Goal: Task Accomplishment & Management: Complete application form

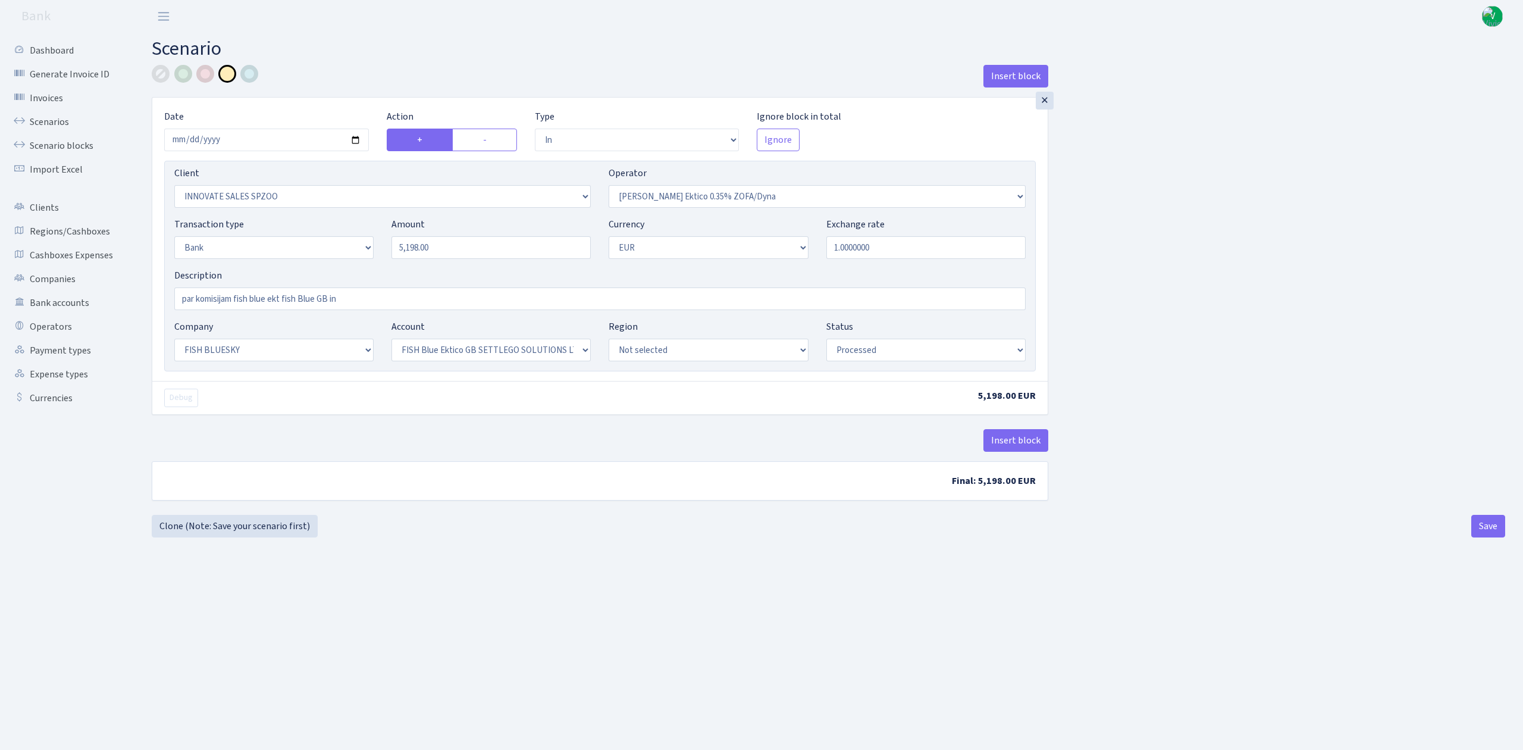
select select "in"
select select "2843"
select select "200"
select select "2"
select select "1"
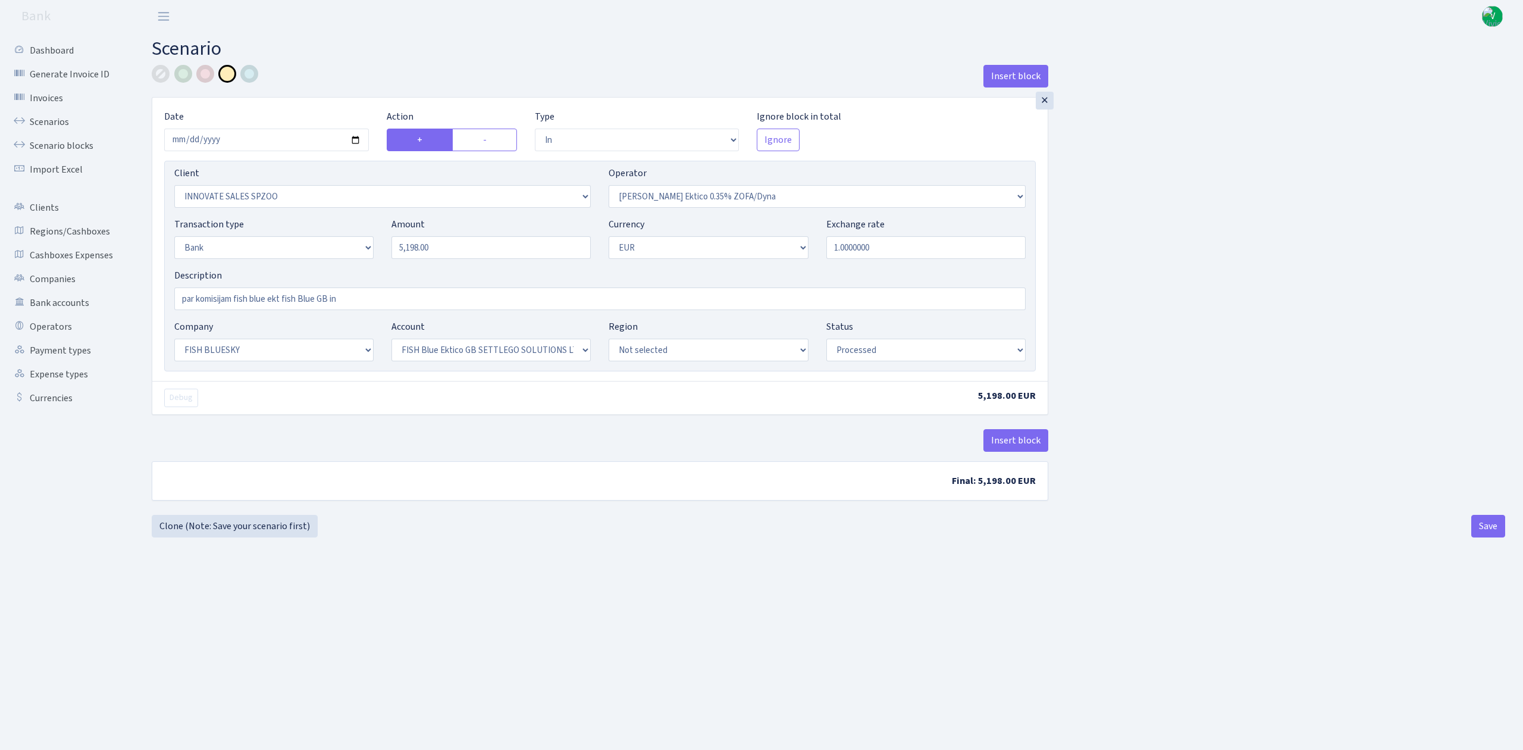
select select "23"
select select "67"
select select "processed"
drag, startPoint x: 472, startPoint y: 239, endPoint x: 241, endPoint y: 188, distance: 236.4
click at [241, 188] on div "Client Not selected 1 KOC GEMICILIK VE TASIMACILIK 1/BALDERE-SILDEDZE SIGNE 1/S…" at bounding box center [600, 266] width 872 height 211
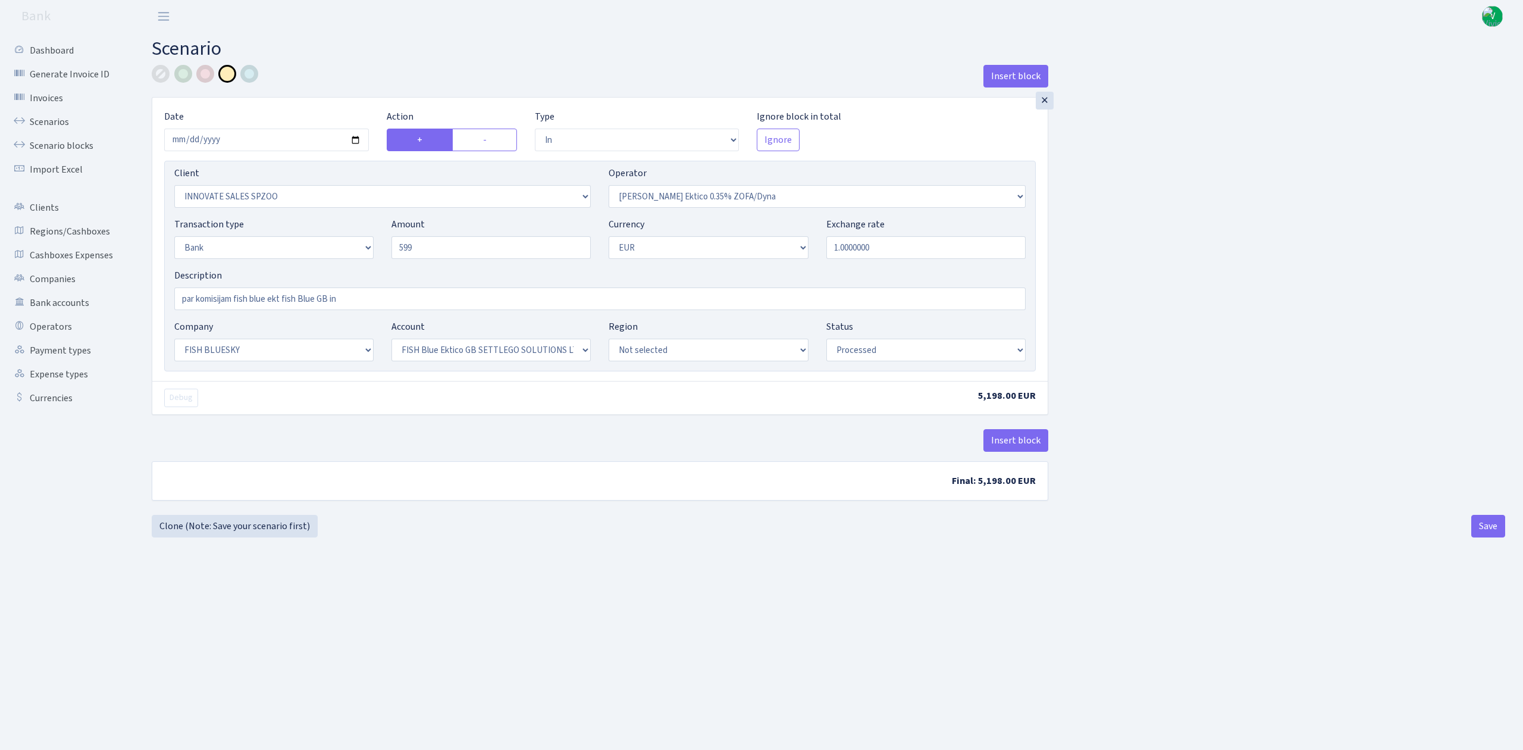
type input "599.00"
click at [1124, 260] on div "Insert block × Date 2025-06-19 Action + - Type --- In Out Commission Field requ…" at bounding box center [829, 290] width 1372 height 450
click at [357, 132] on input "2025-06-19" at bounding box center [266, 140] width 205 height 23
click at [355, 136] on input "2025-06-19" at bounding box center [266, 140] width 205 height 23
click at [358, 142] on input "2025-09-21" at bounding box center [266, 140] width 205 height 23
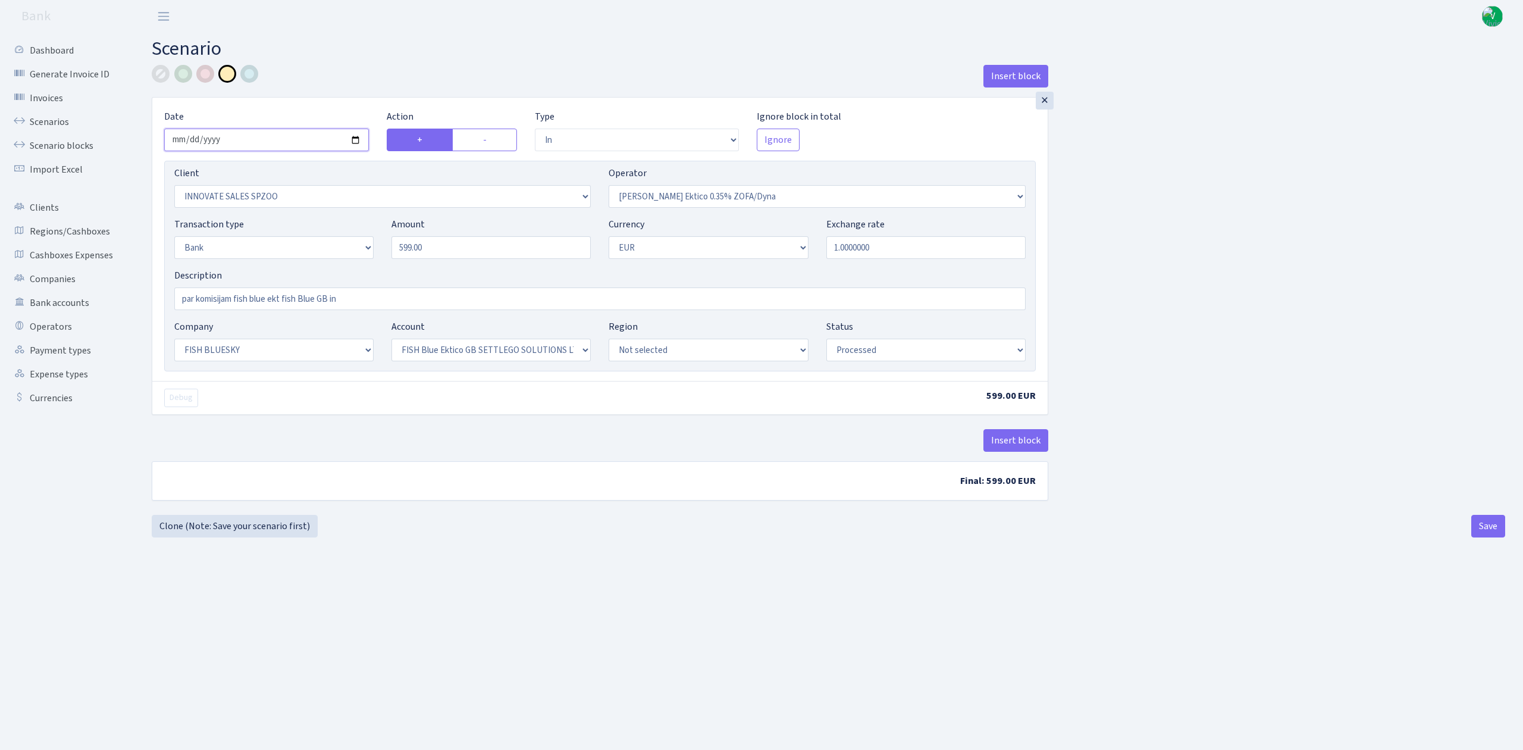
type input "2025-08-21"
click at [683, 578] on main "Scenario Insert block × Date 2025-08-21 Action + - Type --- In Out Commission F…" at bounding box center [829, 376] width 1390 height 687
click at [1482, 531] on button "Save" at bounding box center [1489, 526] width 34 height 23
select select "in"
select select "2843"
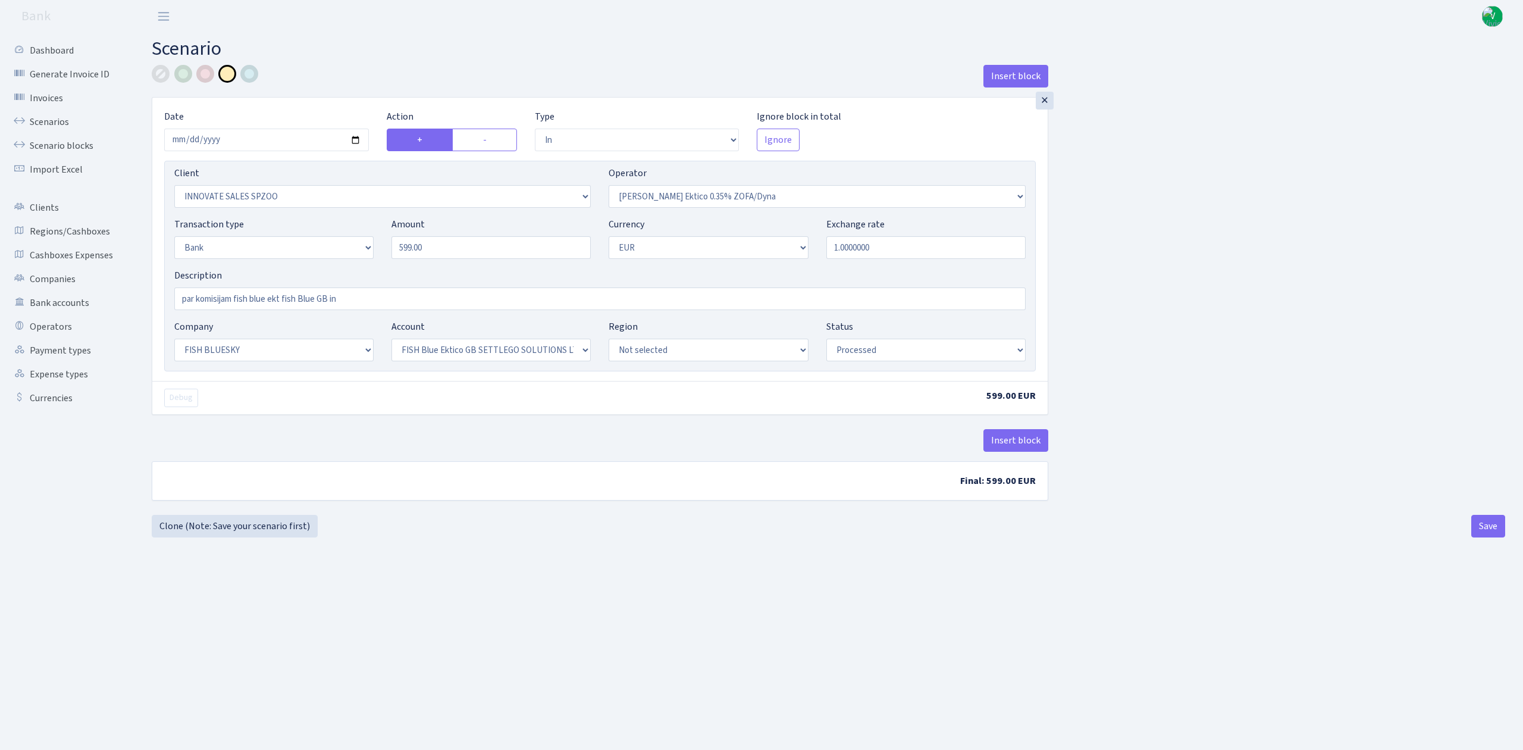
select select "200"
select select "2"
select select "1"
select select "23"
select select "67"
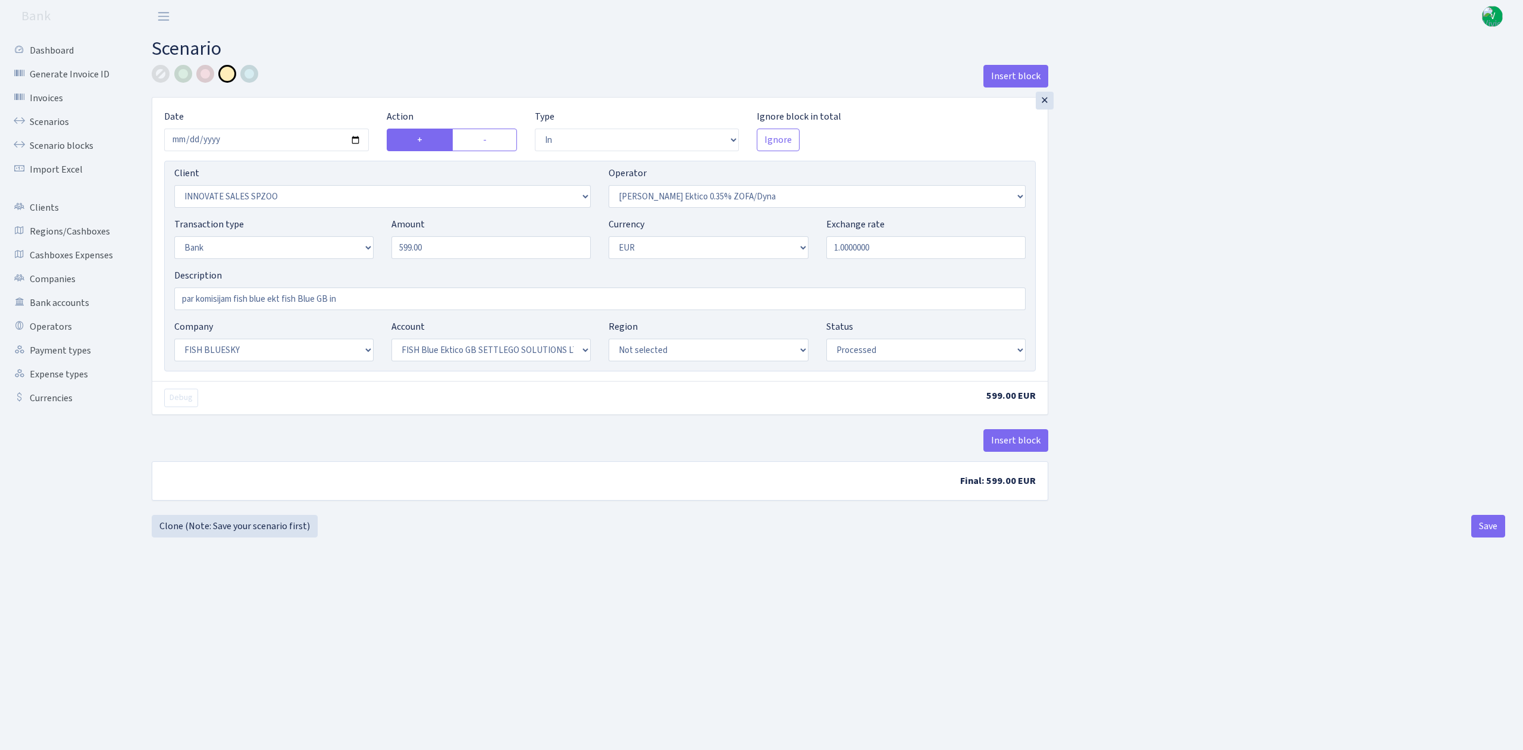
select select "processed"
click at [50, 119] on link "Scenarios" at bounding box center [65, 122] width 119 height 24
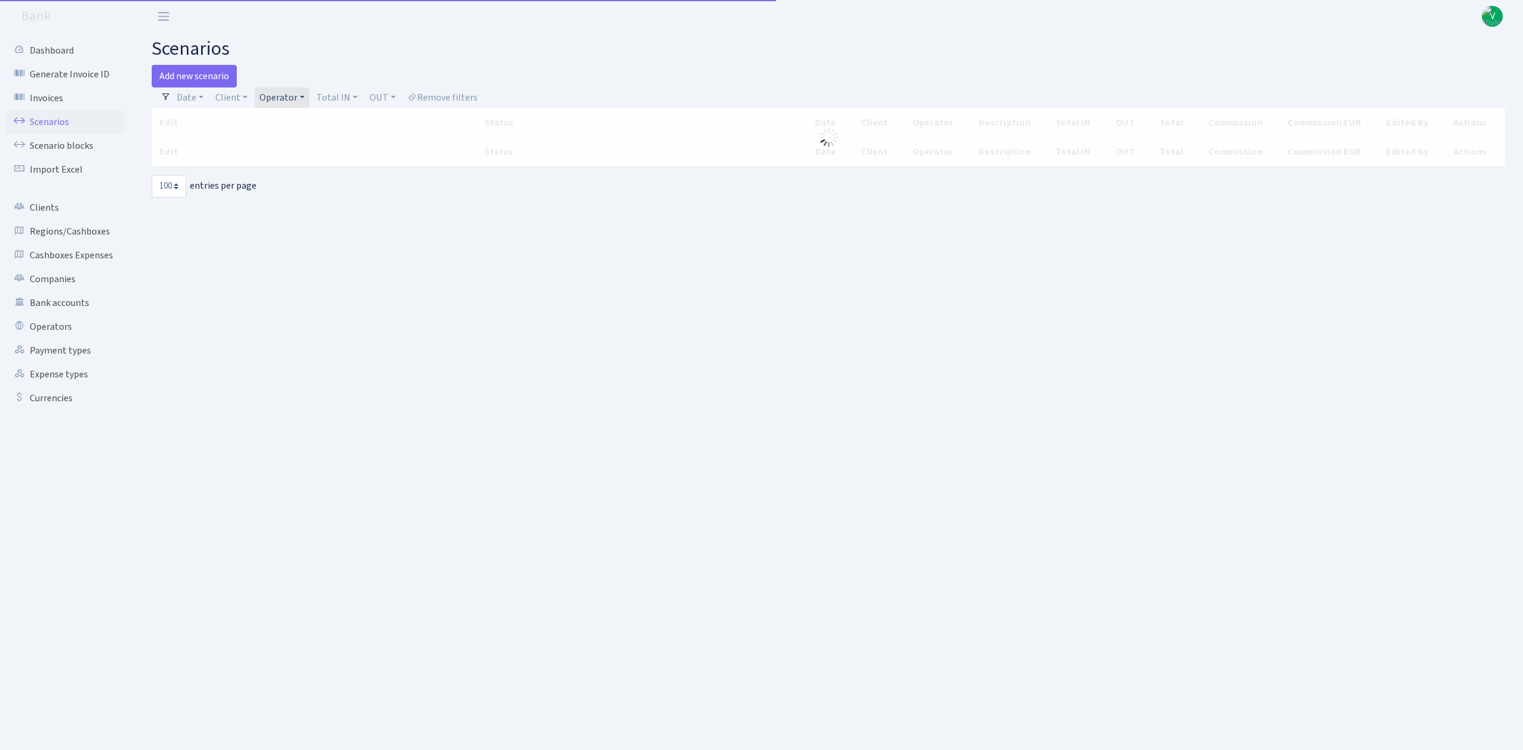
select select "100"
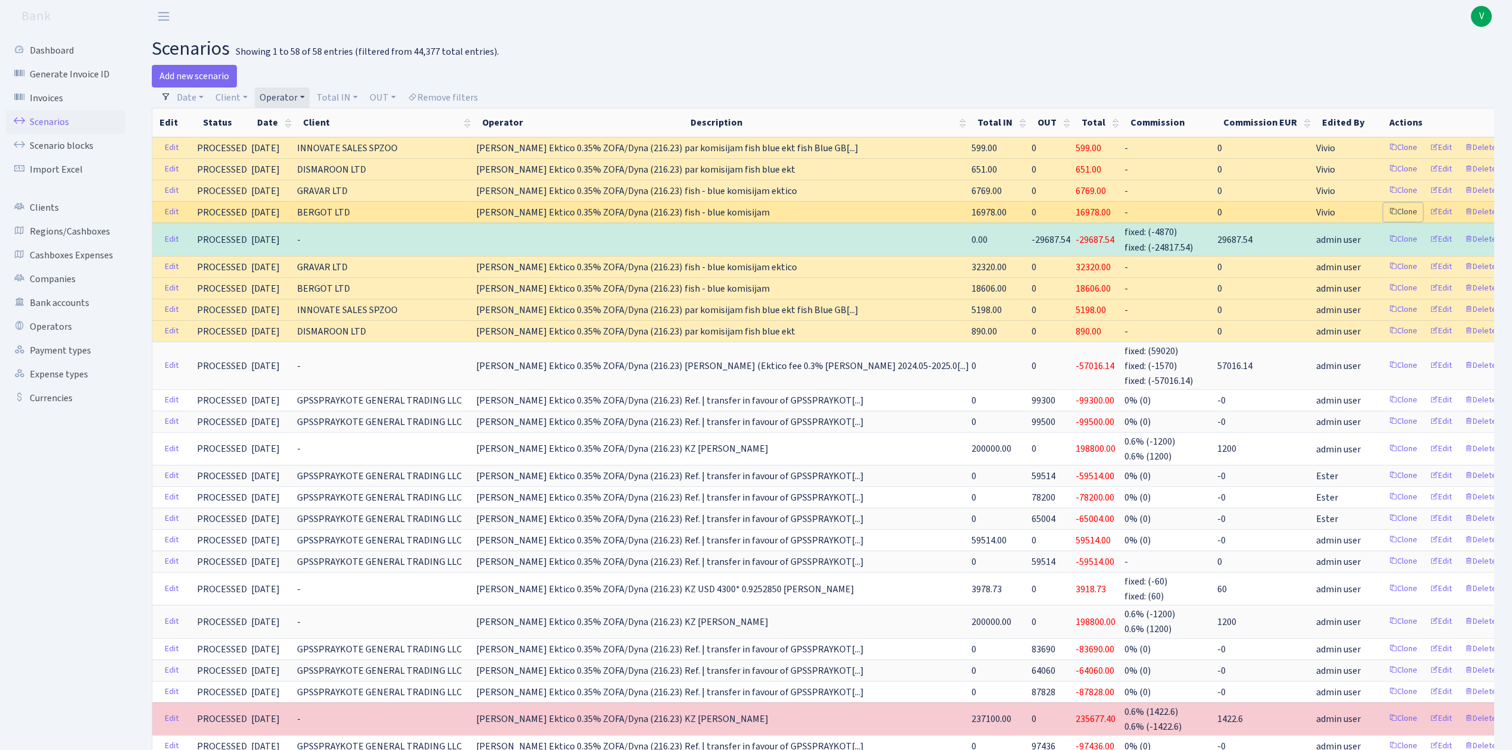
click at [1384, 213] on link "Clone" at bounding box center [1402, 212] width 39 height 18
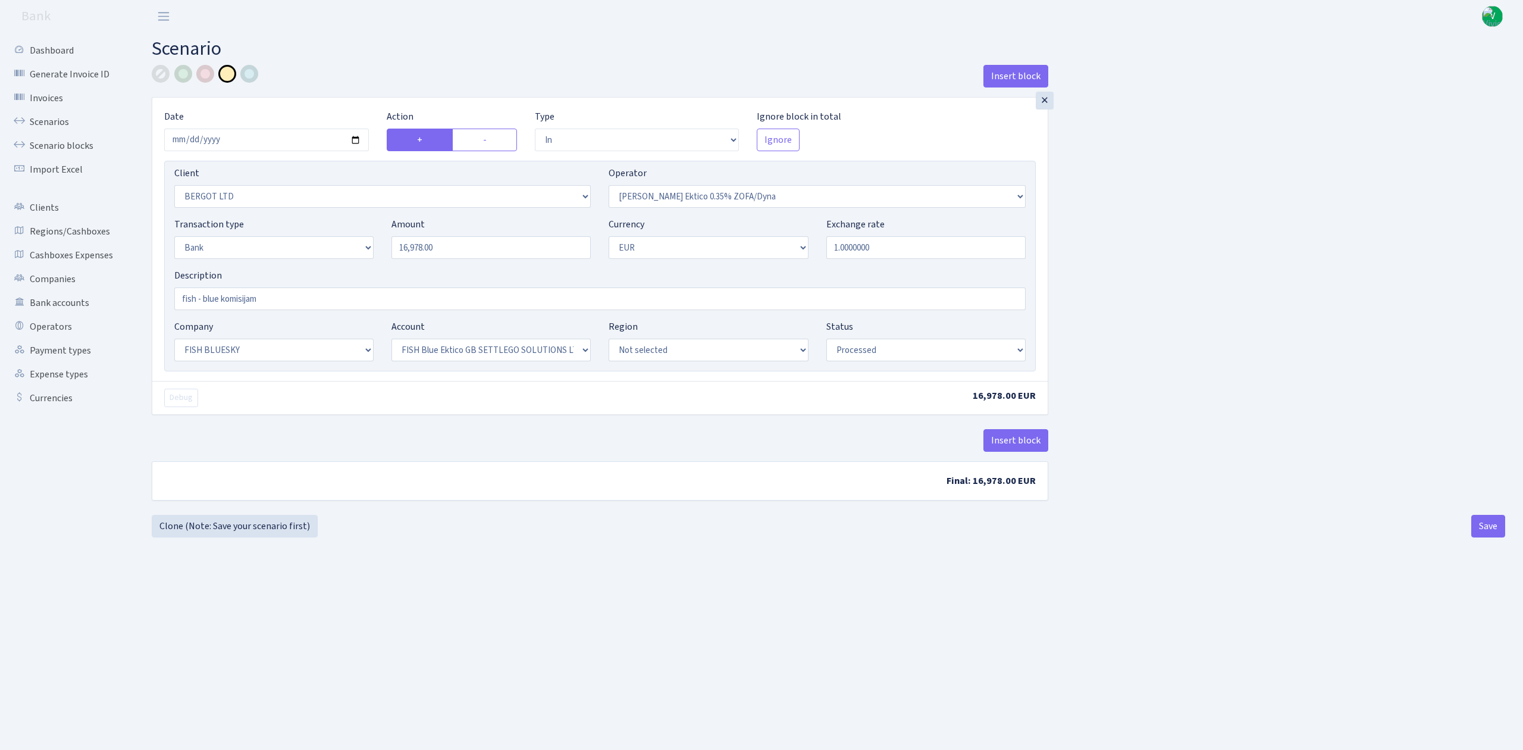
select select "in"
select select "2450"
select select "200"
select select "2"
select select "1"
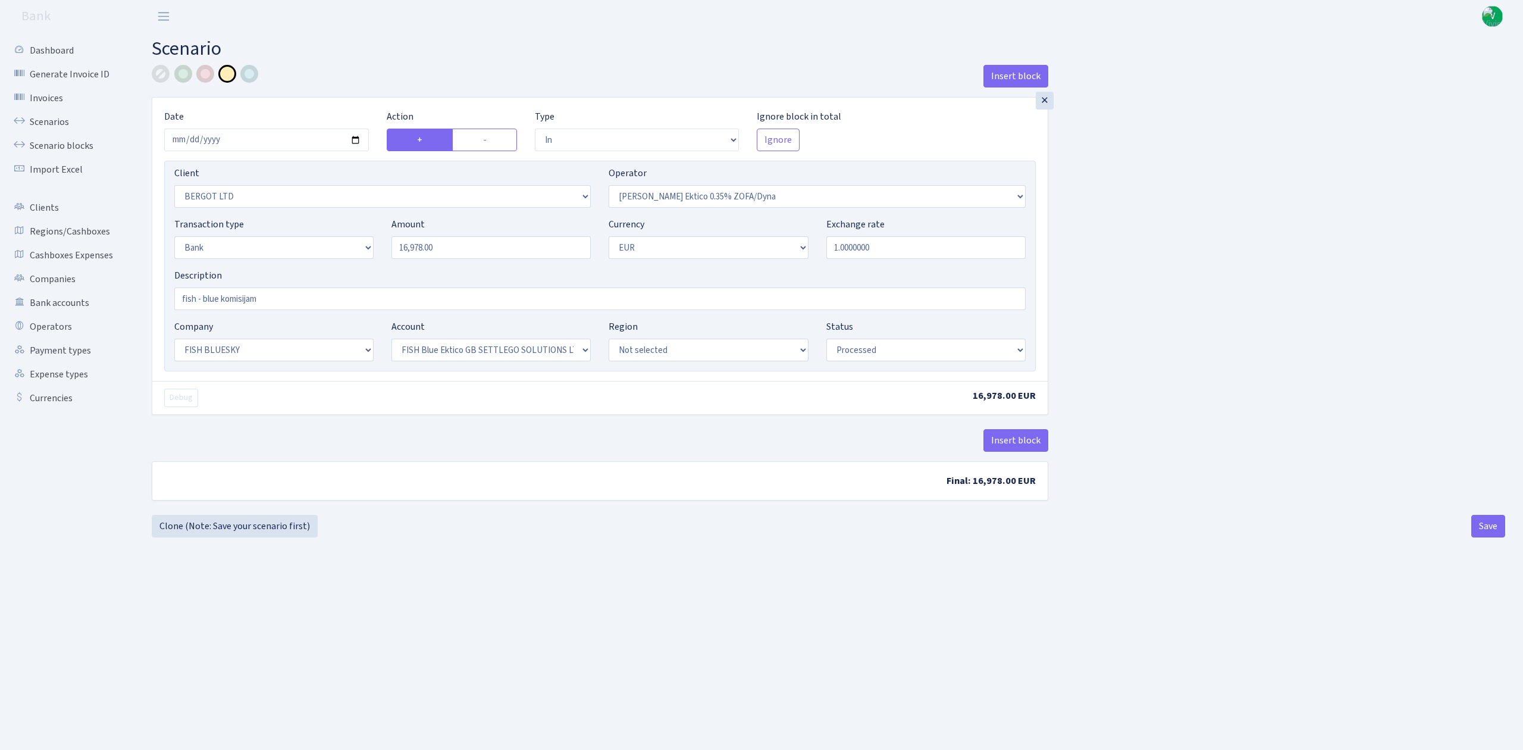
select select "23"
select select "67"
select select "processed"
drag, startPoint x: 462, startPoint y: 250, endPoint x: 379, endPoint y: 229, distance: 85.3
click at [379, 229] on div "Transaction type Not selected 981 ELF FISH crypto GIRT IVO dekl MM-BALTIC eur U…" at bounding box center [599, 242] width 869 height 51
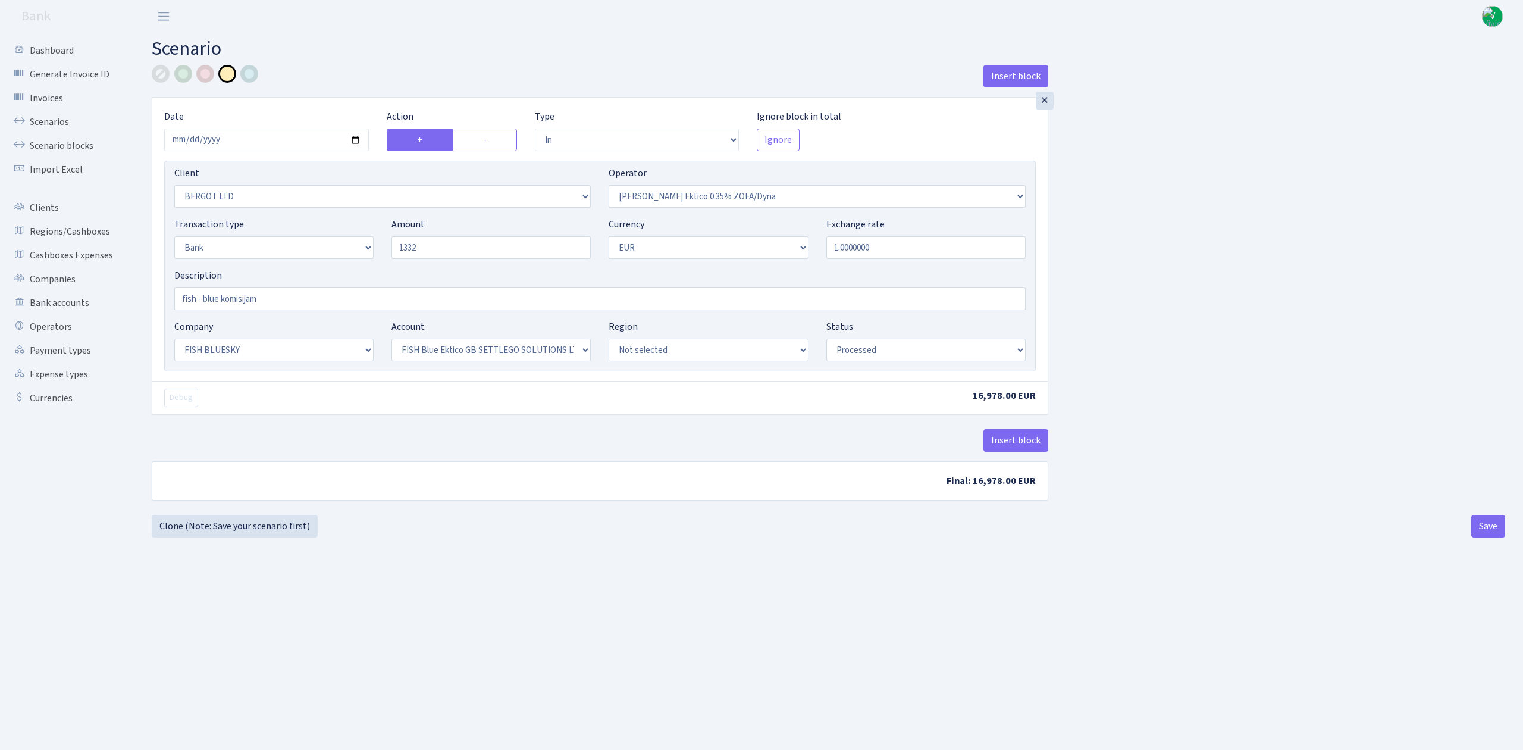
type input "1,332.00"
click at [1212, 293] on div "Insert block × Date 2025-08-18 Action + - Type --- In Out Commission Field requ…" at bounding box center [829, 287] width 1372 height 445
click at [1024, 442] on button "Insert block" at bounding box center [1016, 440] width 65 height 23
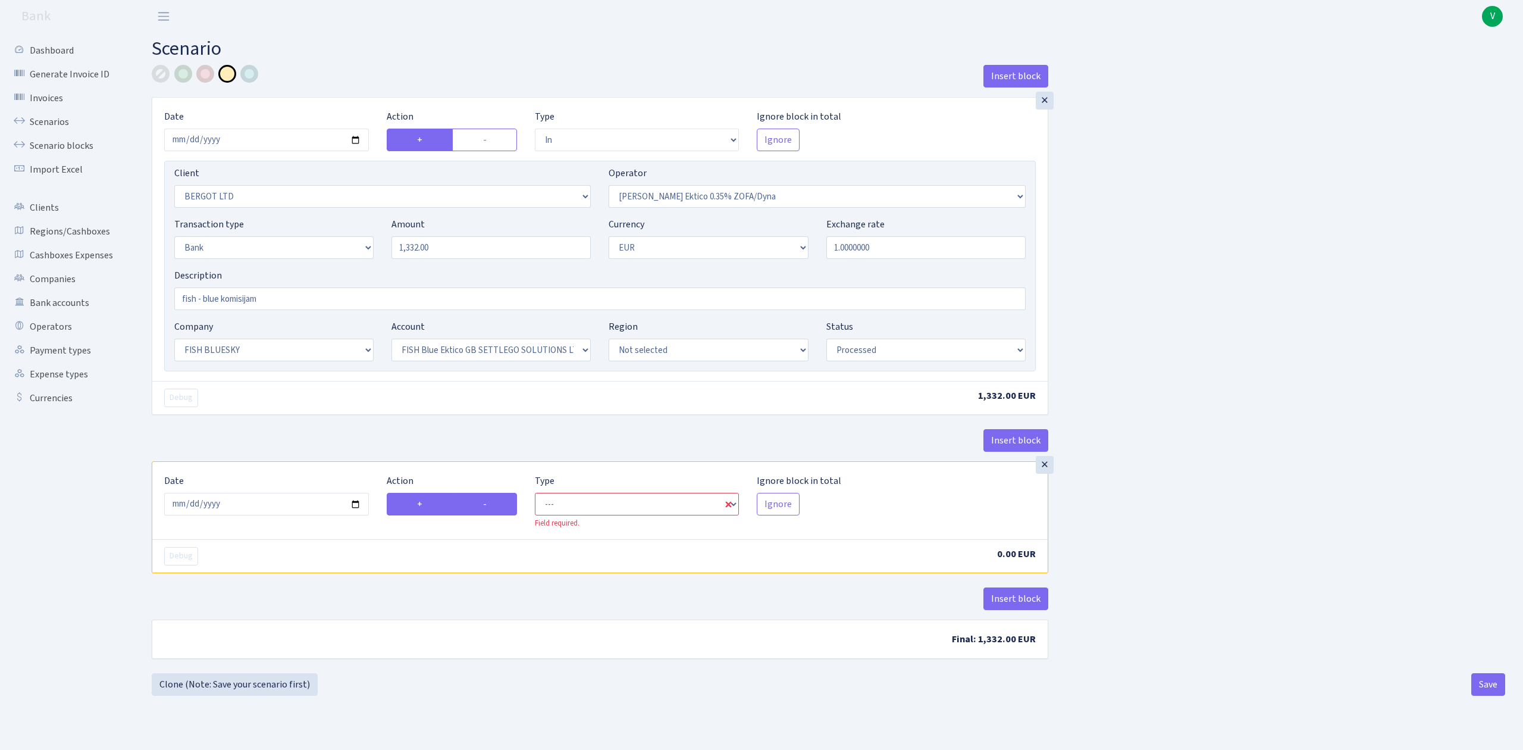
click at [499, 515] on label "-" at bounding box center [484, 504] width 65 height 23
click at [491, 505] on input "-" at bounding box center [487, 501] width 8 height 8
radio input "true"
radio input "false"
click at [359, 138] on input "2025-08-18" at bounding box center [266, 140] width 205 height 23
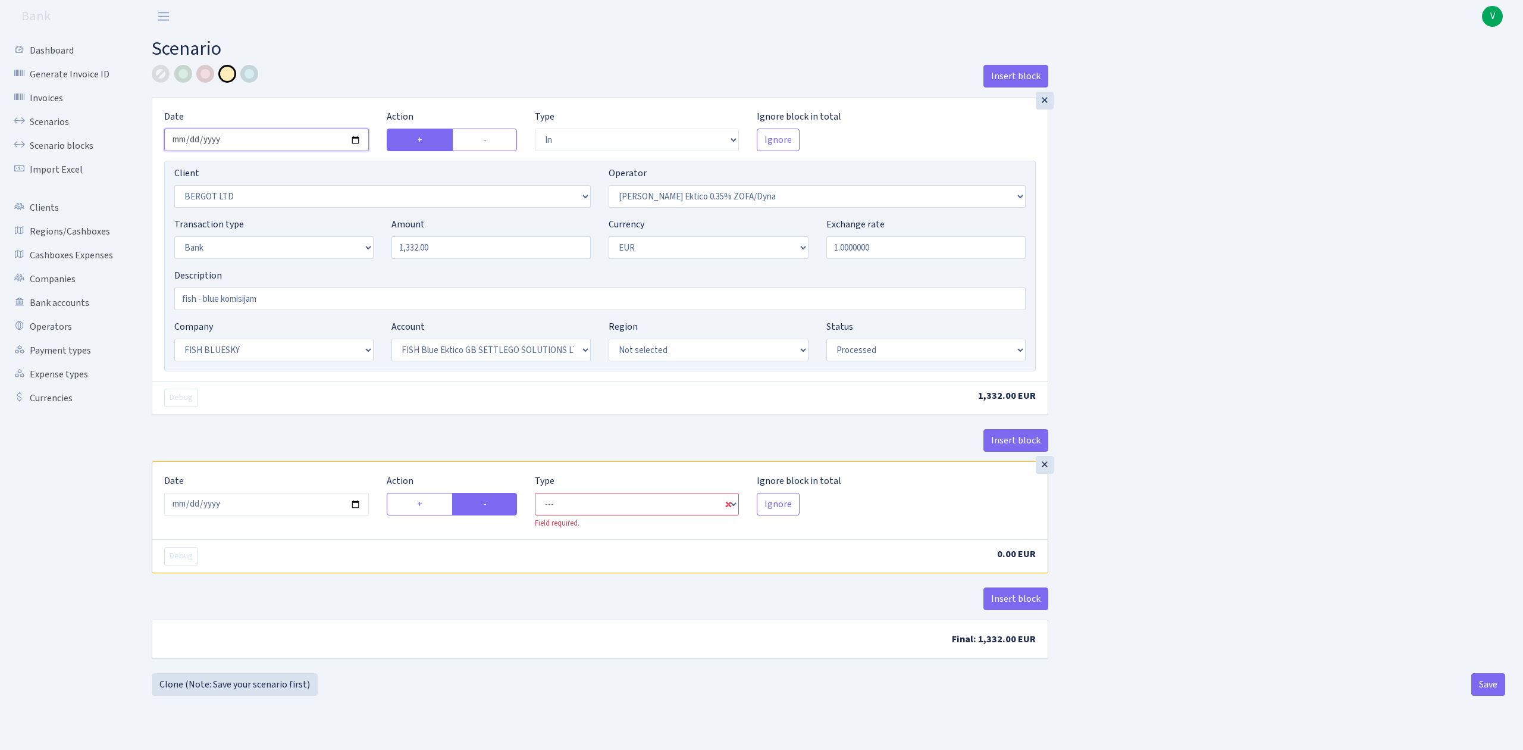
type input "2025-09-15"
click at [353, 501] on input "2025-09-23" at bounding box center [266, 504] width 205 height 23
type input "2025-09-15"
click at [577, 587] on div "× Date 2025-09-15 Action + - Type --- In Out Commission Field required. Ignore …" at bounding box center [600, 540] width 897 height 158
click at [608, 515] on select "--- In Out Commission" at bounding box center [637, 504] width 205 height 23
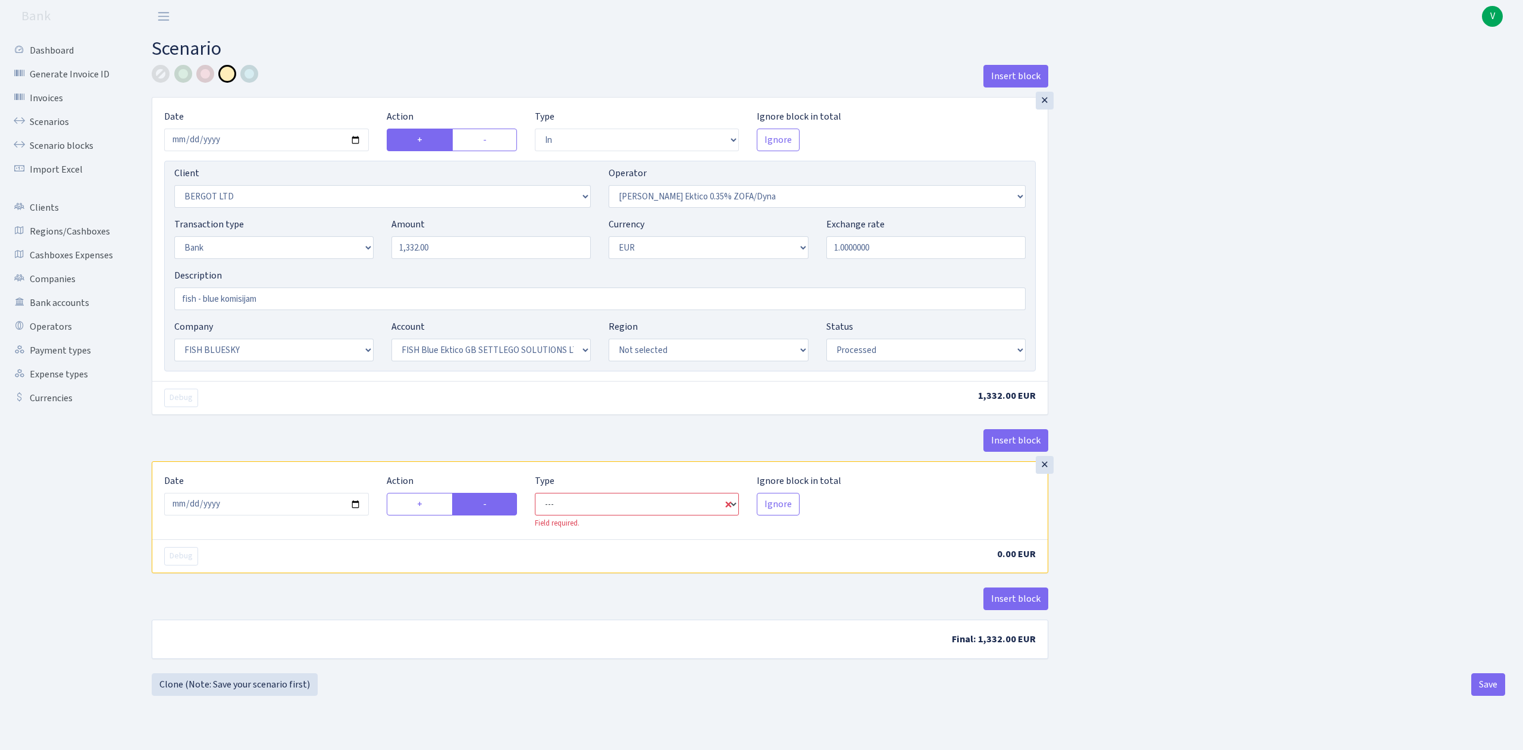
select select "commission"
click at [535, 496] on select "--- In Out Commission" at bounding box center [637, 504] width 205 height 23
select select "200"
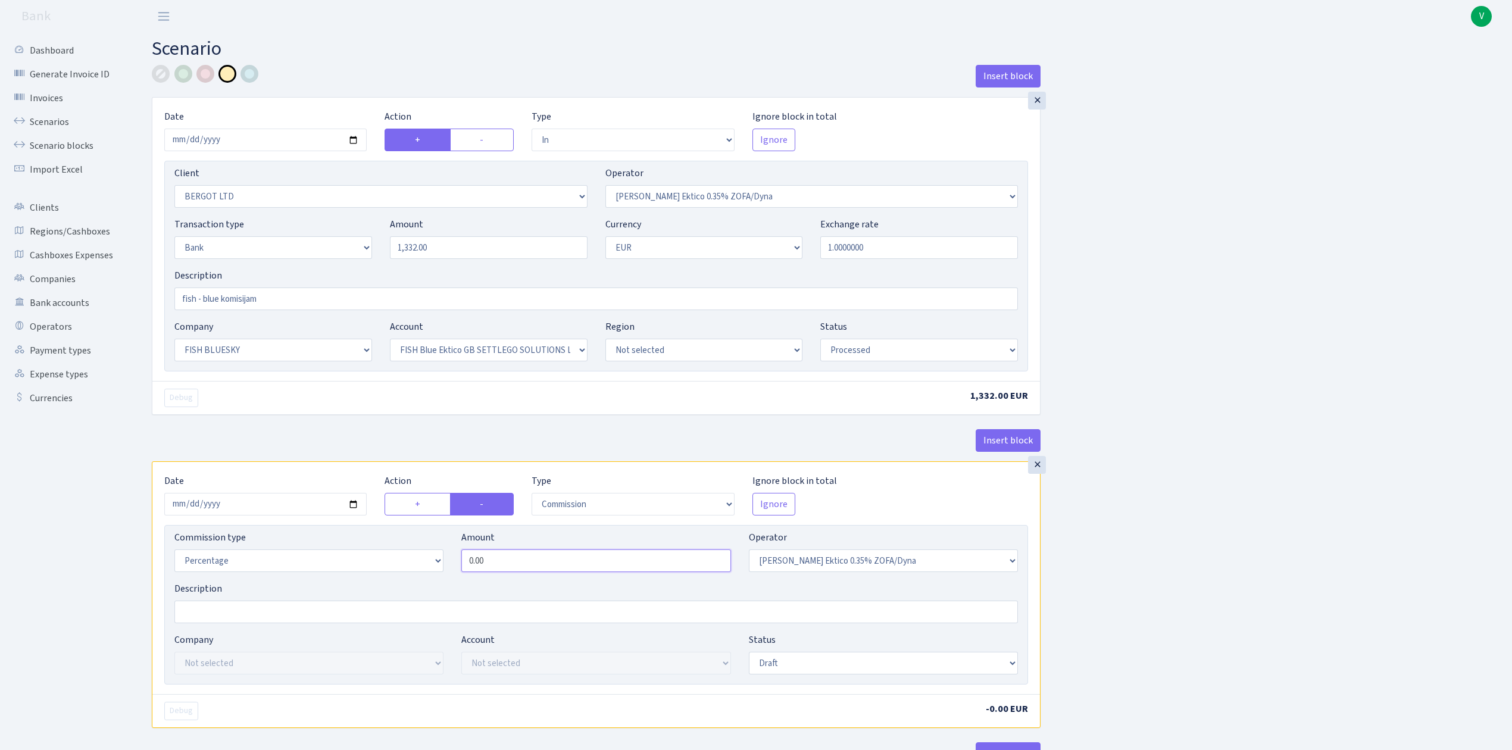
drag, startPoint x: 512, startPoint y: 569, endPoint x: 365, endPoint y: 527, distance: 152.9
click at [369, 530] on div "Commission type Percentage Fixed Bank Amount 0.00 Operator Not selected 981 981…" at bounding box center [595, 604] width 863 height 159
type input "0.30"
click at [1305, 580] on div "Insert block × Date 2025-09-15 Action + - Type --- In Out Commission Field requ…" at bounding box center [823, 444] width 1360 height 758
click at [912, 674] on select "Draft Pending Later Never Processed" at bounding box center [883, 663] width 269 height 23
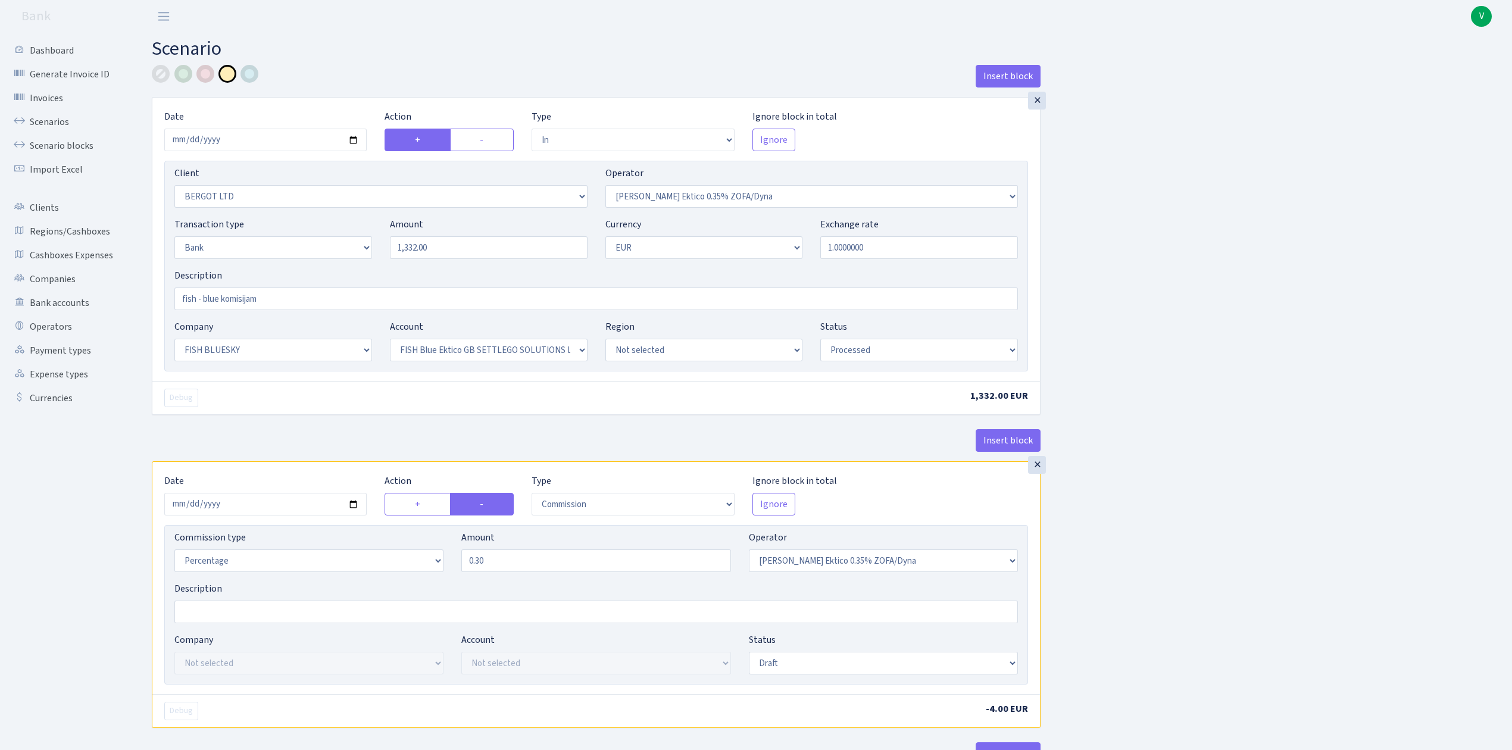
click at [1147, 645] on div "Insert block × Date 2025-09-15 Action + - Type --- In Out Commission Field requ…" at bounding box center [823, 446] width 1360 height 763
click at [793, 569] on select "Not selected 981 981 AED 981 BN usdt 981 CASH USDT 981 CASH USDT EUR 981 GOLD 9…" at bounding box center [883, 560] width 269 height 23
select select "1"
click at [749, 553] on select "Not selected 981 981 AED 981 BN usdt 981 CASH USDT 981 CASH USDT EUR 981 GOLD 9…" at bounding box center [883, 560] width 269 height 23
click at [1103, 587] on div "Insert block × Date 2025-09-15 Action + - Type --- In Out Commission Field requ…" at bounding box center [823, 446] width 1360 height 763
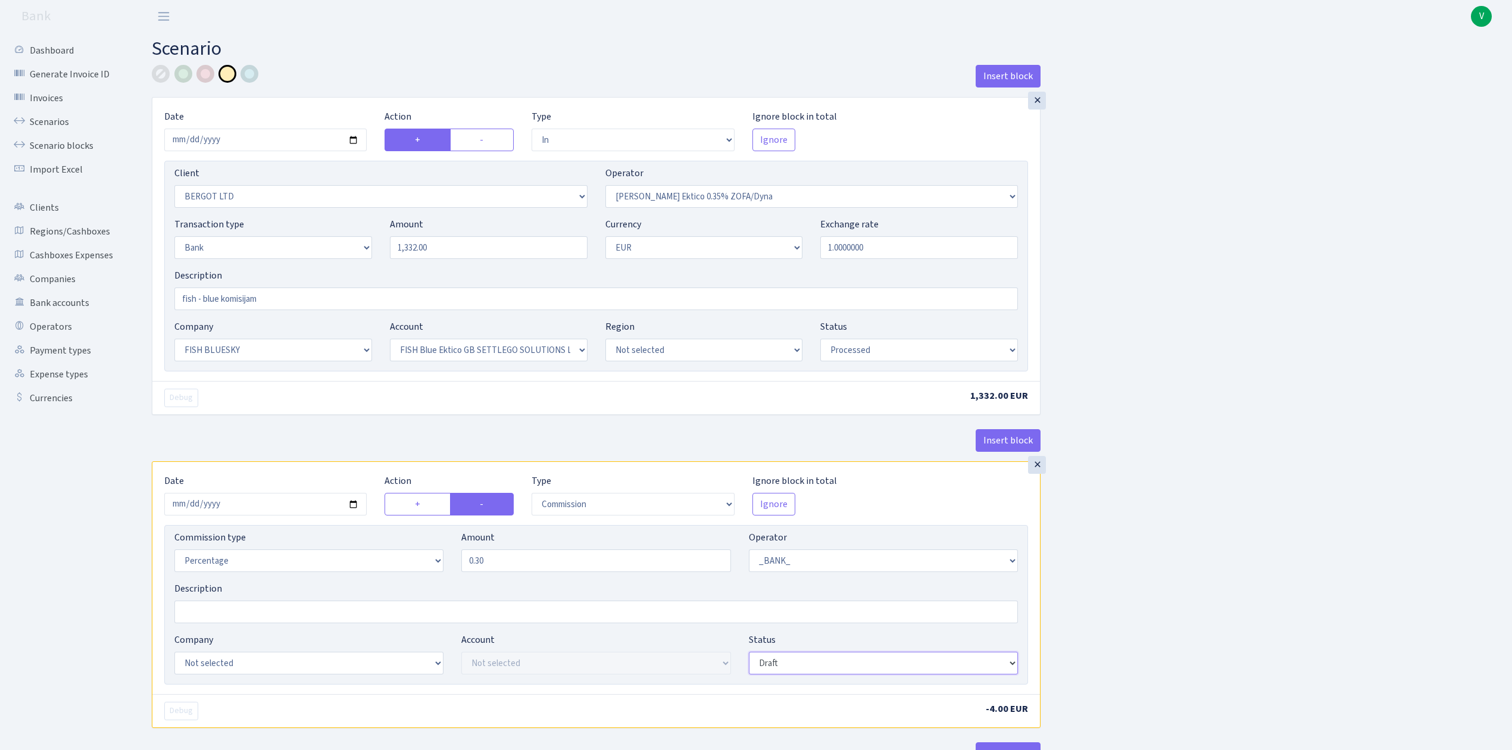
click at [846, 667] on select "Draft Pending Later Never Processed" at bounding box center [883, 663] width 269 height 23
select select "processed"
click at [749, 655] on select "Draft Pending Later Never Processed" at bounding box center [883, 663] width 269 height 23
click at [279, 665] on select "Not selected ALFASTAR ATARA COMMERCE LTD CONTROL BASE CRYPTO TOMASS CRYPTO wall…" at bounding box center [308, 663] width 269 height 23
select select "23"
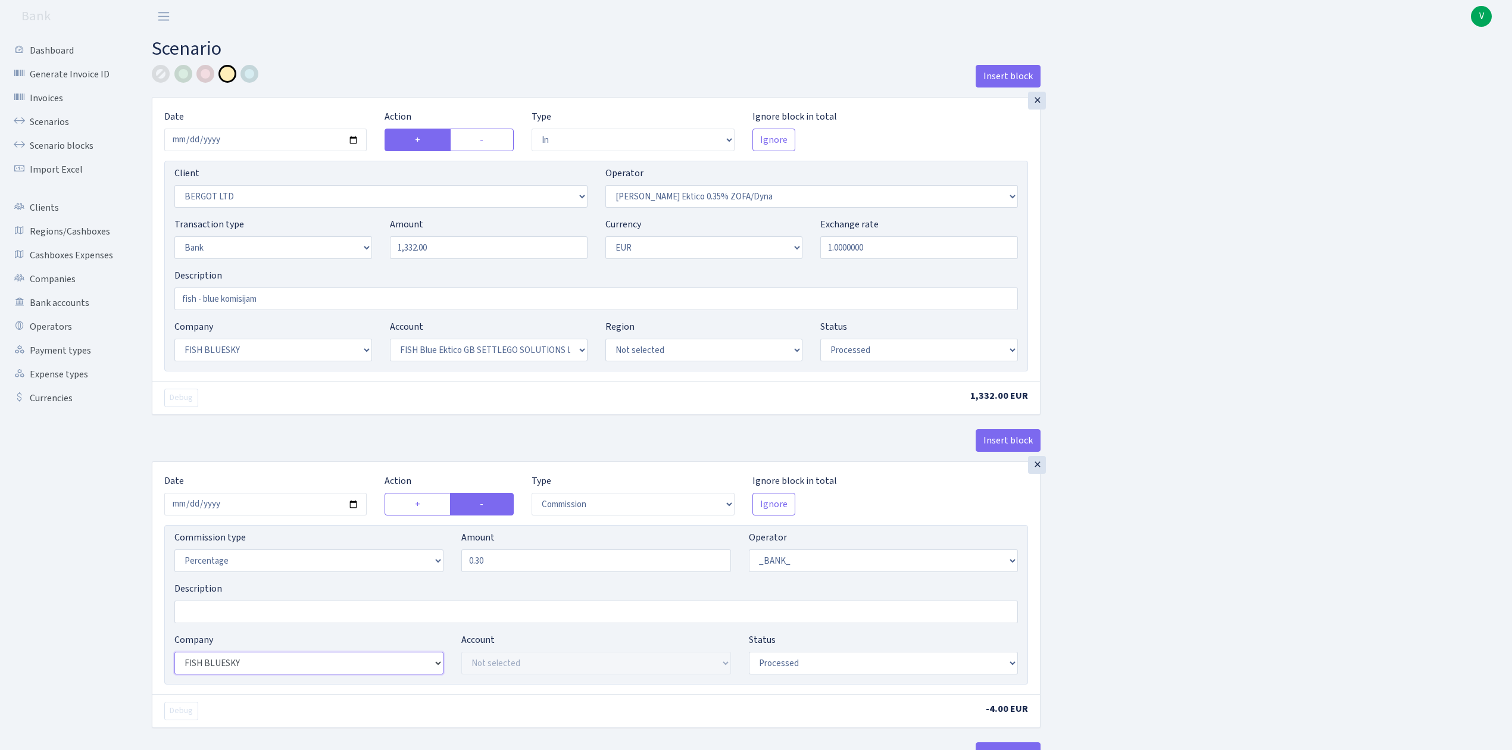
click at [174, 655] on select "Not selected ALFASTAR ATARA COMMERCE LTD CONTROL BASE CRYPTO TOMASS CRYPTO wall…" at bounding box center [308, 663] width 269 height 23
click at [501, 669] on select "Not selected FISH Blue Ektico GB SETTLEGO SOLUTIONS LTD FISH Blue Paysaxas BG R…" at bounding box center [595, 663] width 269 height 23
select select "67"
click at [461, 655] on select "Not selected FISH Blue Ektico GB SETTLEGO SOLUTIONS LTD FISH Blue Paysaxas BG R…" at bounding box center [595, 663] width 269 height 23
click at [1129, 611] on div "Insert block × Date 2025-09-15 Action + - Type --- In Out Commission Field requ…" at bounding box center [823, 446] width 1360 height 763
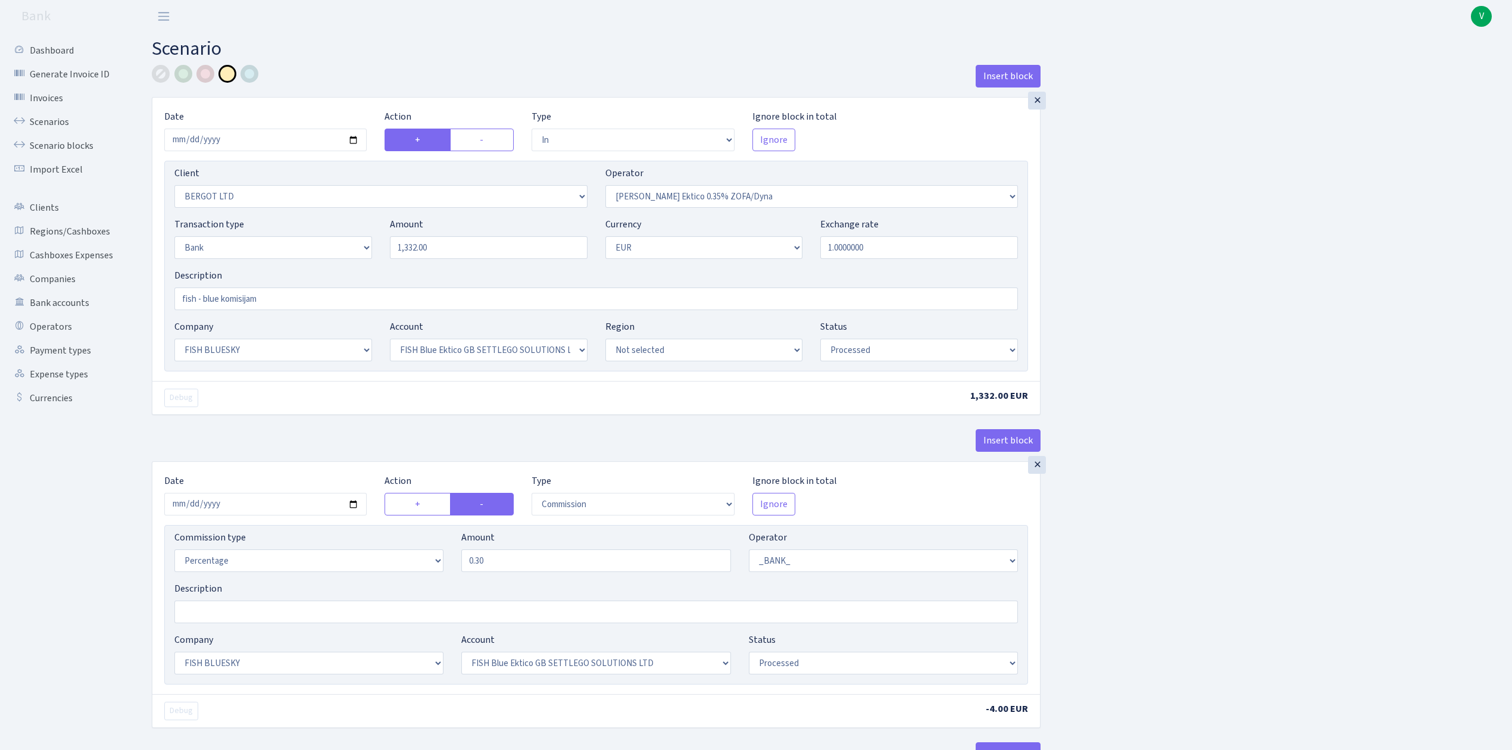
click at [1129, 611] on div "Insert block × Date 2025-09-15 Action + - Type --- In Out Commission Field requ…" at bounding box center [823, 446] width 1360 height 763
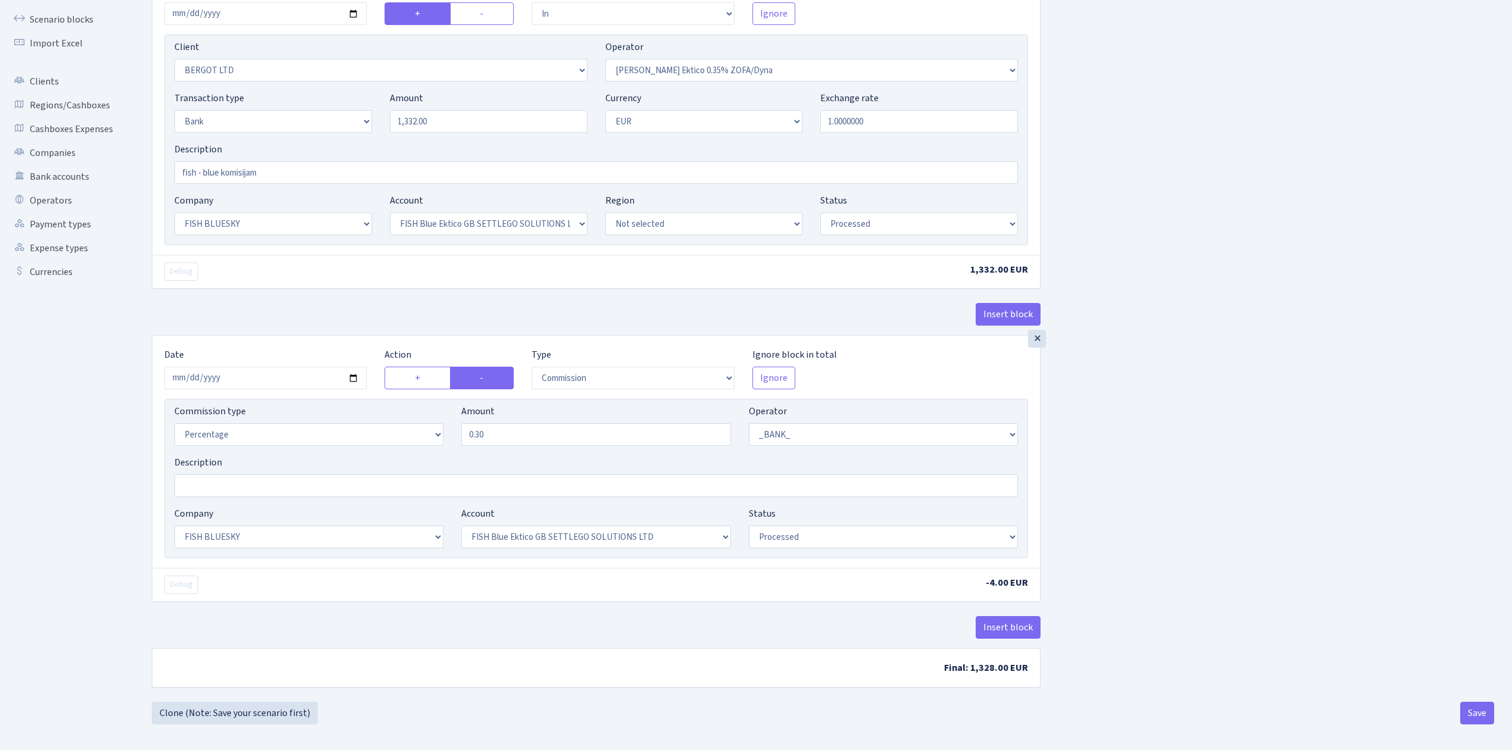
scroll to position [136, 0]
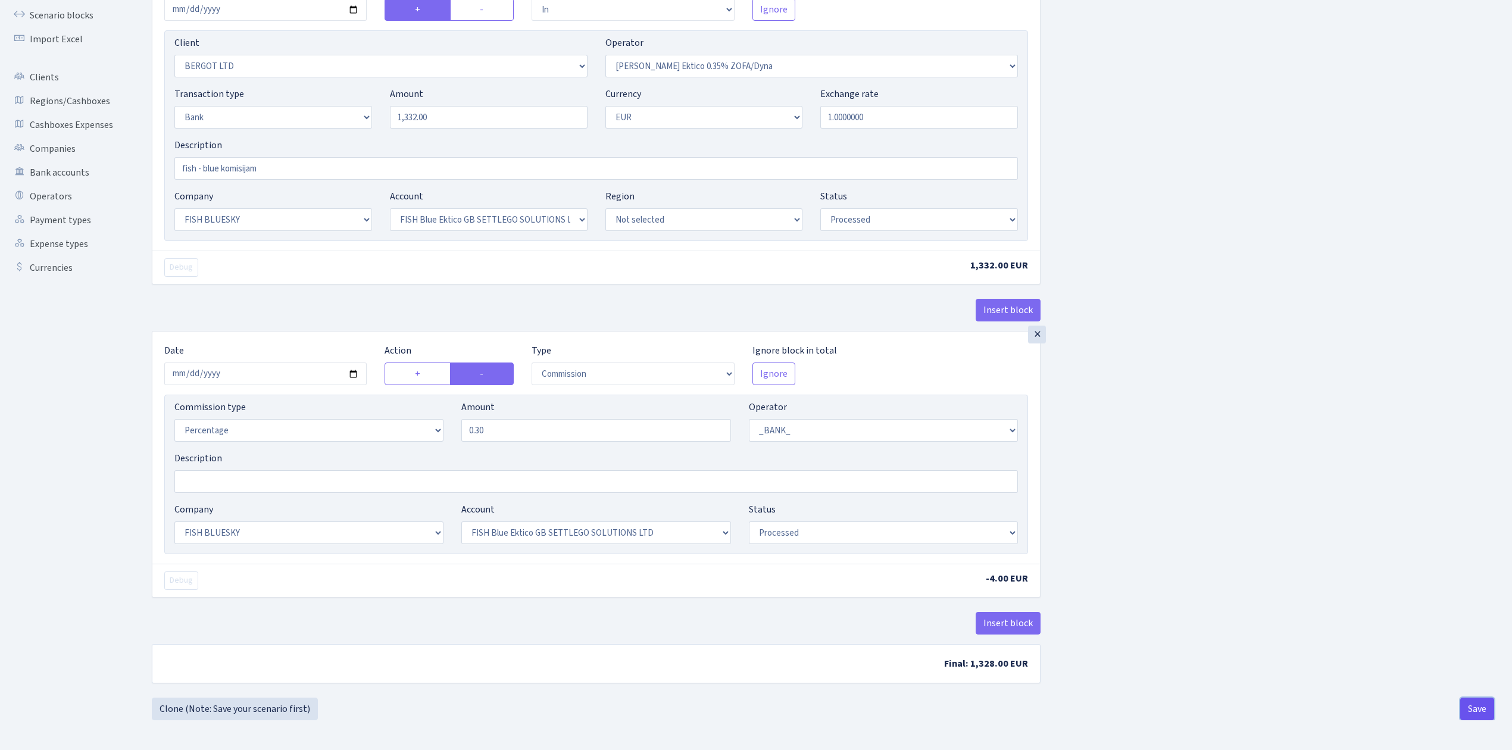
click at [1481, 709] on button "Save" at bounding box center [1477, 708] width 34 height 23
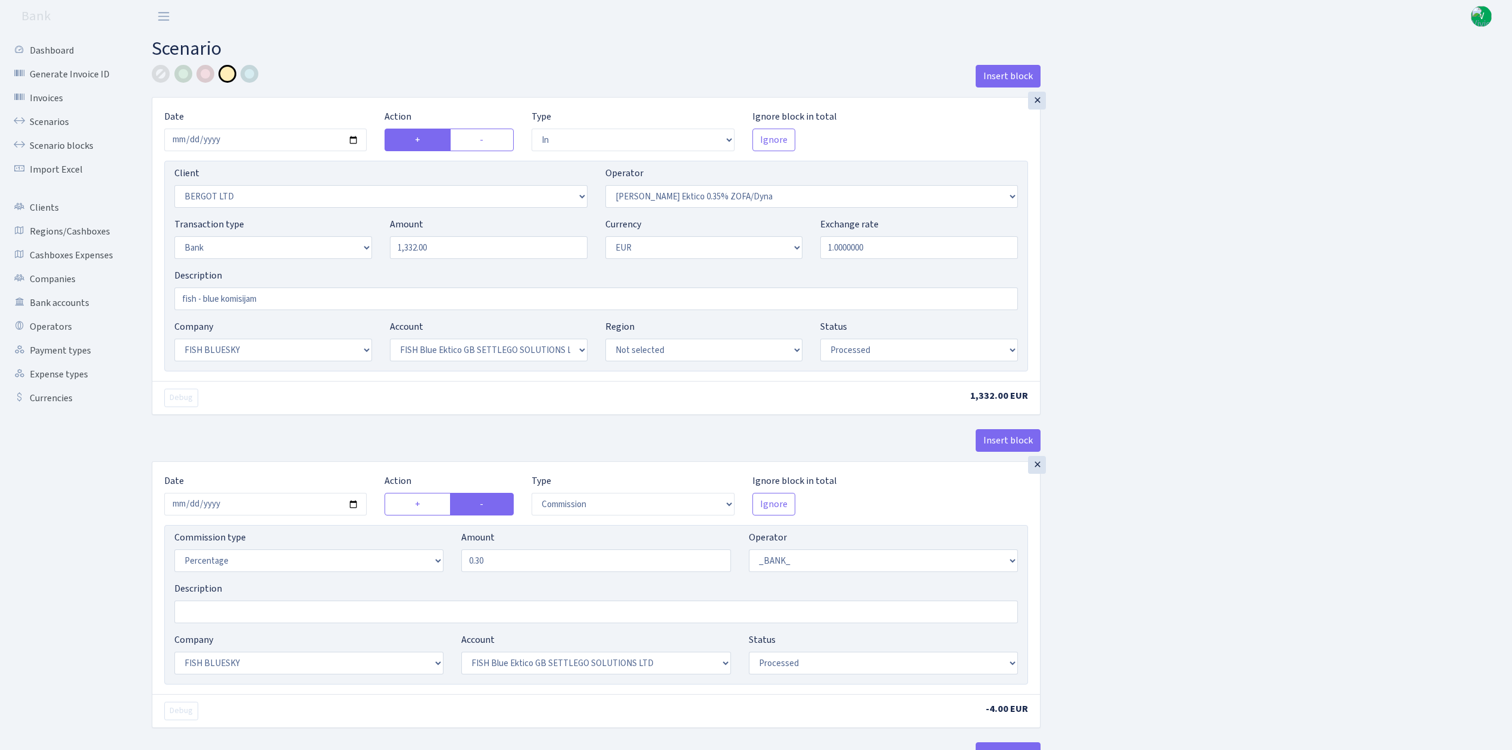
select select "in"
select select "2450"
select select "200"
select select "2"
select select "1"
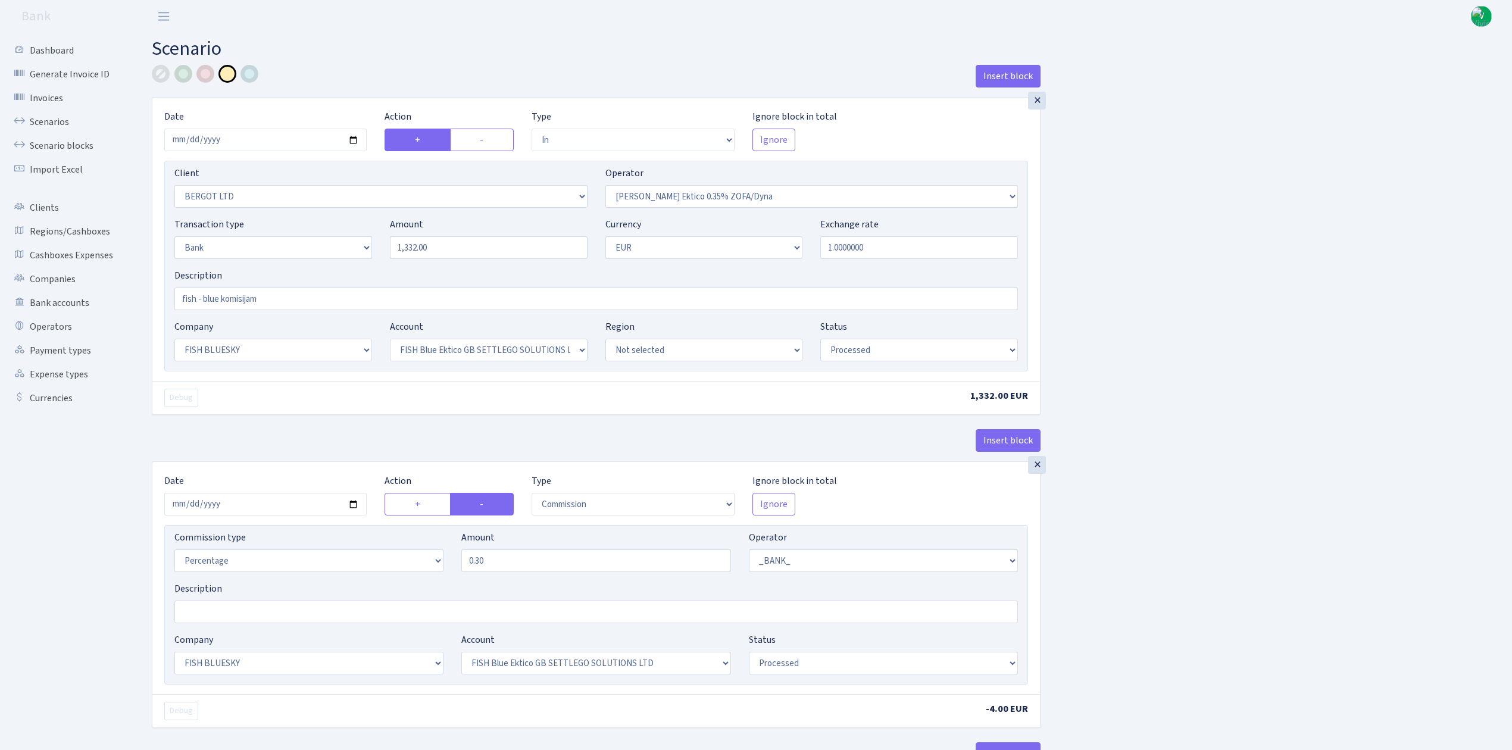
select select "23"
select select "67"
select select "processed"
select select "commission"
select select "1"
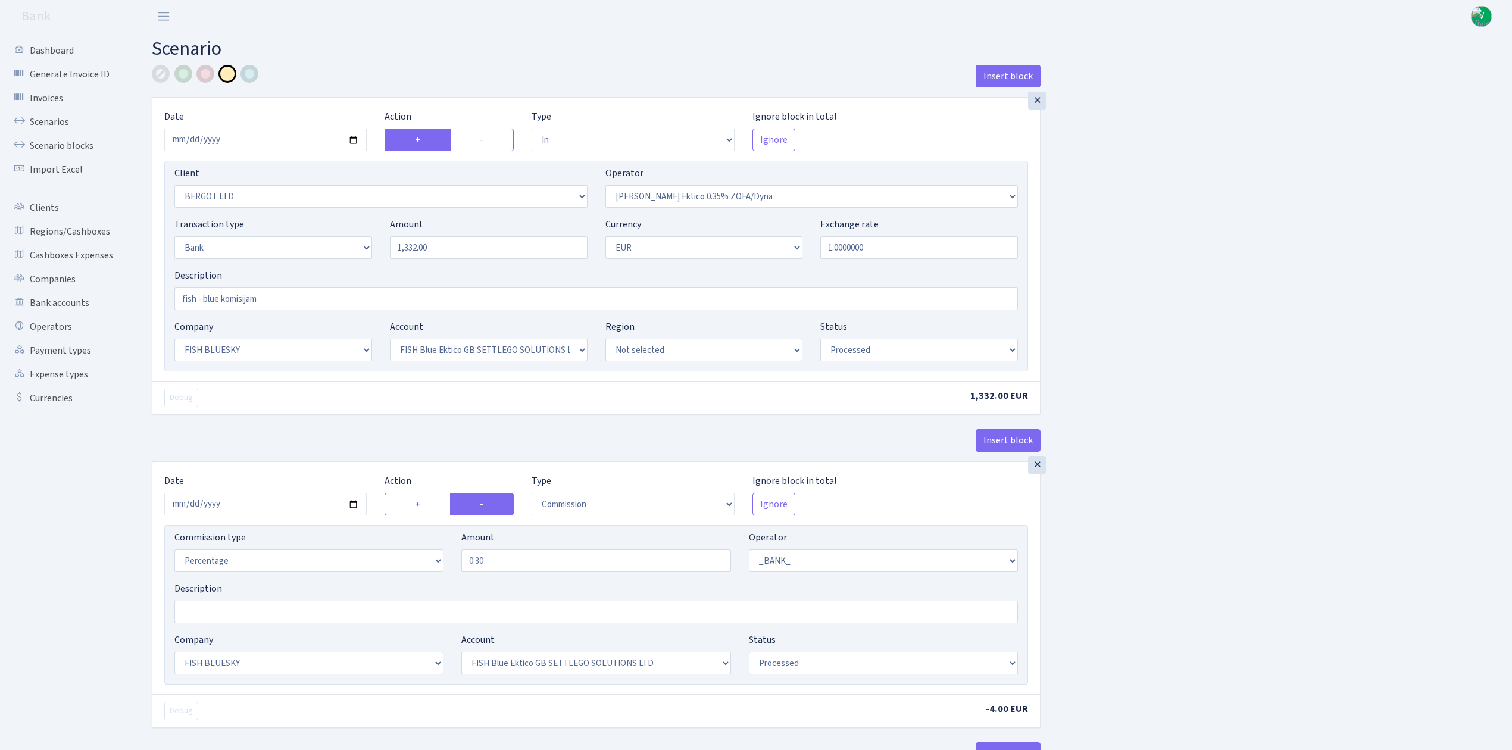
select select "23"
select select "67"
select select "processed"
click at [33, 121] on link "Scenarios" at bounding box center [65, 122] width 119 height 24
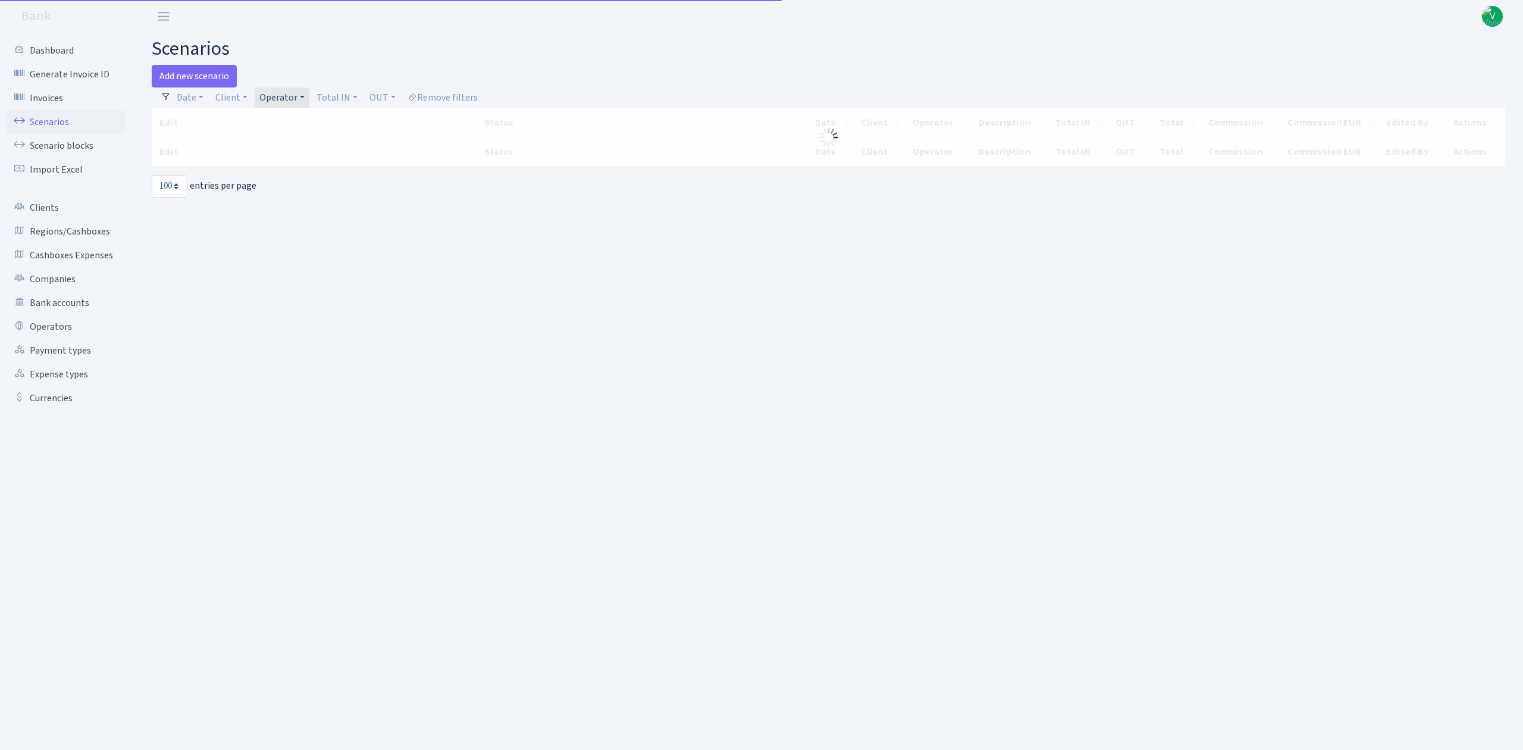
select select "100"
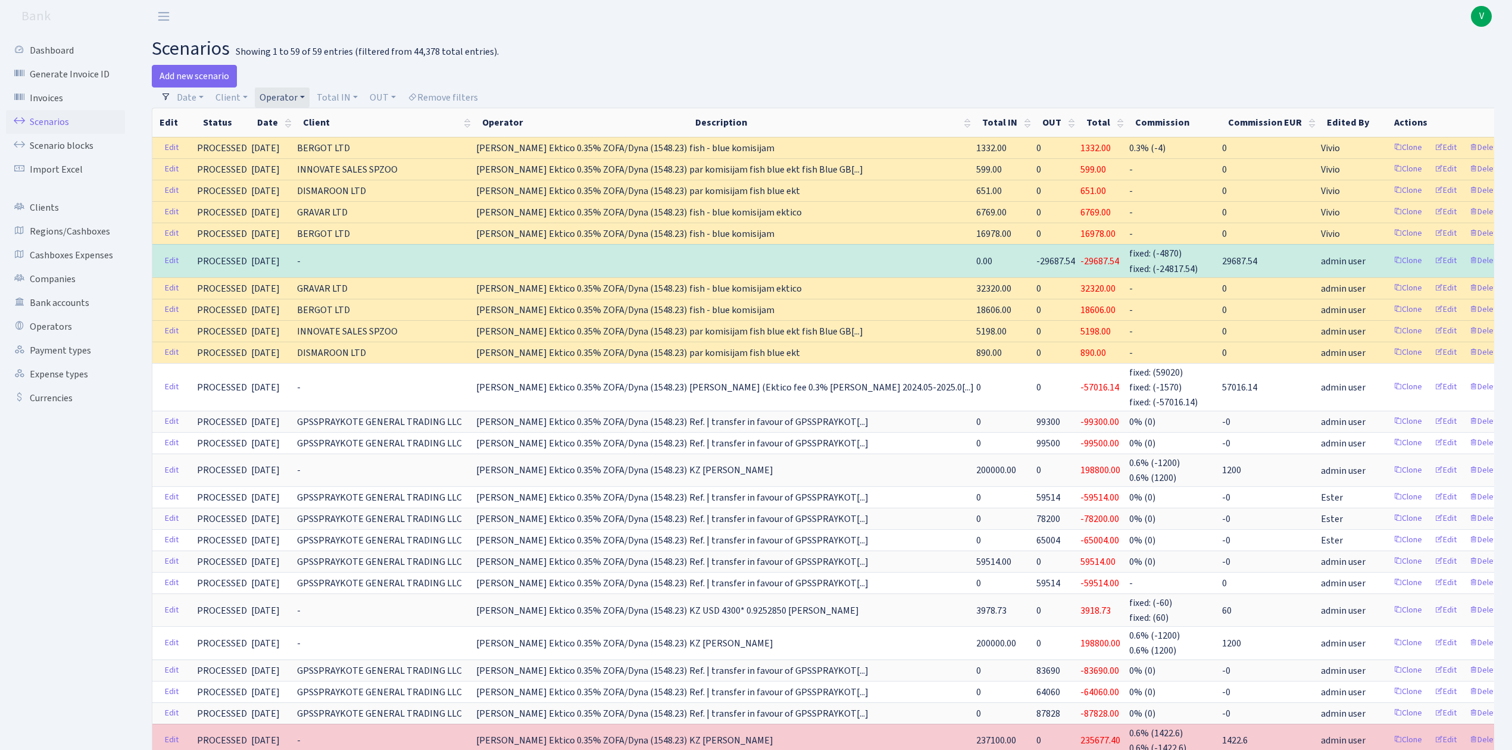
click at [294, 92] on link "Operator" at bounding box center [282, 97] width 55 height 20
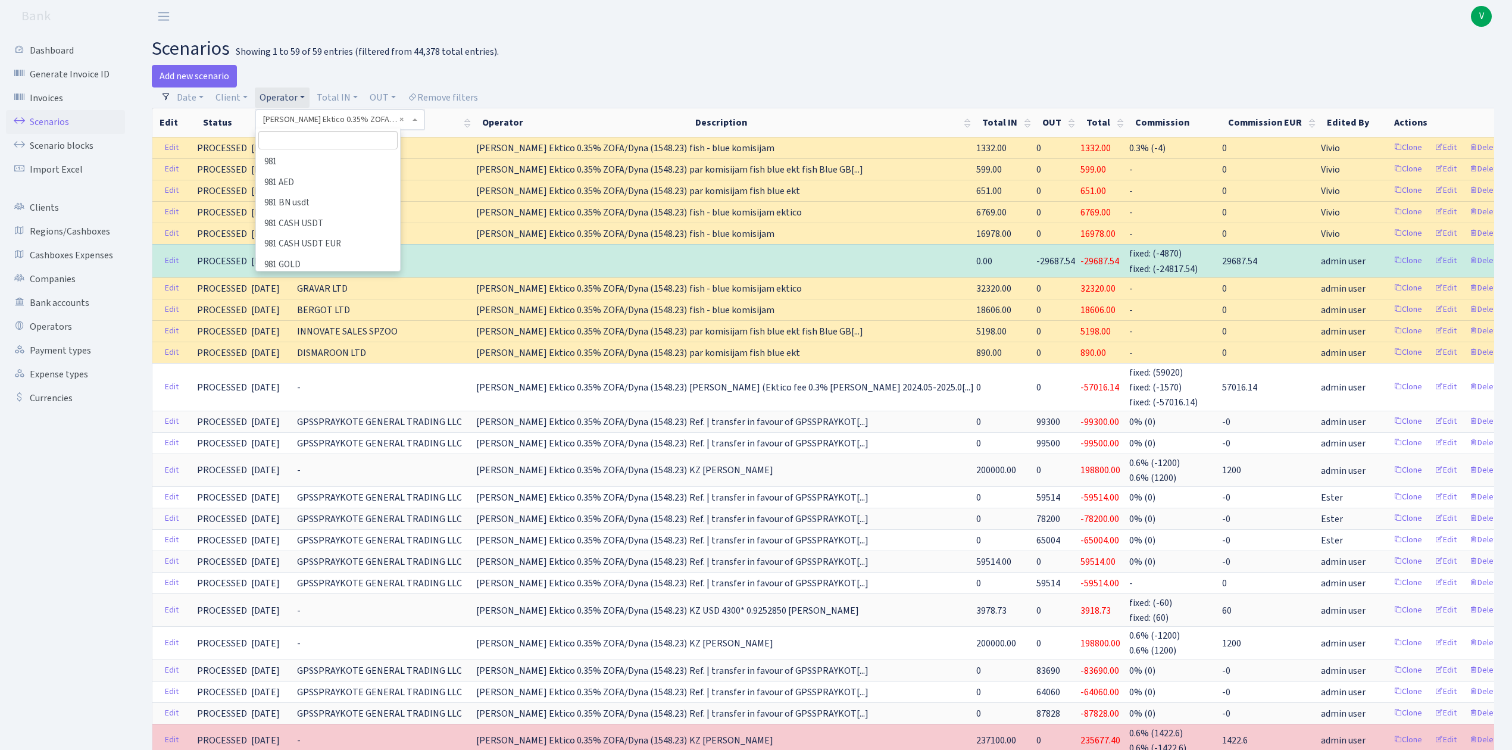
scroll to position [4400, 0]
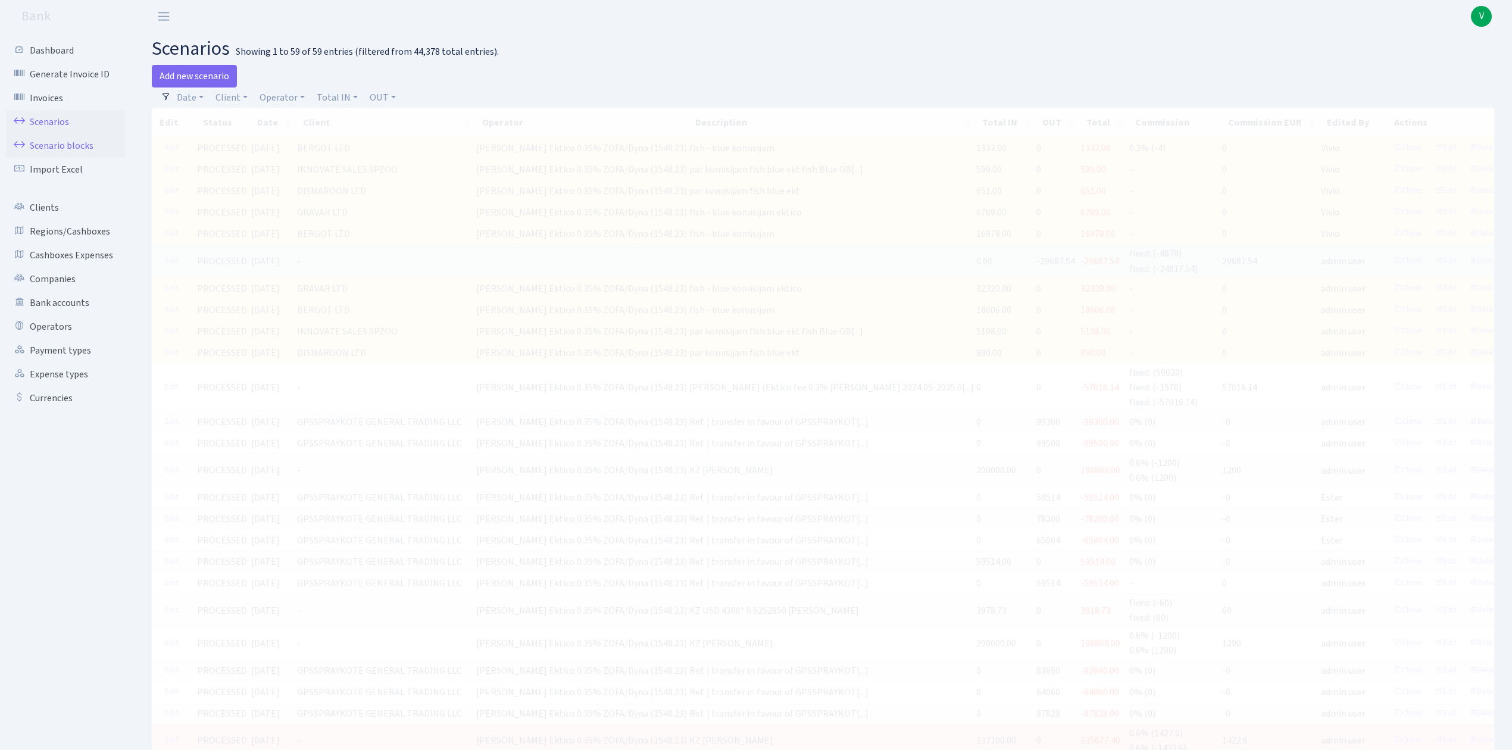
click at [82, 145] on link "Scenario blocks" at bounding box center [65, 146] width 119 height 24
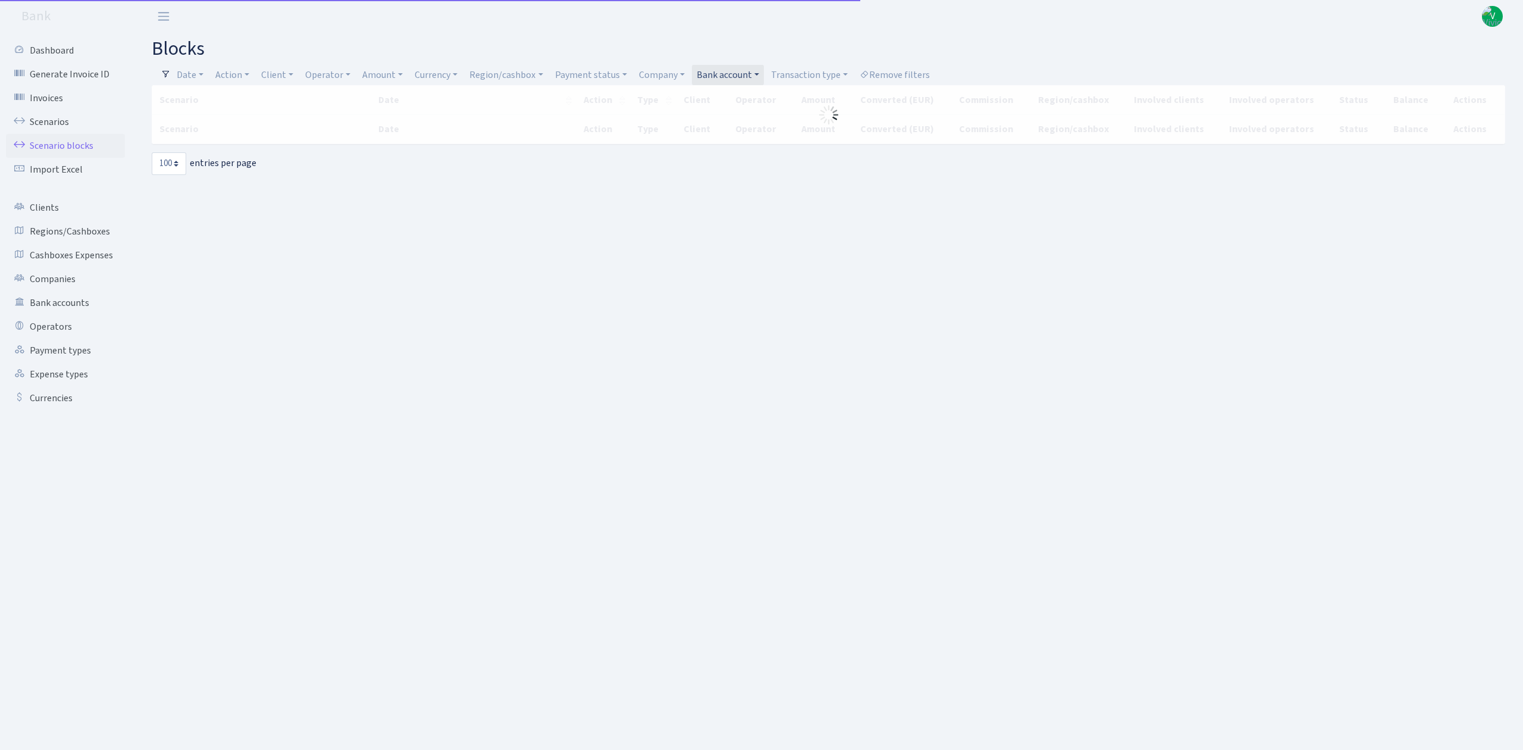
select select "100"
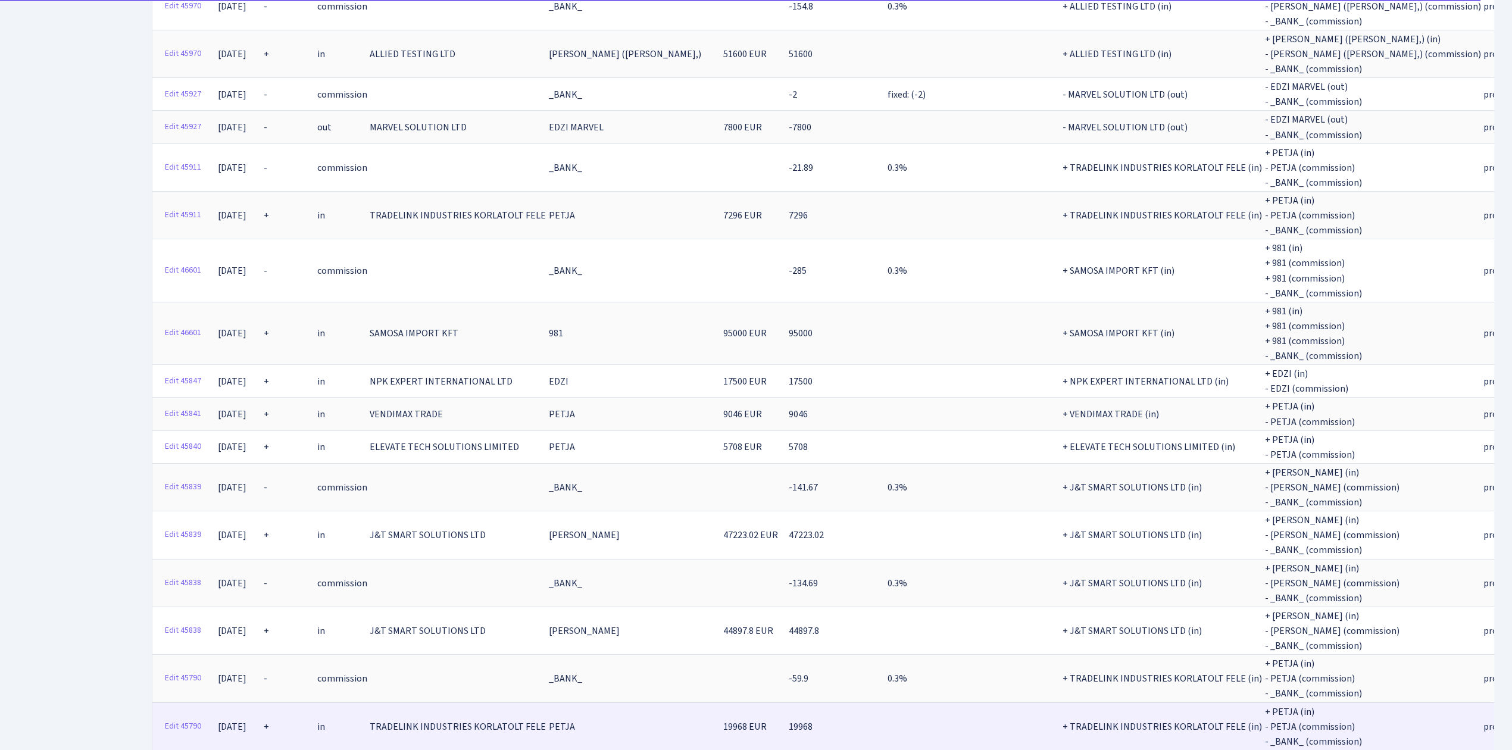
scroll to position [3781, 0]
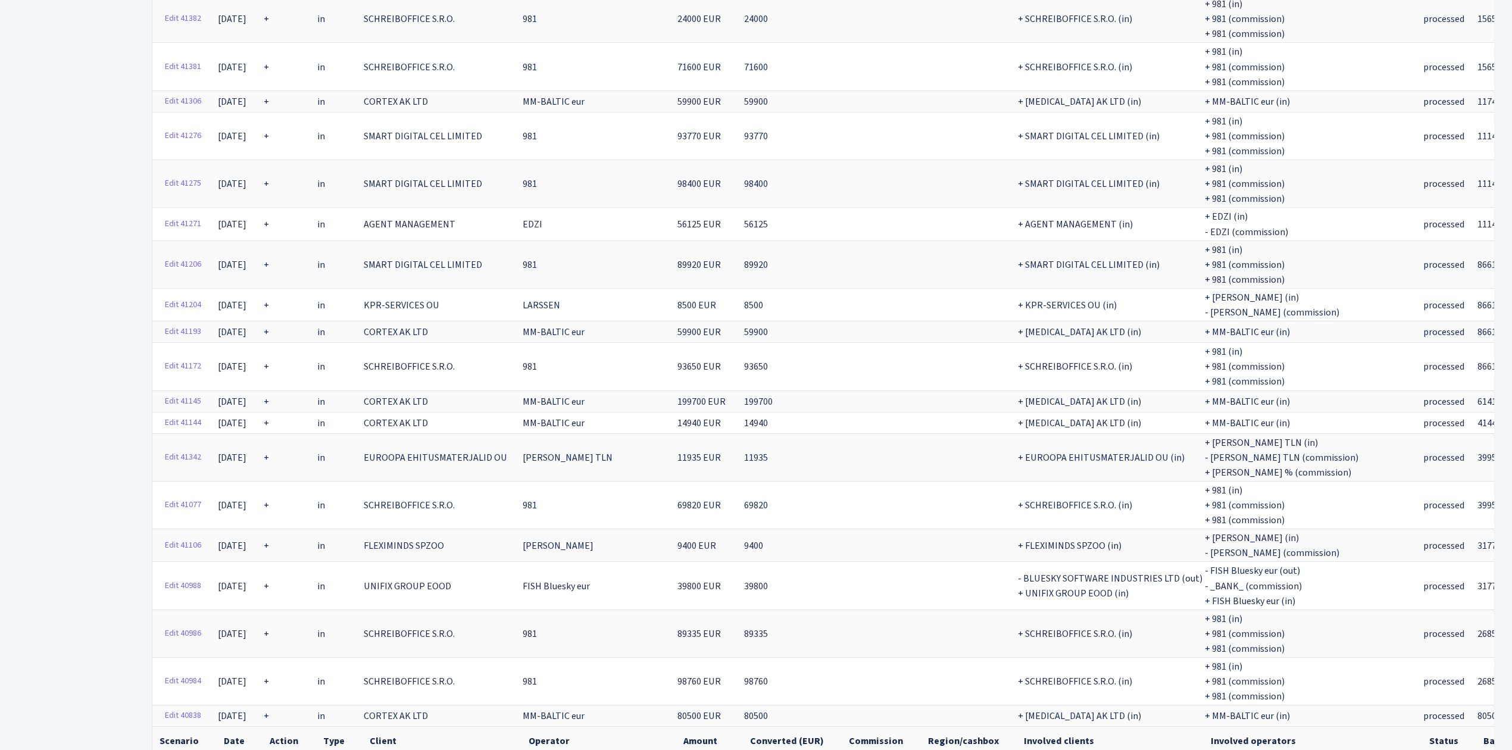
scroll to position [2676, 0]
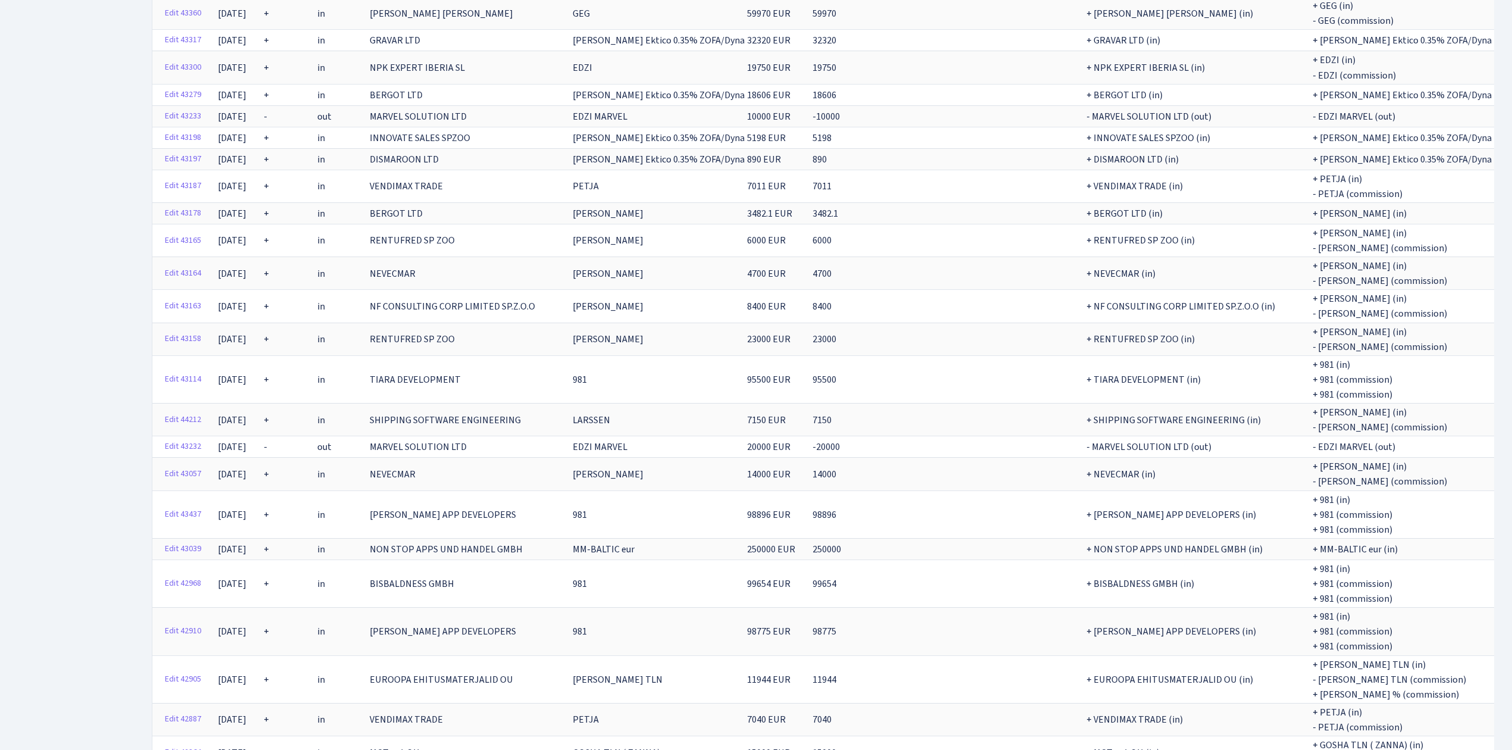
scroll to position [2974, 0]
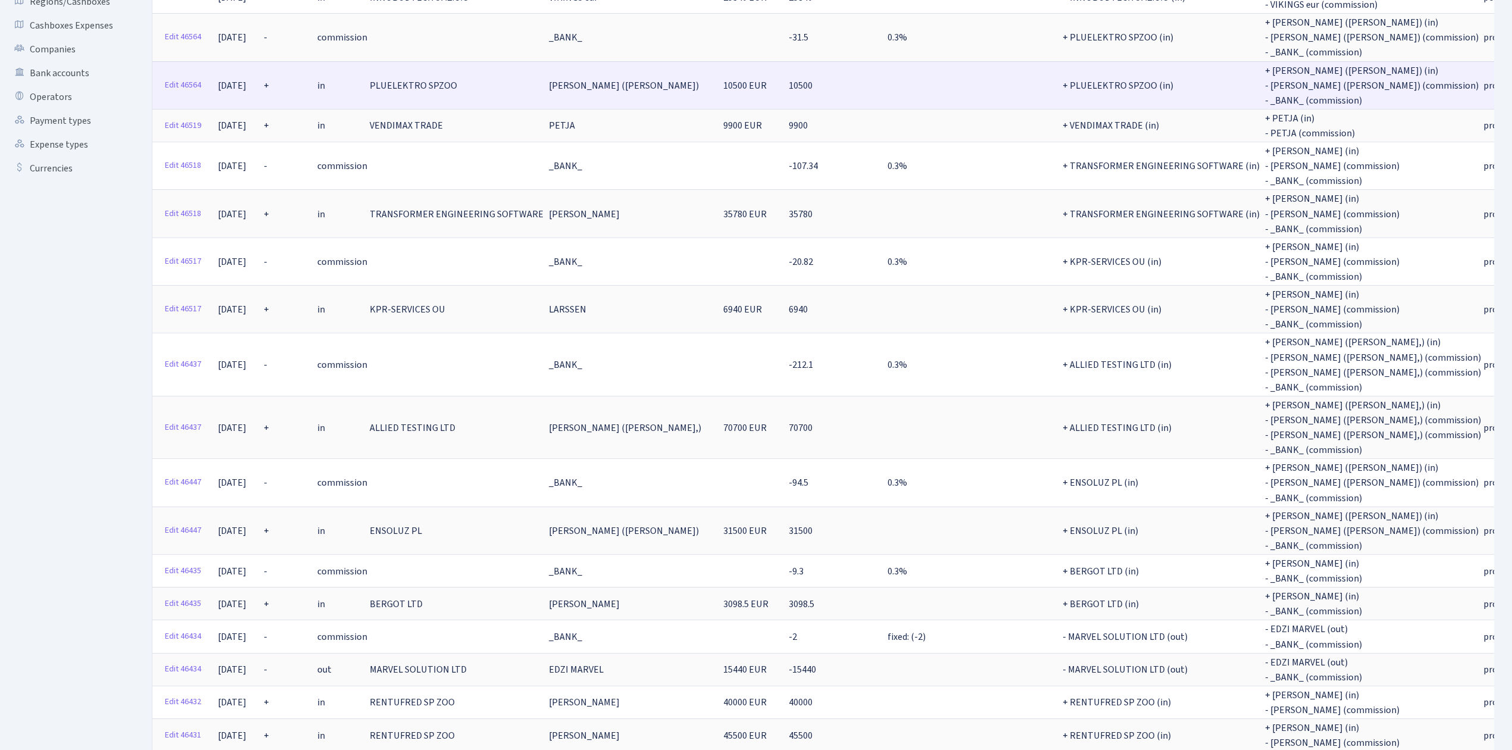
scroll to position [0, 0]
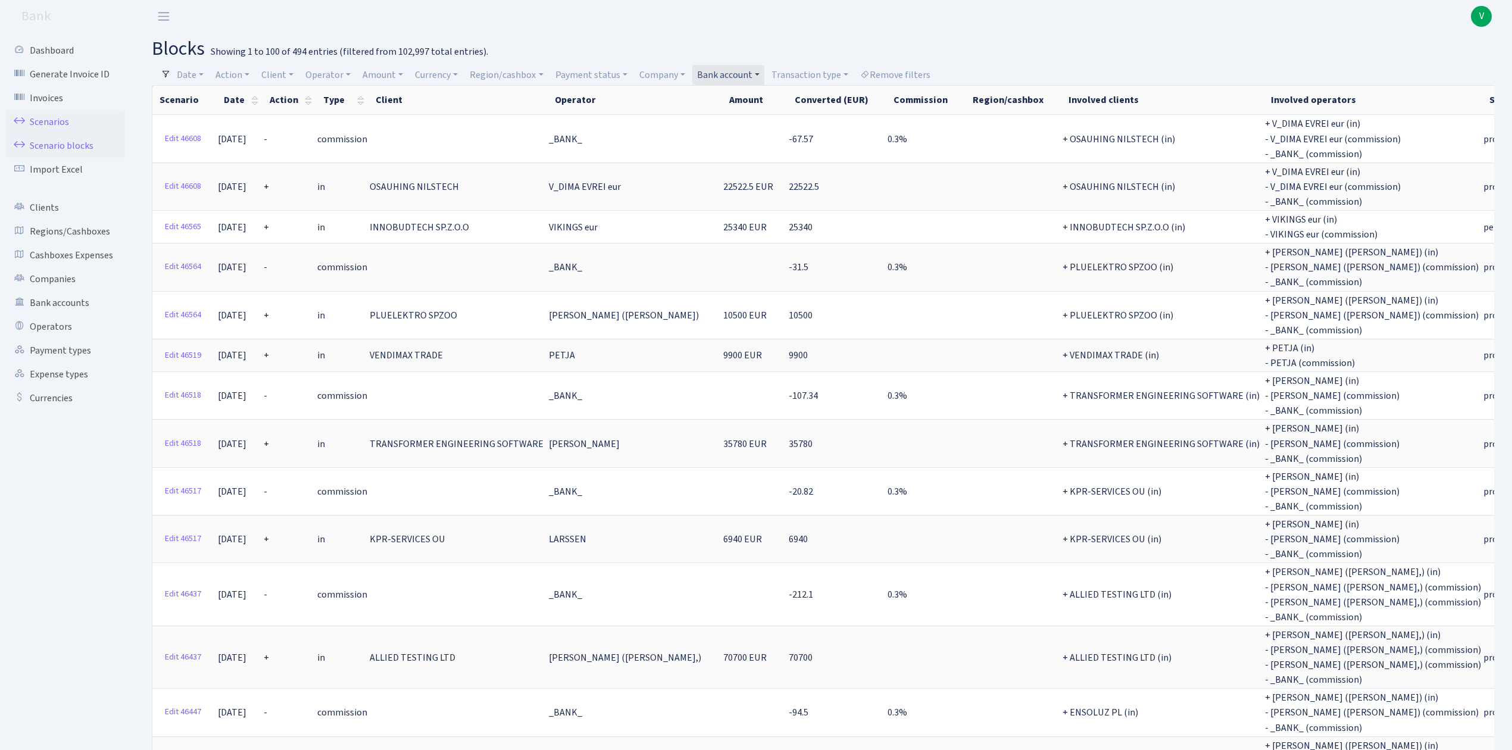
click at [61, 113] on link "Scenarios" at bounding box center [65, 122] width 119 height 24
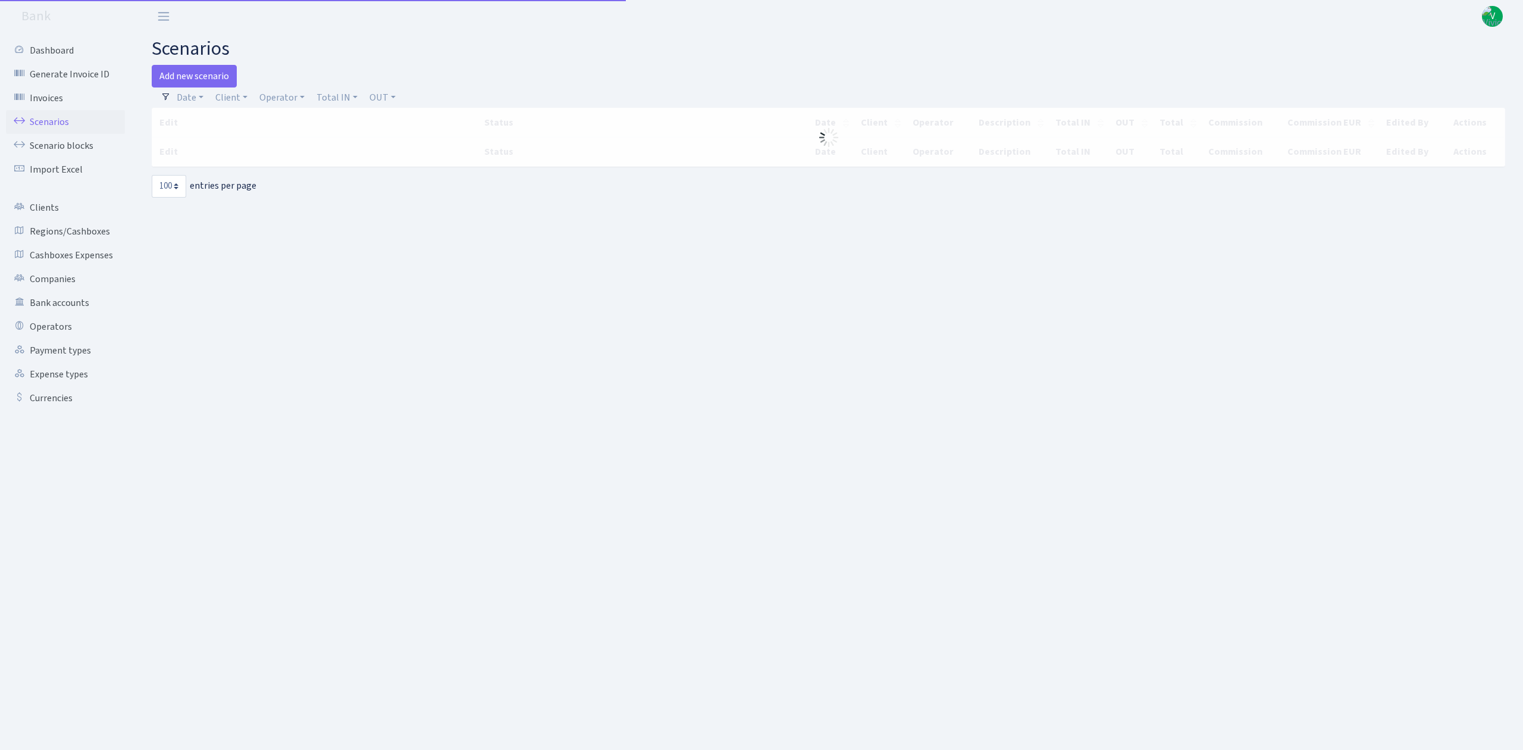
select select "100"
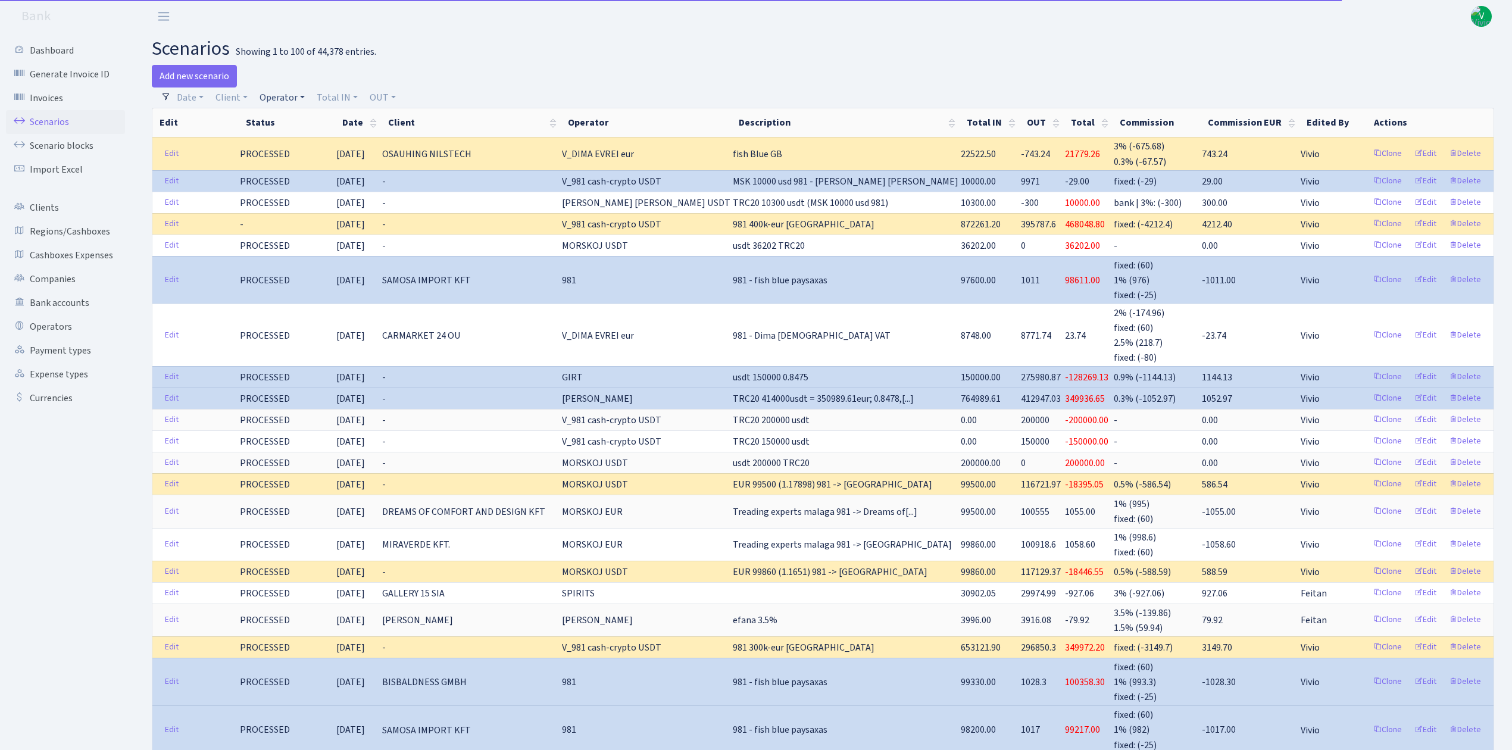
click at [282, 100] on link "Operator" at bounding box center [282, 97] width 55 height 20
click at [237, 95] on link "Client" at bounding box center [232, 97] width 42 height 20
click at [267, 137] on input "search" at bounding box center [257, 140] width 87 height 18
type input "global in"
click at [281, 167] on li "GLOBAL INET WORLD SRL" at bounding box center [258, 169] width 90 height 34
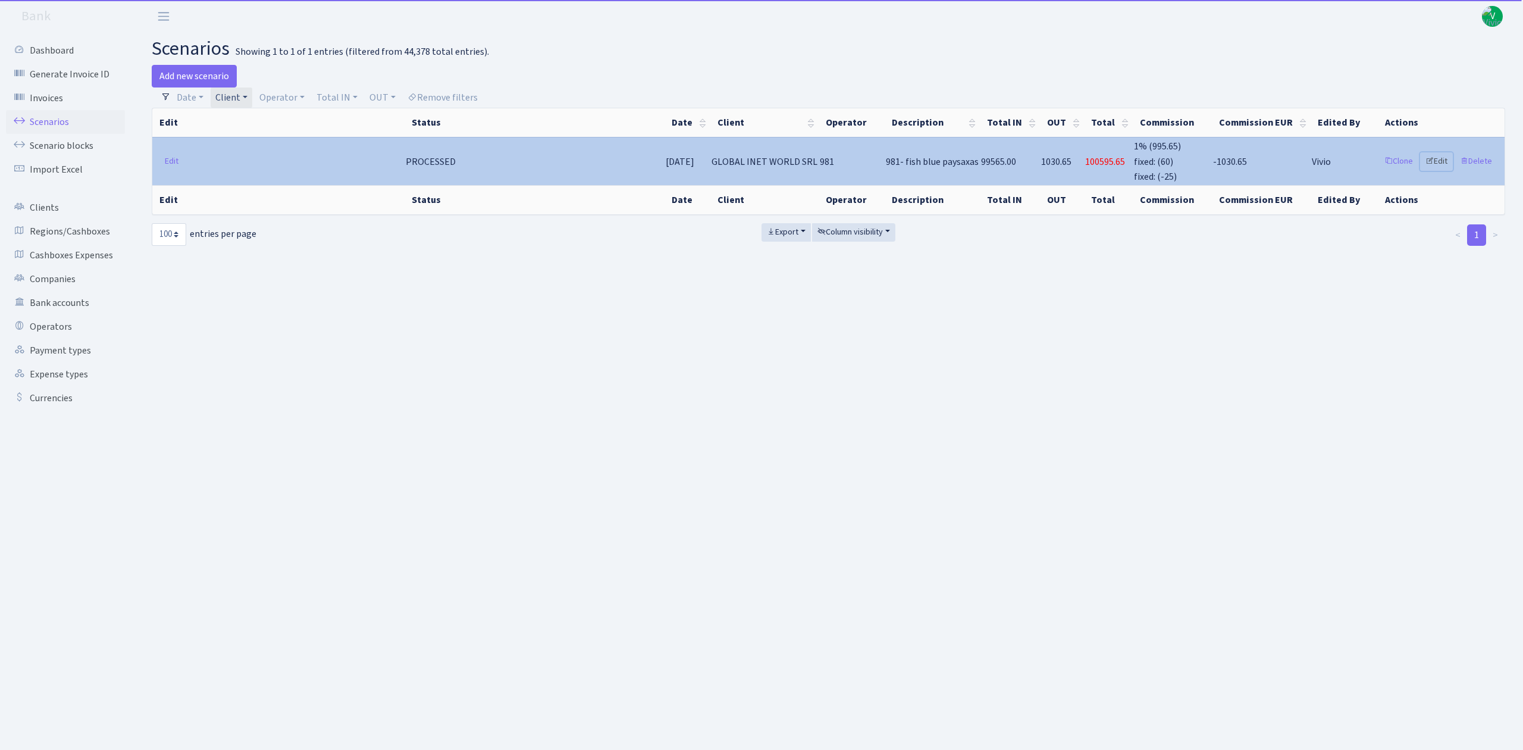
click at [1437, 156] on link "Edit" at bounding box center [1436, 161] width 33 height 18
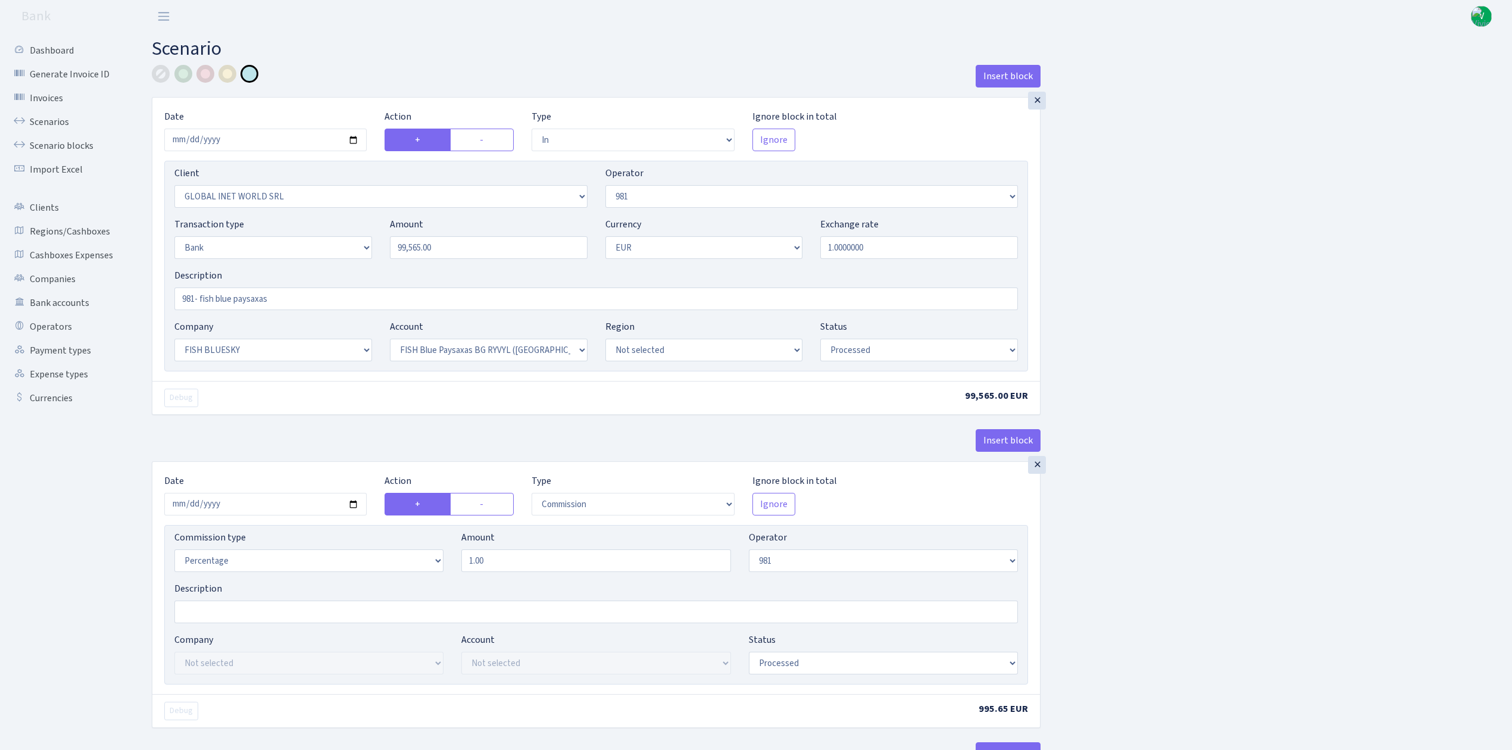
select select "in"
select select "3335"
select select "61"
select select "2"
select select "1"
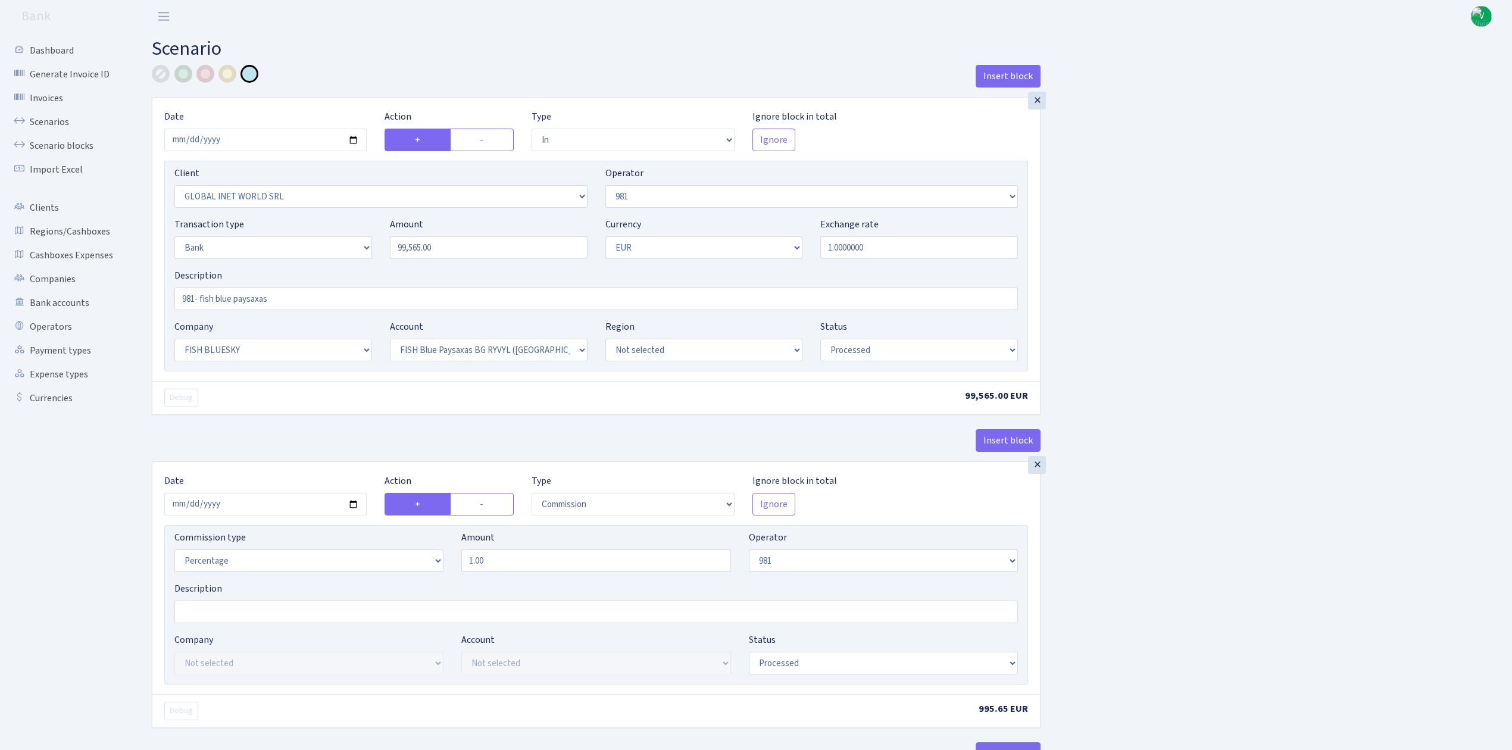
select select "23"
select select "68"
select select "processed"
select select "commission"
select select "61"
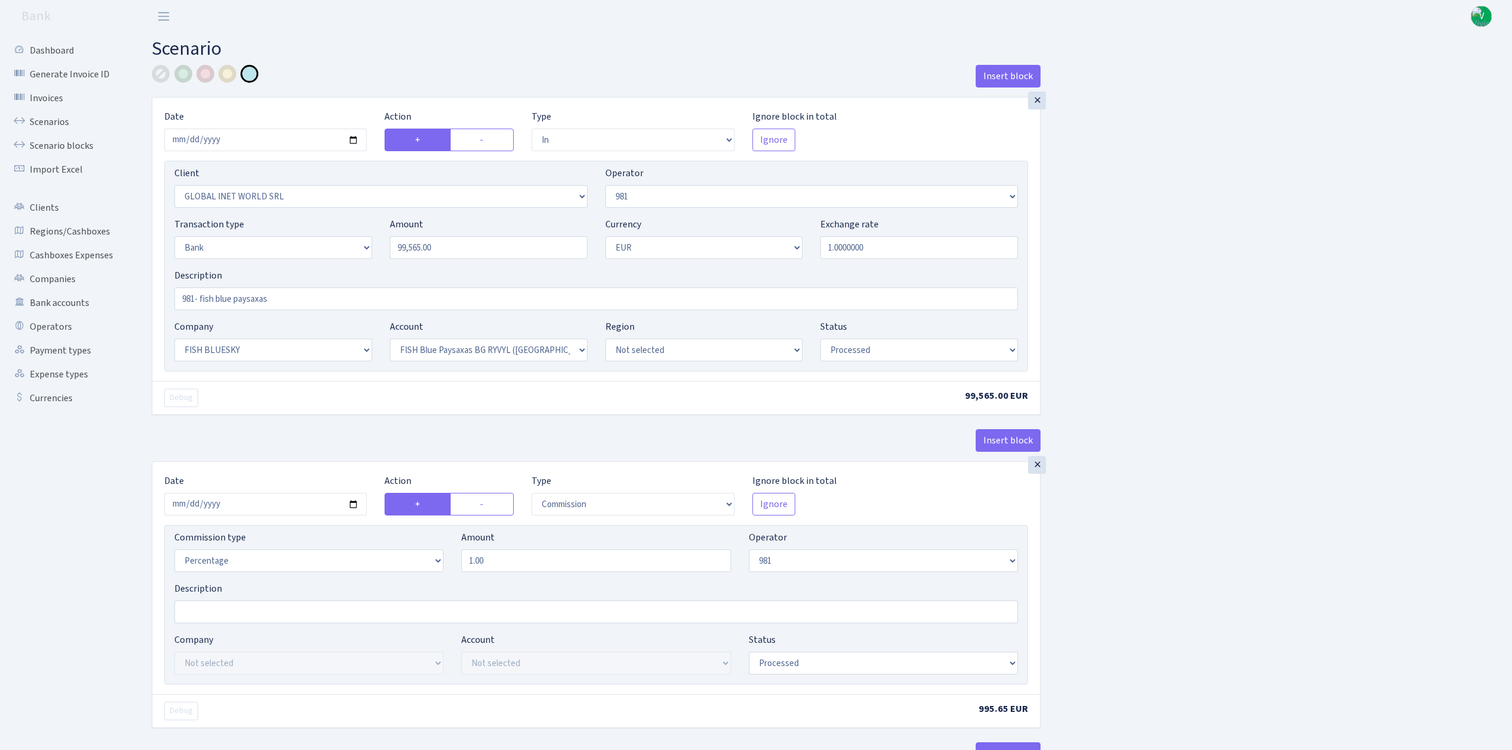
select select "processed"
select select "commission"
select select "fixed"
select select "61"
select select "processed"
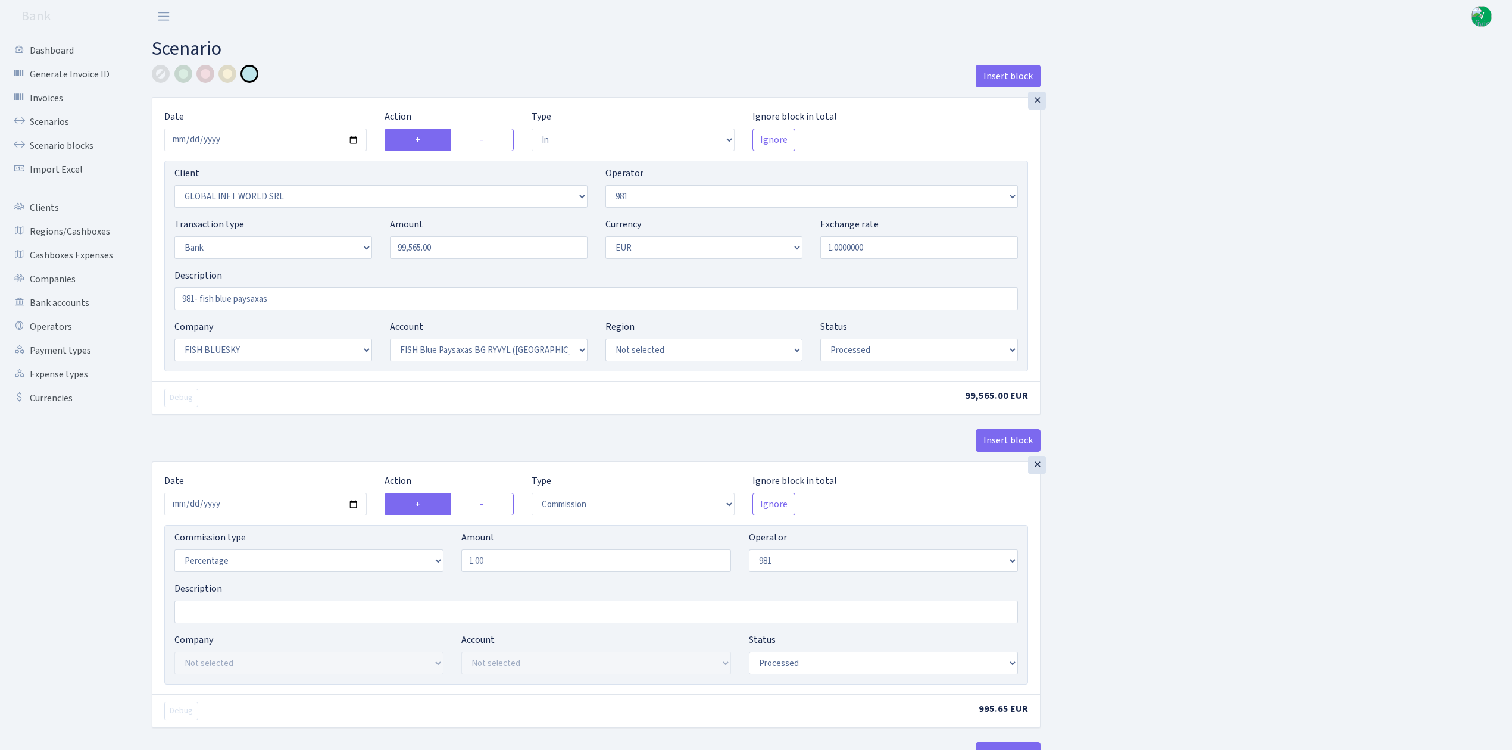
select select "commission"
select select "fixed"
select select "1"
select select "23"
select select "68"
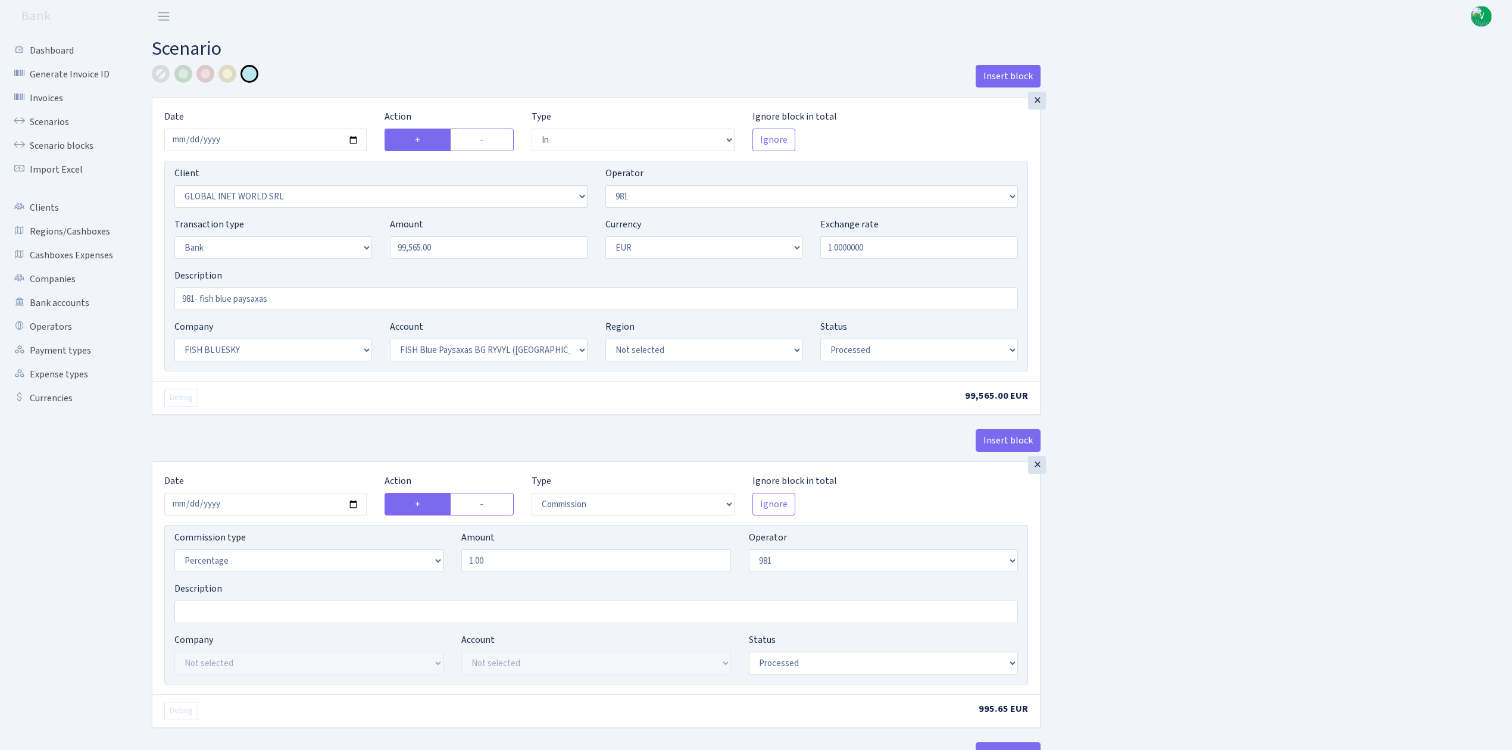
select select "processed"
click at [60, 117] on link "Scenarios" at bounding box center [65, 122] width 119 height 24
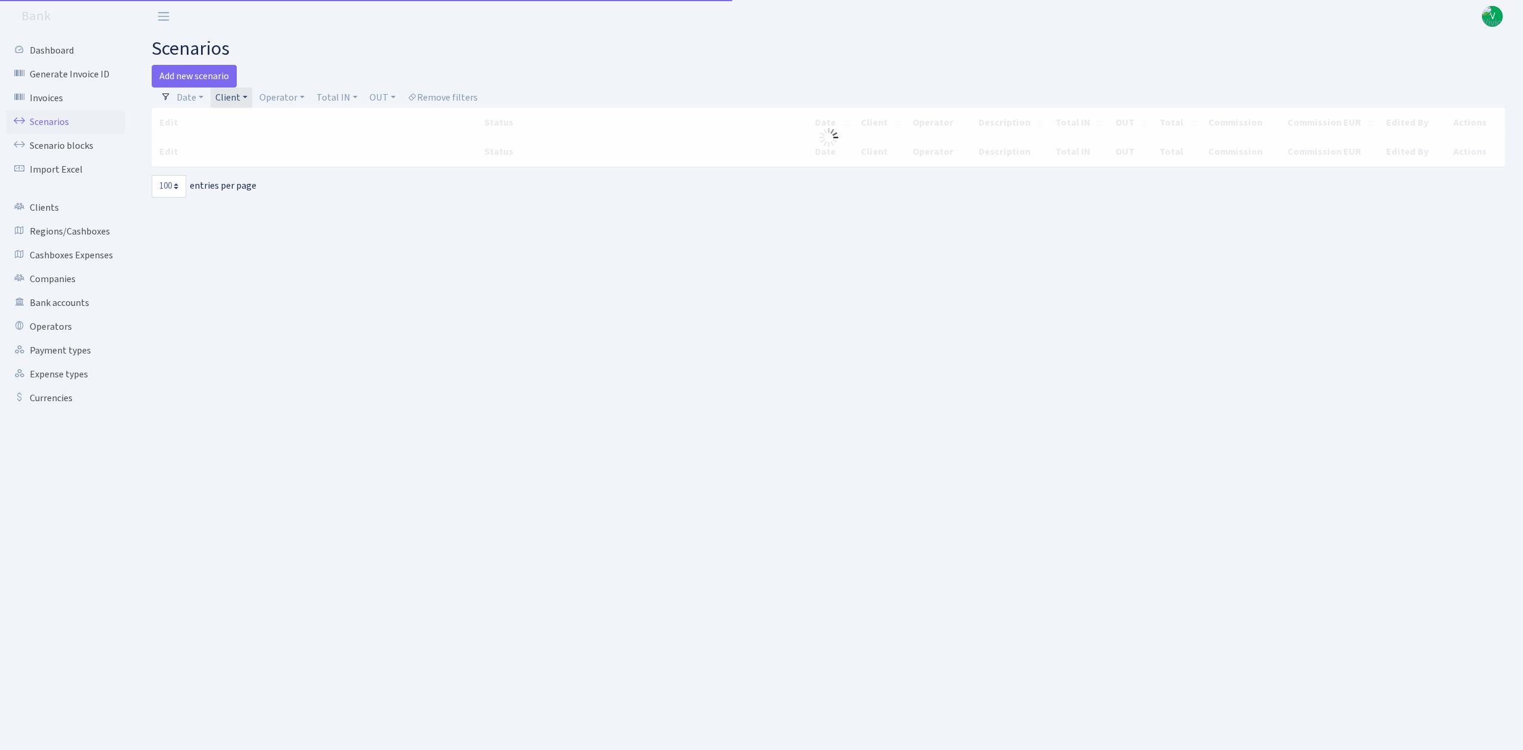
select select "100"
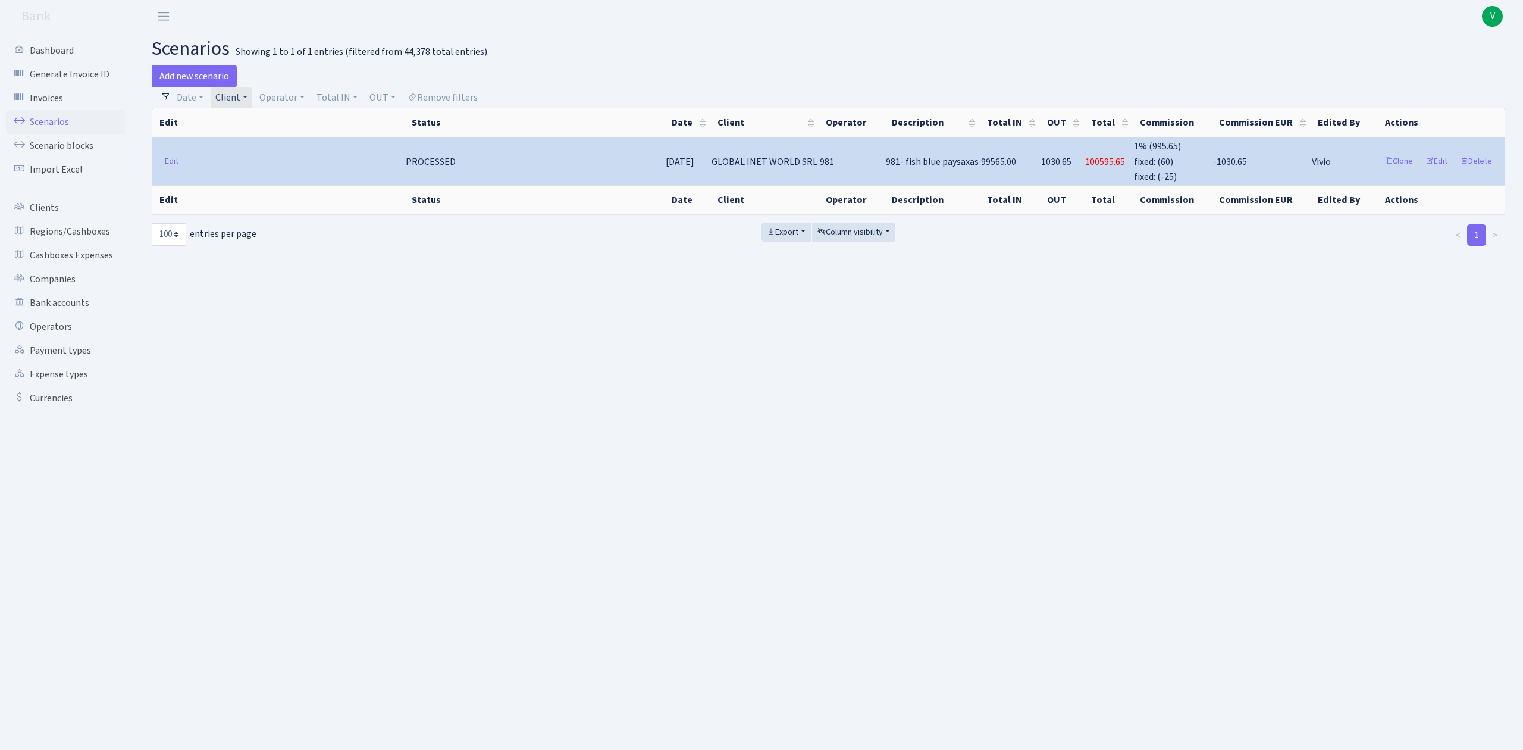
click at [236, 96] on link "Client" at bounding box center [232, 97] width 42 height 20
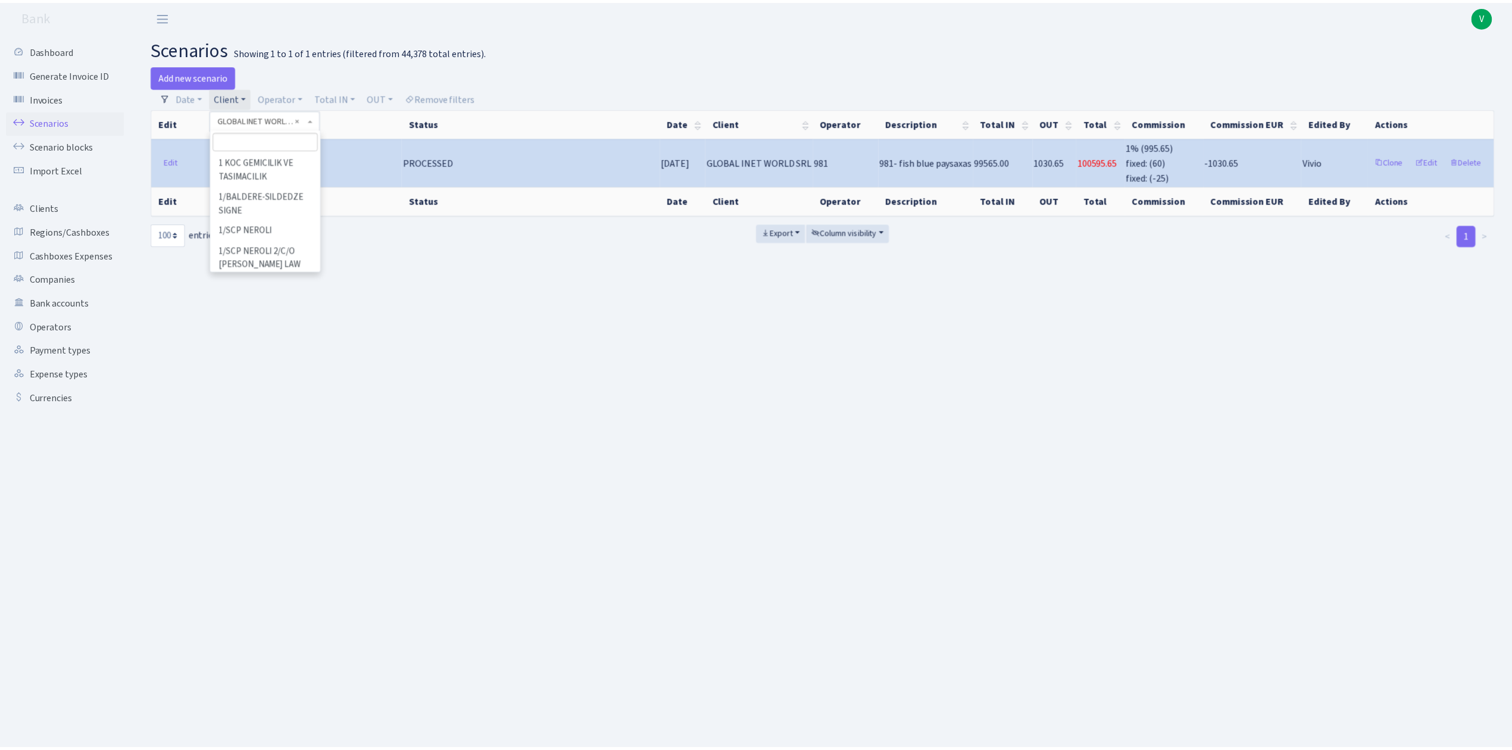
scroll to position [31327, 0]
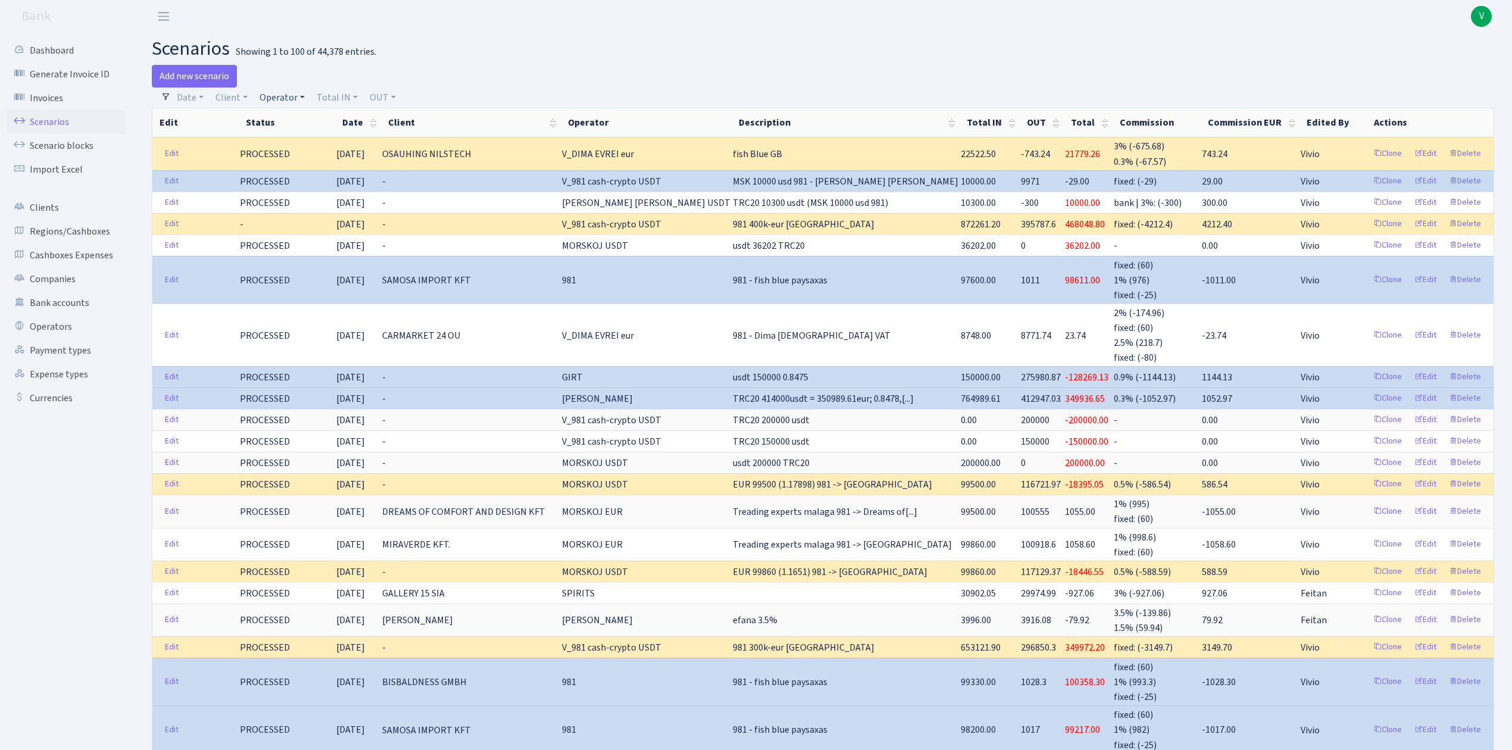
click at [272, 102] on link "Operator" at bounding box center [282, 97] width 55 height 20
click at [292, 136] on input "search" at bounding box center [301, 140] width 87 height 18
click at [232, 102] on link "Client" at bounding box center [232, 97] width 42 height 20
click at [250, 143] on input "search" at bounding box center [257, 140] width 87 height 18
type input "bisba"
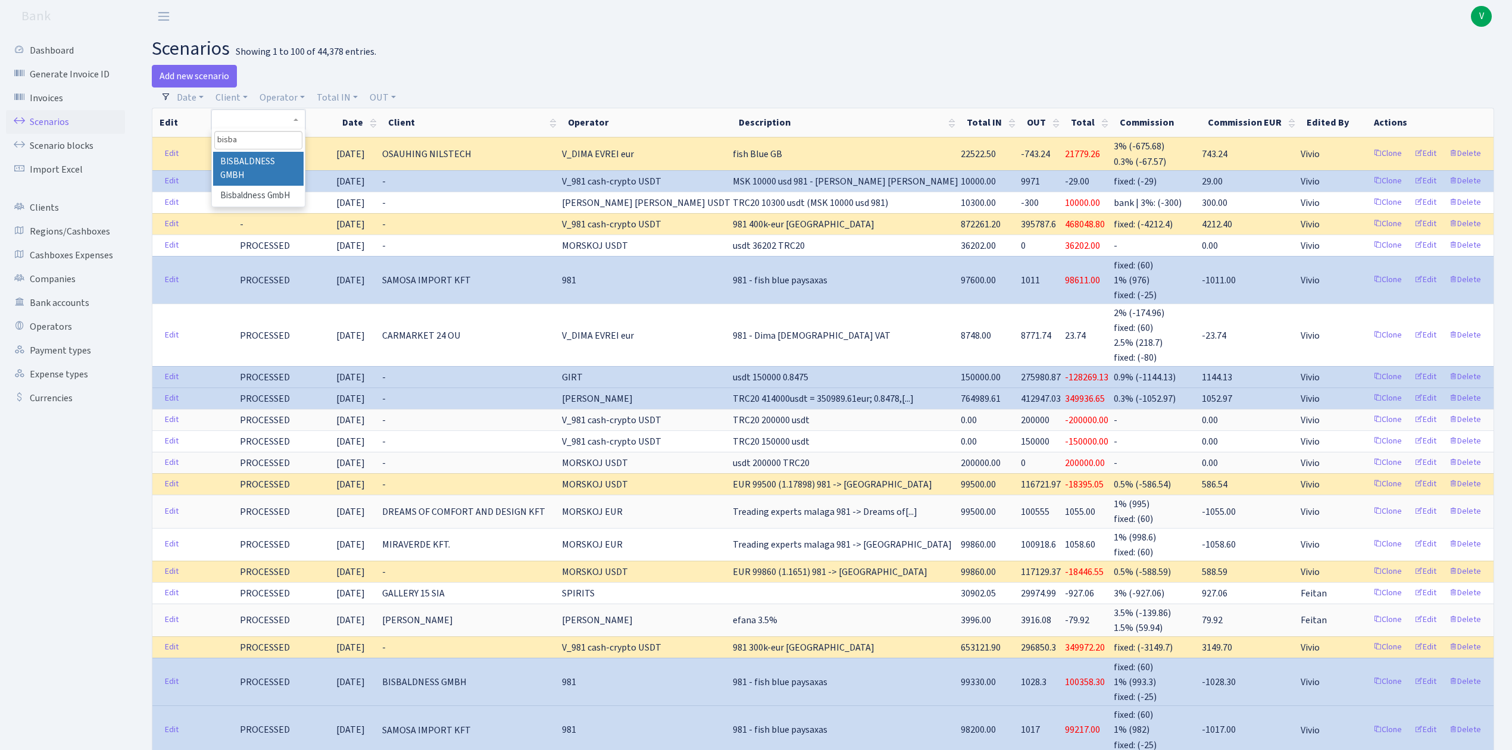
click at [265, 155] on li "BISBALDNESS GMBH" at bounding box center [258, 169] width 90 height 34
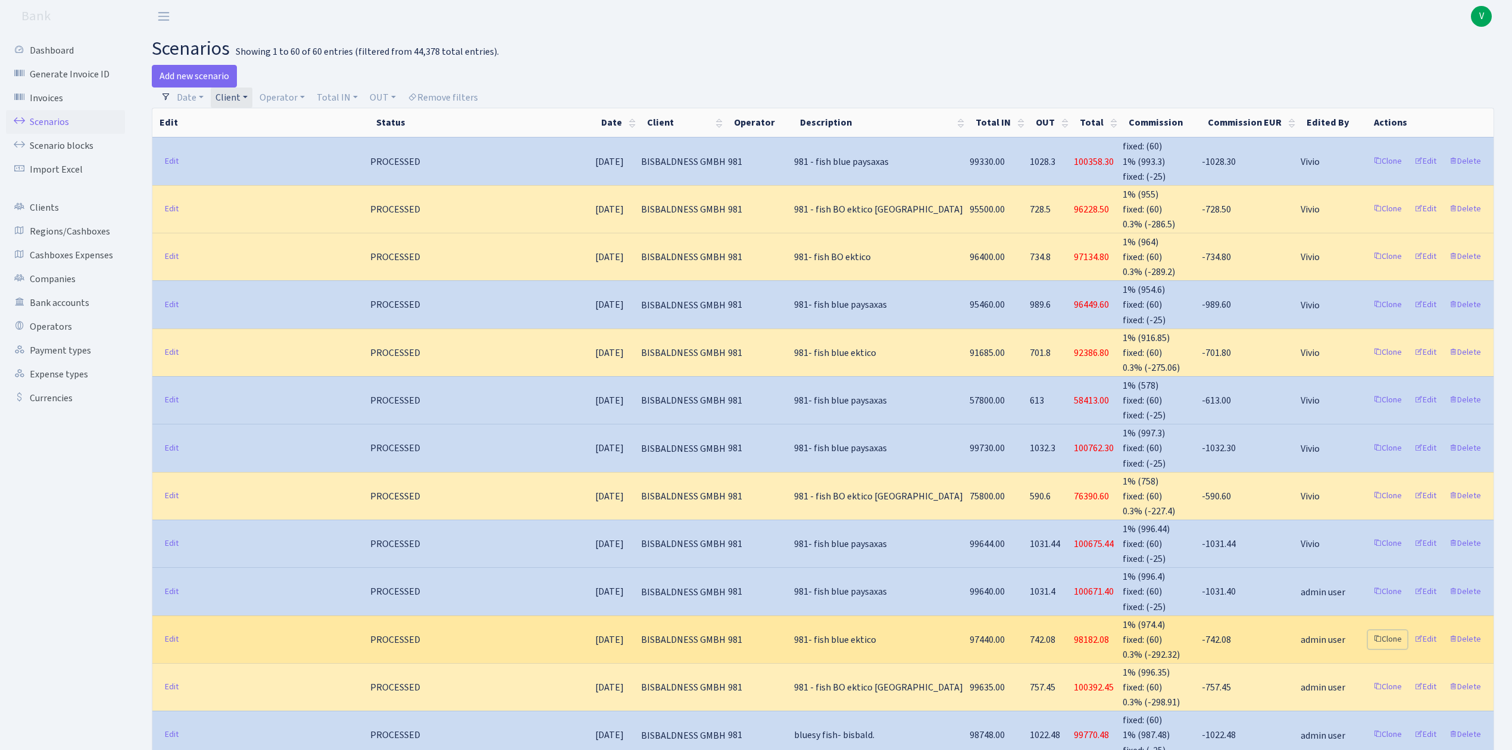
click at [1393, 630] on link "Clone" at bounding box center [1386, 639] width 39 height 18
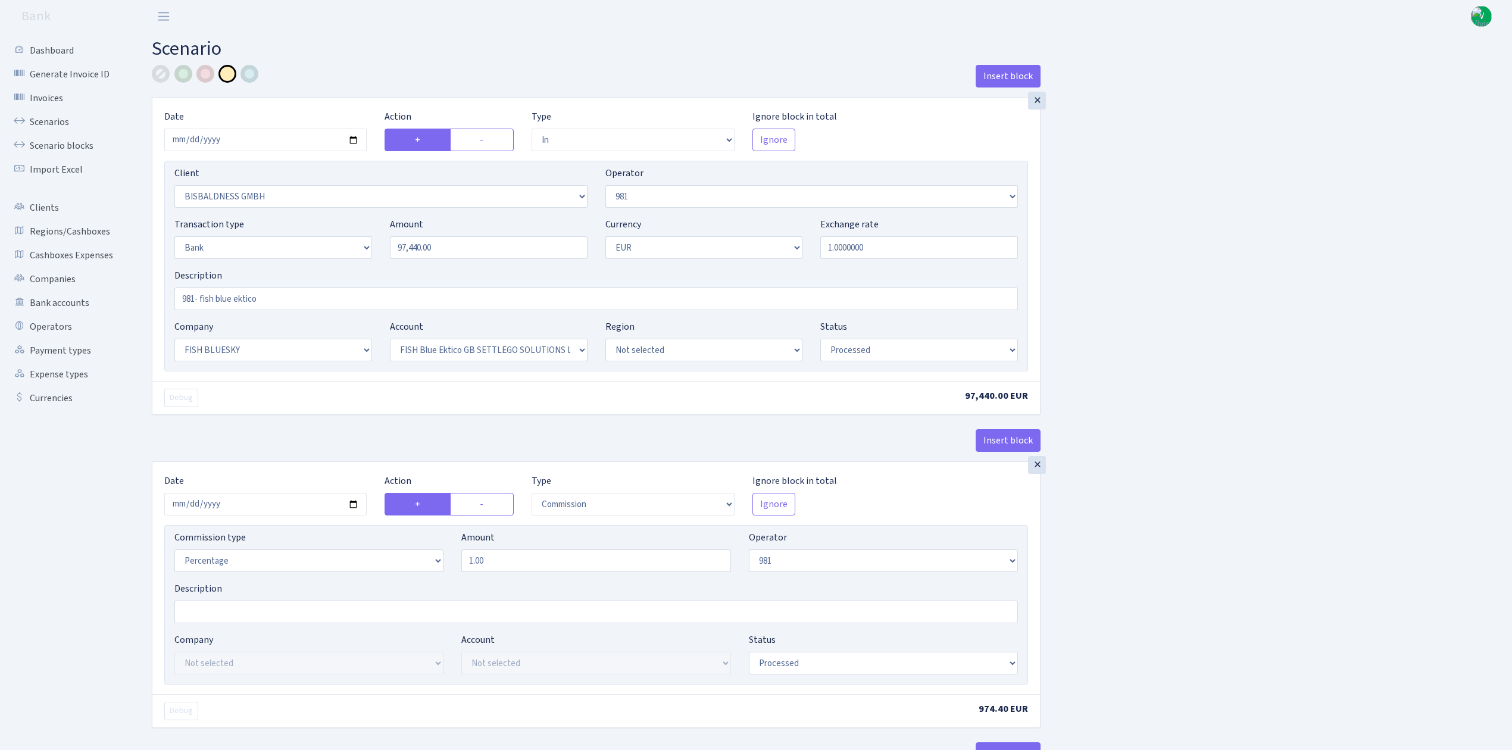
select select "in"
select select "2442"
select select "61"
select select "2"
select select "1"
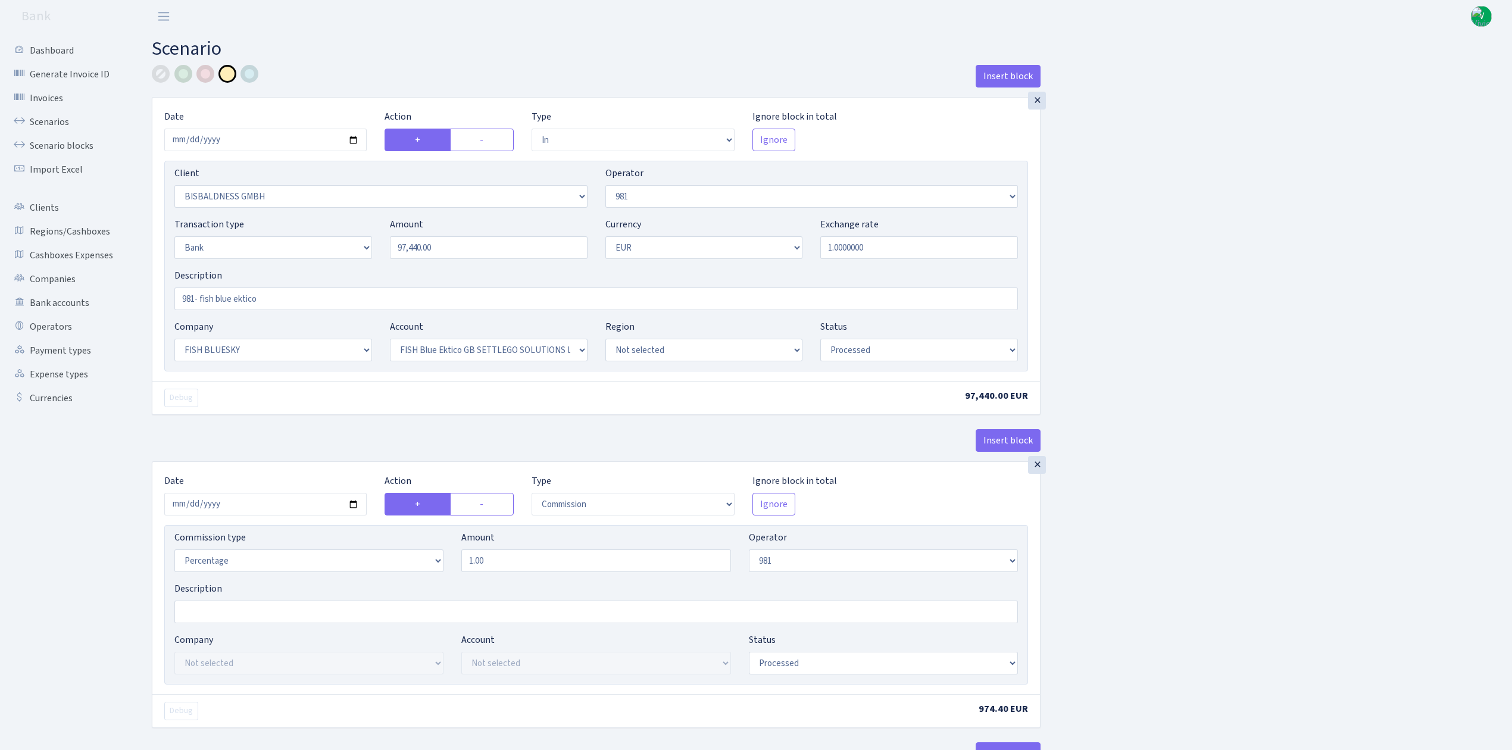
select select "23"
select select "67"
select select "processed"
select select "commission"
select select "61"
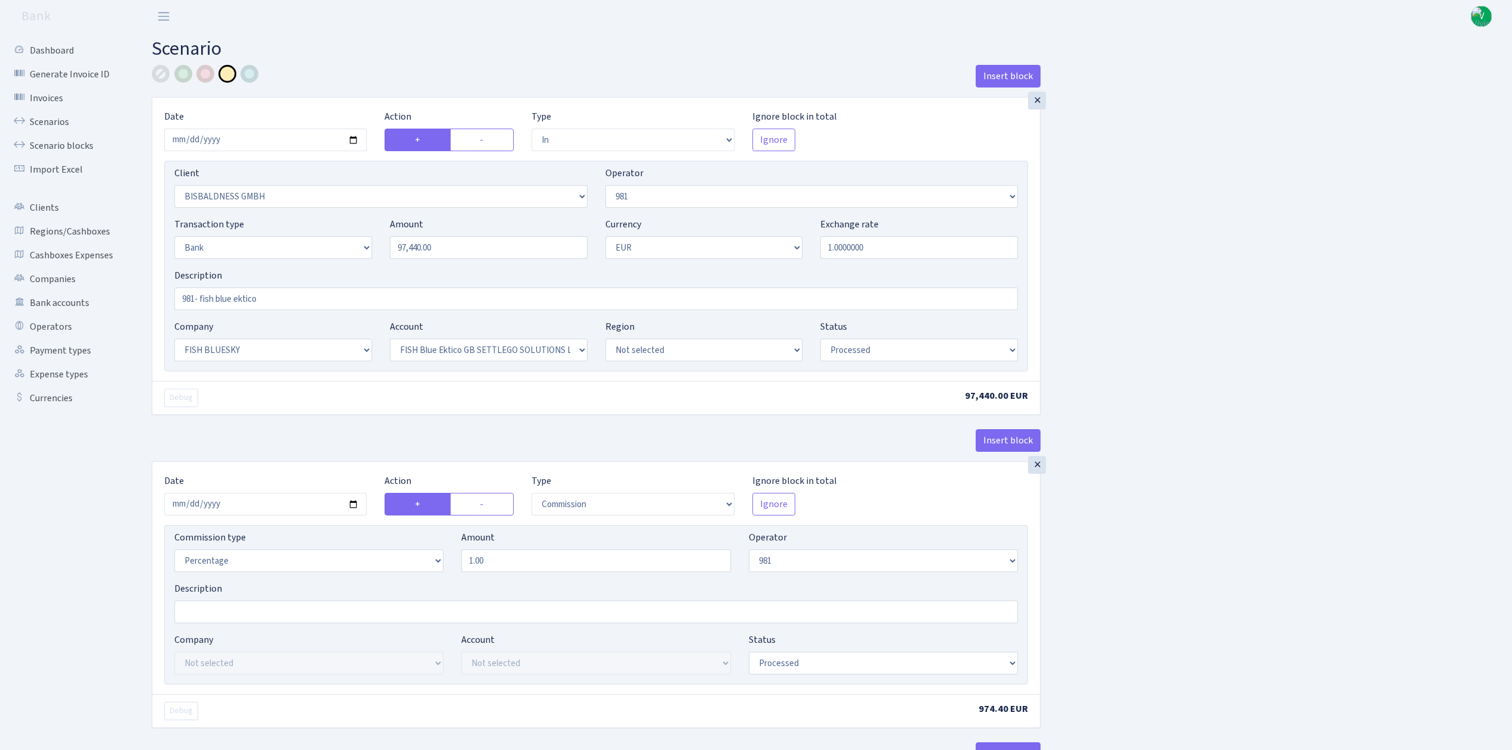
select select "processed"
select select "commission"
select select "fixed"
select select "61"
select select "processed"
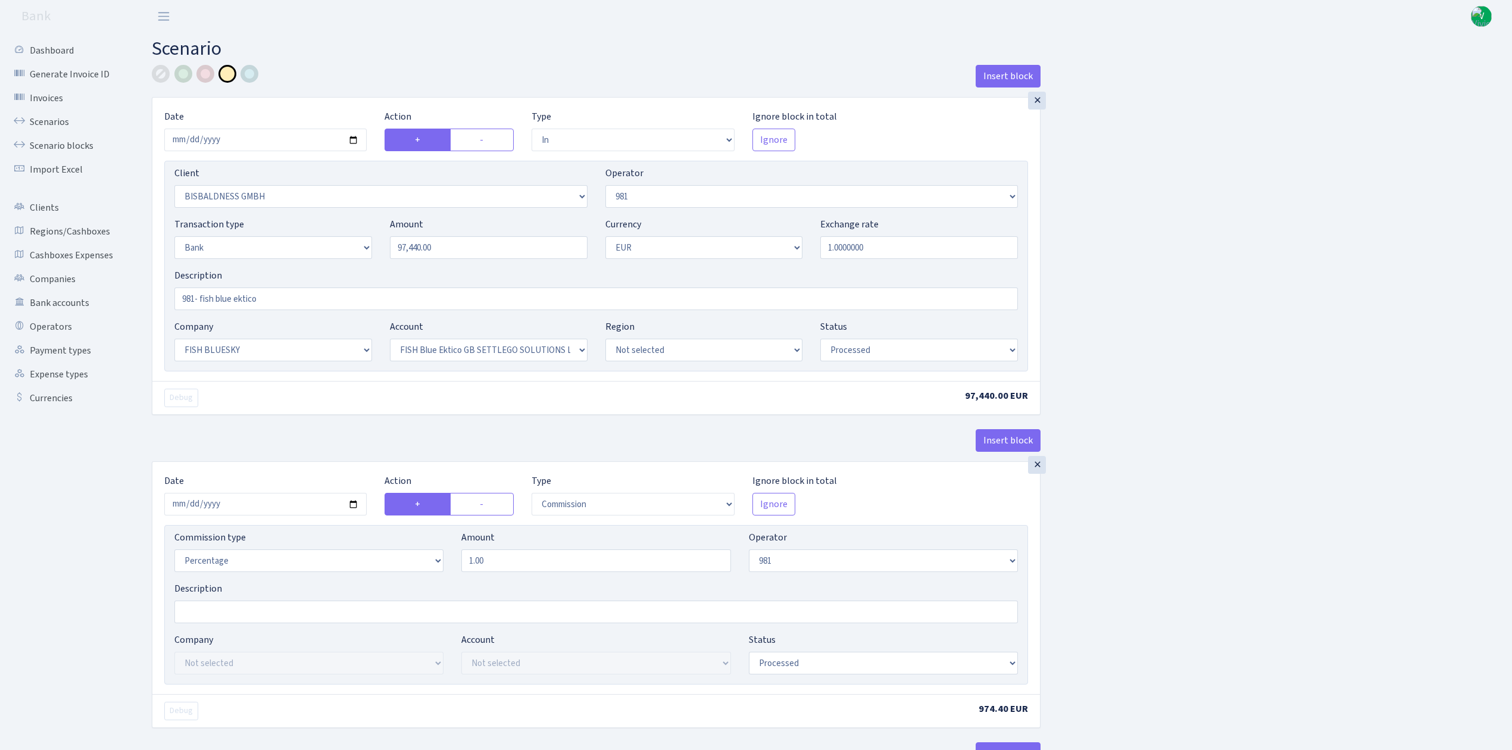
select select "commission"
select select "1"
select select "23"
select select "67"
select select "processed"
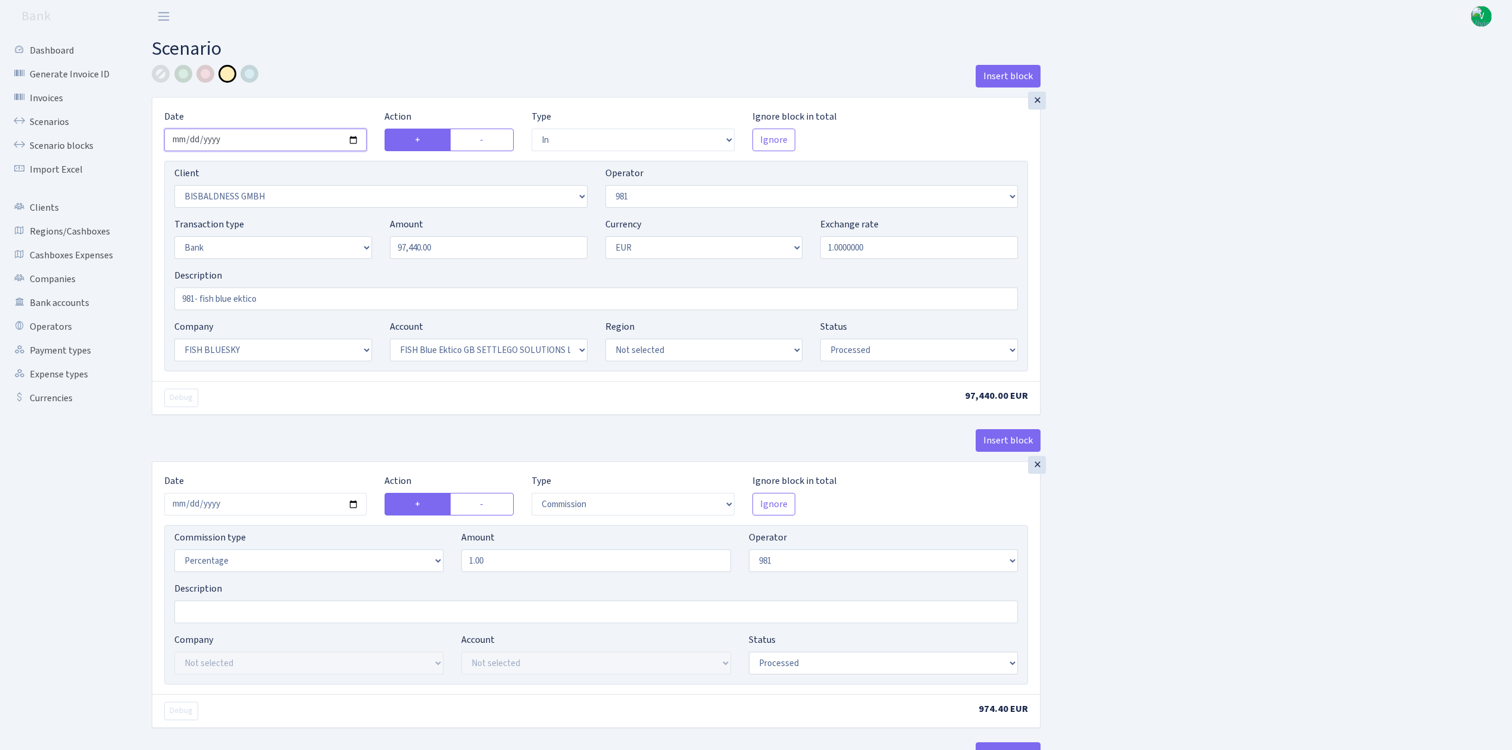
click at [356, 137] on input "[DATE]" at bounding box center [265, 140] width 202 height 23
type input "[DATE]"
drag, startPoint x: 517, startPoint y: 246, endPoint x: 281, endPoint y: 238, distance: 235.8
click at [281, 238] on div "Transaction type Not selected 981 ELF FISH crypto [PERSON_NAME] MM-BALTIC eur U…" at bounding box center [595, 242] width 861 height 51
click at [1128, 322] on div "Insert block × Date [DATE] Action + - Type --- In Out Commission Field required…" at bounding box center [823, 759] width 1360 height 1389
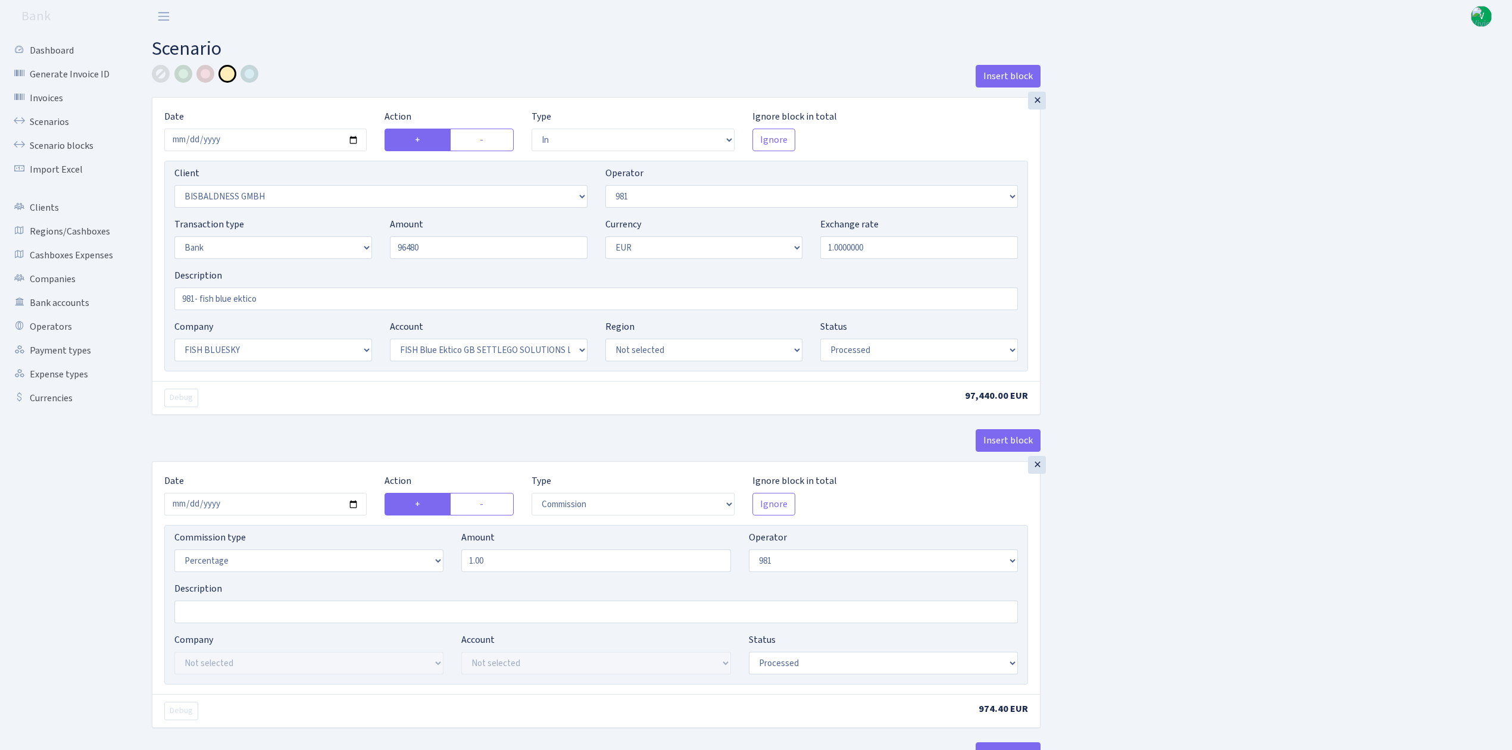
type input "96,480.00"
click at [462, 204] on select "Not selected 1 KOC GEMICILIK VE TASIMACILIK 1/BALDERE-SILDEDZE SIGNE 1/SCP NERO…" at bounding box center [380, 196] width 413 height 23
select select "3335"
click at [174, 186] on select "Not selected 1 KOC GEMICILIK VE TASIMACILIK 1/BALDERE-SILDEDZE SIGNE 1/SCP NERO…" at bounding box center [380, 196] width 413 height 23
click at [343, 393] on div "Debug" at bounding box center [375, 398] width 441 height 18
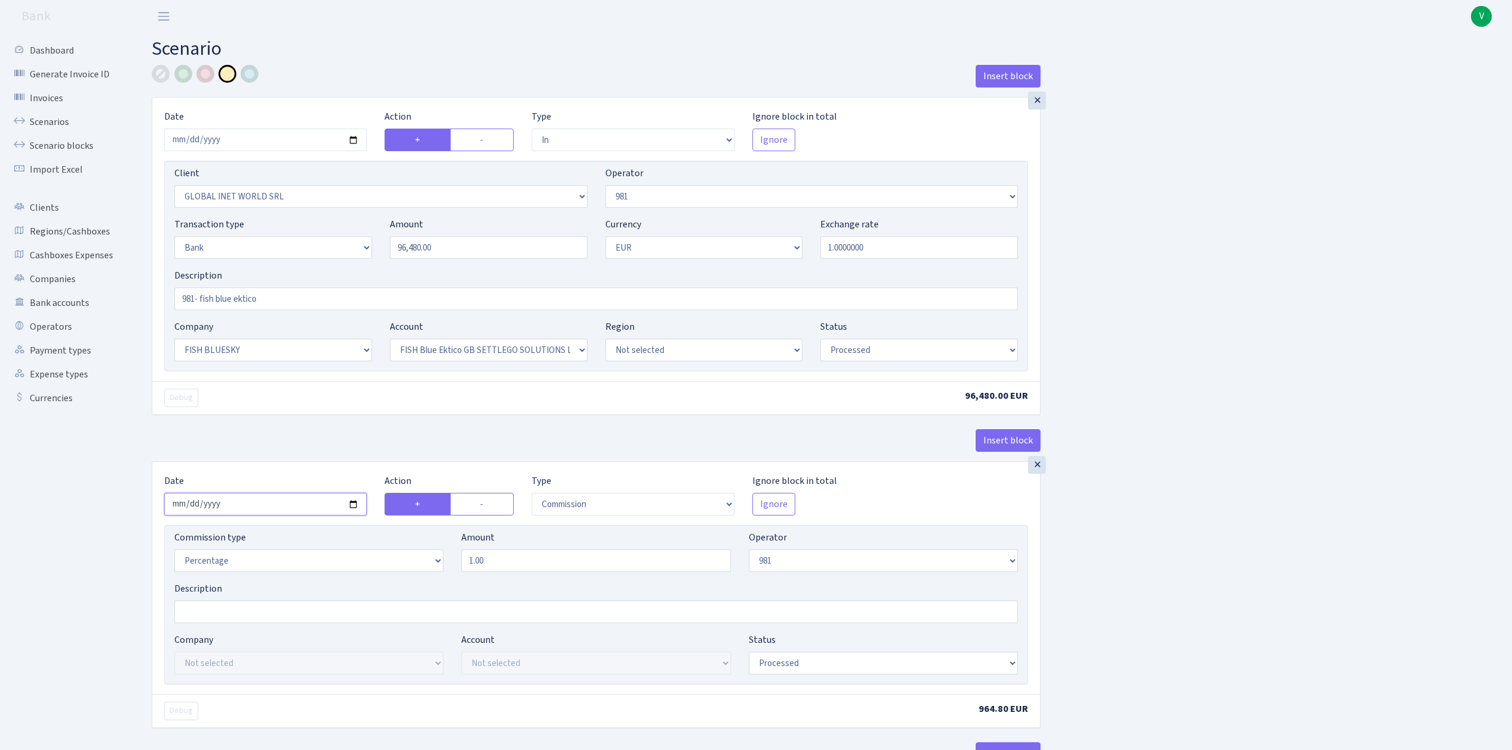
click at [356, 503] on input "2025-08-28" at bounding box center [265, 504] width 202 height 23
type input "[DATE]"
click at [1156, 528] on div "Insert block × Date 2025-09-12 Action + - Type --- In Out Commission Field requ…" at bounding box center [823, 759] width 1360 height 1389
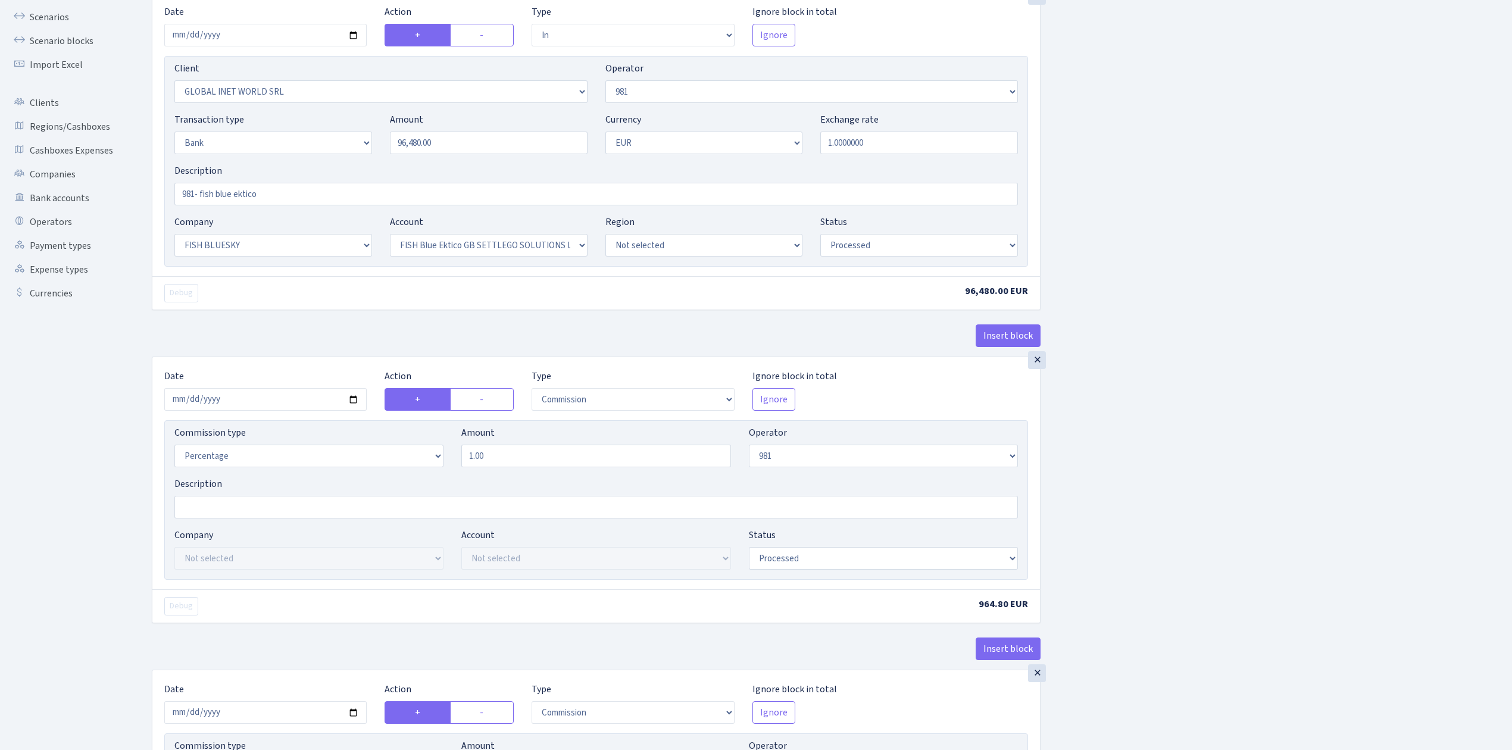
scroll to position [317, 0]
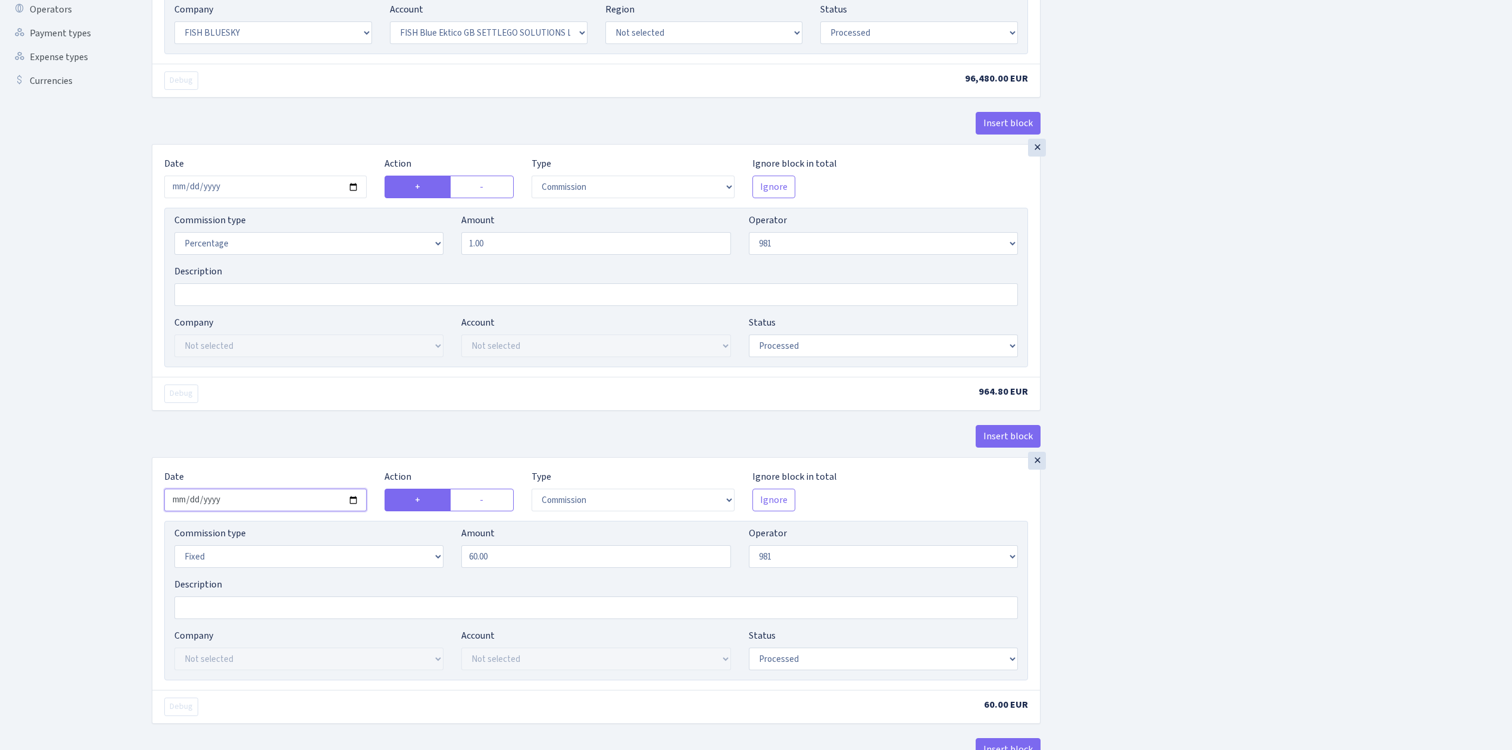
click at [355, 498] on input "2025-08-28" at bounding box center [265, 500] width 202 height 23
click at [353, 507] on input "2025-08-28" at bounding box center [265, 500] width 202 height 23
type input "[DATE]"
click at [1084, 636] on div "Insert block × Date 2025-09-12 Action + - Type --- In Out Commission Field requ…" at bounding box center [823, 442] width 1360 height 1389
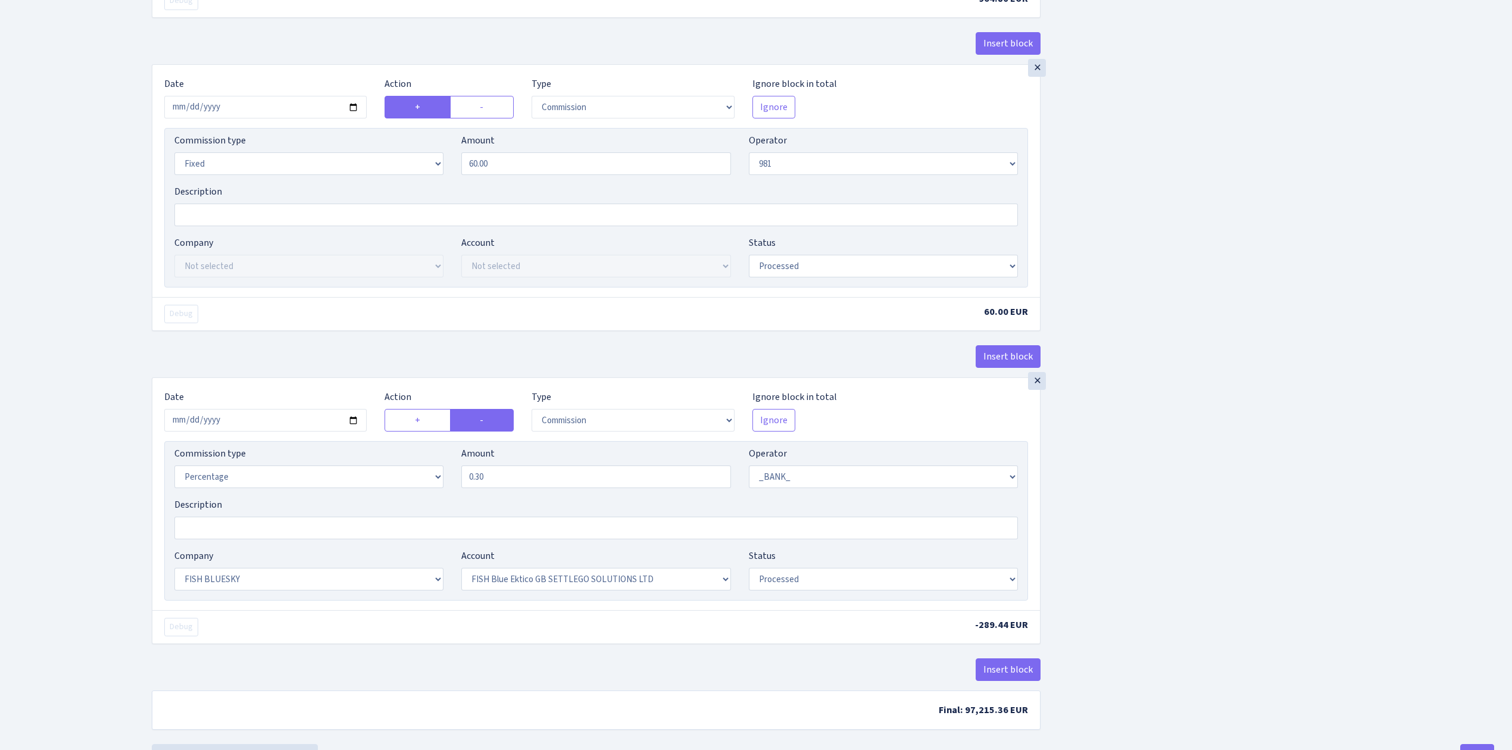
scroll to position [714, 0]
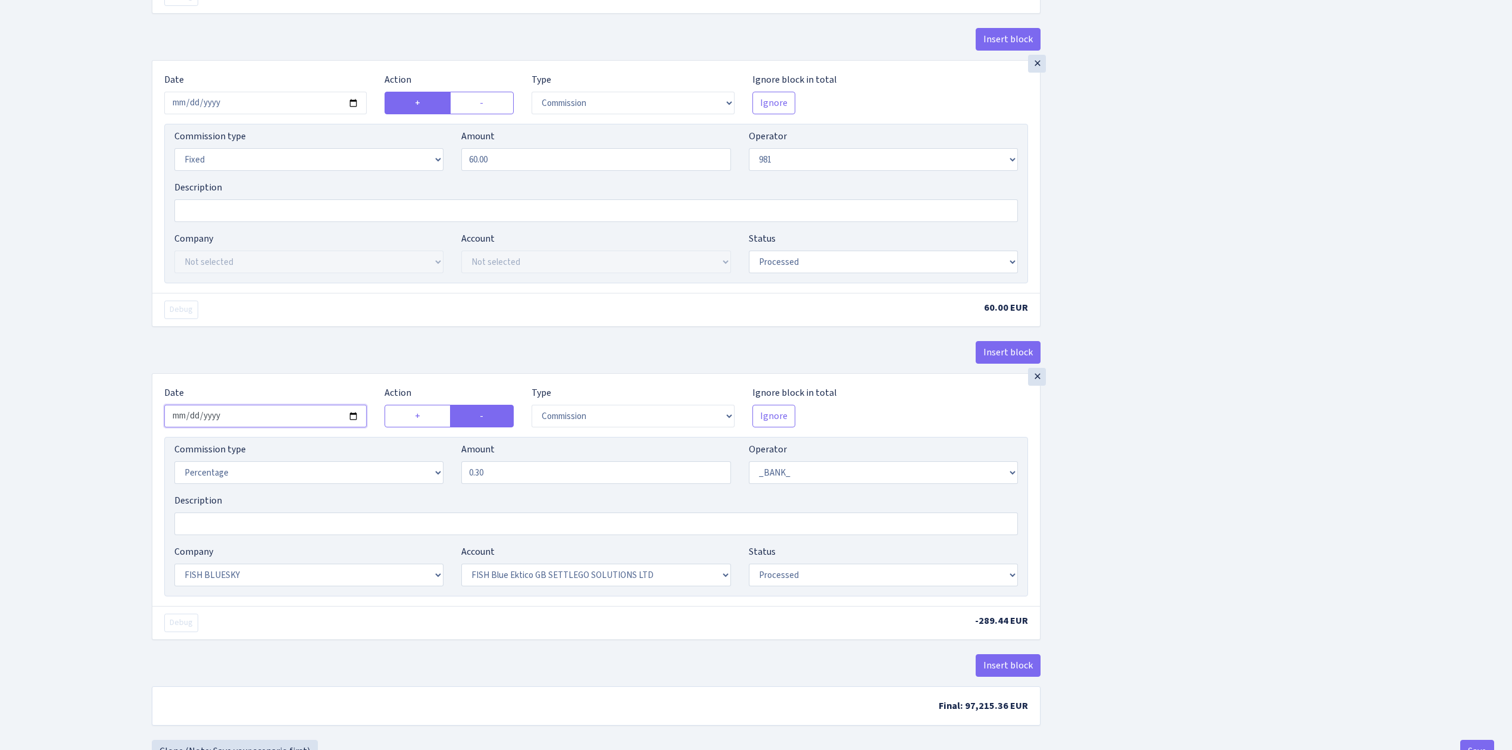
click at [351, 426] on input "2025-08-28" at bounding box center [265, 416] width 202 height 23
type input "[DATE]"
click at [1141, 546] on div "Insert block × Date 2025-09-12 Action + - Type --- In Out Commission Field requ…" at bounding box center [823, 45] width 1360 height 1389
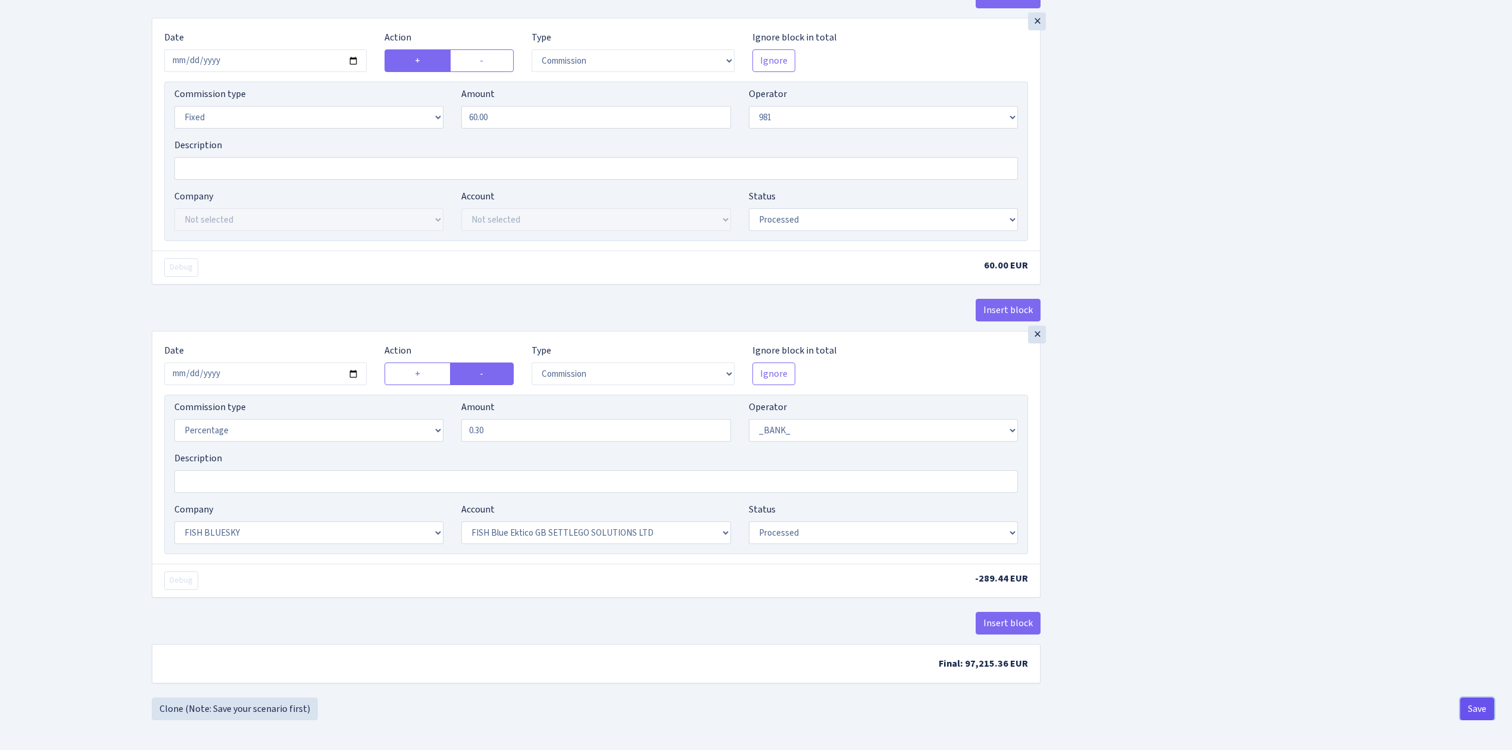
click at [1470, 703] on button "Save" at bounding box center [1477, 708] width 34 height 23
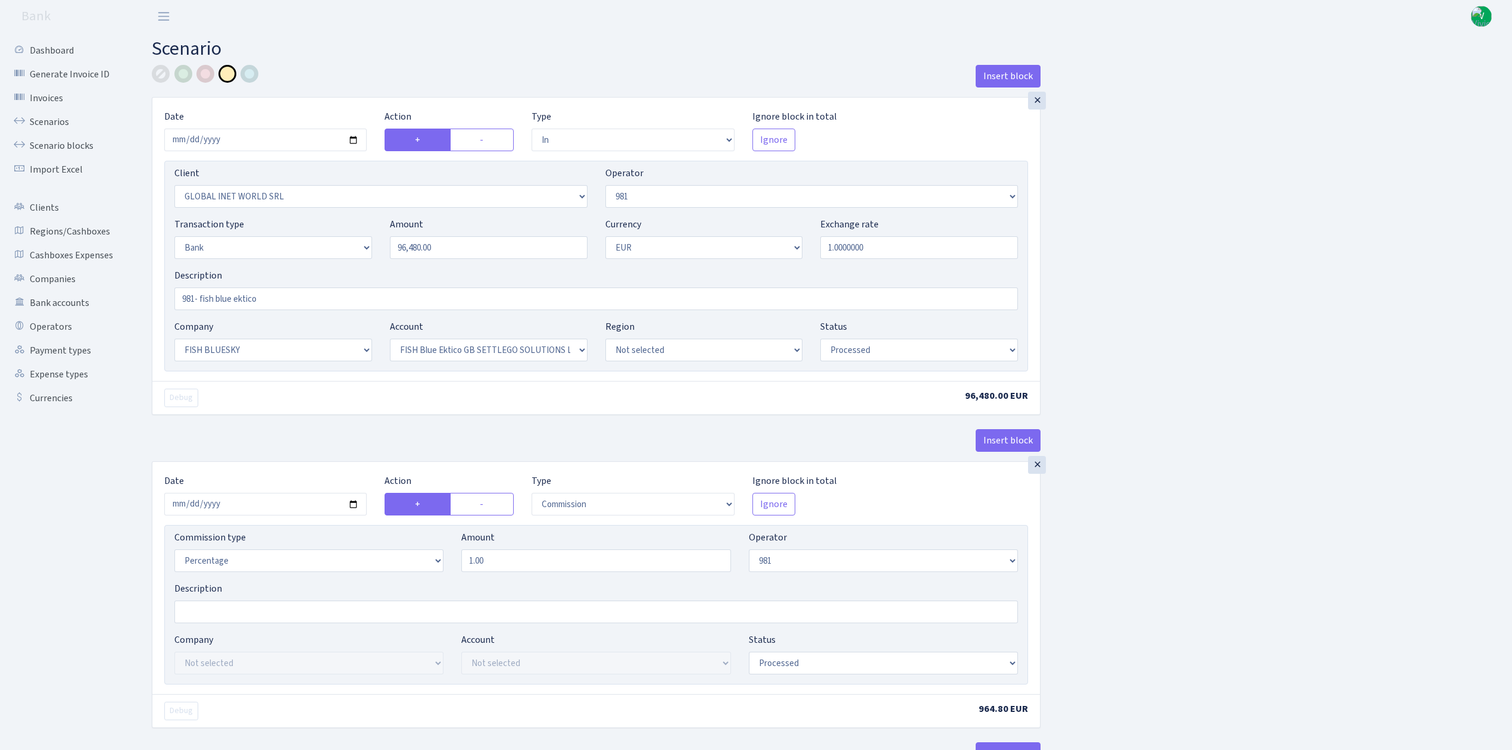
select select "in"
select select "3335"
select select "61"
select select "2"
select select "1"
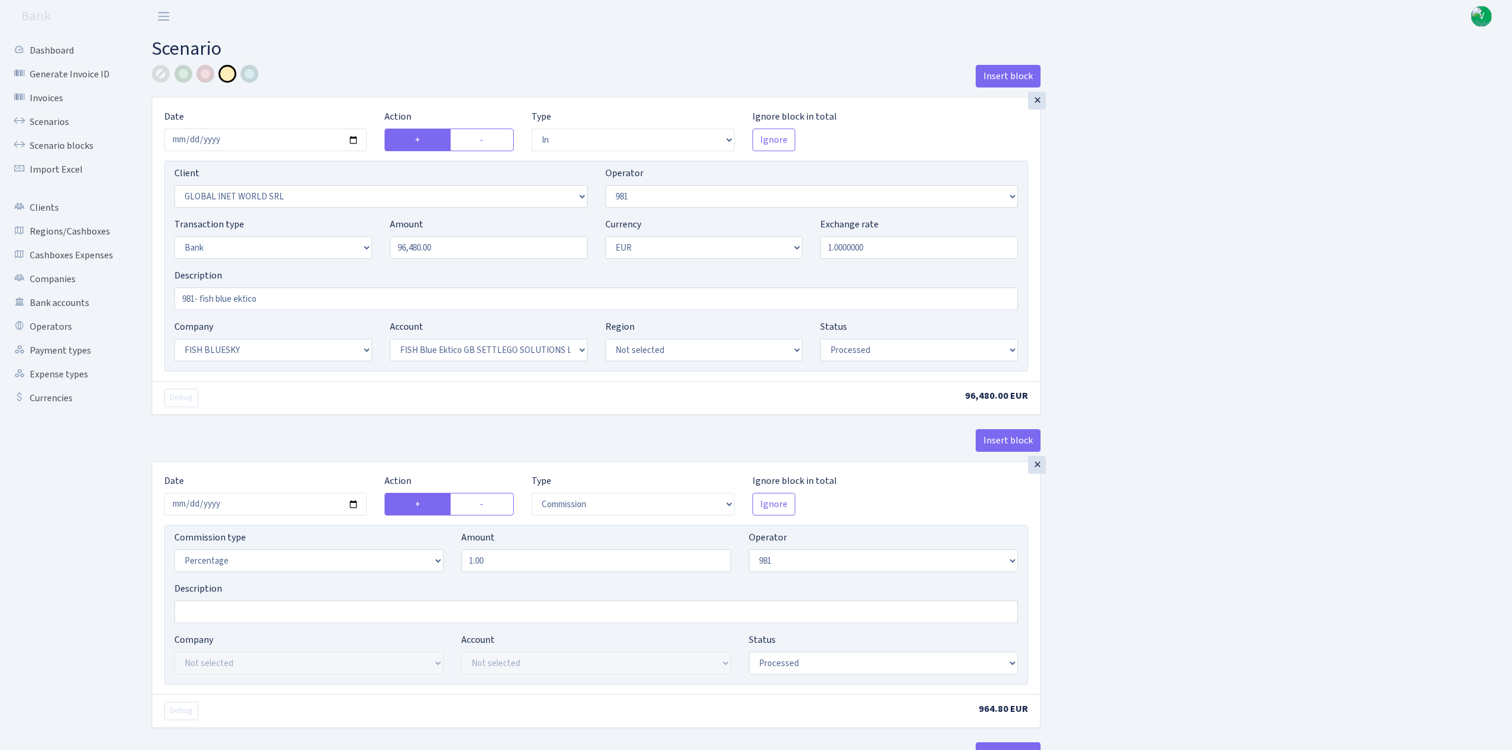
select select "23"
select select "67"
select select "processed"
select select "commission"
select select "61"
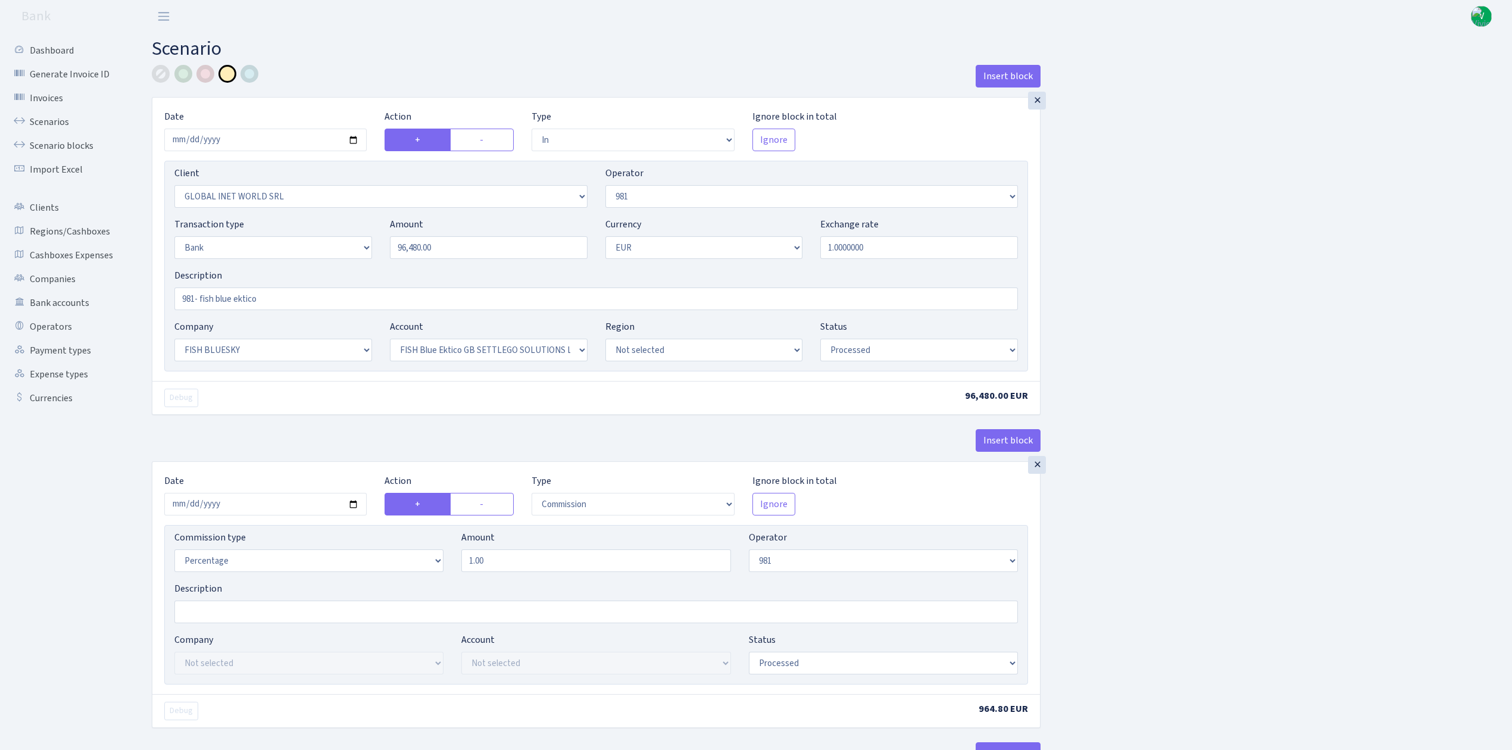
select select "processed"
select select "commission"
select select "fixed"
select select "61"
select select "processed"
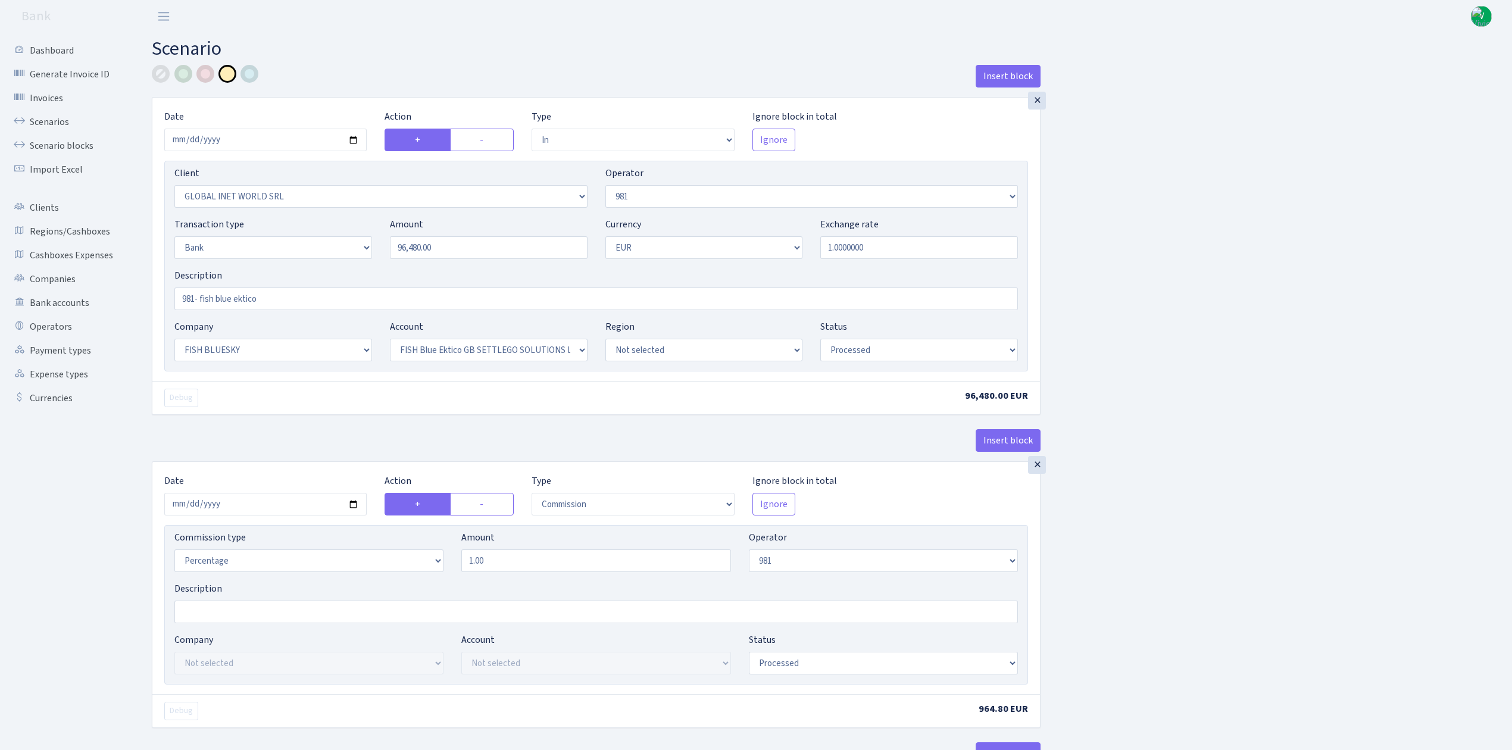
select select "commission"
select select "1"
select select "23"
select select "67"
select select "processed"
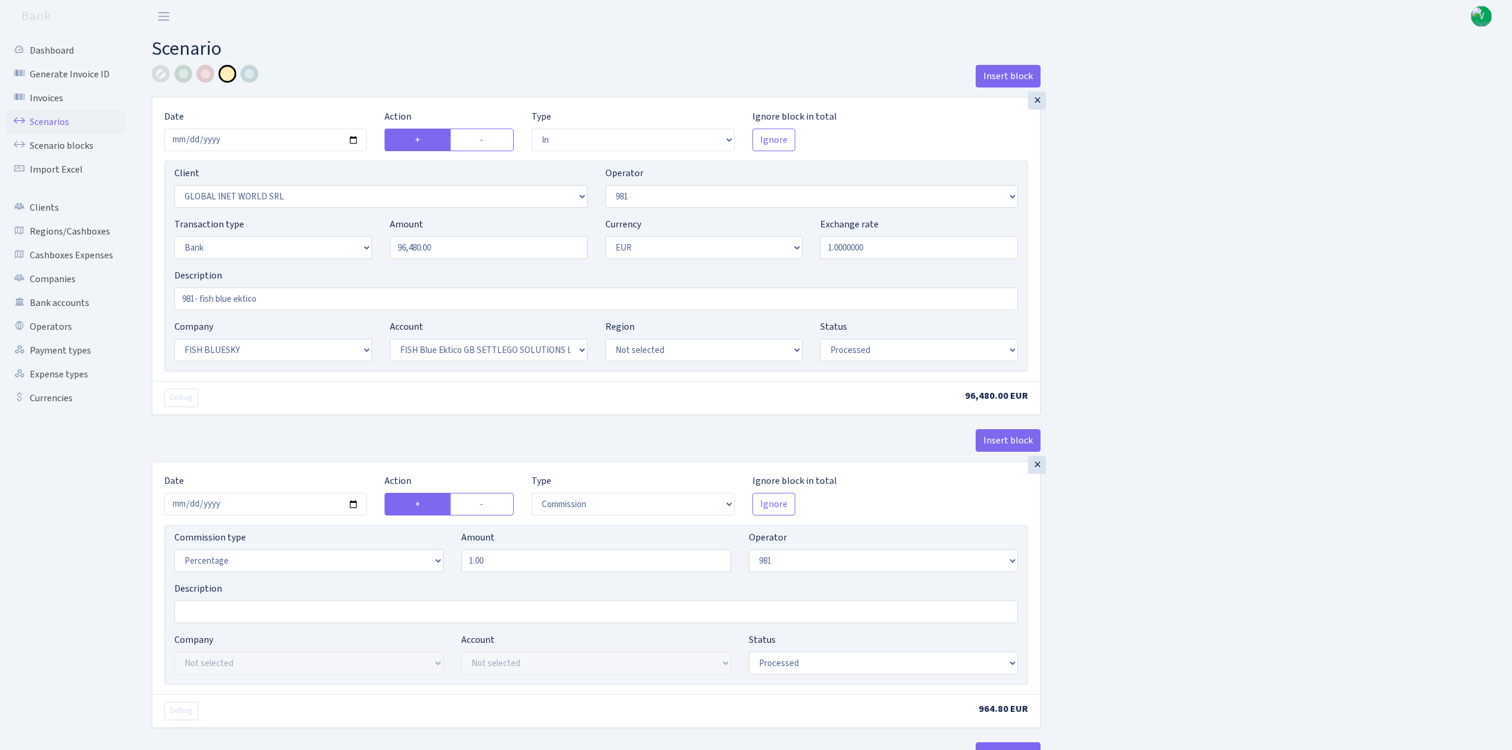
click at [49, 117] on link "Scenarios" at bounding box center [65, 122] width 119 height 24
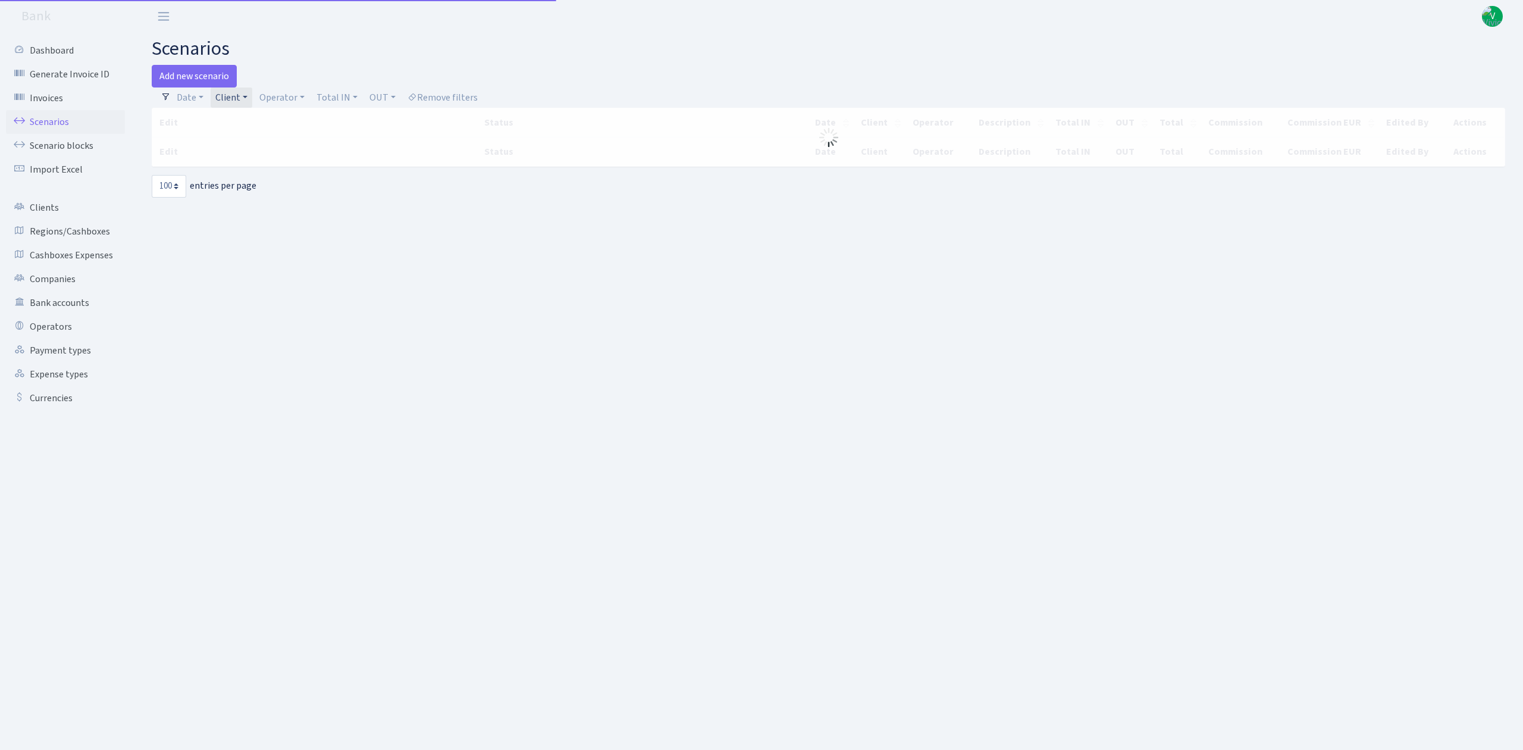
select select "100"
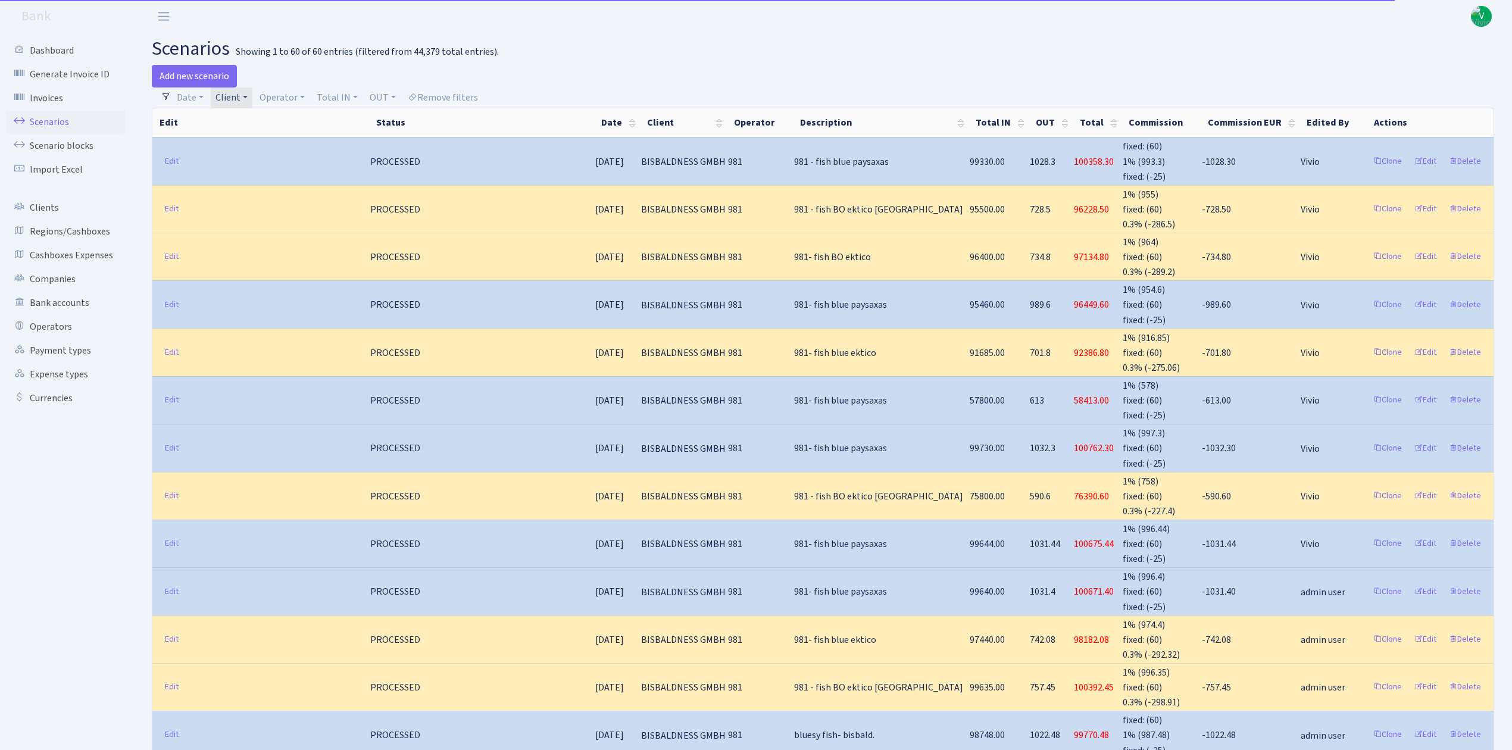
click at [233, 100] on link "Client" at bounding box center [232, 97] width 42 height 20
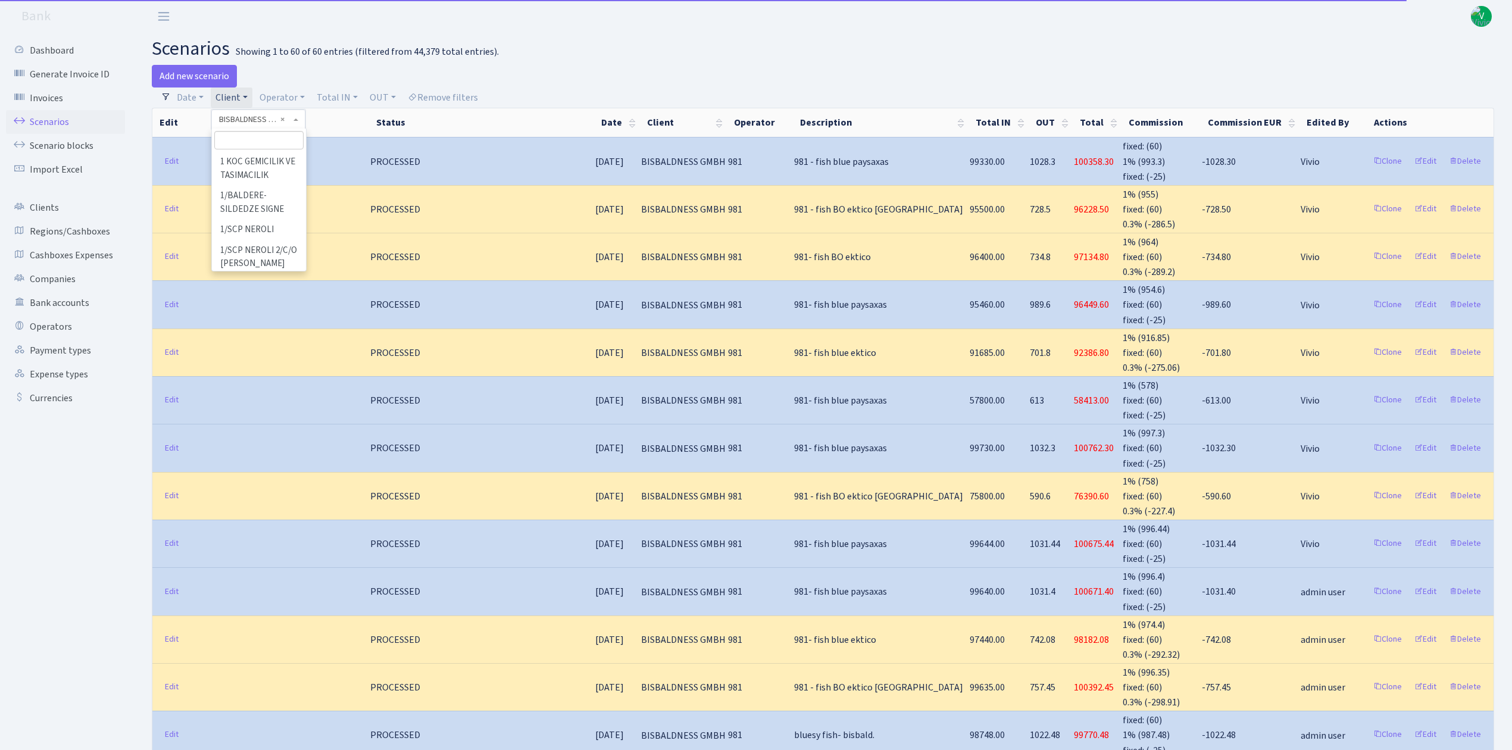
scroll to position [14133, 0]
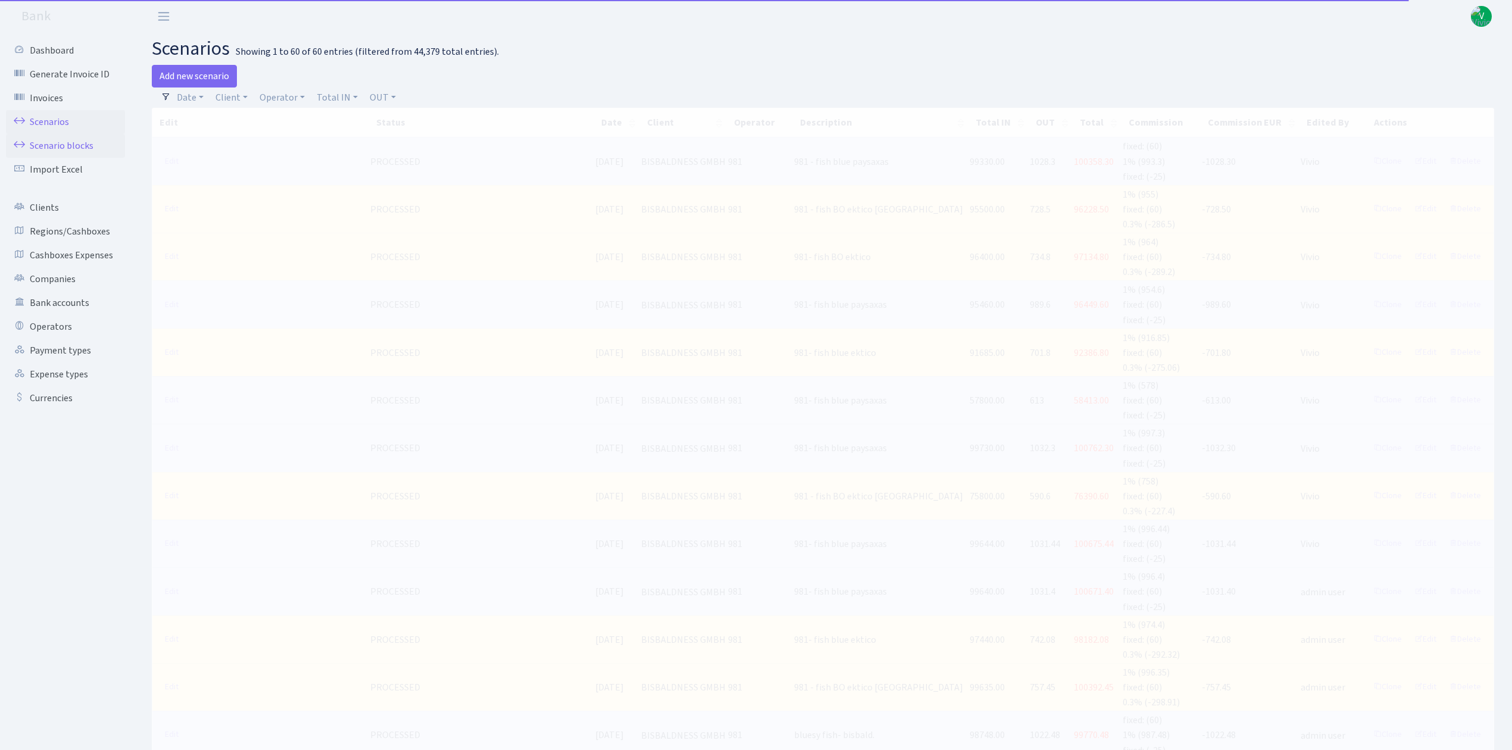
click at [81, 146] on link "Scenario blocks" at bounding box center [65, 146] width 119 height 24
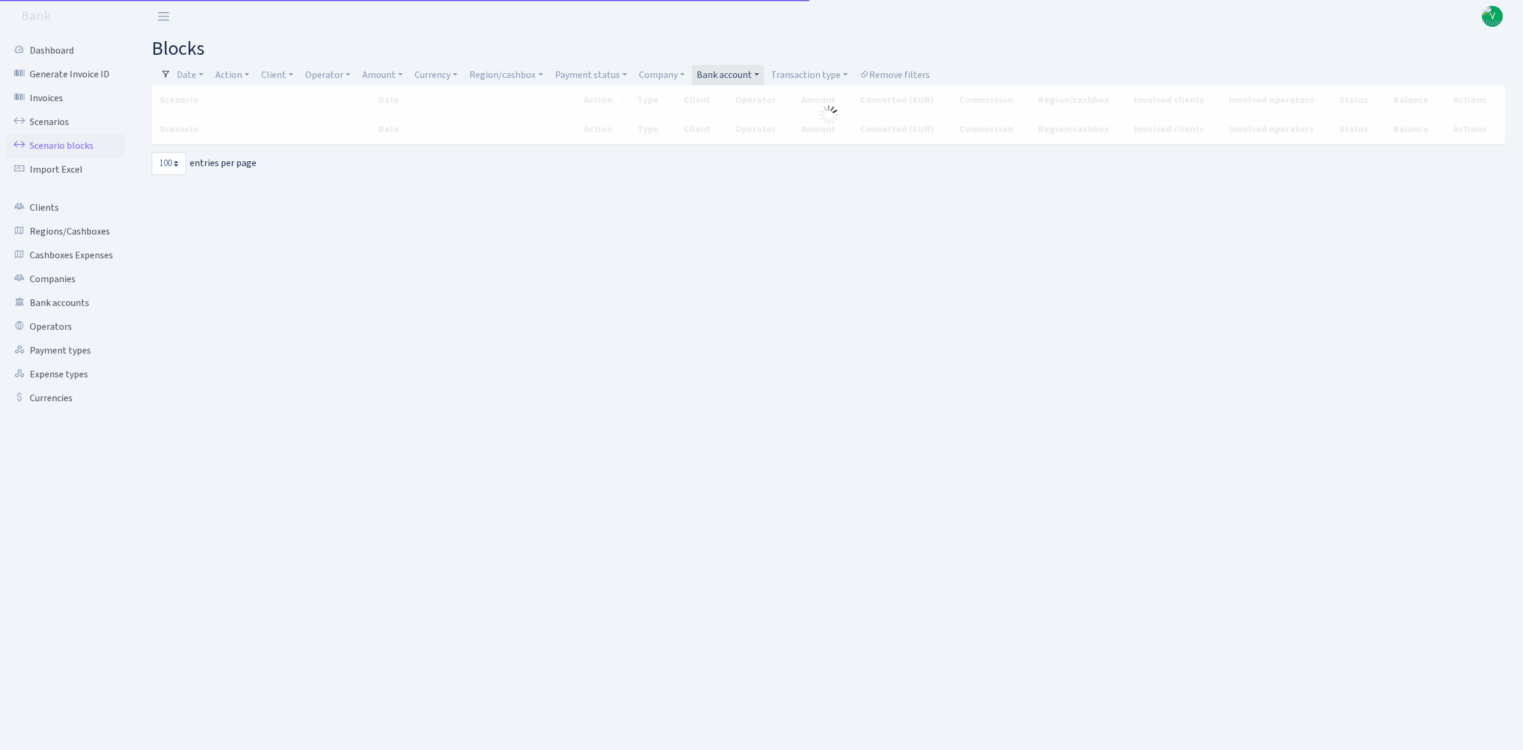
select select "100"
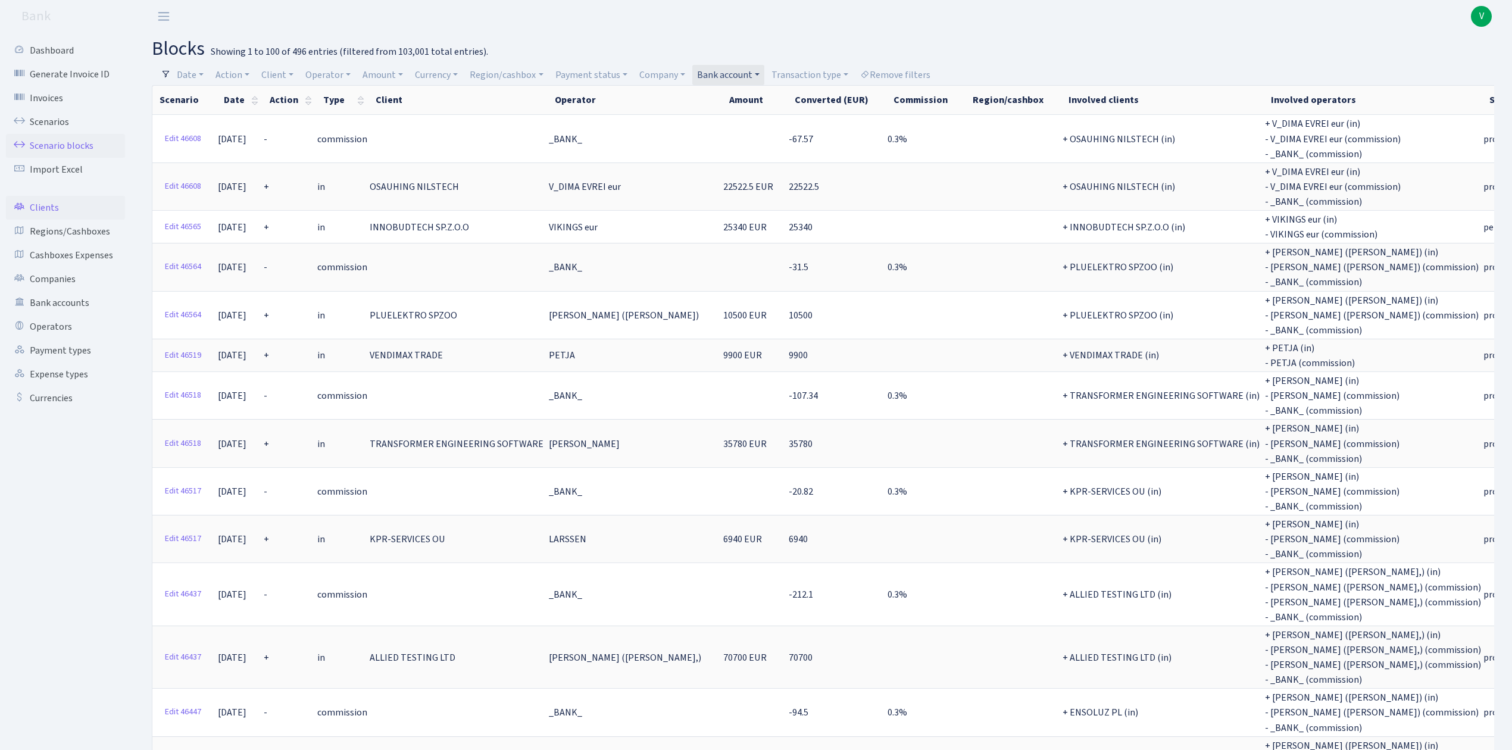
click at [57, 206] on link "Clients" at bounding box center [65, 208] width 119 height 24
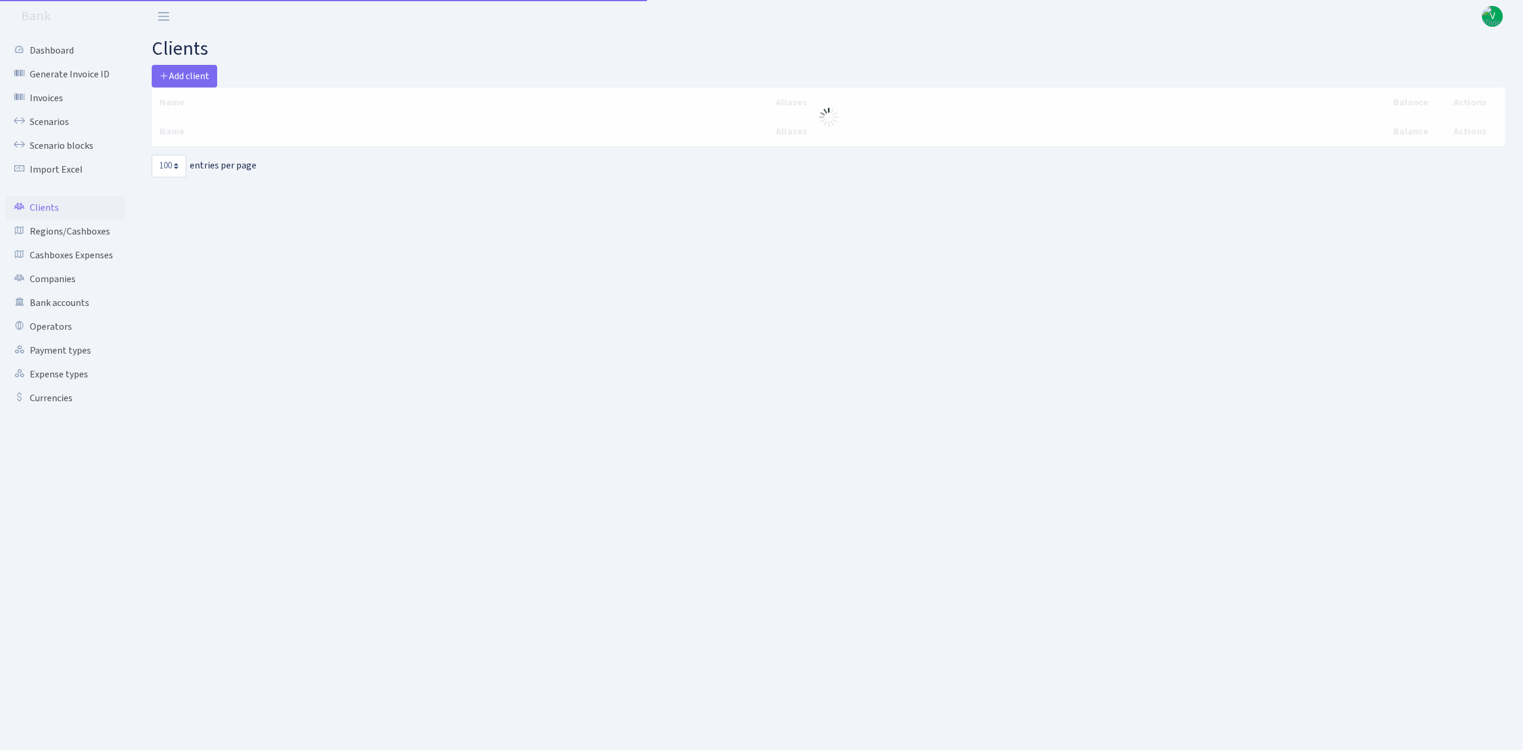
select select "100"
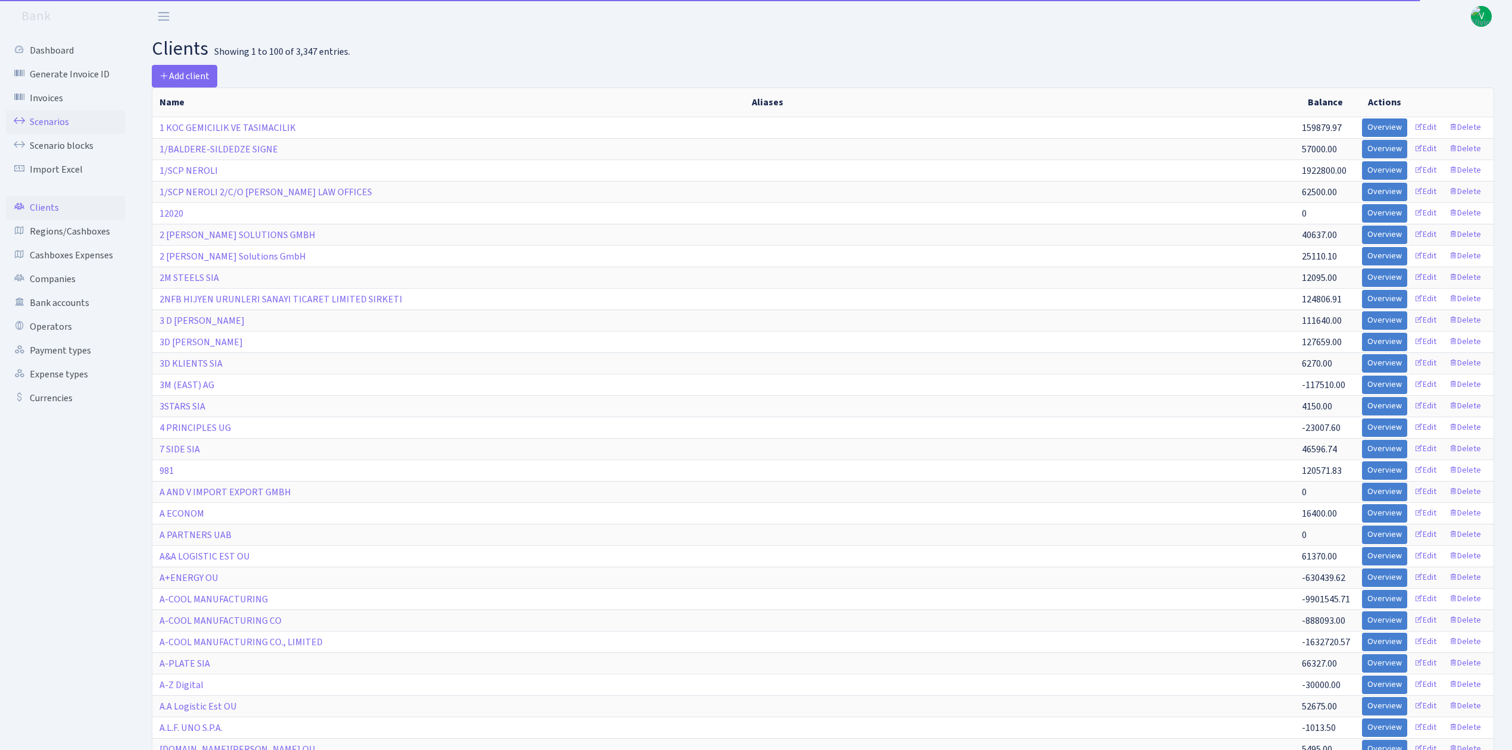
click at [56, 115] on link "Scenarios" at bounding box center [65, 122] width 119 height 24
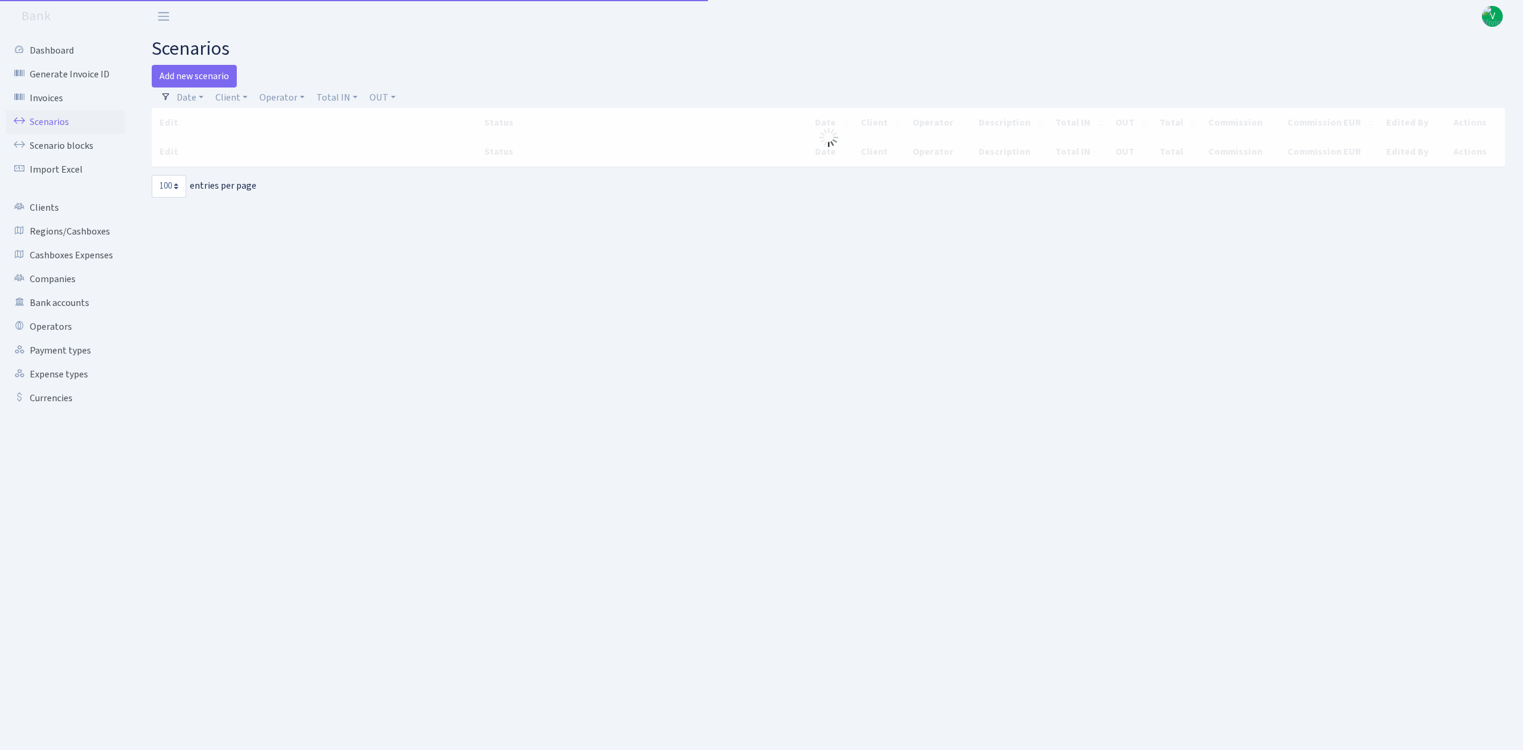
select select "100"
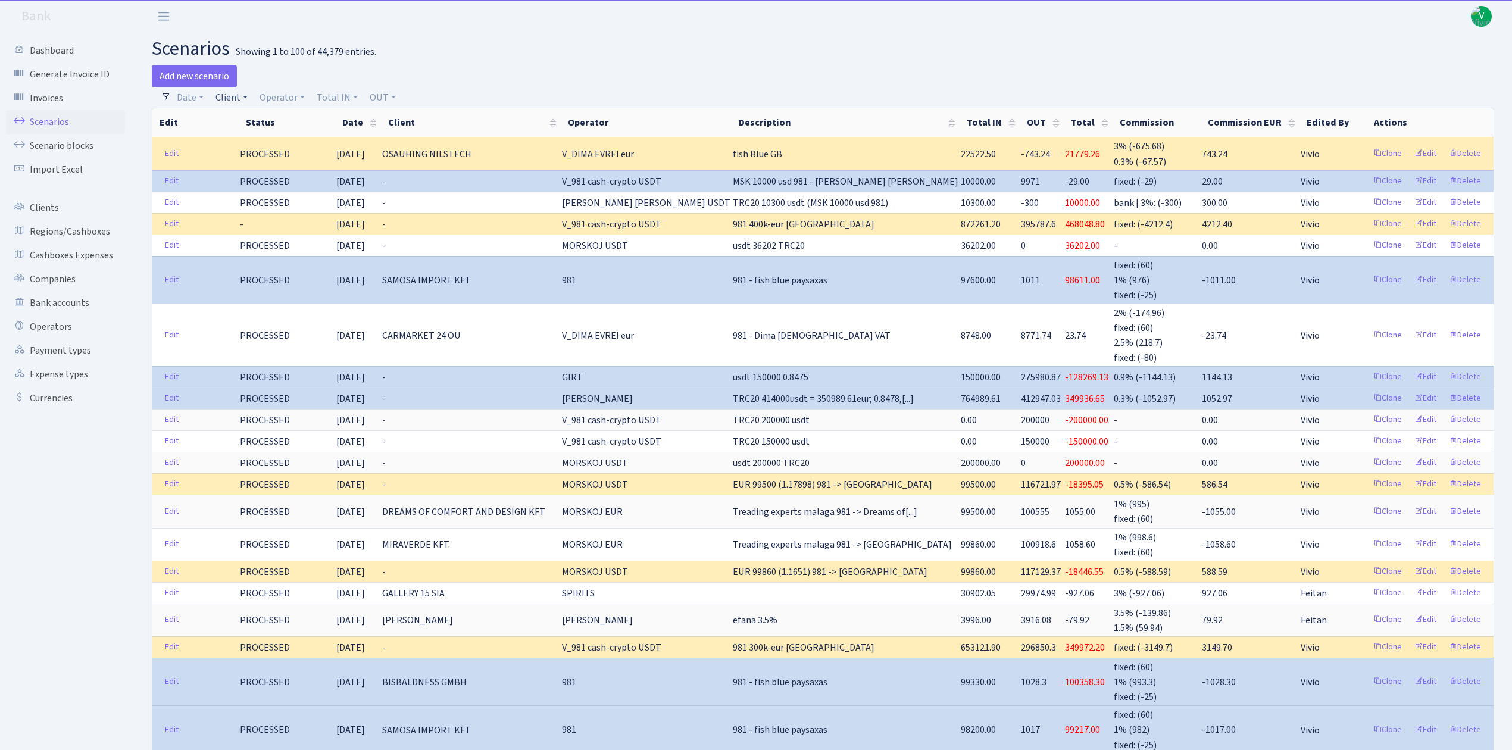
click at [225, 100] on link "Client" at bounding box center [232, 97] width 42 height 20
click at [241, 141] on input "search" at bounding box center [257, 140] width 87 height 18
type input "sheba"
click at [269, 159] on li "SHEBAMIR LTD" at bounding box center [258, 162] width 90 height 21
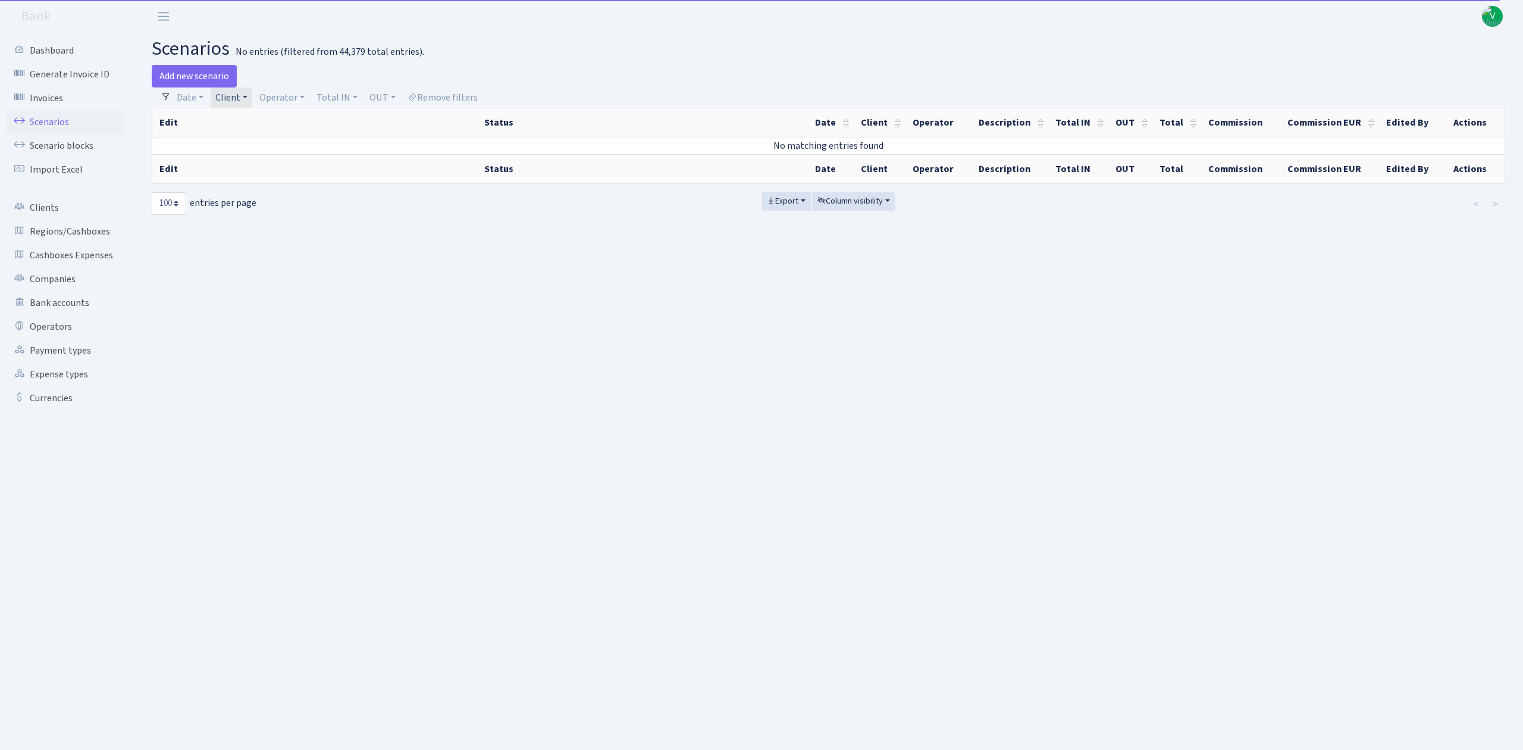
click at [243, 104] on link "Client" at bounding box center [232, 97] width 42 height 20
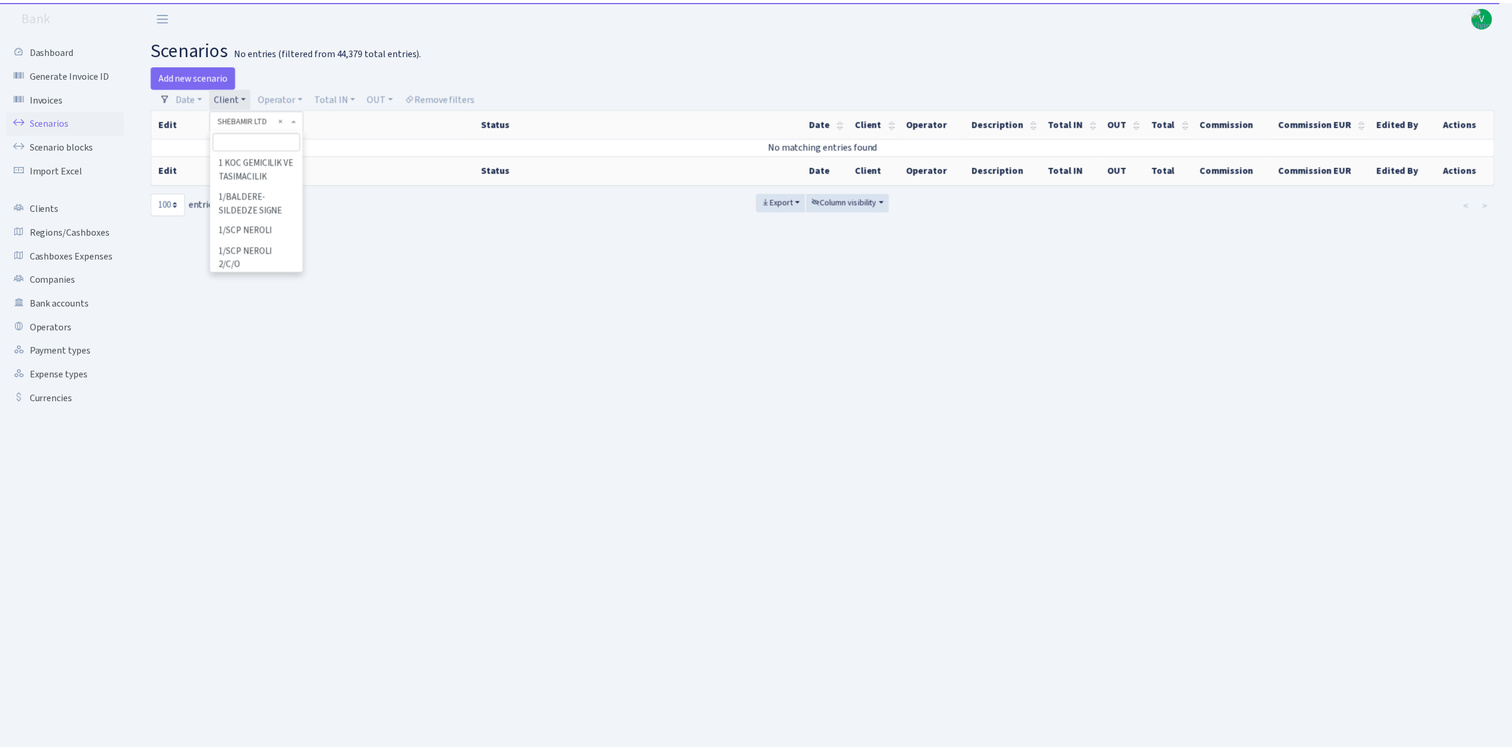
scroll to position [81957, 0]
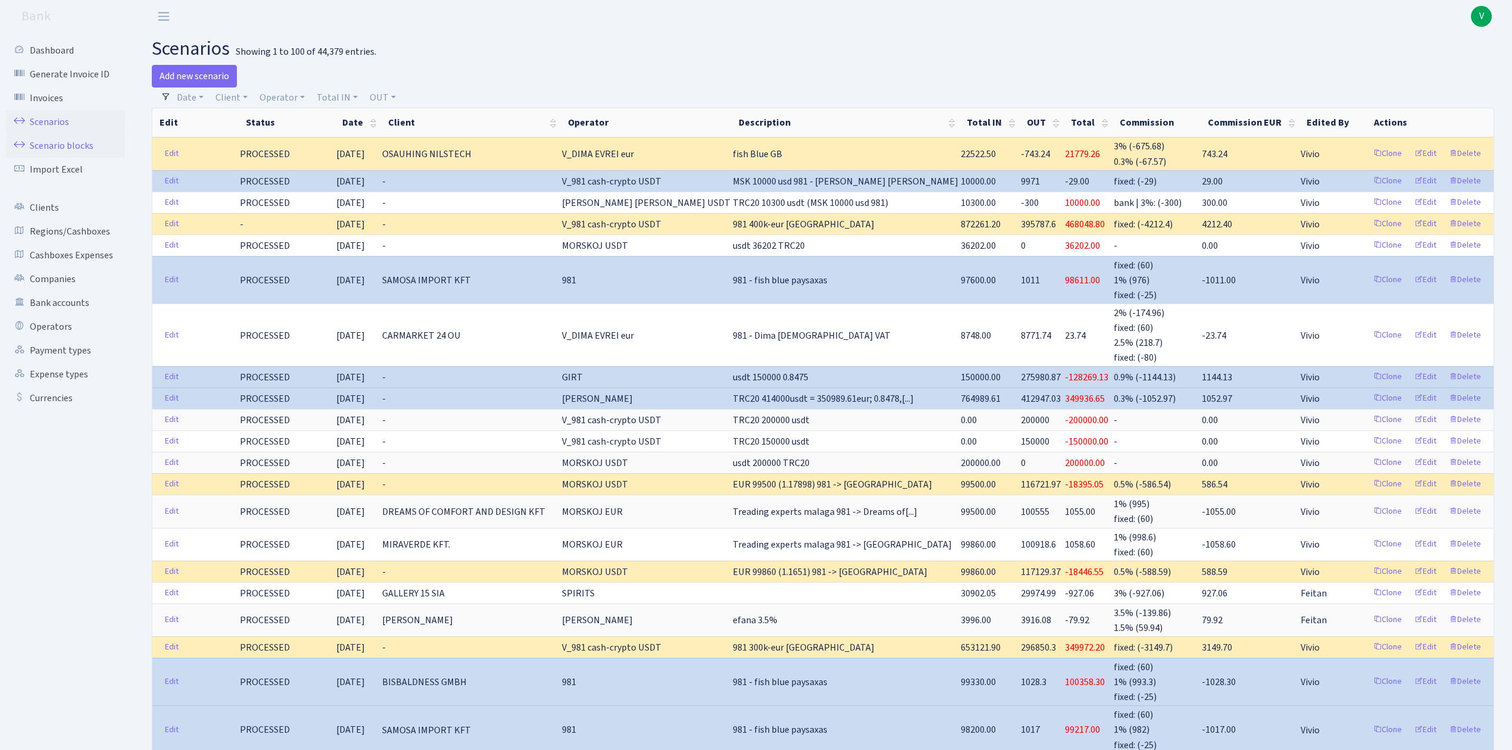
click at [88, 145] on link "Scenario blocks" at bounding box center [65, 146] width 119 height 24
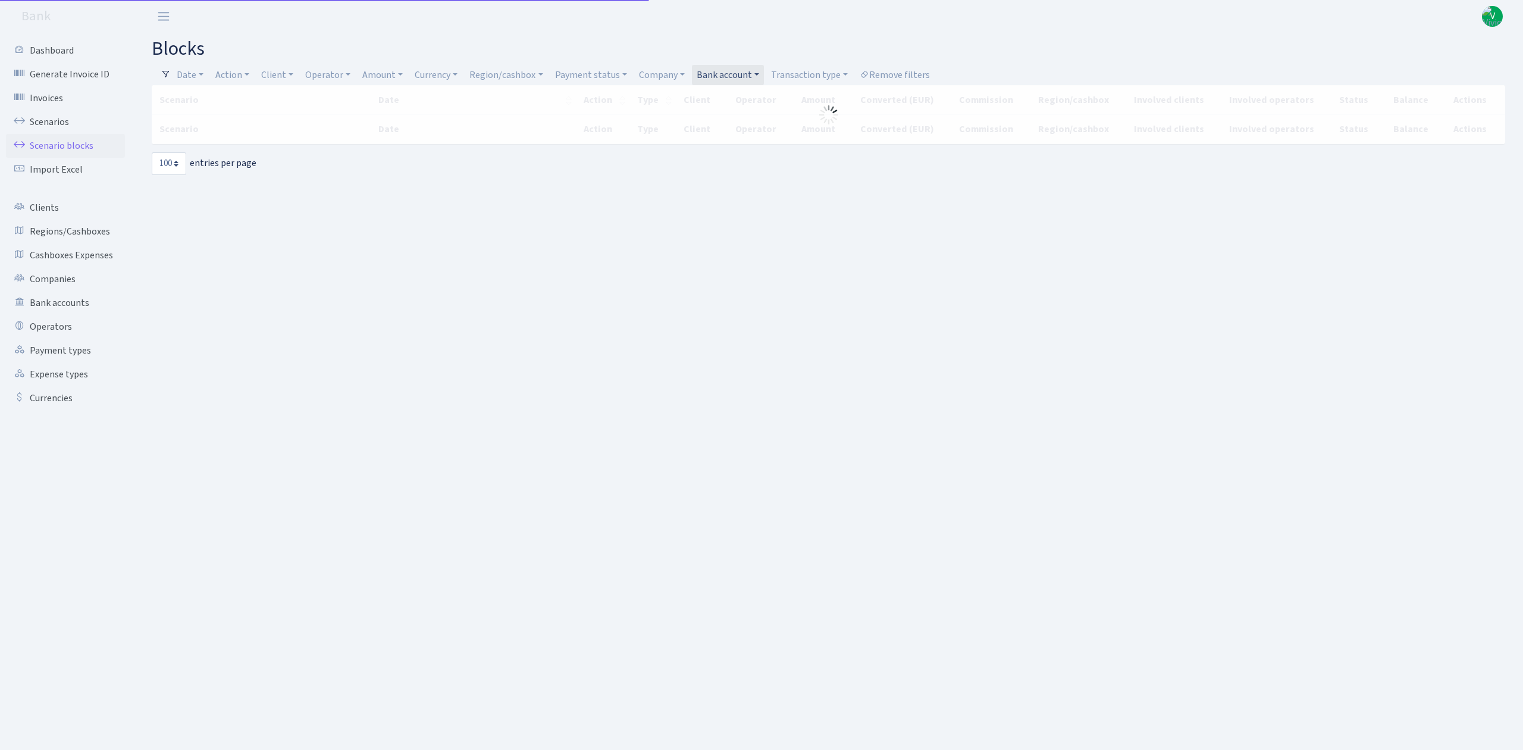
select select "100"
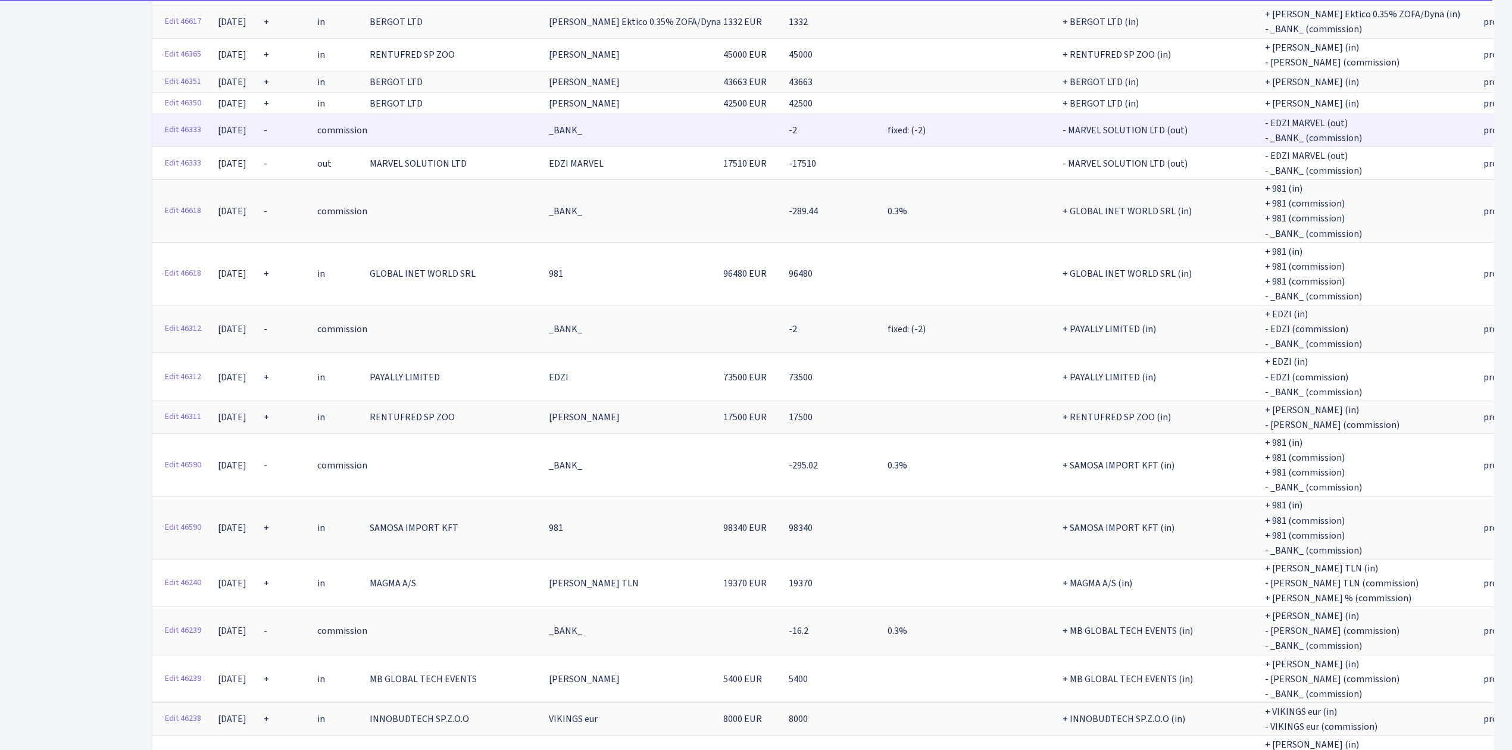
scroll to position [1428, 0]
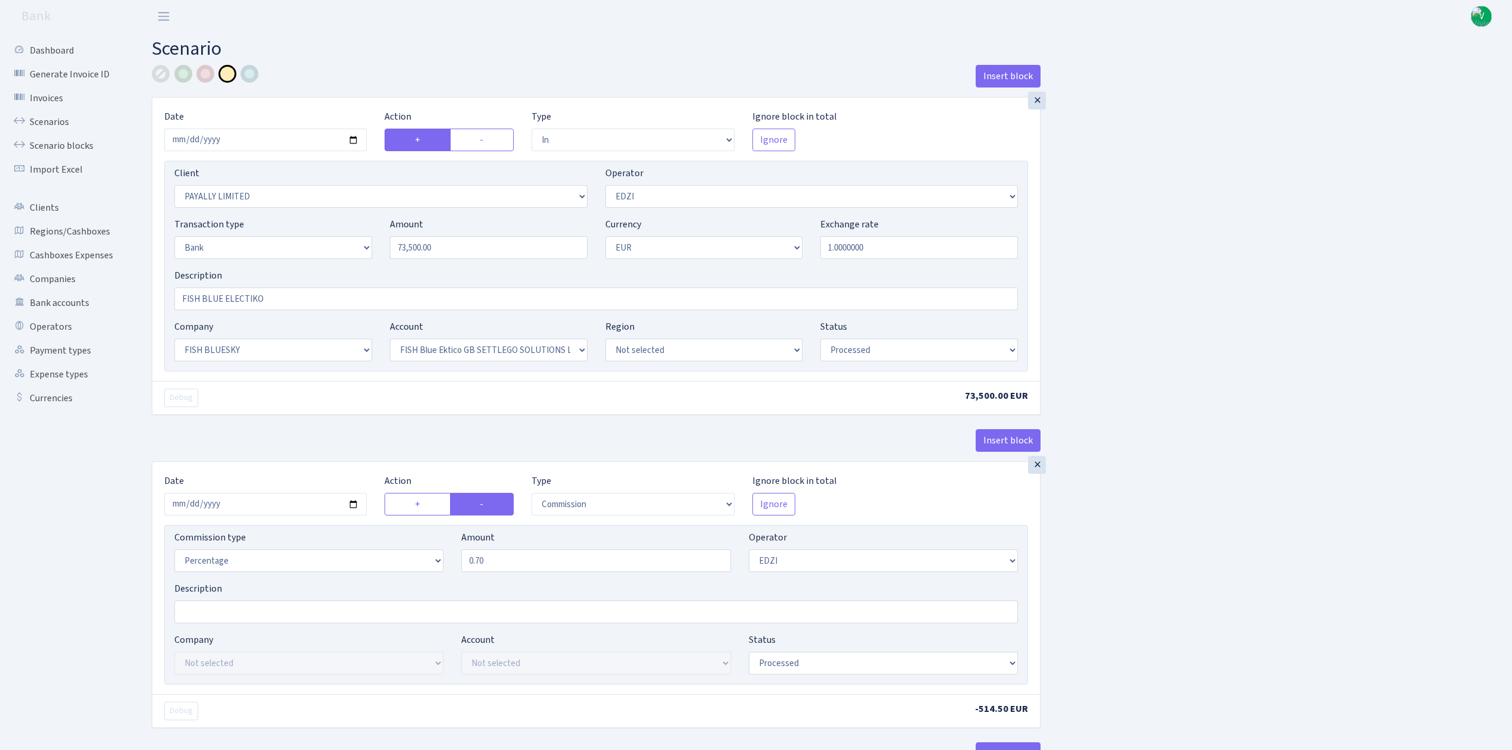
select select "in"
select select "919"
select select "11"
select select "2"
select select "1"
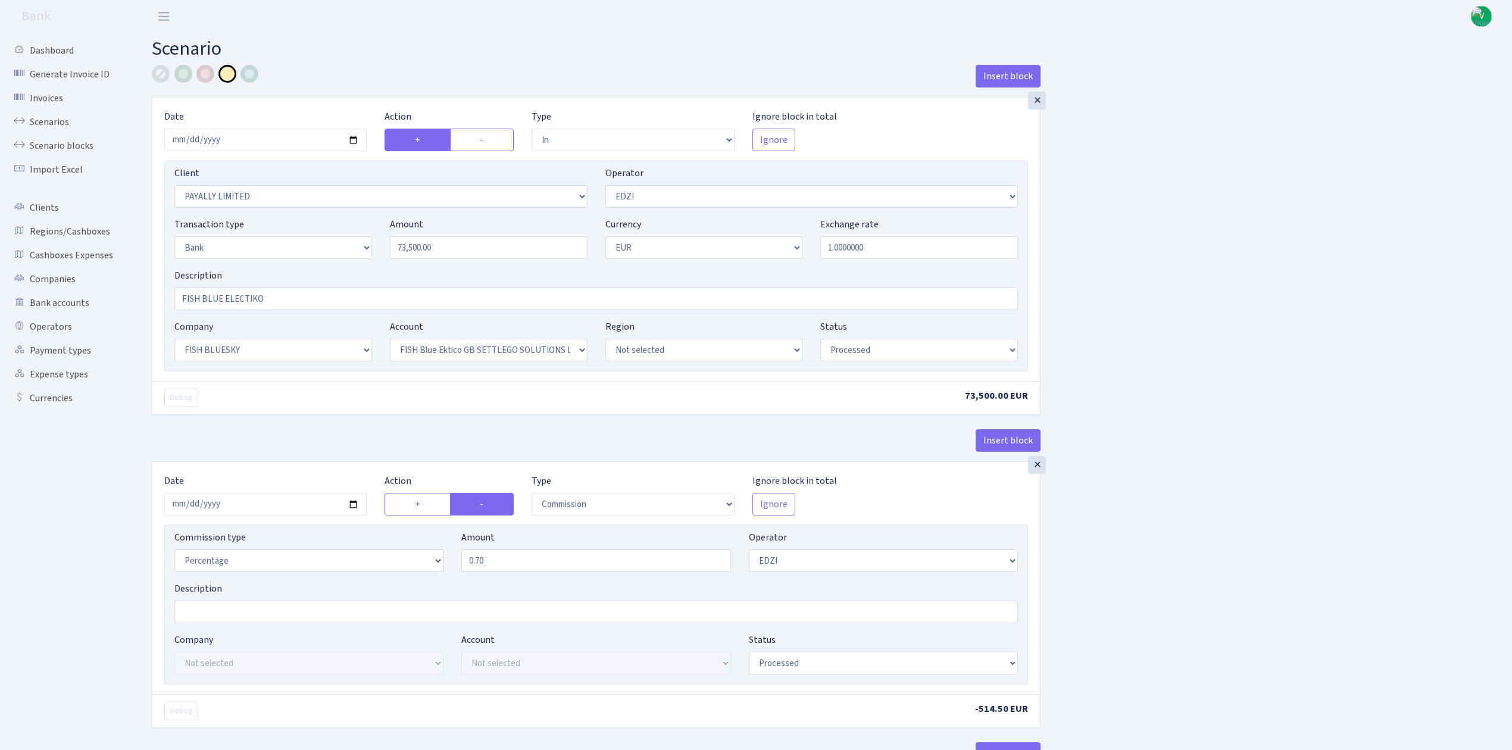
select select "23"
select select "67"
select select "processed"
select select "commission"
select select "11"
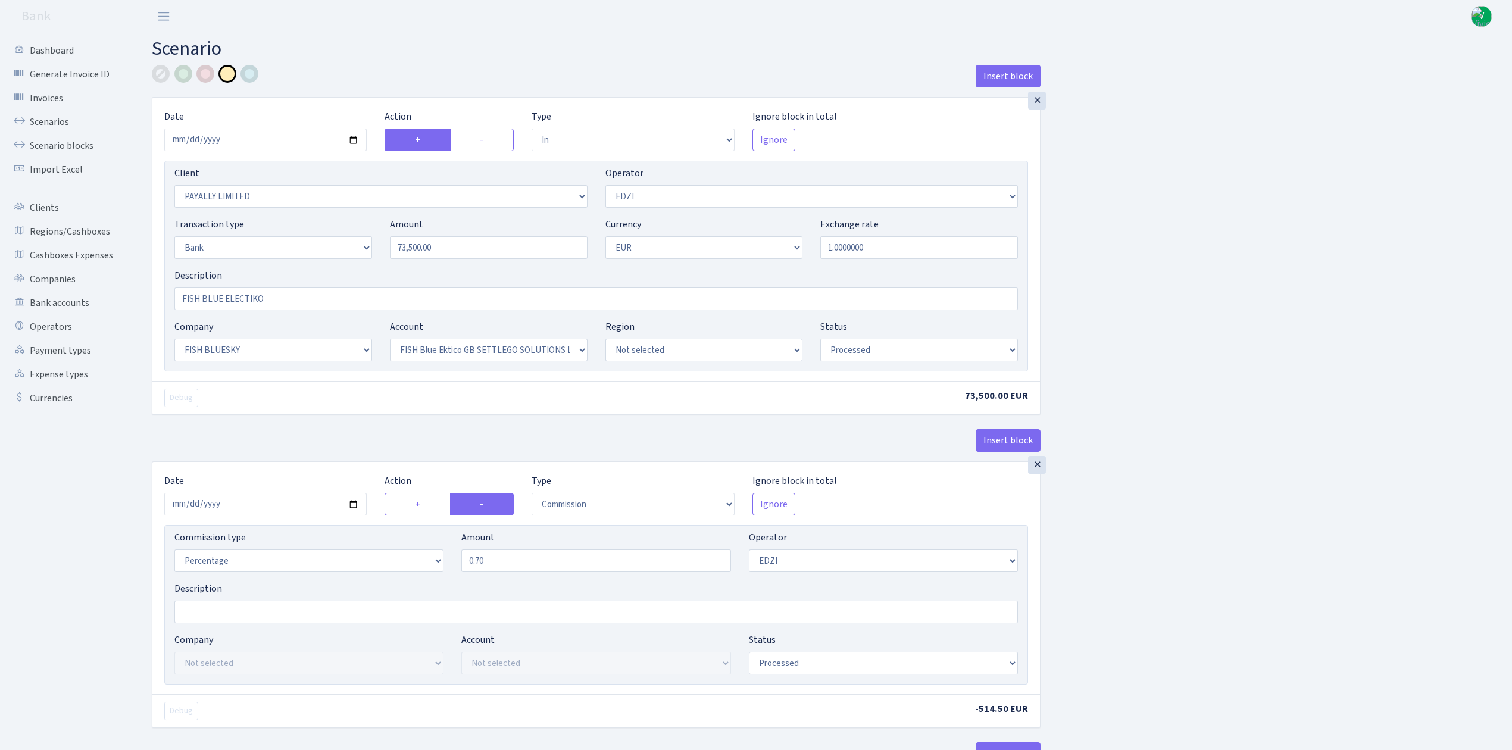
select select "processed"
select select "commission"
select select "fixed"
select select "1"
select select "23"
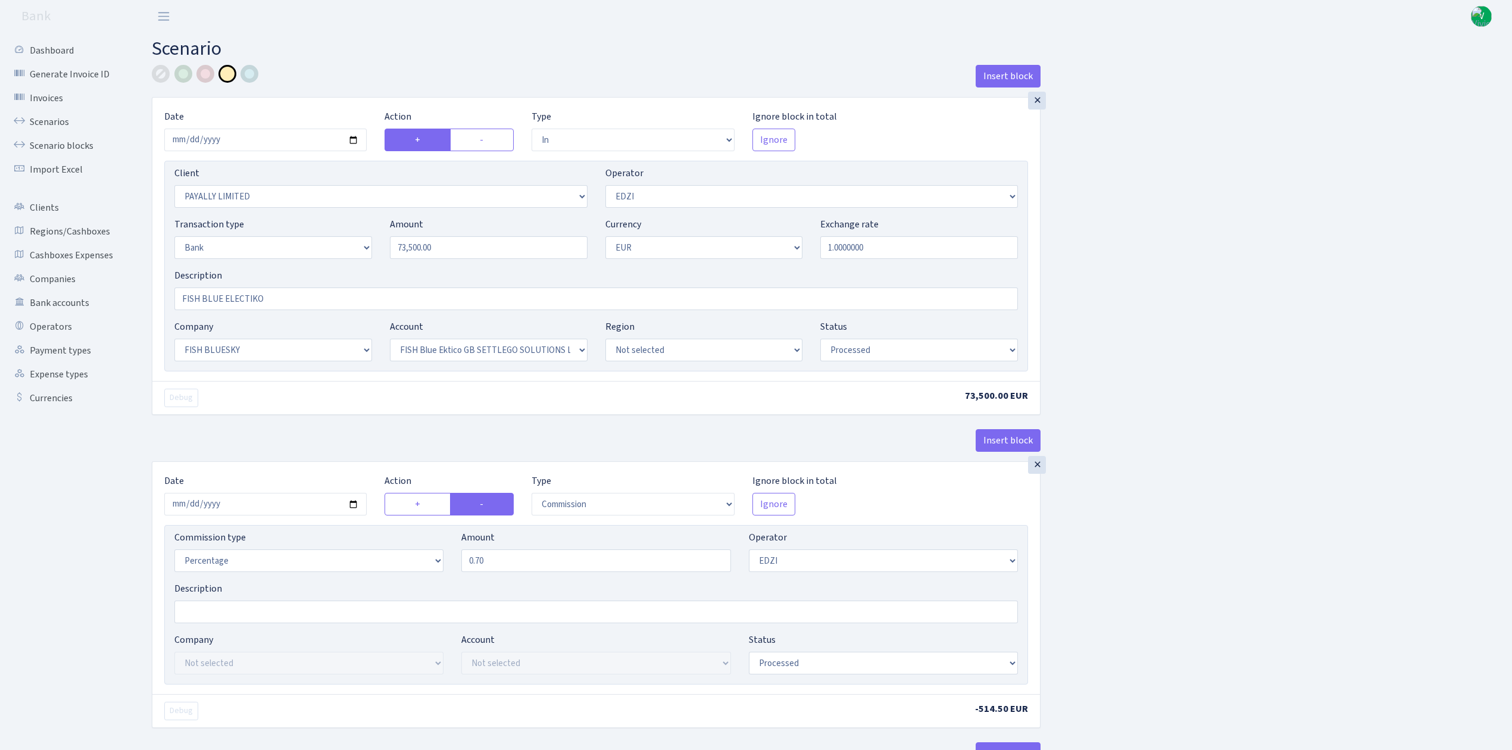
select select "67"
select select "processed"
click at [499, 198] on select "Not selected 1 KOC GEMICILIK VE TASIMACILIK 1/BALDERE-SILDEDZE SIGNE 1/SCP NERO…" at bounding box center [380, 196] width 413 height 23
select select "3360"
click at [174, 186] on select "Not selected 1 KOC GEMICILIK VE TASIMACILIK 1/BALDERE-SILDEDZE SIGNE 1/SCP NERO…" at bounding box center [380, 196] width 413 height 23
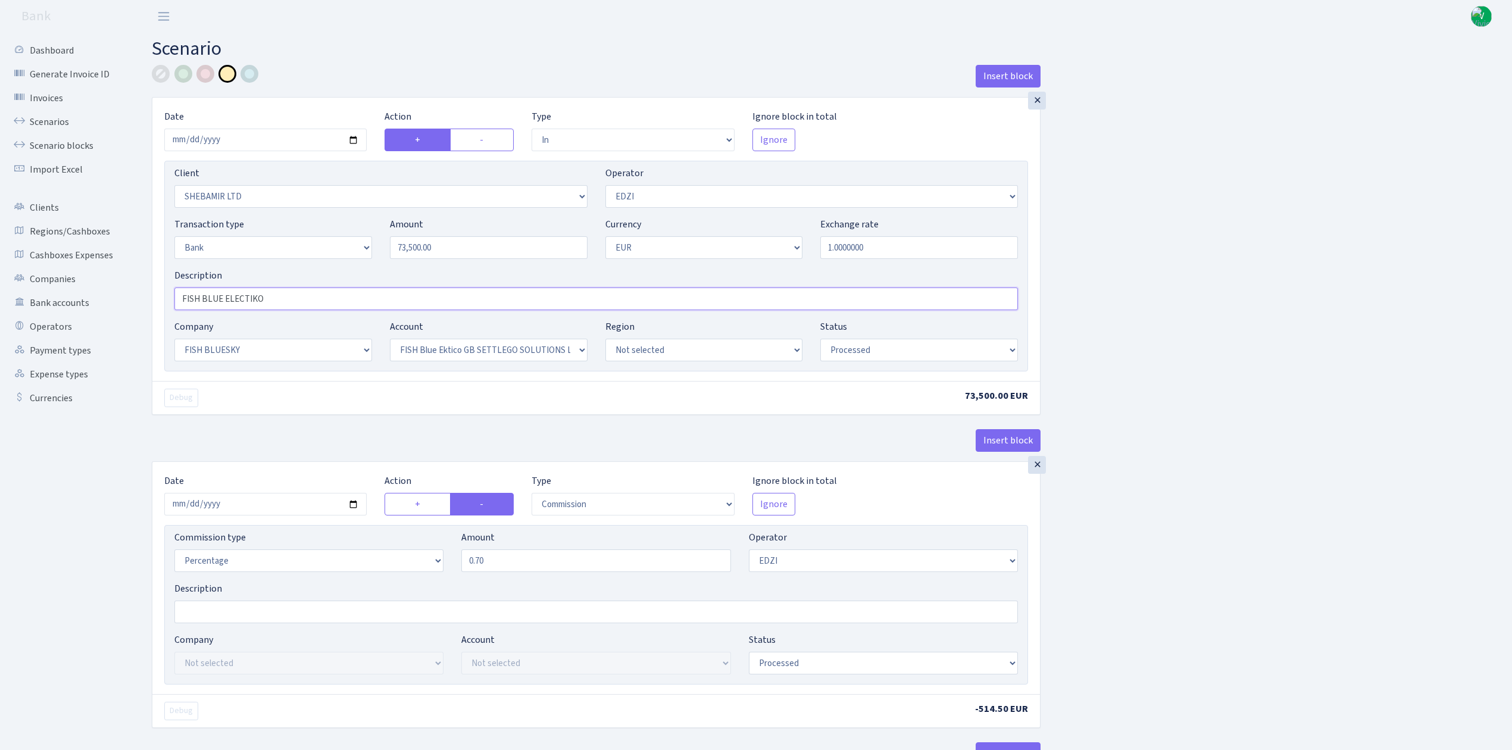
click at [240, 301] on input "FISH BLUE ELECTIKO" at bounding box center [595, 298] width 843 height 23
type input "FISH BLUE EKTIKO"
click at [1172, 358] on div "Insert block × Date 2025-09-12 Action + - Type --- In Out Commission Field requ…" at bounding box center [823, 603] width 1360 height 1076
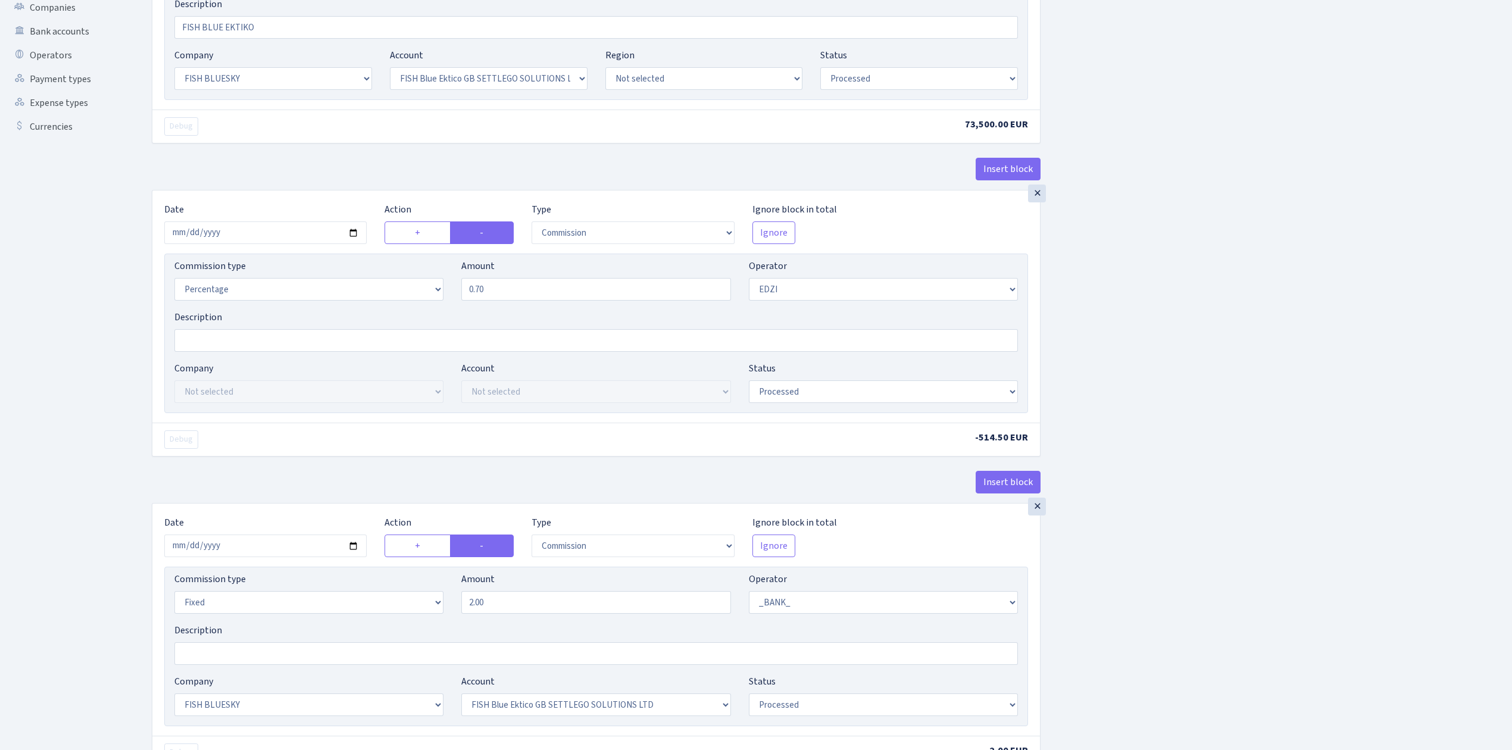
scroll to position [396, 0]
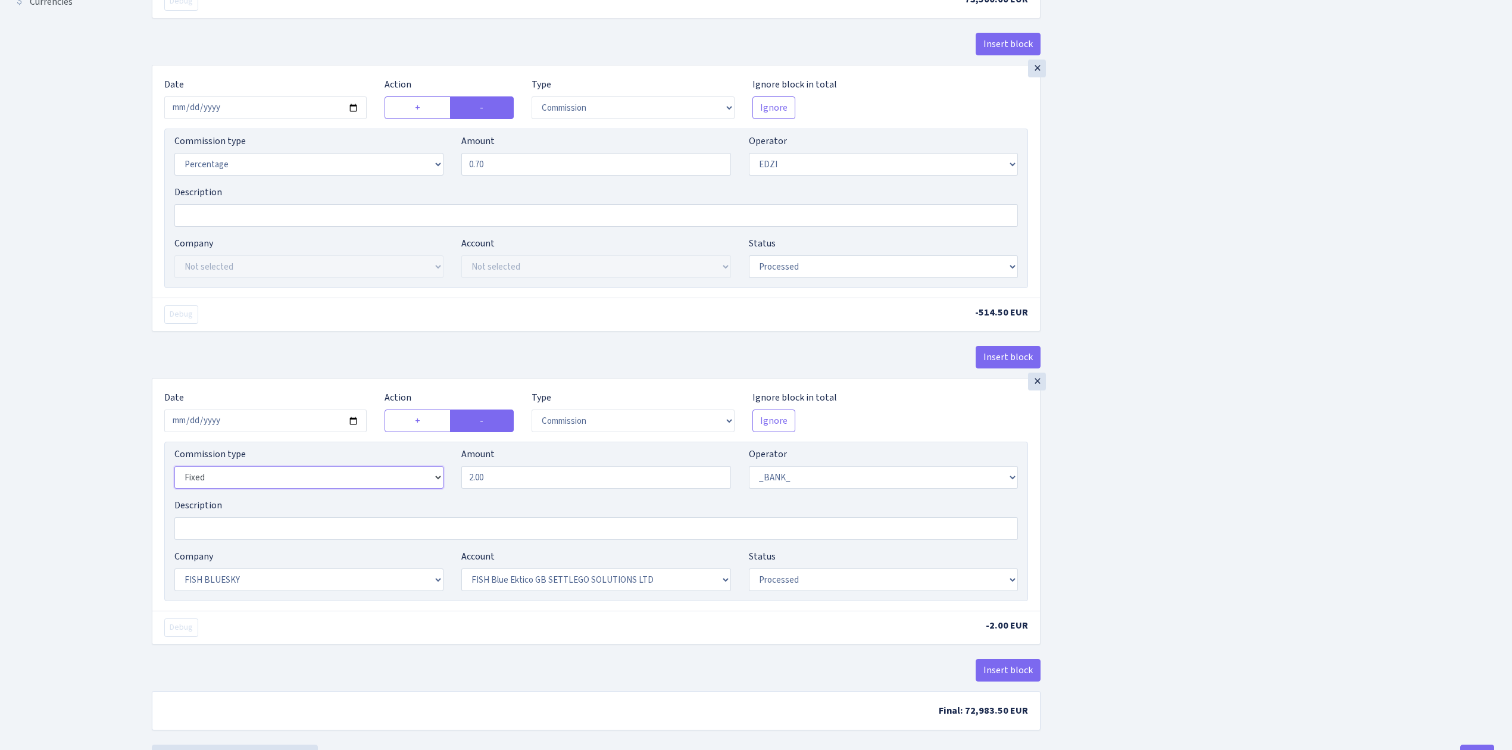
click at [290, 481] on select "Percentage Fixed Bank" at bounding box center [308, 477] width 269 height 23
select select "percentage"
click at [174, 471] on select "Percentage Fixed Bank" at bounding box center [308, 477] width 269 height 23
drag, startPoint x: 524, startPoint y: 486, endPoint x: 370, endPoint y: 455, distance: 157.7
click at [373, 458] on div "Commission type Percentage Fixed Bank Amount 2.00 Operator Not selected 981 981…" at bounding box center [595, 472] width 861 height 51
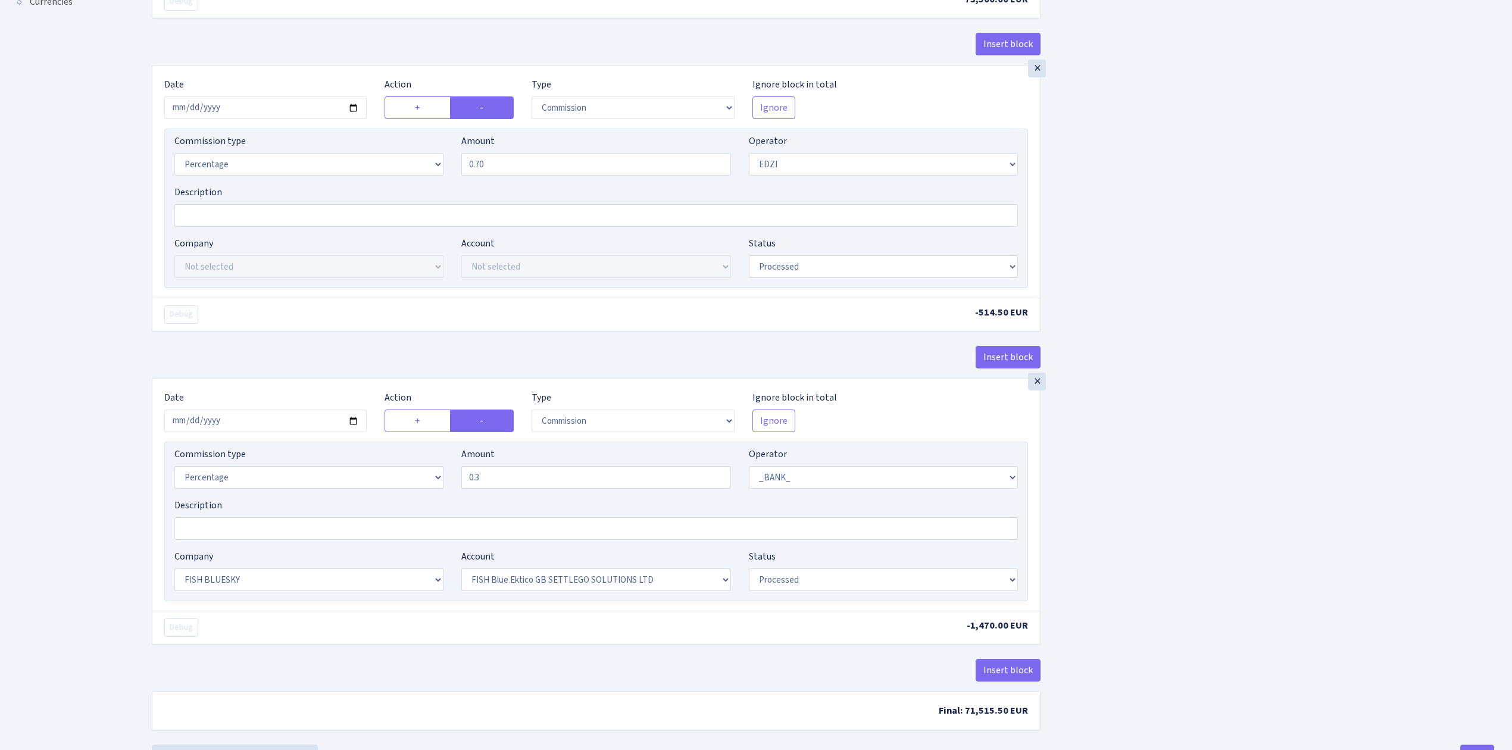
type input "0.30"
click at [1207, 546] on div "Insert block × Date 2025-09-12 Action + - Type --- In Out Commission Field requ…" at bounding box center [823, 207] width 1360 height 1076
click at [1207, 569] on div "Insert block × Date 2025-09-12 Action + - Type --- In Out Commission Field requ…" at bounding box center [823, 207] width 1360 height 1076
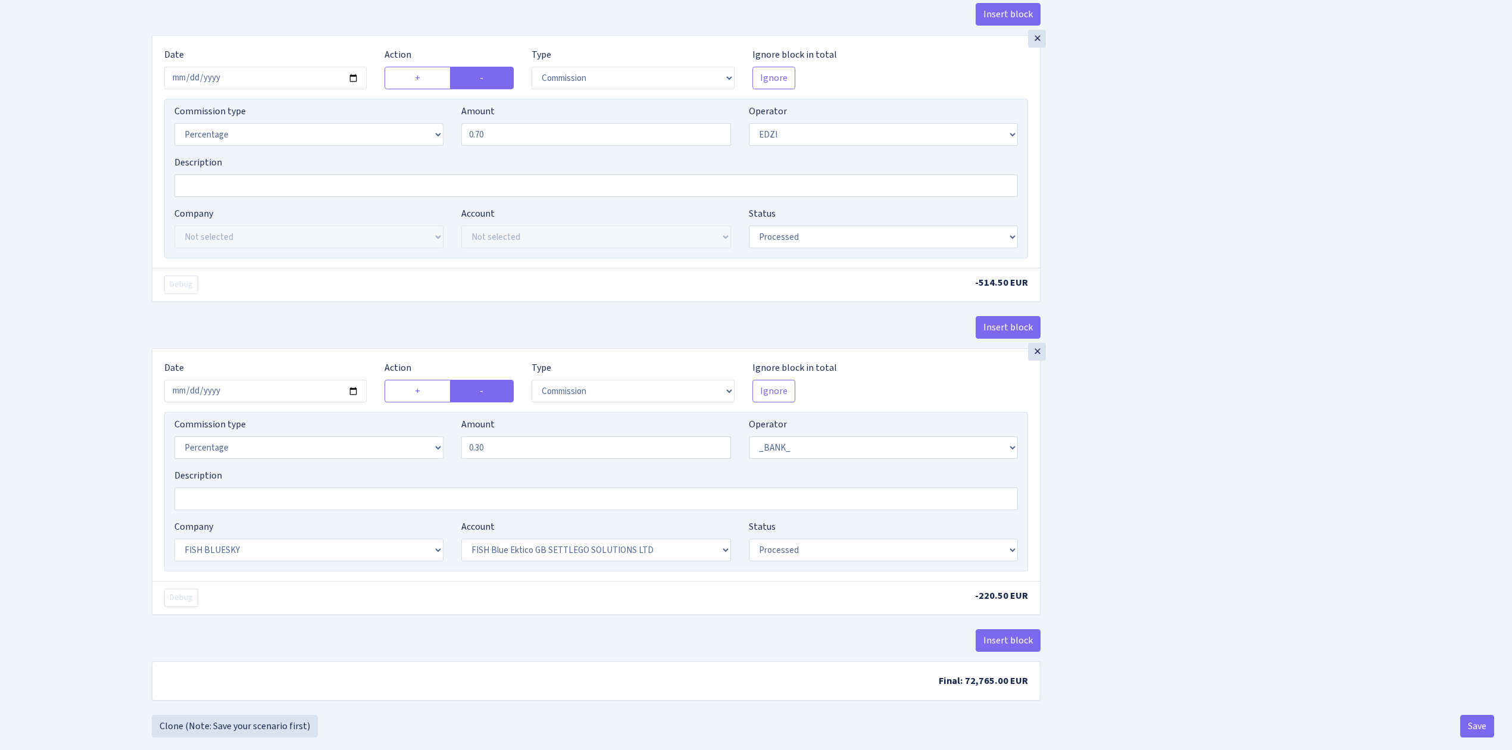
scroll to position [451, 0]
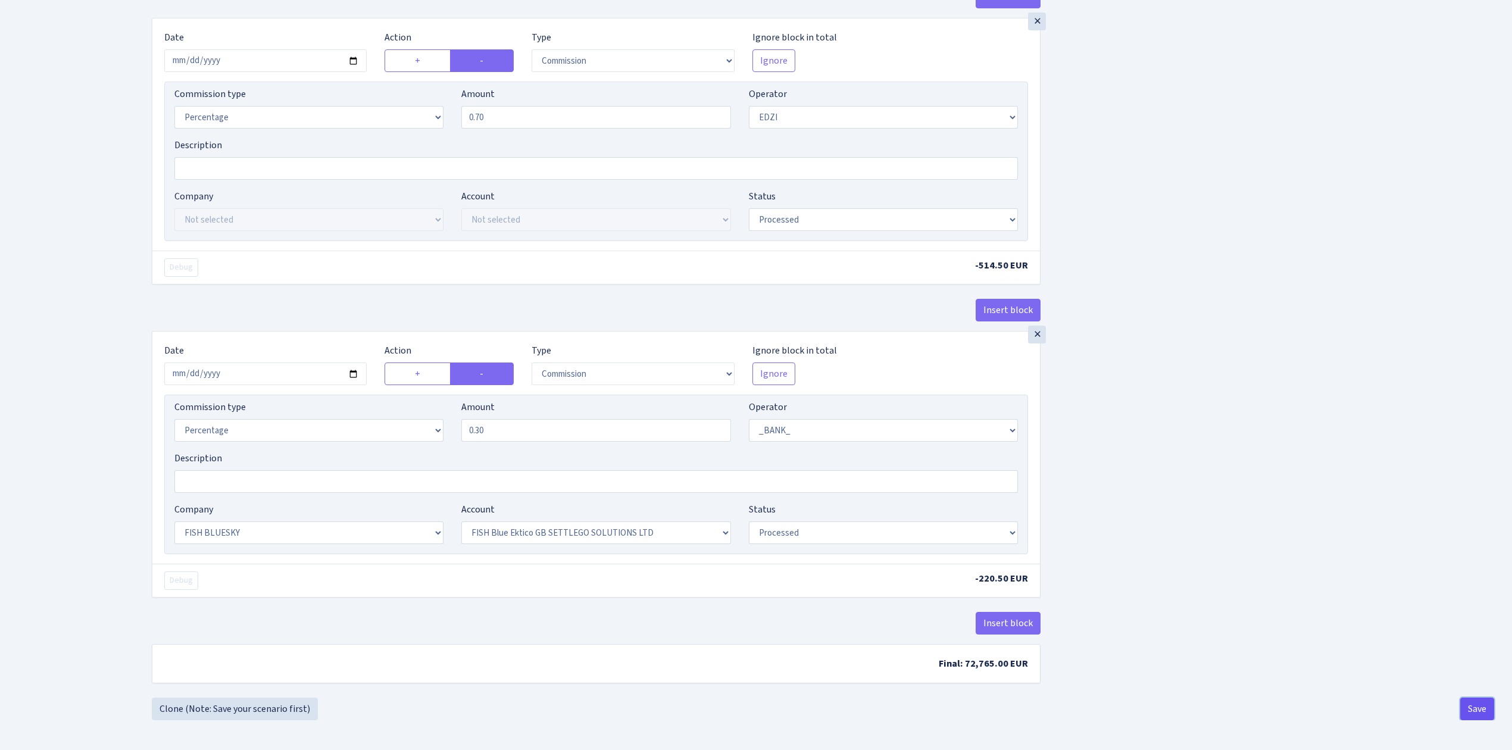
click at [1477, 705] on button "Save" at bounding box center [1477, 708] width 34 height 23
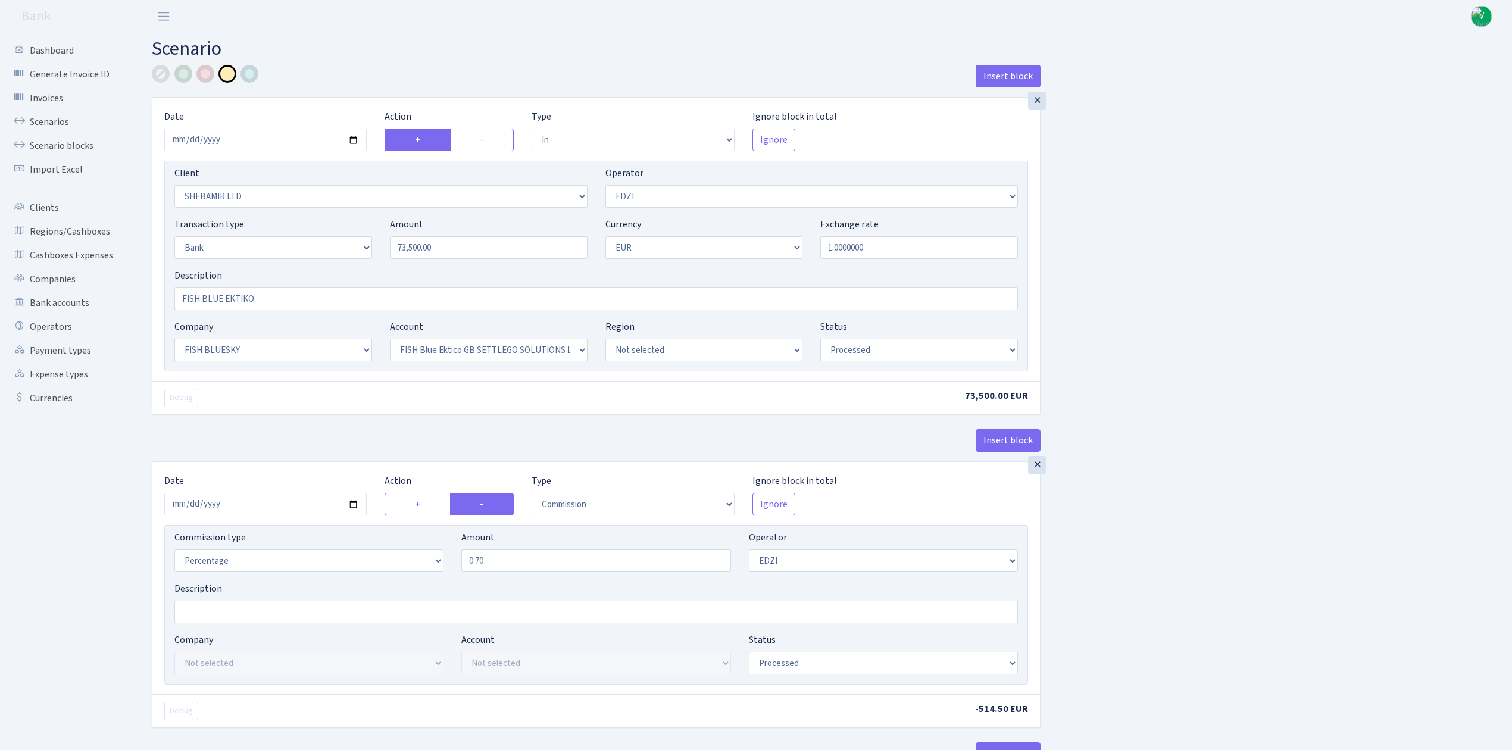
select select "in"
select select "3360"
select select "11"
select select "2"
select select "1"
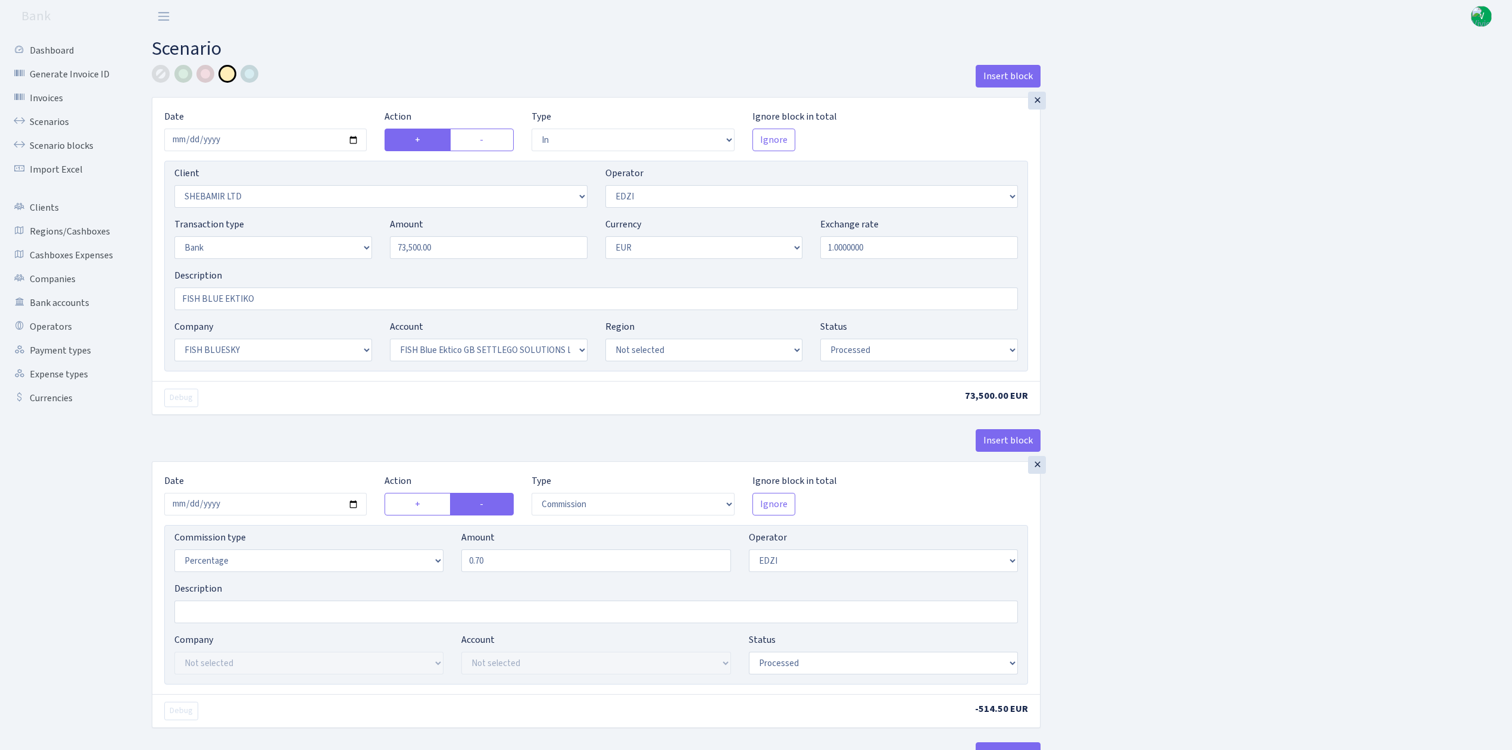
select select "23"
select select "67"
select select "processed"
select select "commission"
select select "11"
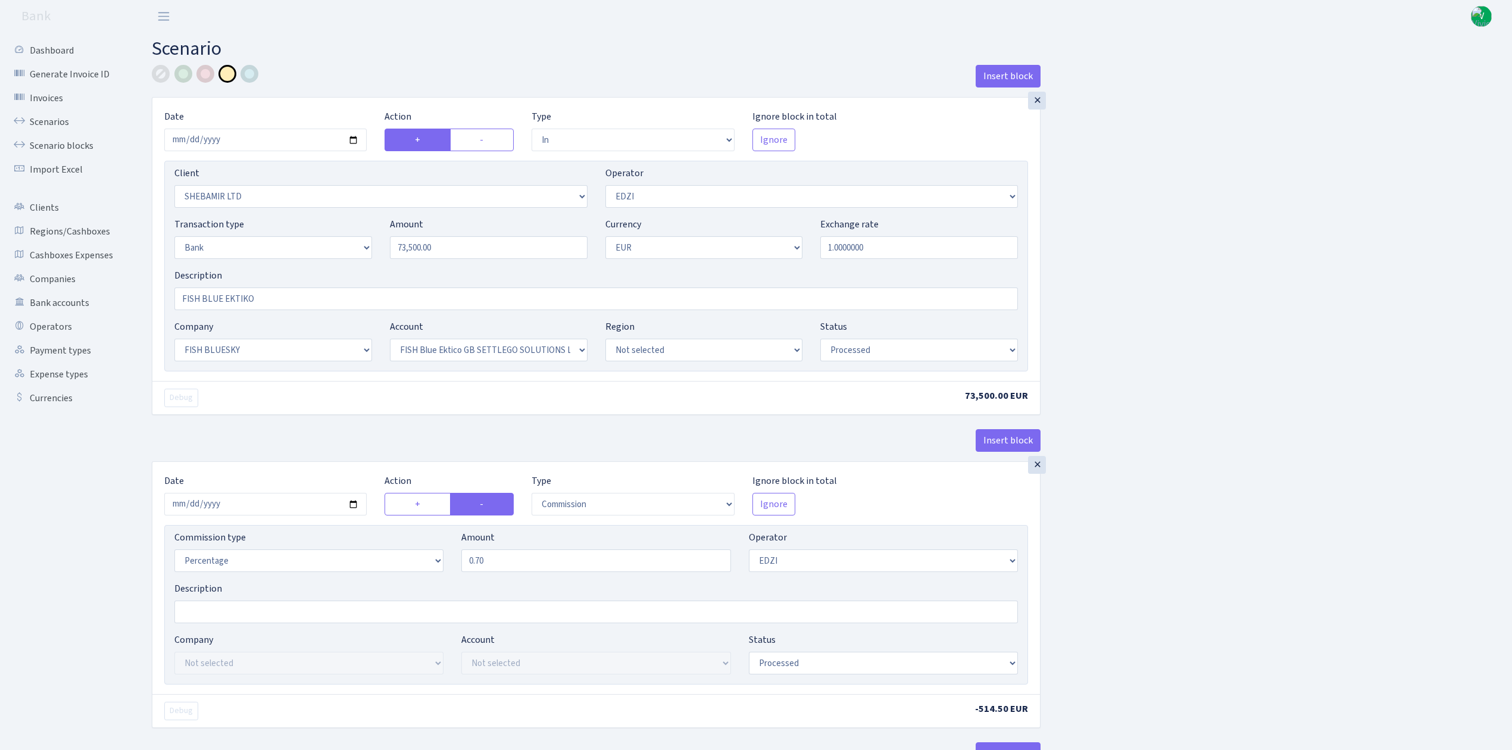
select select "processed"
select select "commission"
select select "1"
select select "23"
select select "67"
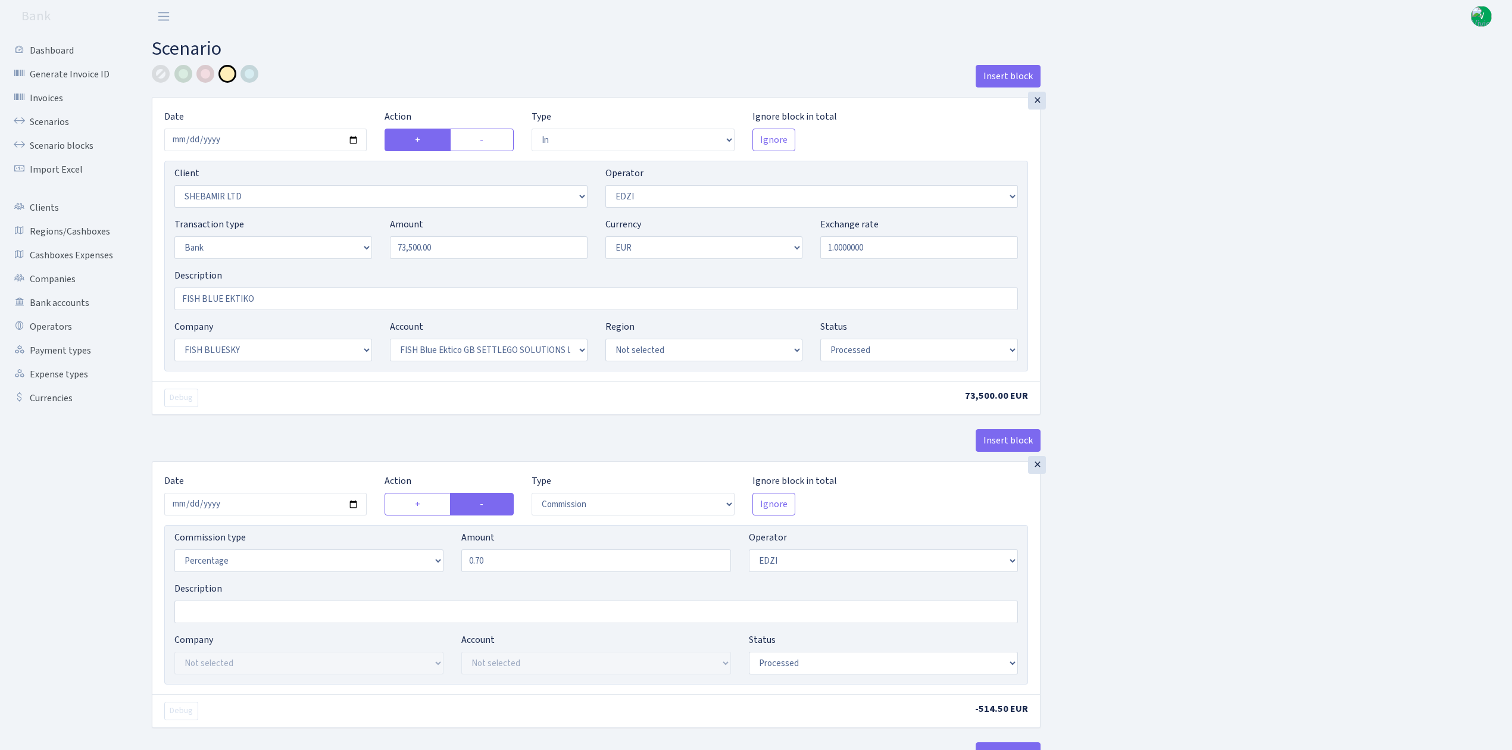
select select "processed"
click at [46, 118] on link "Scenarios" at bounding box center [65, 122] width 119 height 24
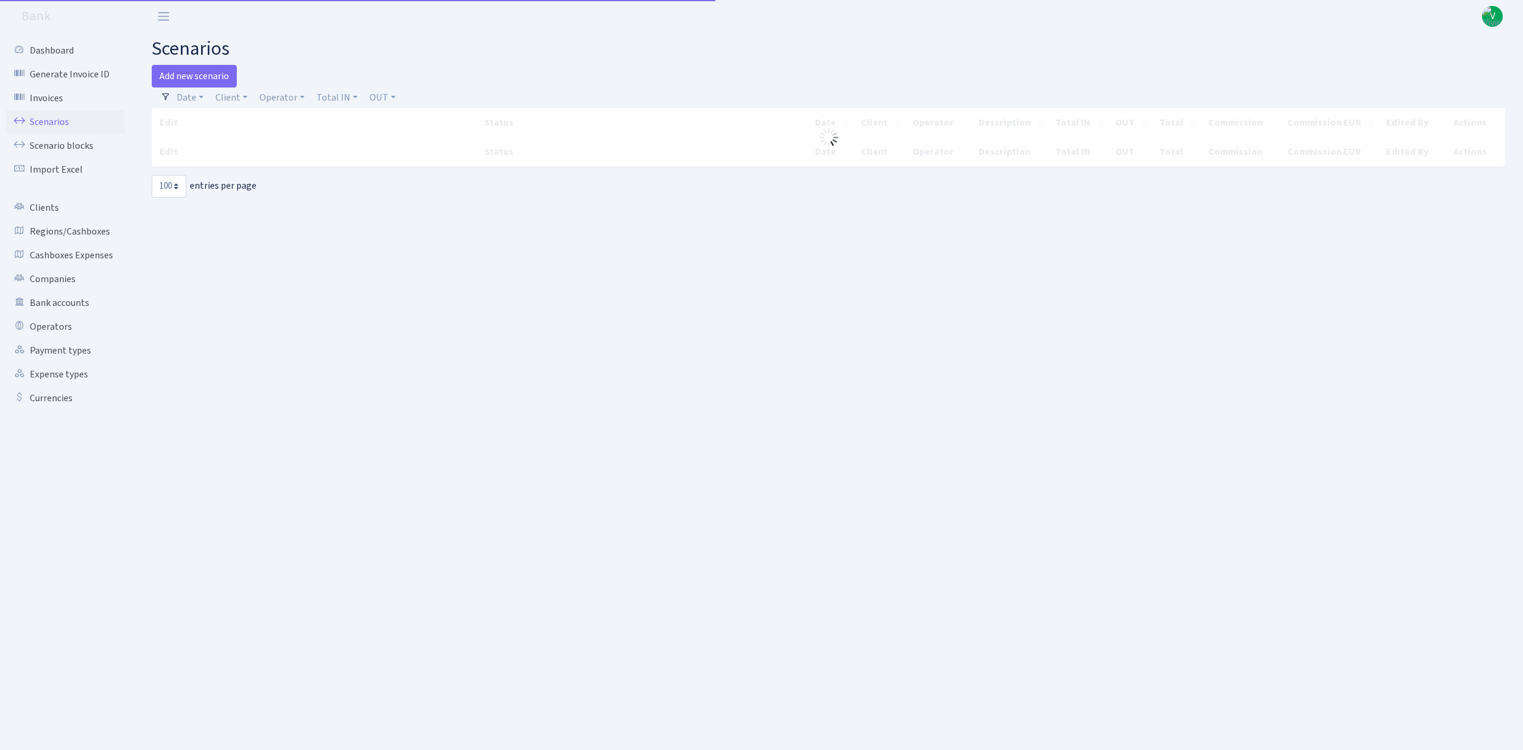
select select "100"
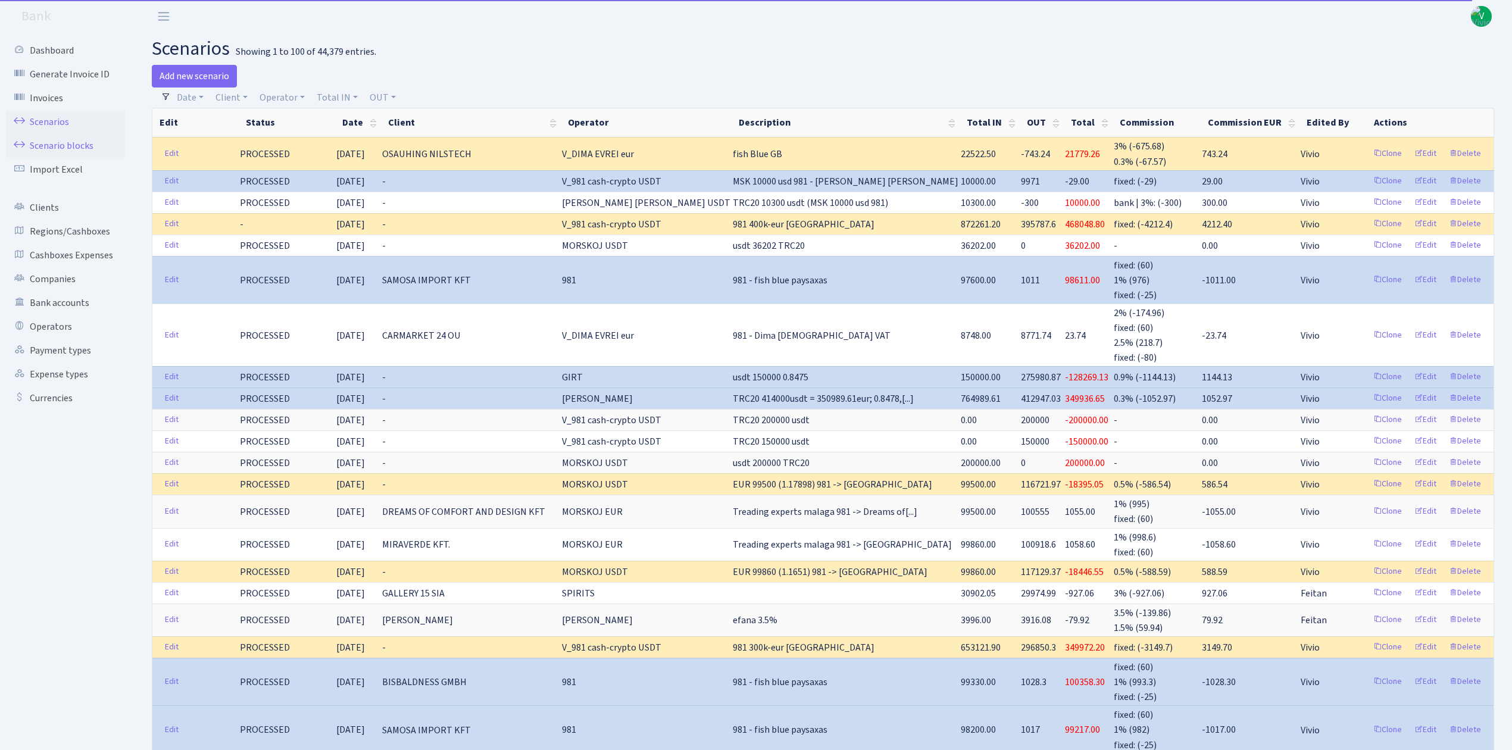
click at [57, 145] on link "Scenario blocks" at bounding box center [65, 146] width 119 height 24
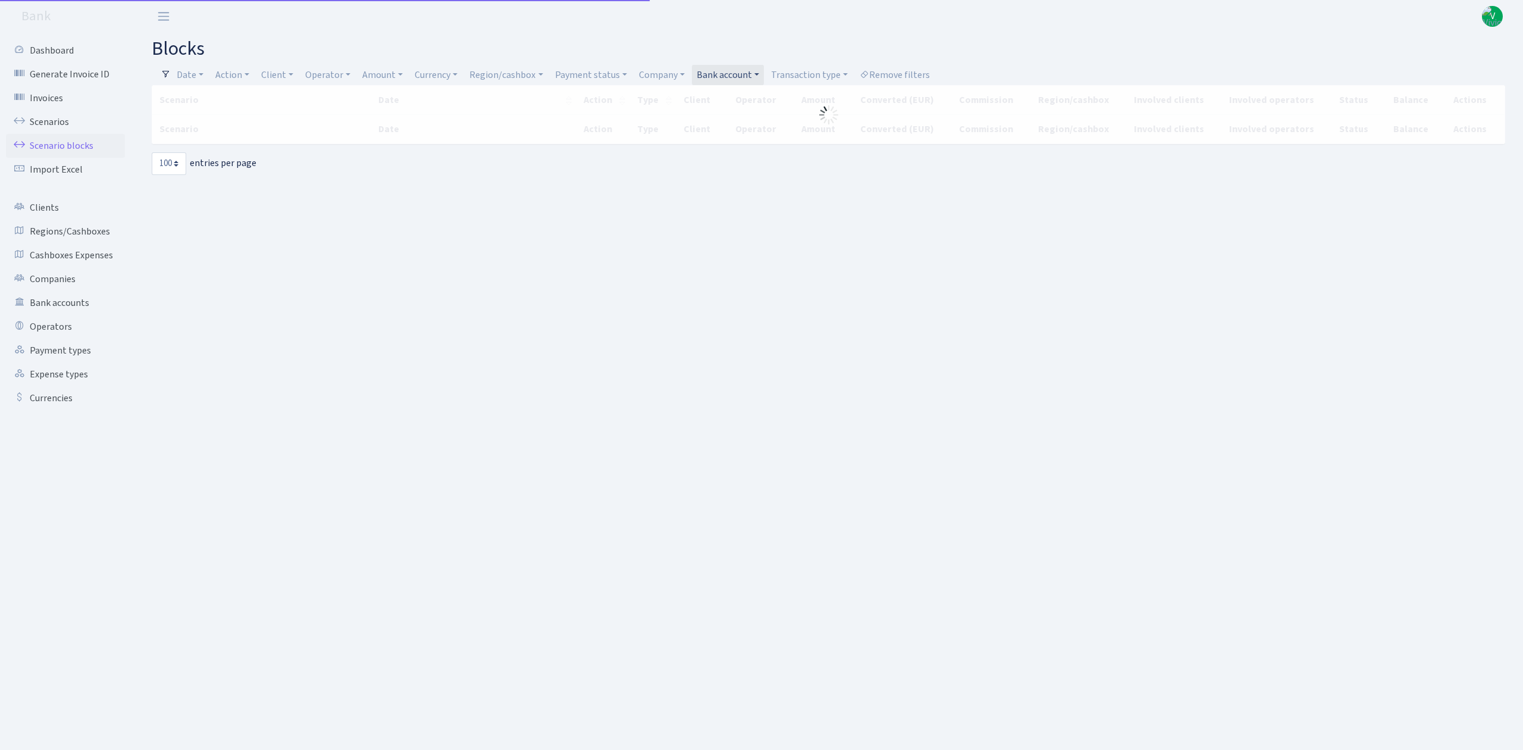
select select "100"
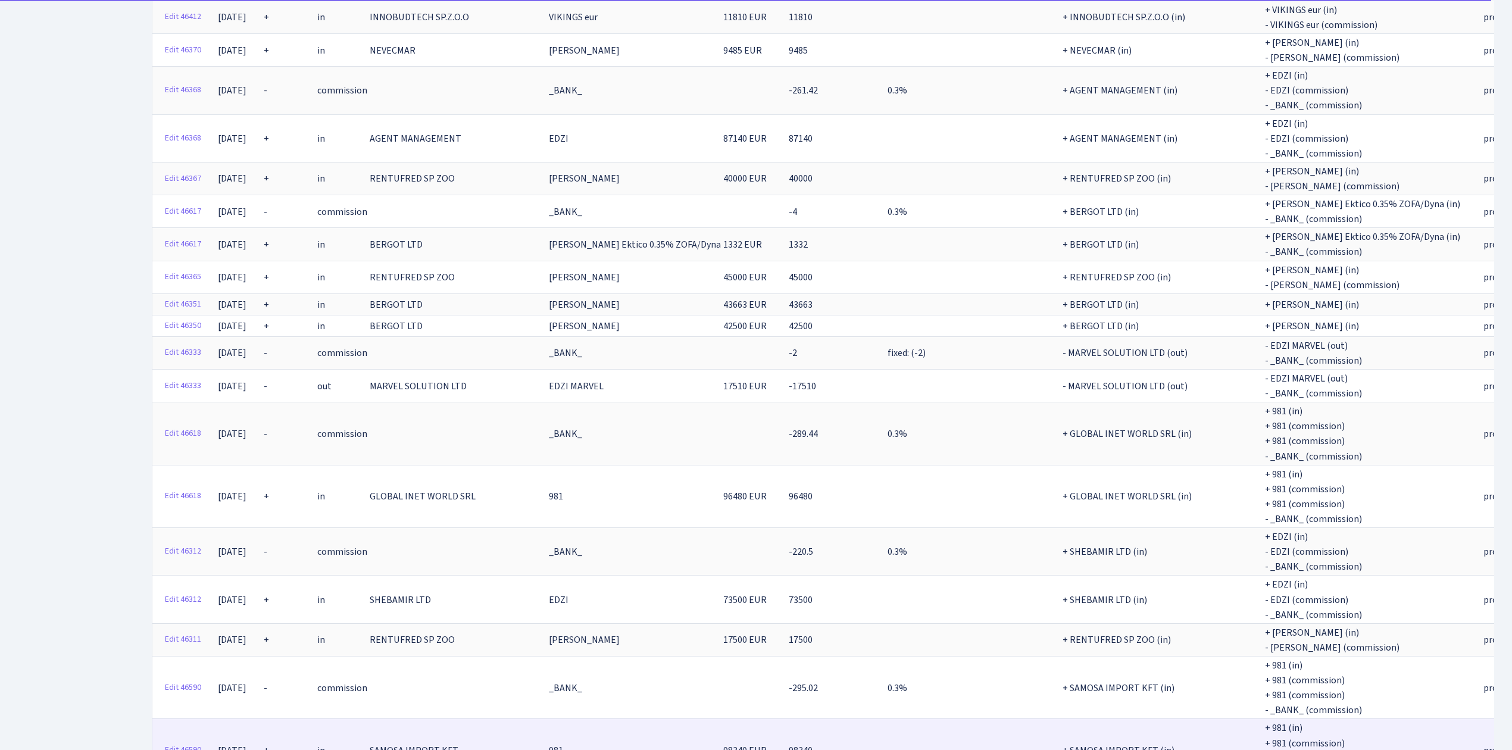
scroll to position [1348, 0]
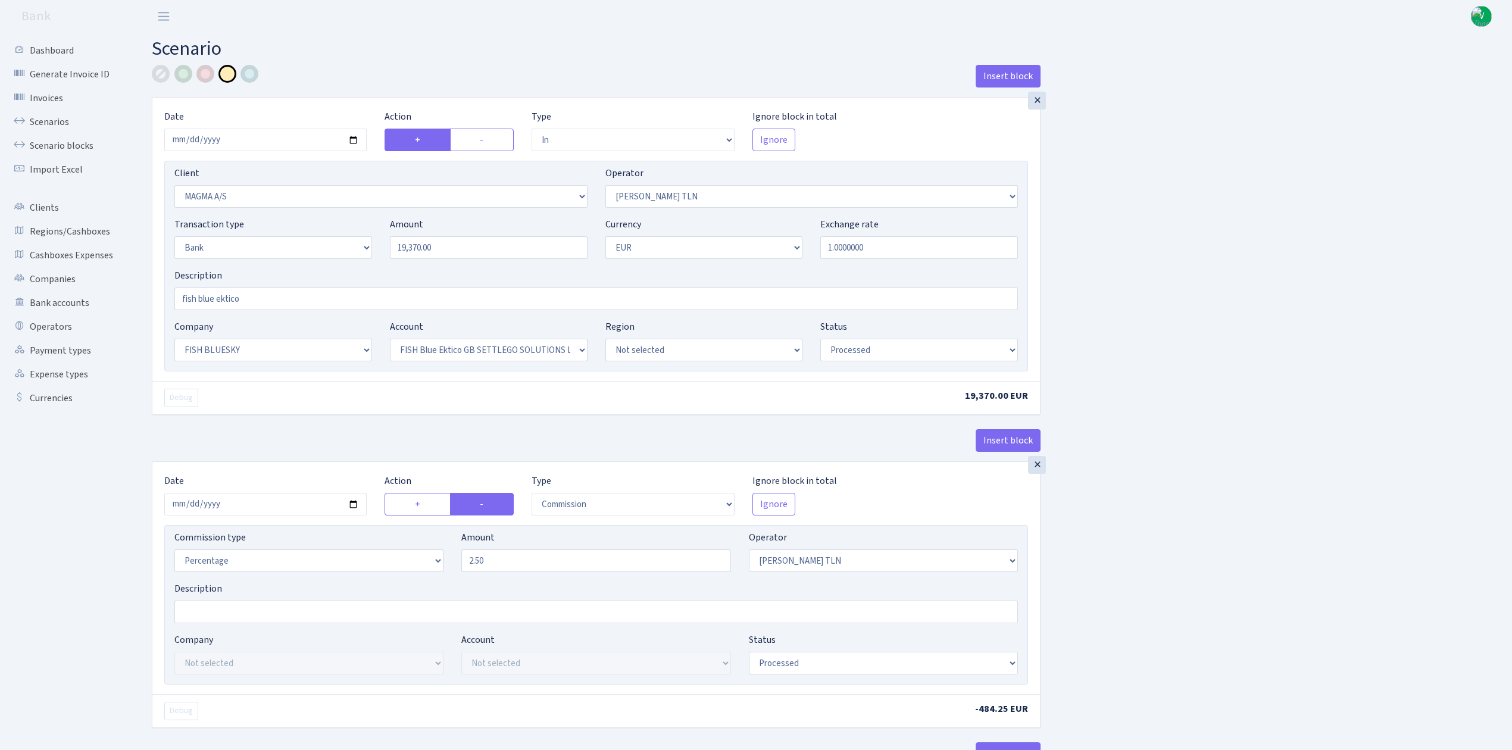
select select "in"
select select "1996"
select select "213"
select select "2"
select select "1"
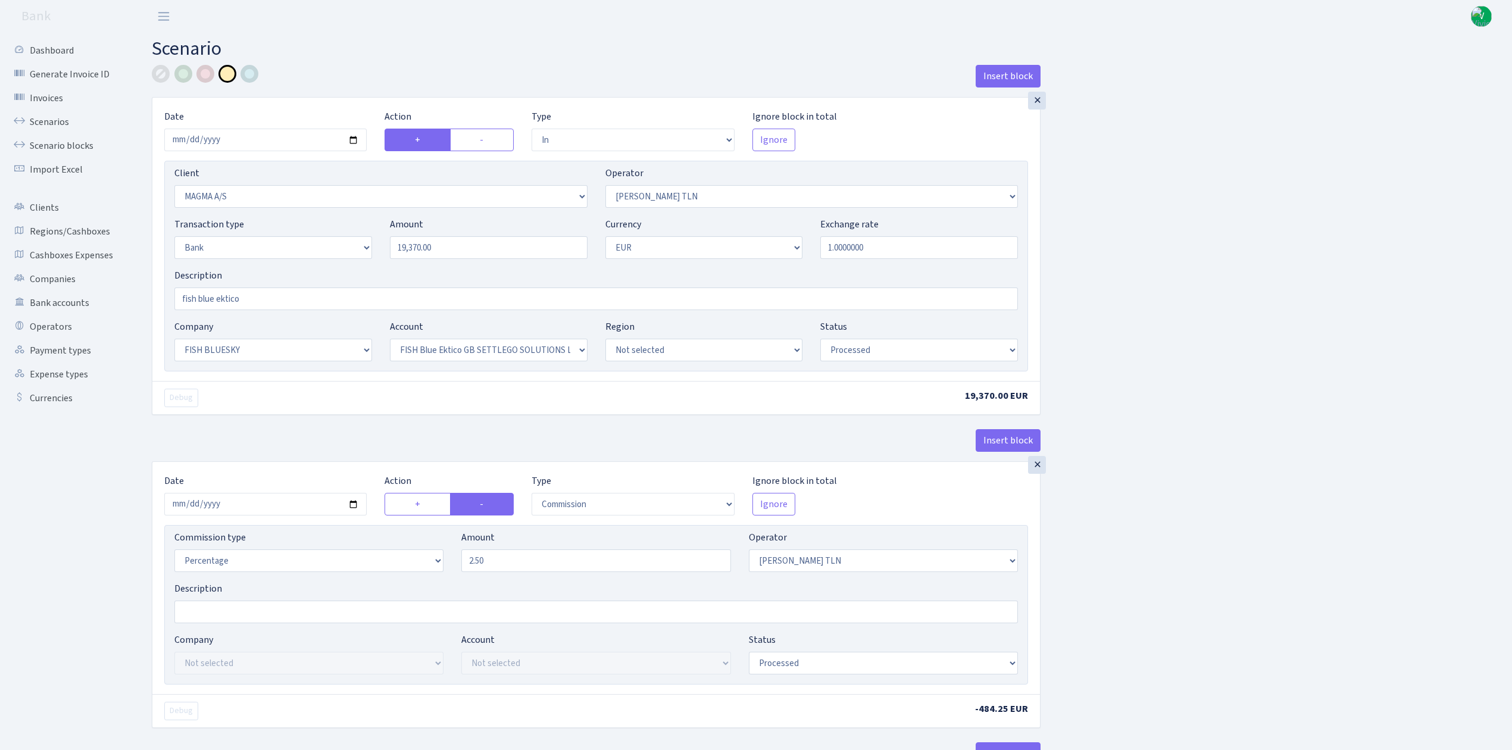
select select "23"
select select "67"
select select "processed"
select select "commission"
select select "213"
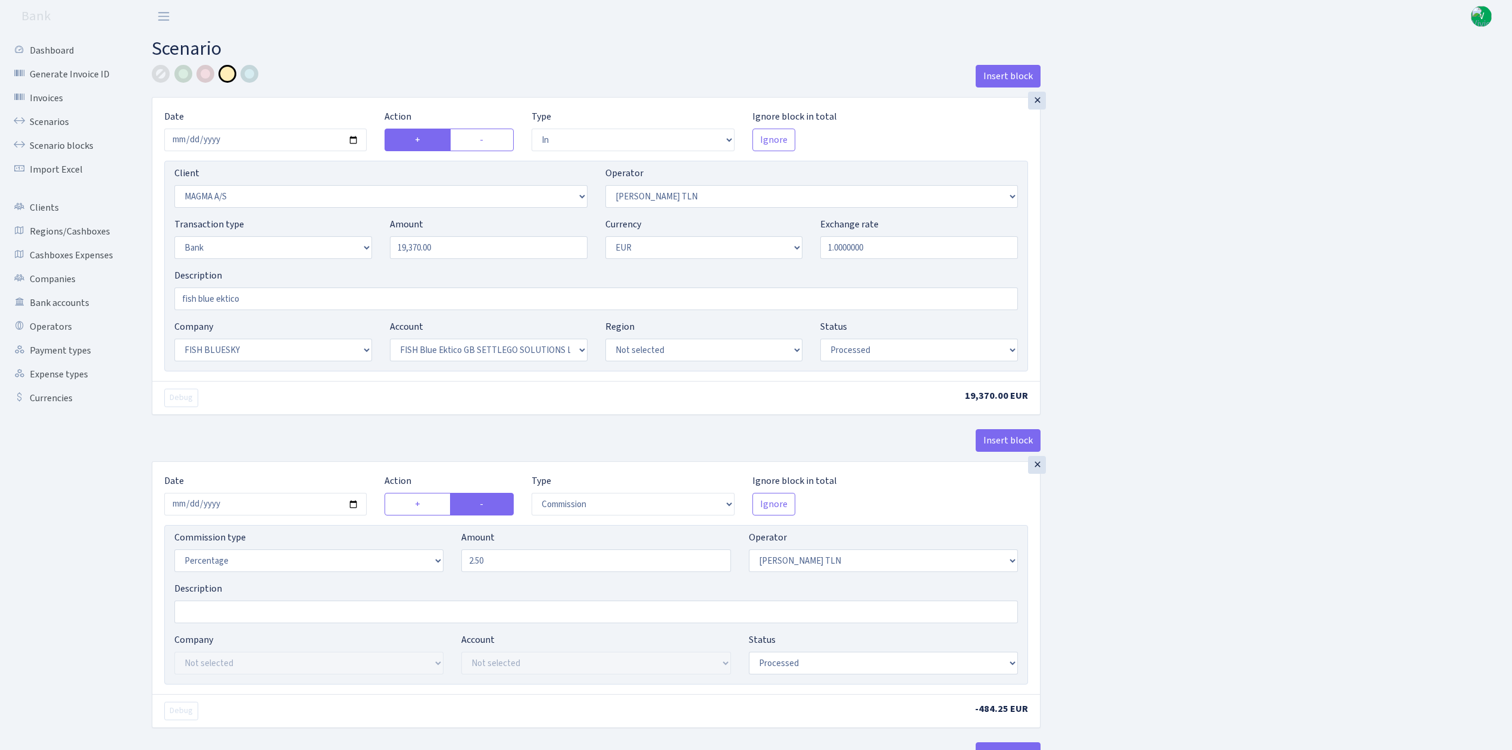
select select "processed"
select select "commission"
select select "248"
select select "processed"
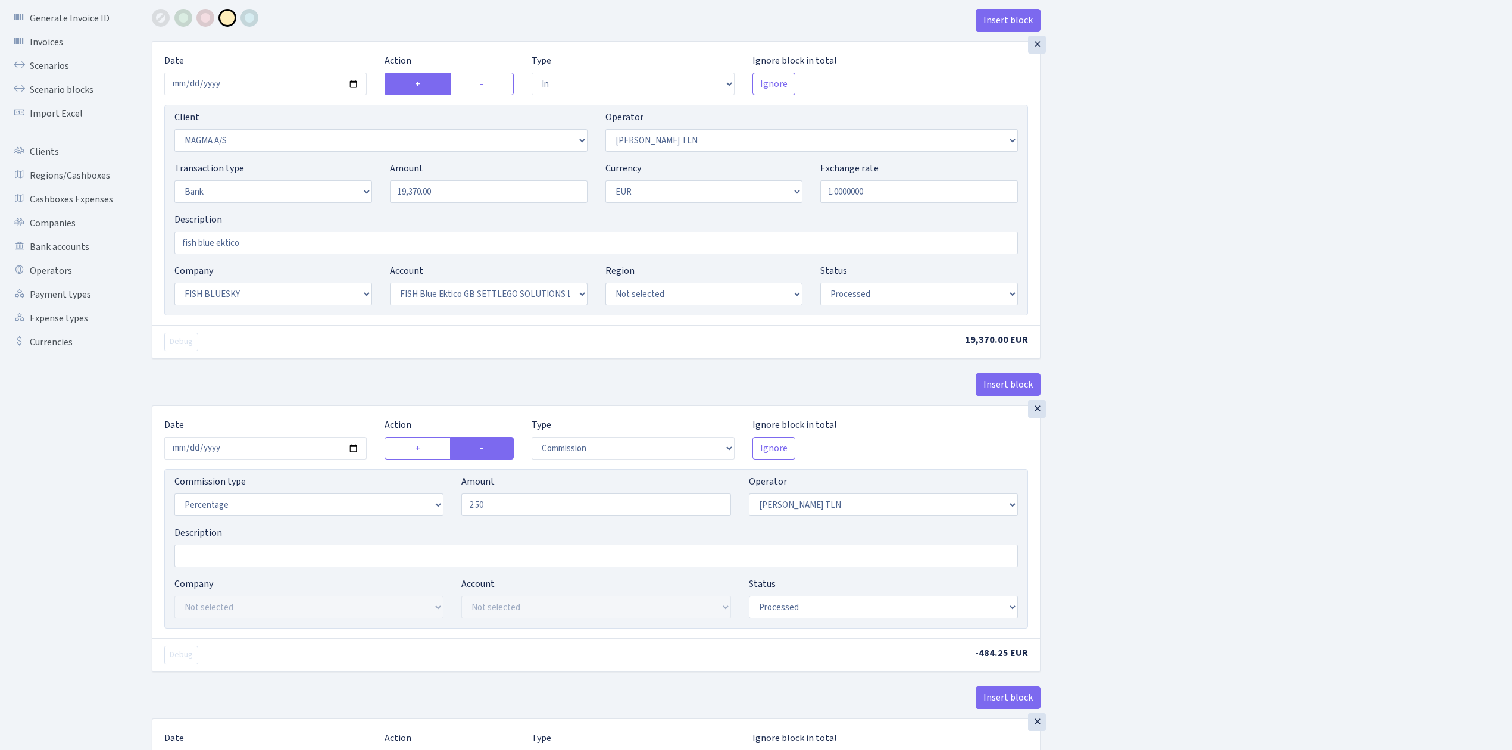
scroll to position [55, 0]
click at [60, 63] on link "Scenarios" at bounding box center [65, 67] width 119 height 24
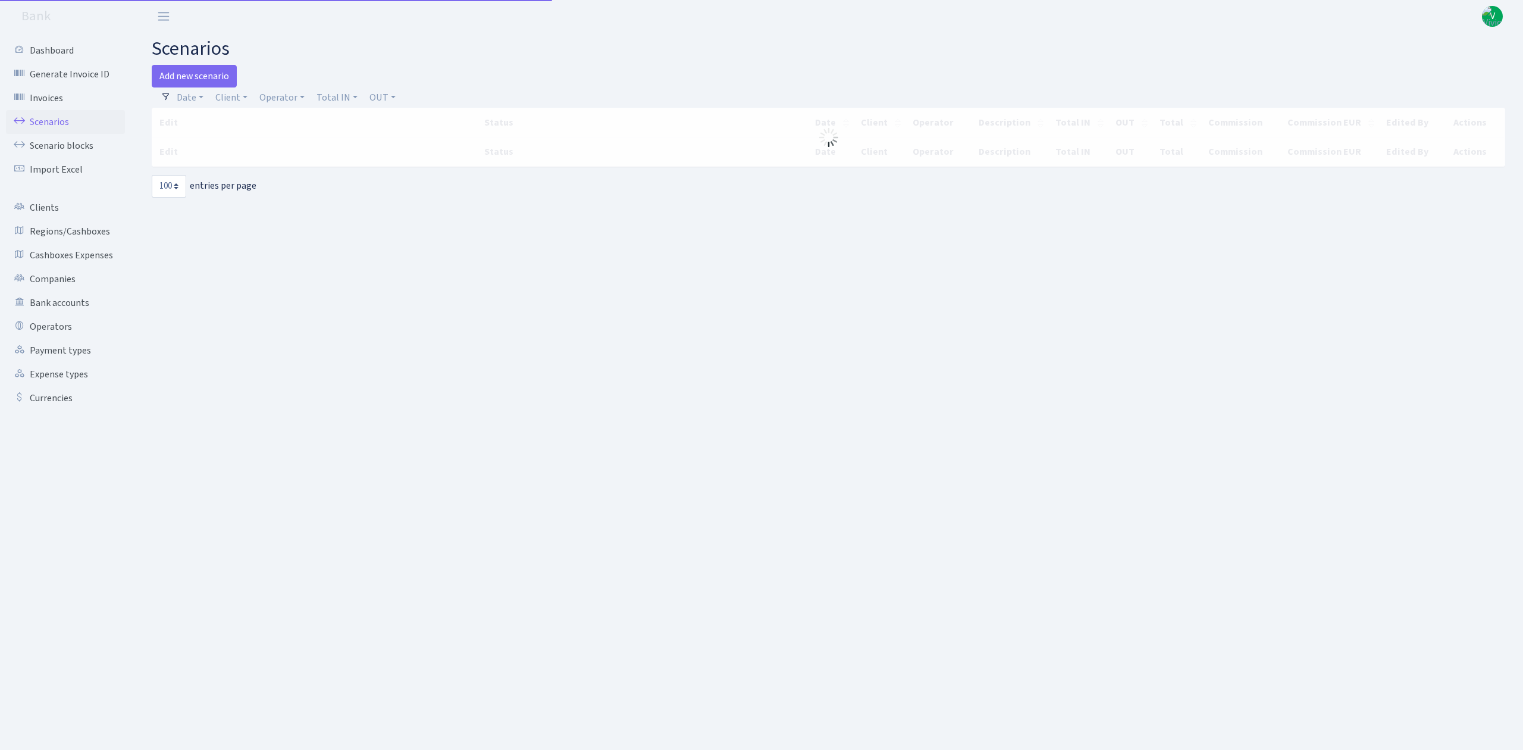
select select "100"
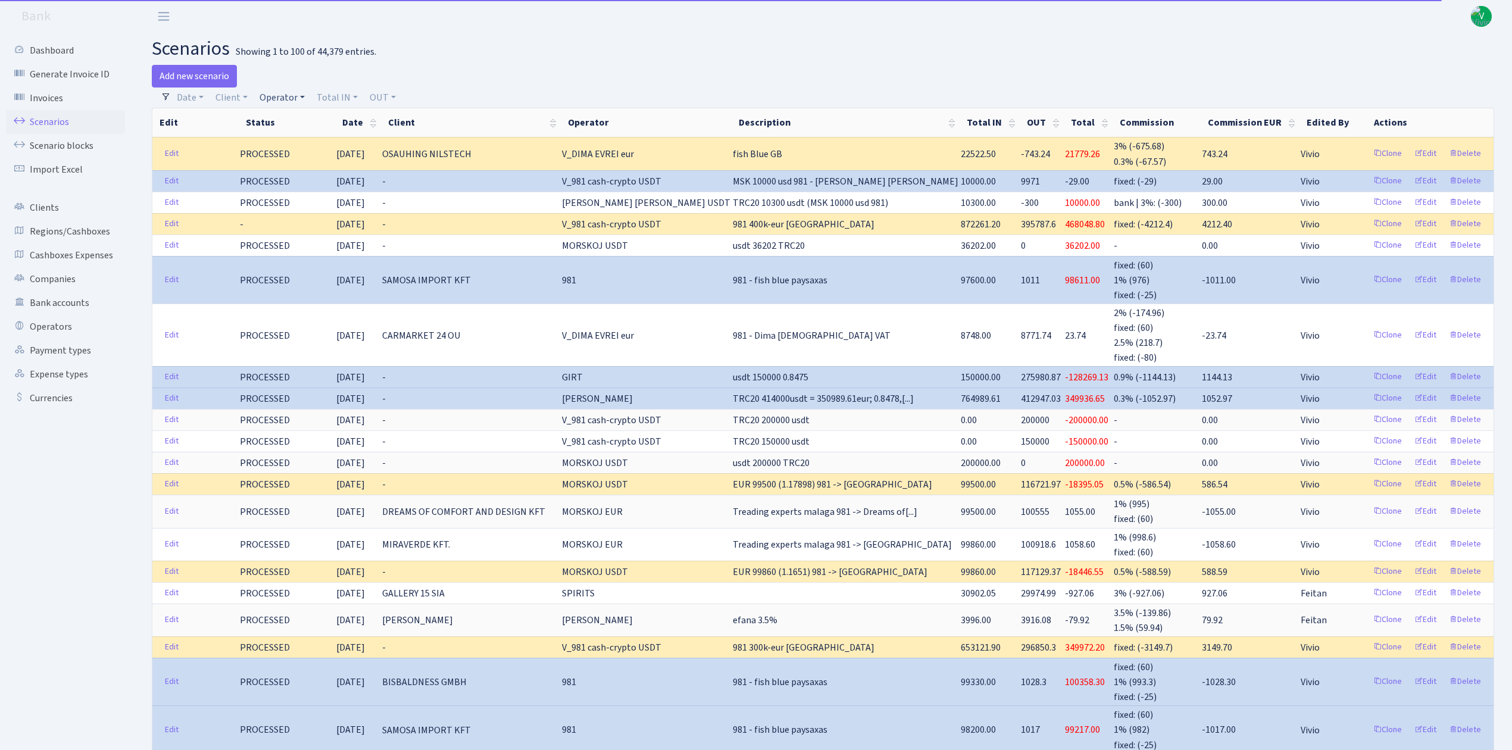
click at [298, 93] on link "Operator" at bounding box center [282, 97] width 55 height 20
click at [298, 137] on input "search" at bounding box center [301, 140] width 87 height 18
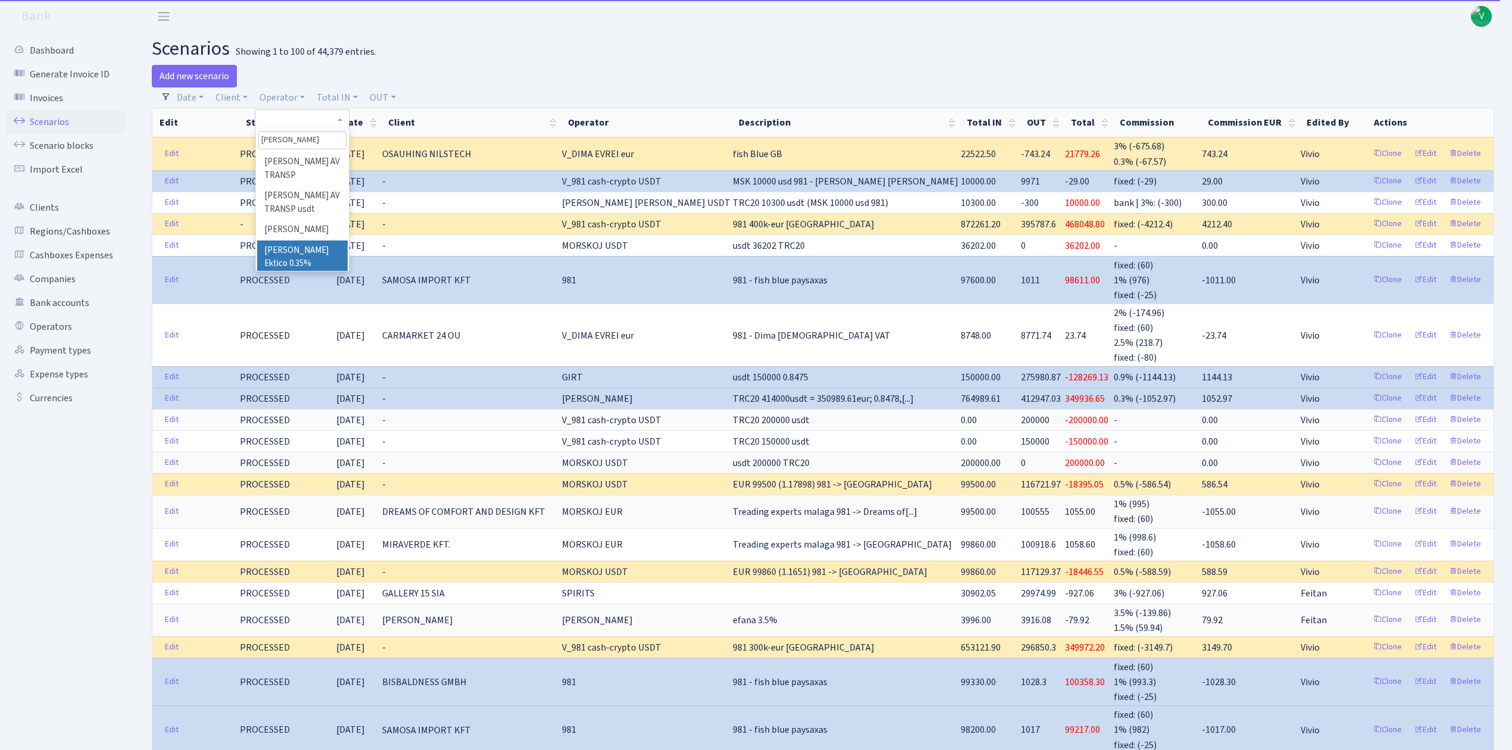
type input "[PERSON_NAME]"
click at [302, 254] on li "[PERSON_NAME] Ektico 0.35% ZOFA/Dyna" at bounding box center [302, 264] width 90 height 48
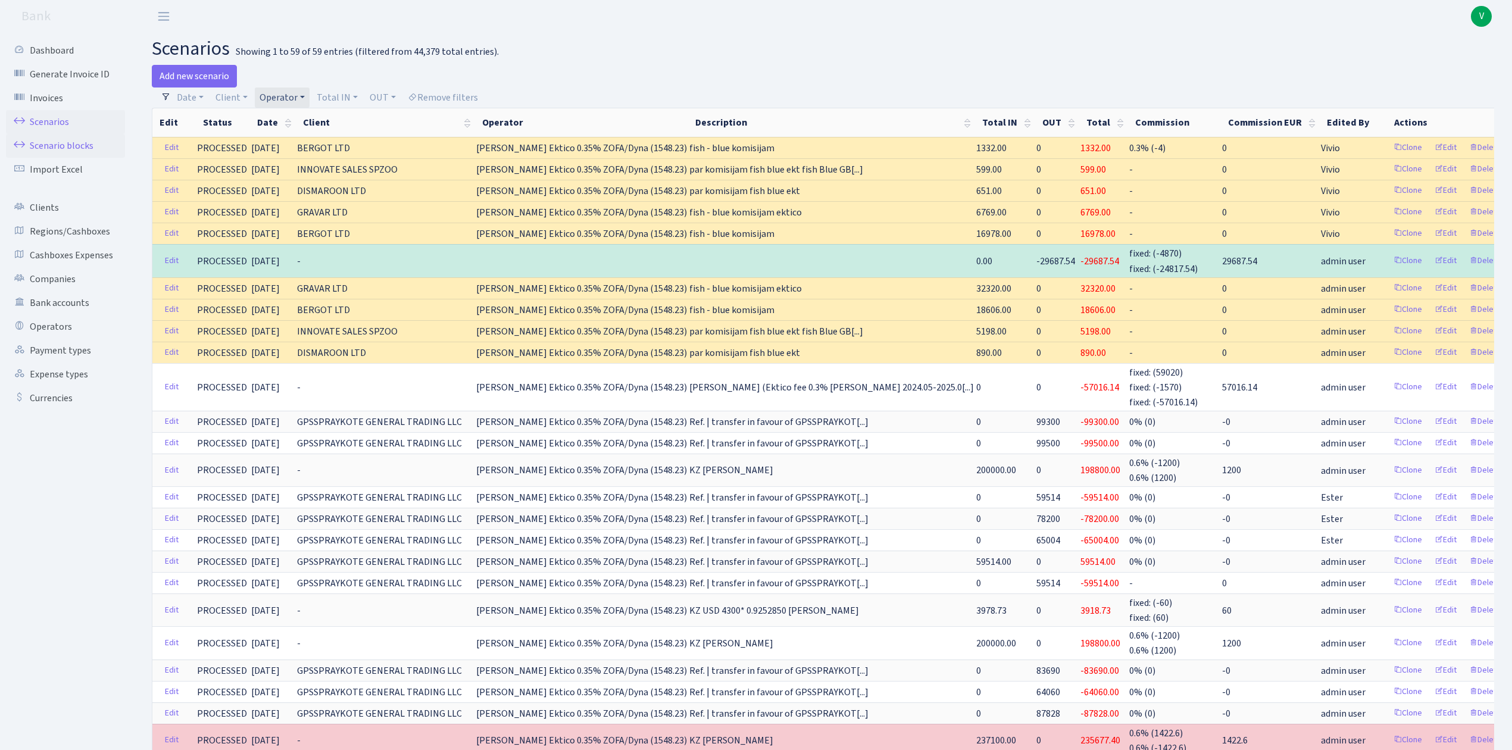
click at [77, 144] on link "Scenario blocks" at bounding box center [65, 146] width 119 height 24
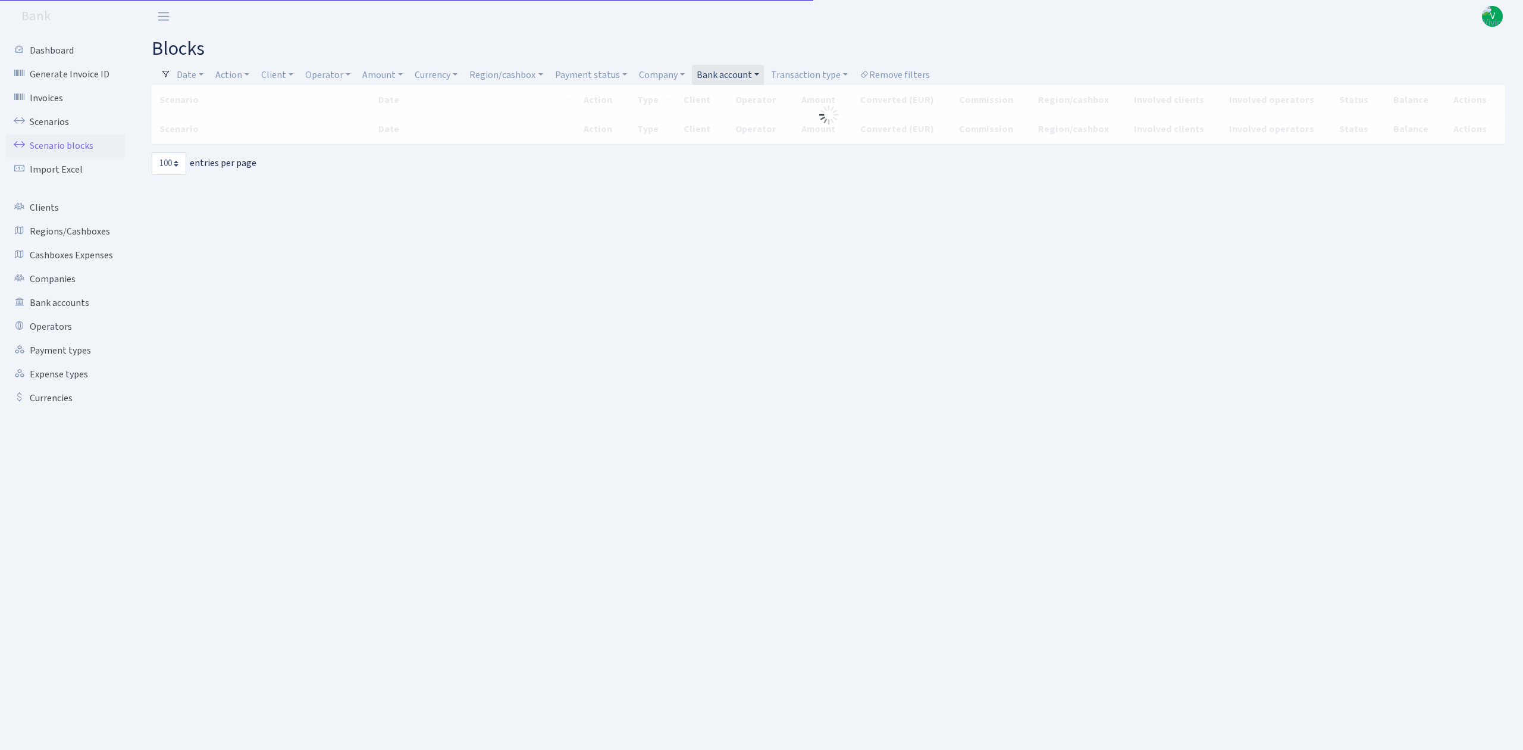
select select "100"
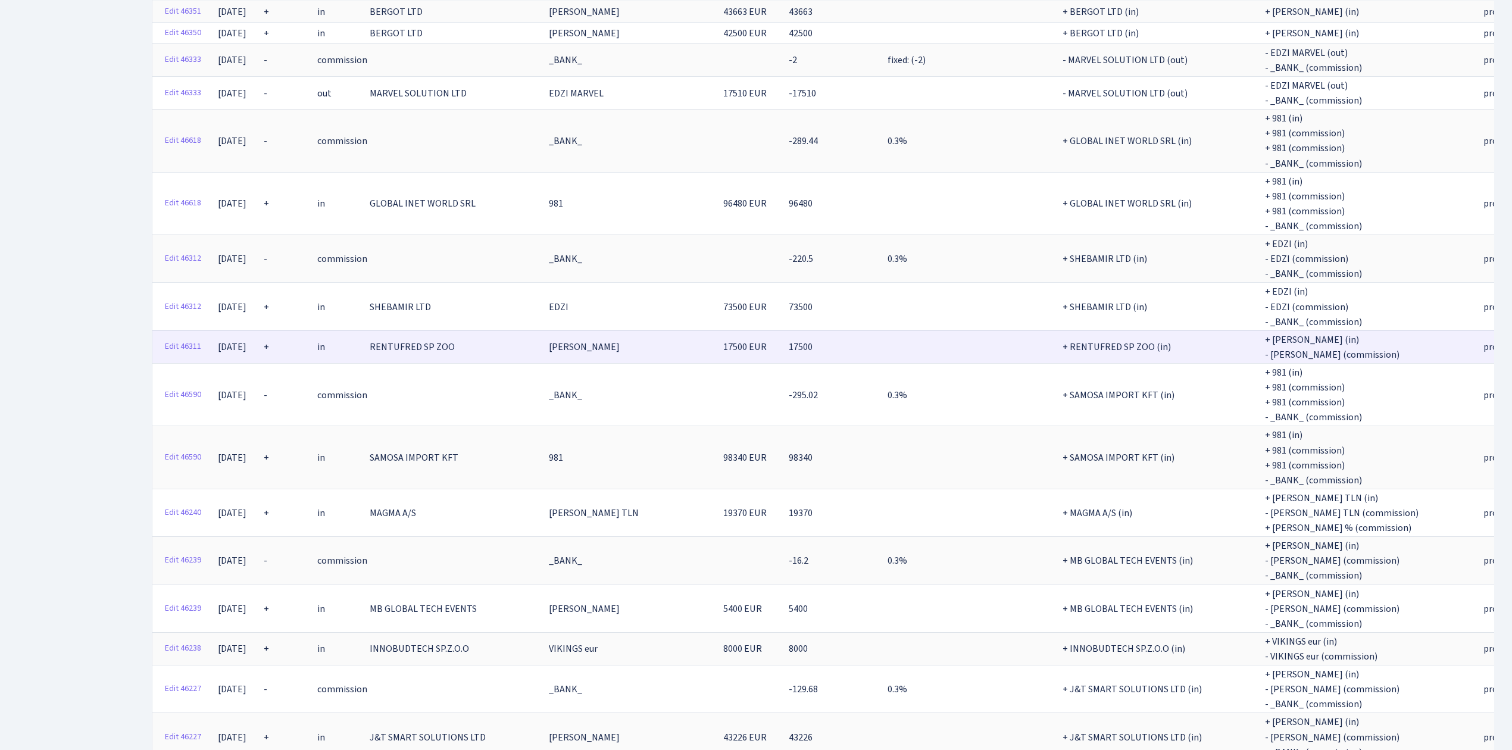
scroll to position [1507, 0]
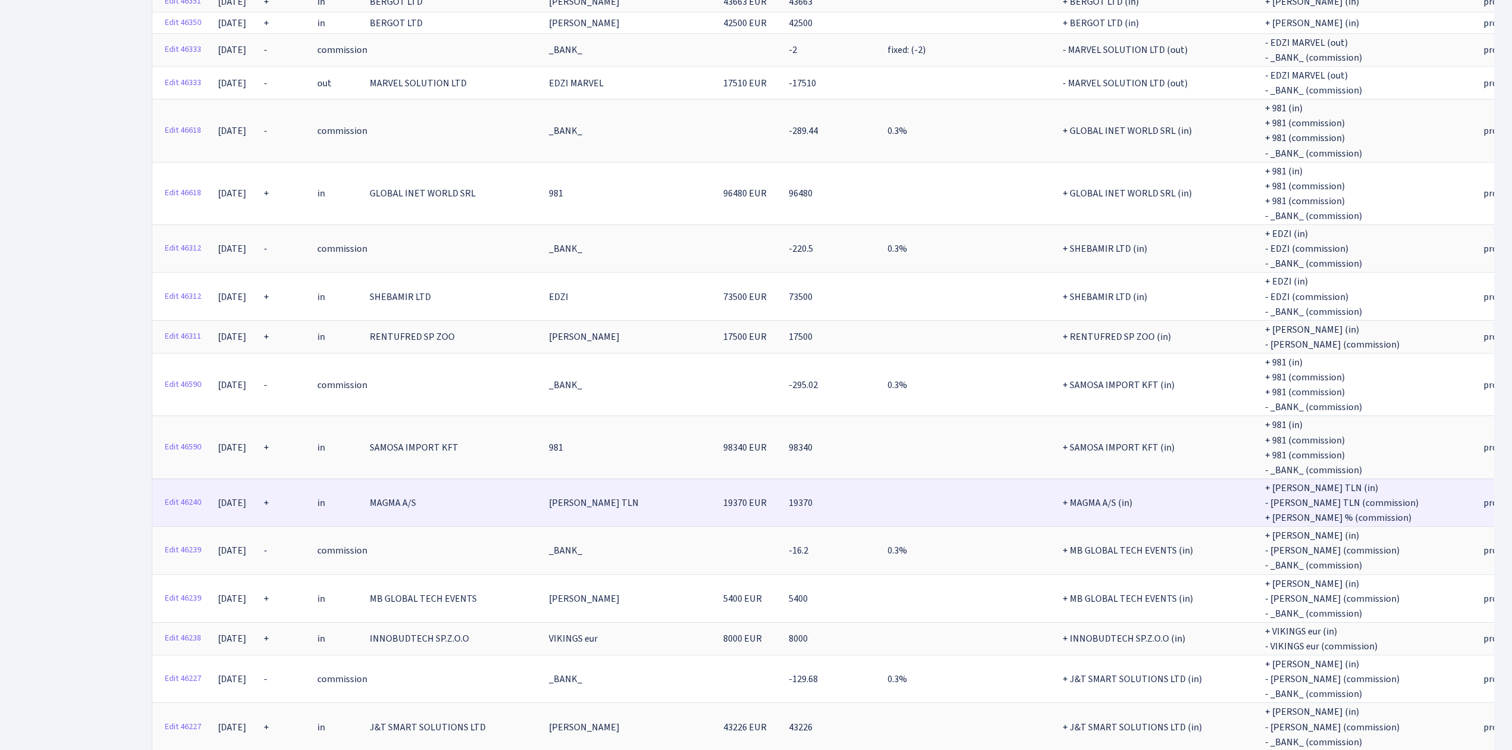
drag, startPoint x: 776, startPoint y: 441, endPoint x: 649, endPoint y: 440, distance: 127.3
click at [649, 478] on tr "Edit 46240 11.09.2025 + in MAGMA A/S ROMA KOGAN TLN 19370 EUR 19370 + MAGMA A/S…" at bounding box center [916, 502] width 1529 height 48
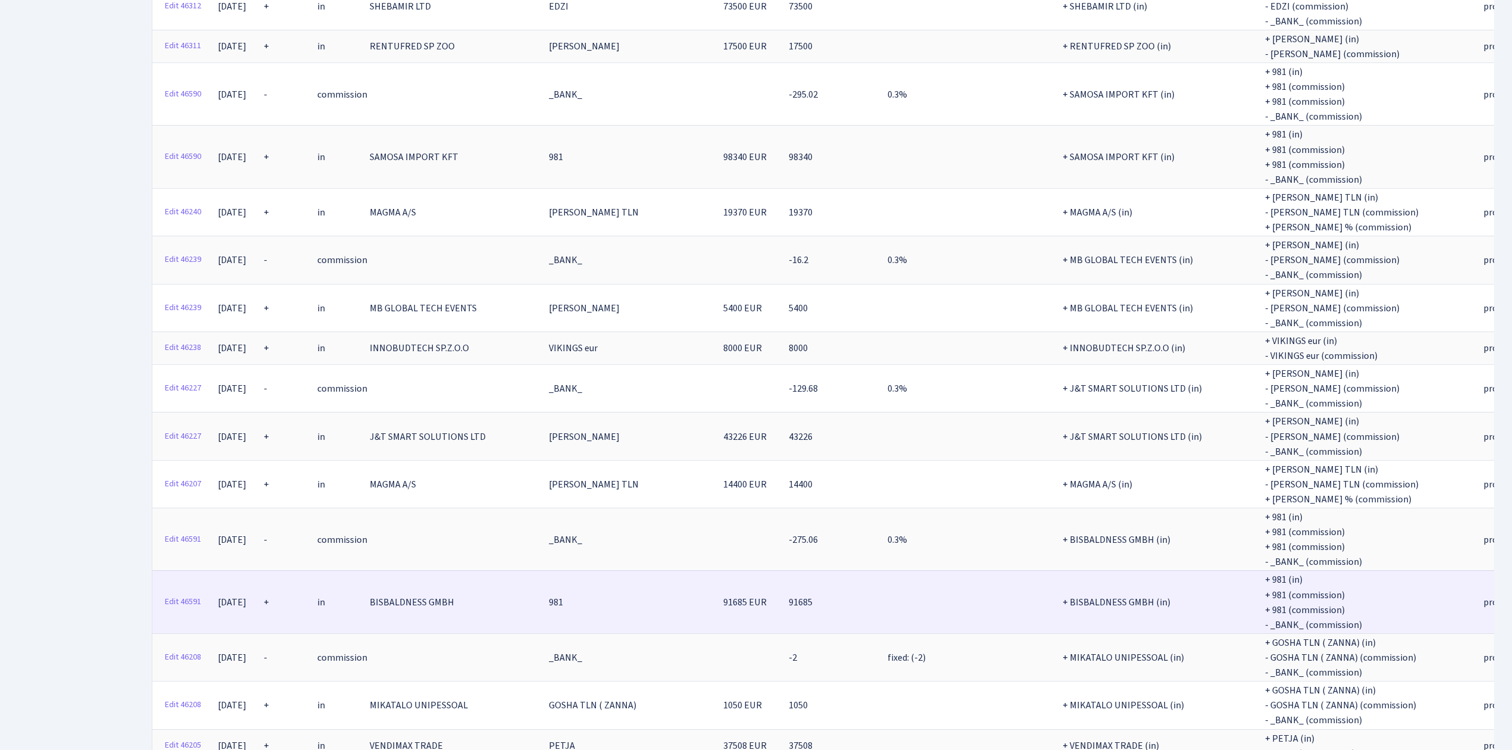
scroll to position [1825, 0]
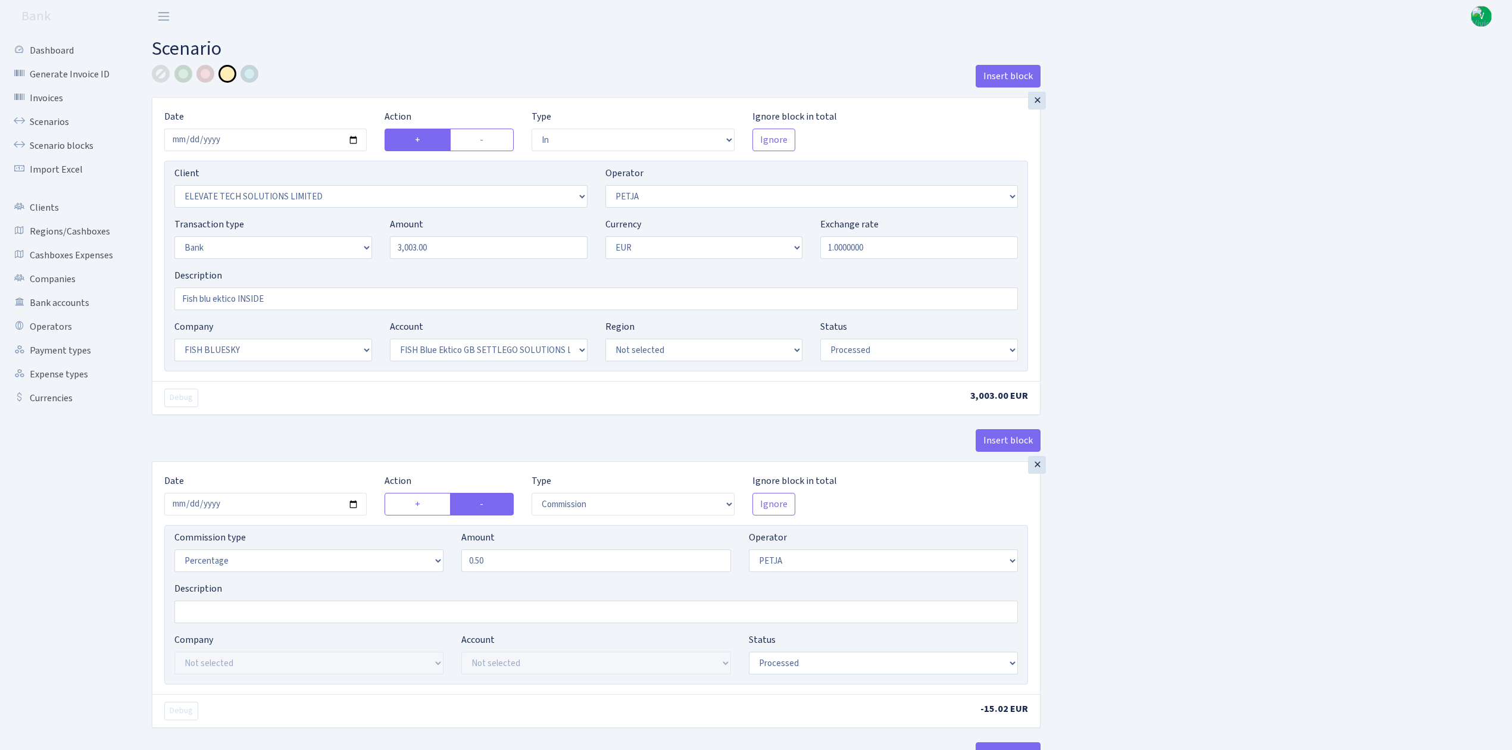
select select "in"
select select "3332"
select select "392"
select select "2"
select select "1"
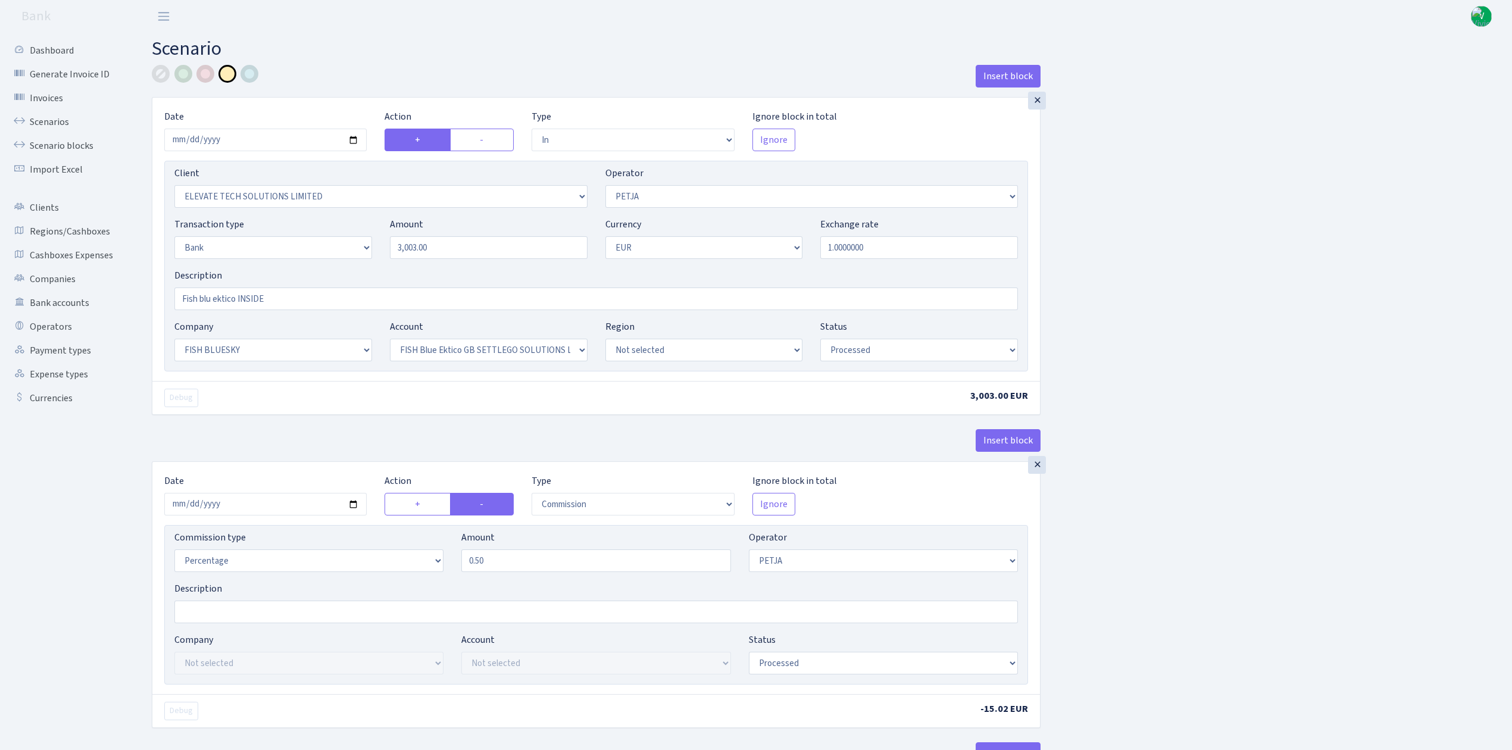
select select "23"
select select "67"
select select "processed"
select select "commission"
select select "392"
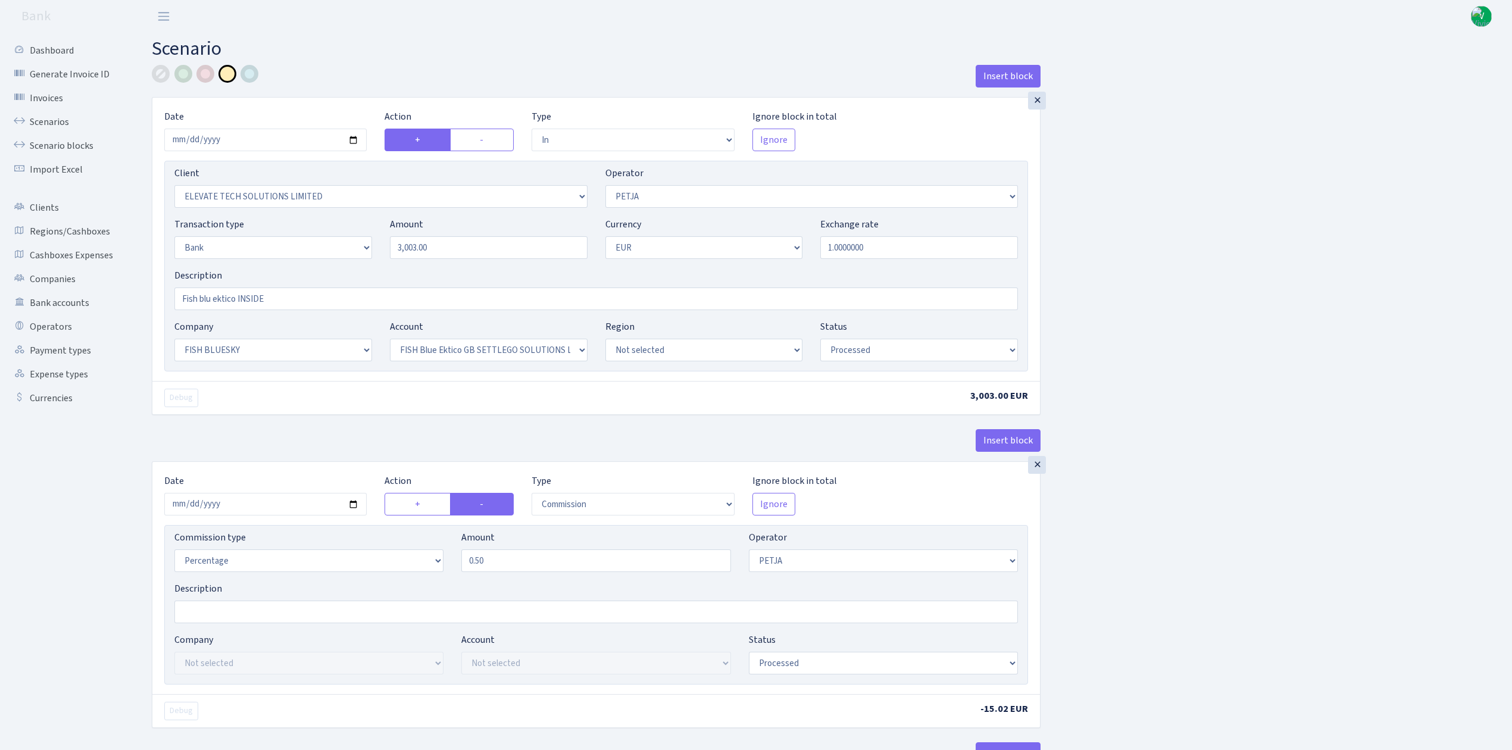
select select "processed"
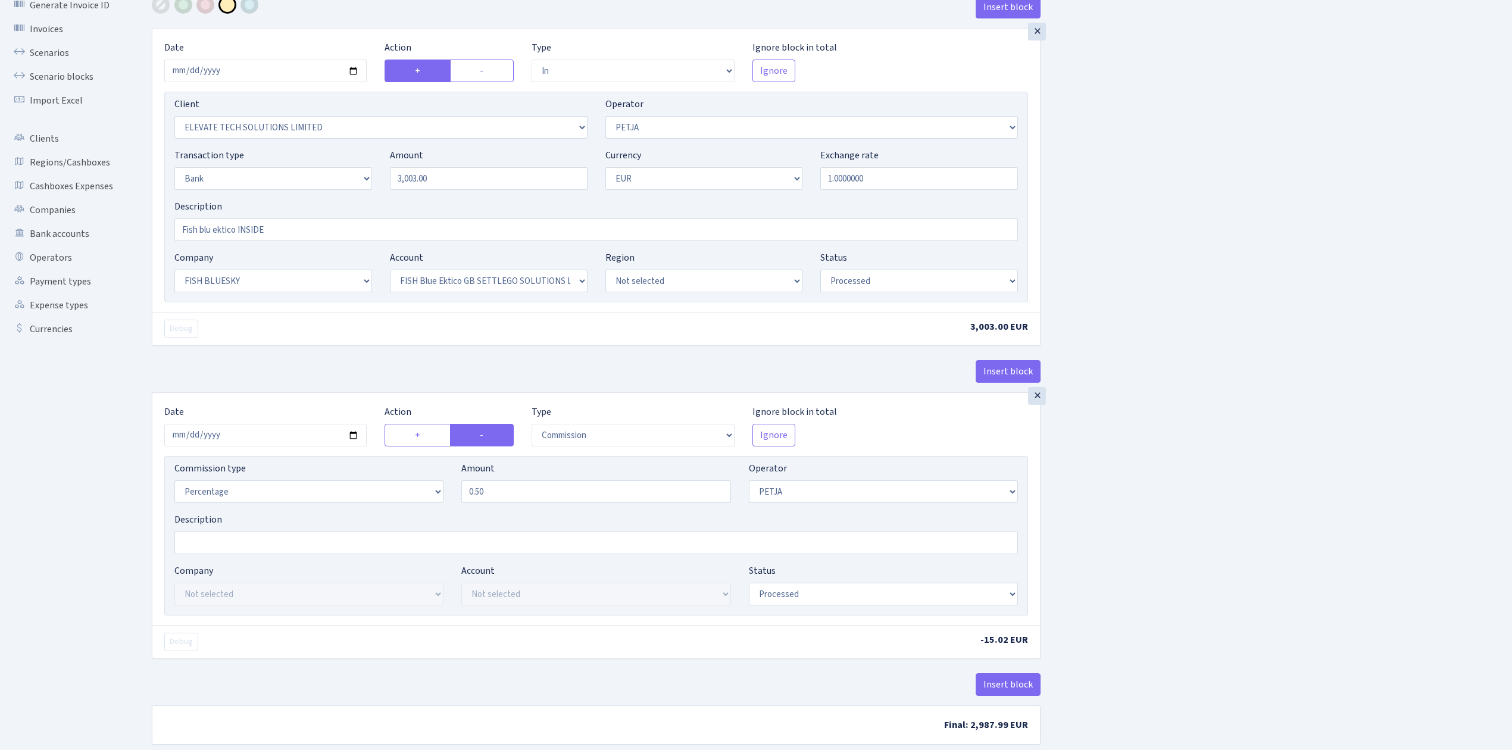
scroll to position [136, 0]
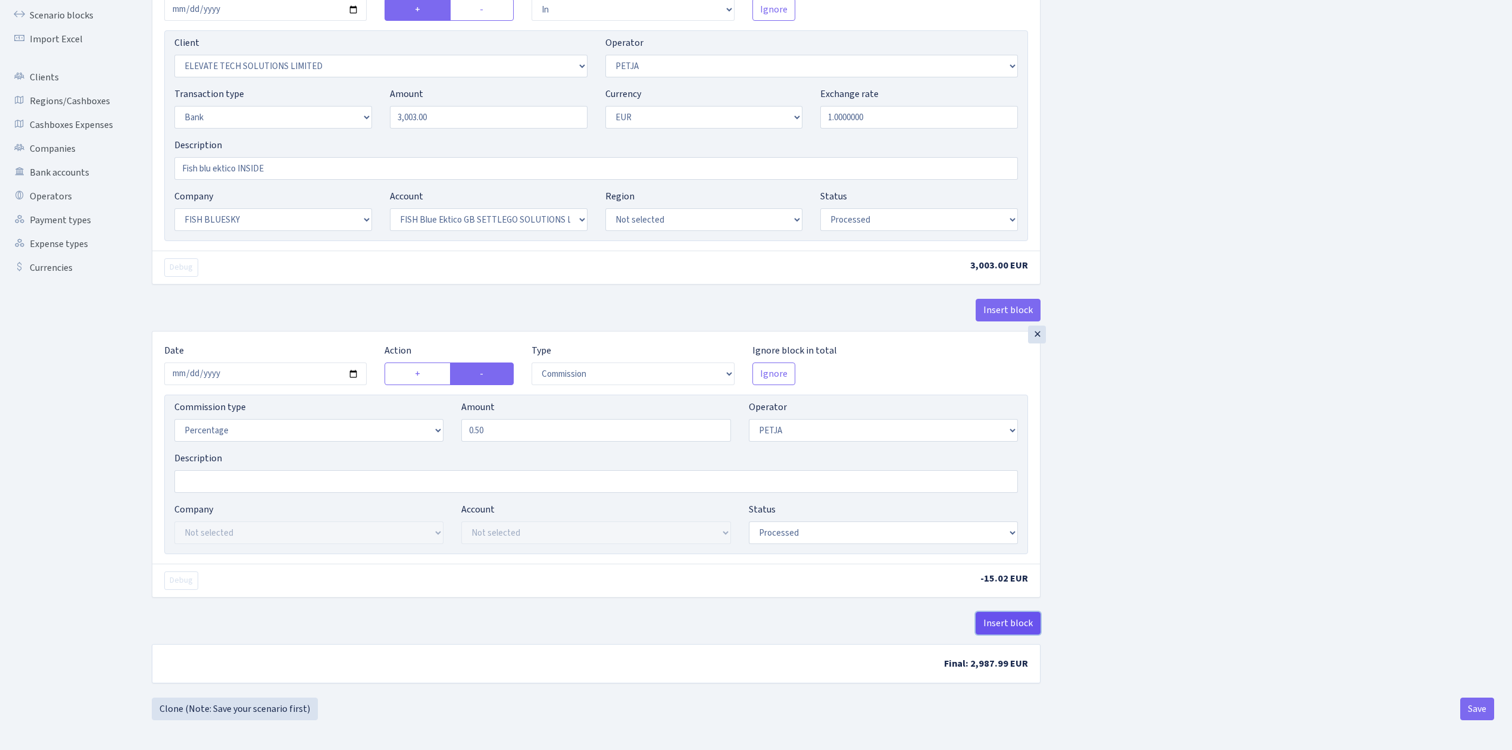
click at [1027, 624] on button "Insert block" at bounding box center [1007, 623] width 65 height 23
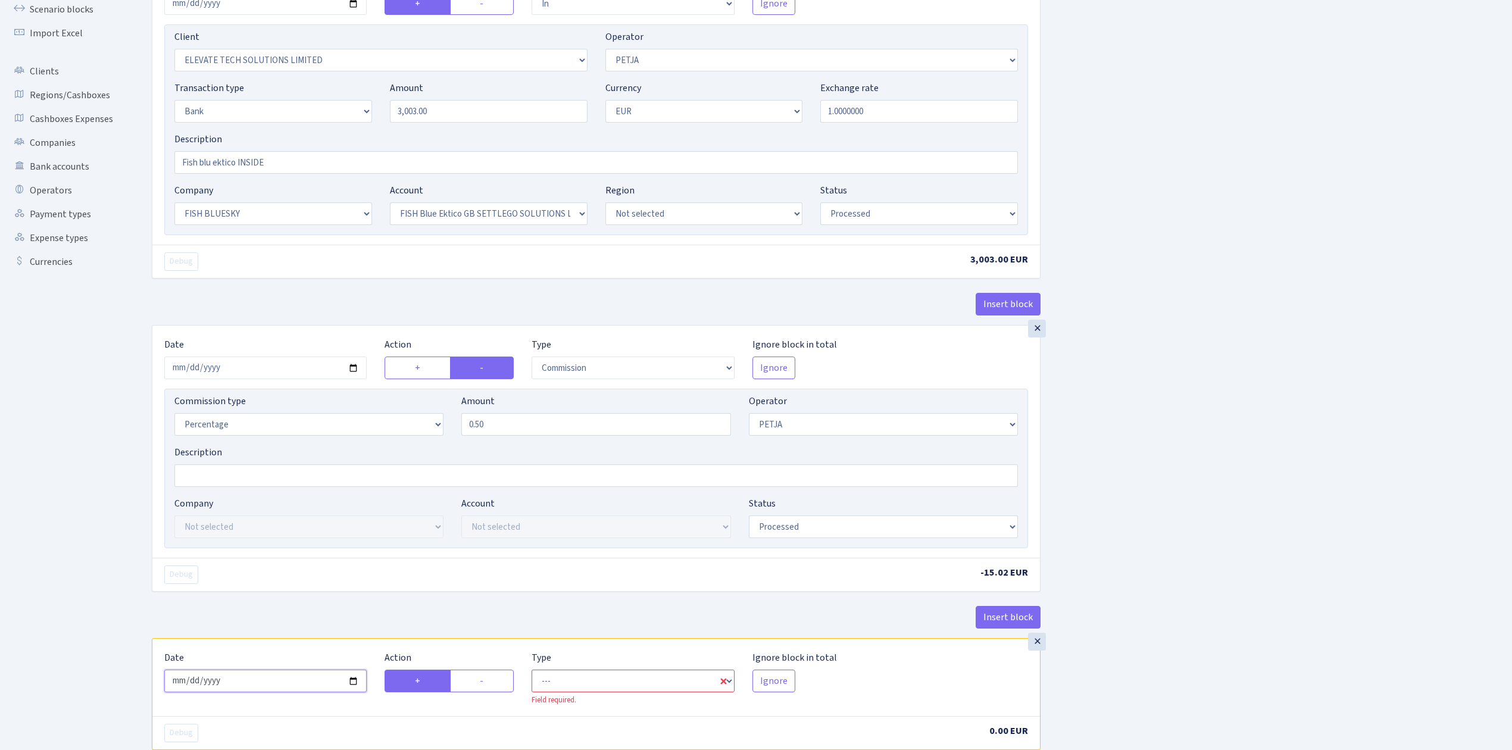
click at [353, 683] on input "2025-09-23" at bounding box center [265, 680] width 202 height 23
type input "[DATE]"
click at [481, 683] on label "-" at bounding box center [482, 680] width 64 height 23
click at [481, 681] on input "-" at bounding box center [484, 678] width 8 height 8
radio input "true"
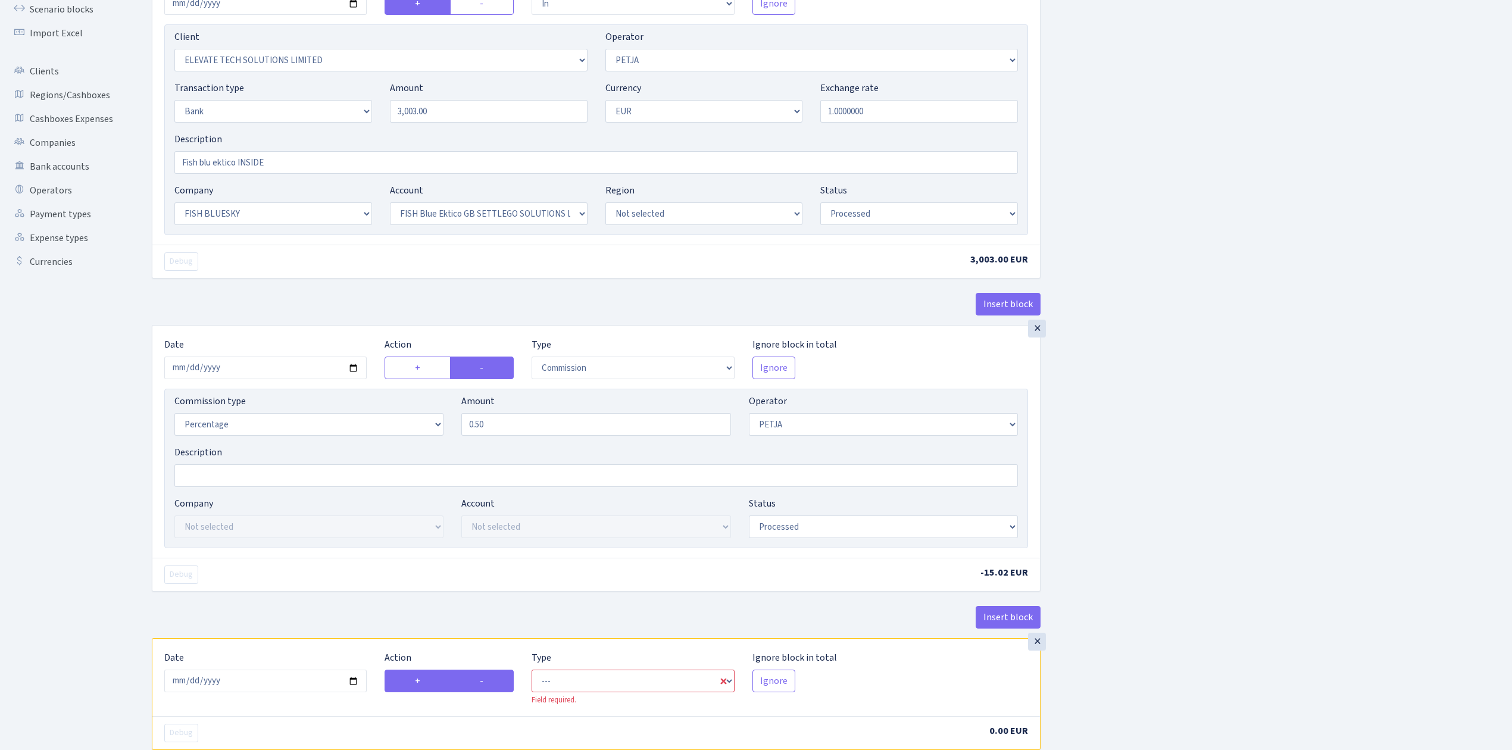
radio input "false"
click at [577, 686] on select "--- In Out Commission" at bounding box center [632, 680] width 202 height 23
select select "commission"
click at [531, 674] on select "--- In Out Commission" at bounding box center [632, 680] width 202 height 23
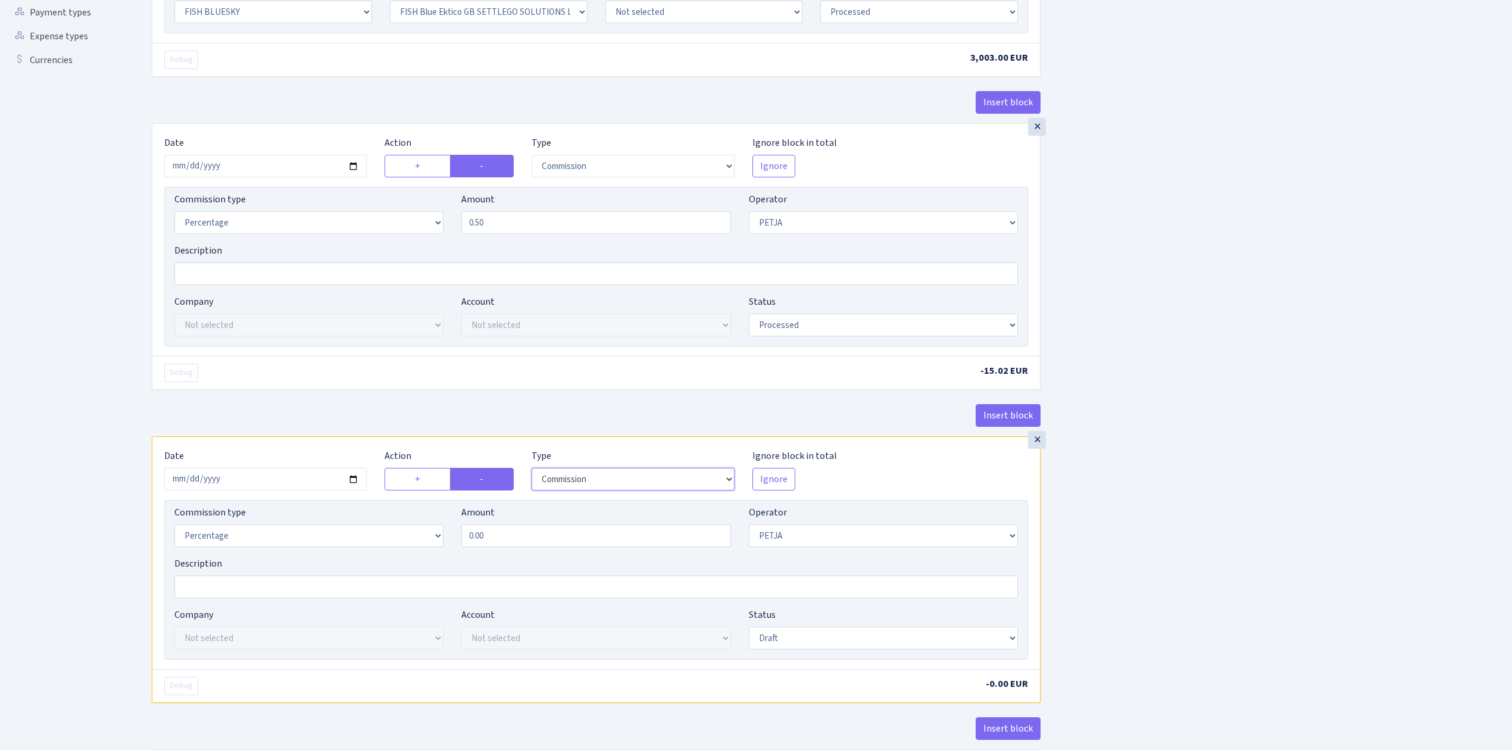
scroll to position [451, 0]
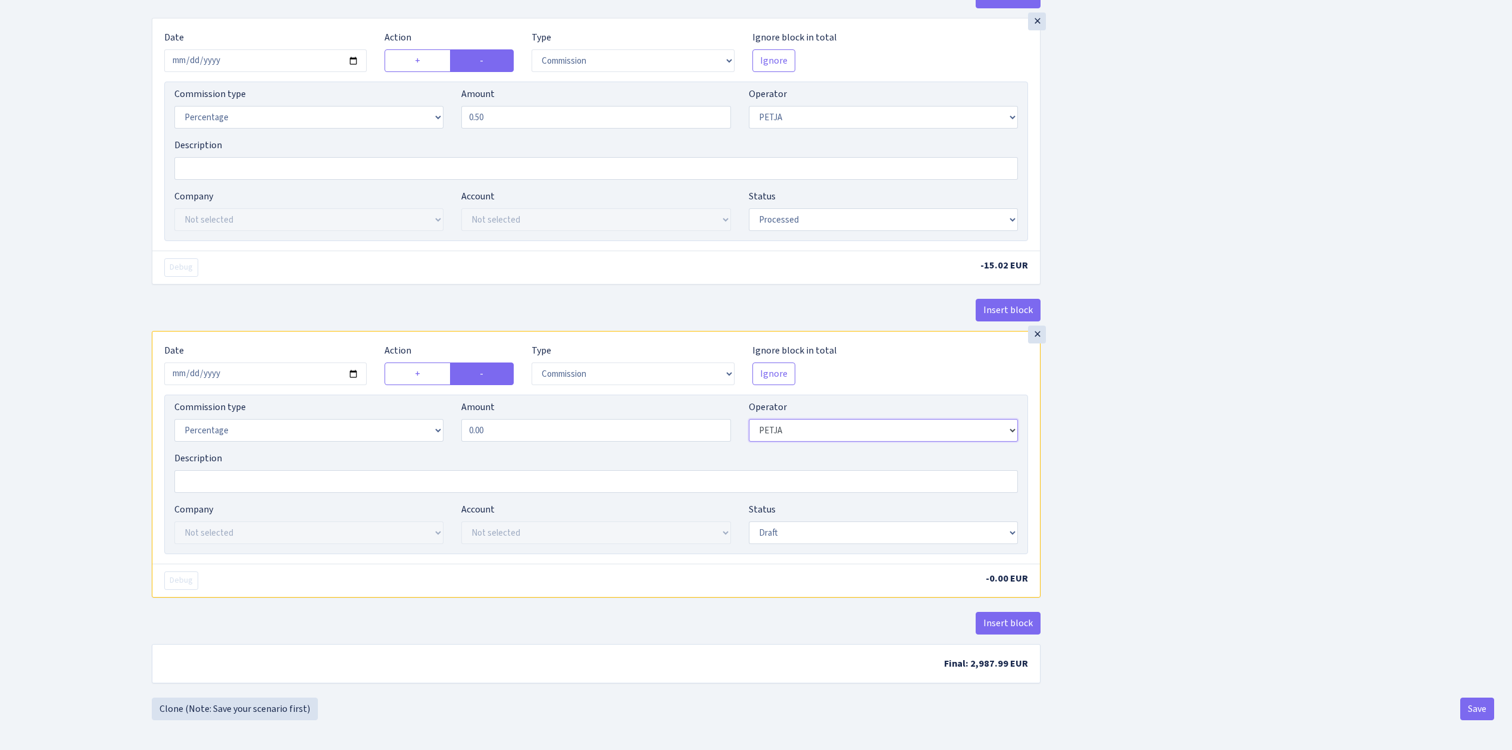
click at [802, 427] on select "Not selected 981 981 AED 981 BN usdt 981 CASH USDT 981 CASH USDT EUR 981 GOLD 9…" at bounding box center [883, 430] width 269 height 23
select select "1"
click at [749, 419] on select "Not selected 981 981 AED 981 BN usdt 981 CASH USDT 981 CASH USDT EUR 981 GOLD 9…" at bounding box center [883, 430] width 269 height 23
drag, startPoint x: 505, startPoint y: 431, endPoint x: 446, endPoint y: 418, distance: 61.1
click at [448, 418] on div "Commission type Percentage Fixed Bank Amount 0.00 Operator Not selected 981 981…" at bounding box center [595, 425] width 861 height 51
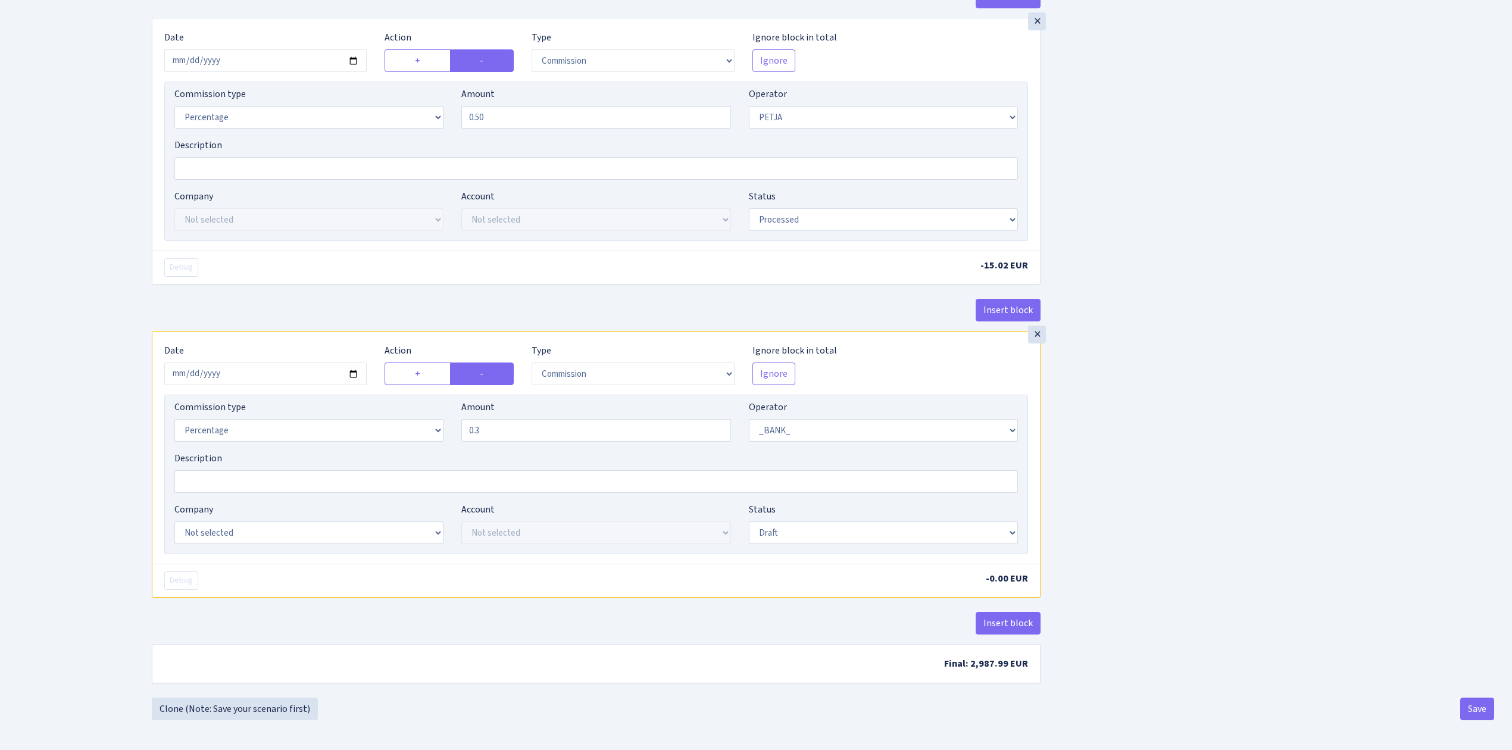
click at [1138, 371] on div "Insert block × Date 2025-09-10 Action + - Type --- In Out Commission Field requ…" at bounding box center [823, 160] width 1360 height 1076
type input "0.30"
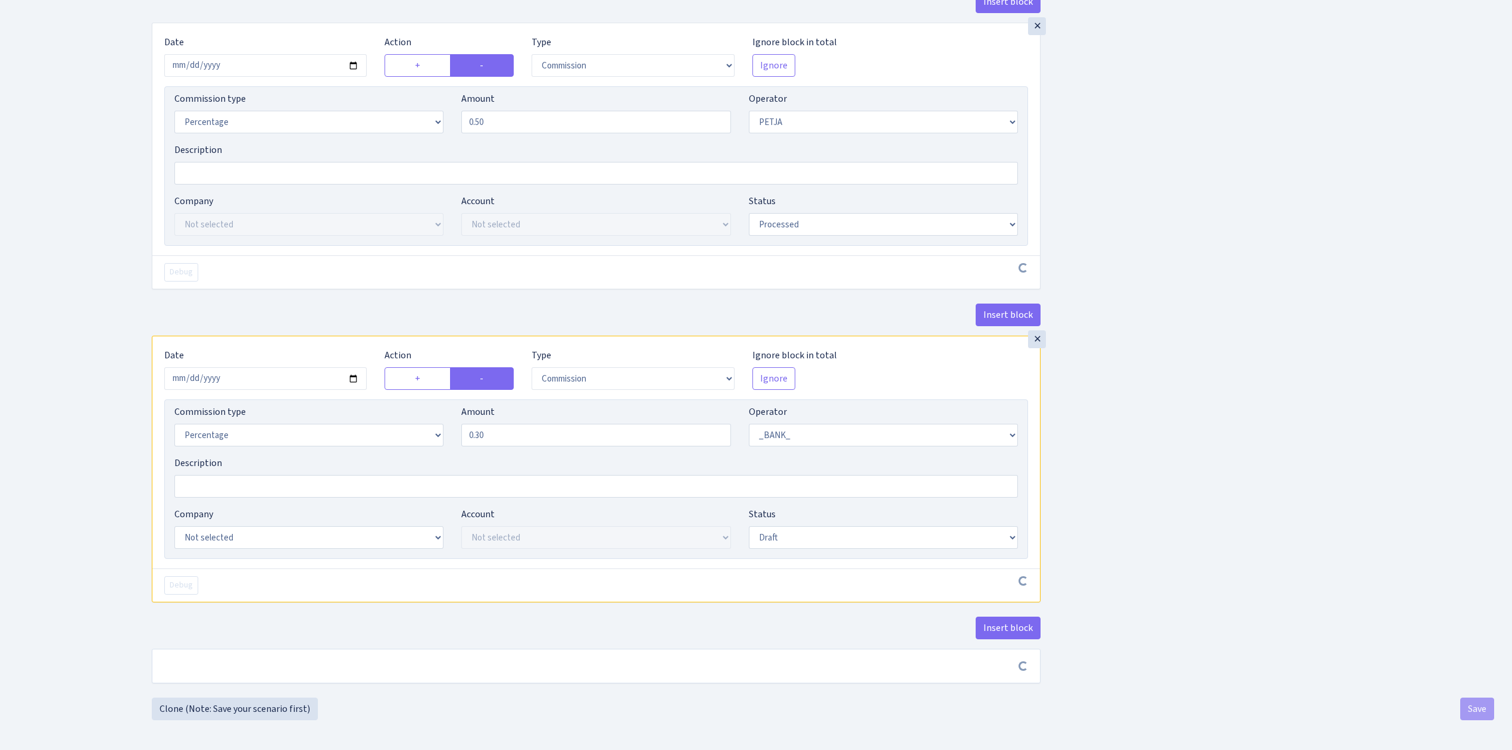
scroll to position [446, 0]
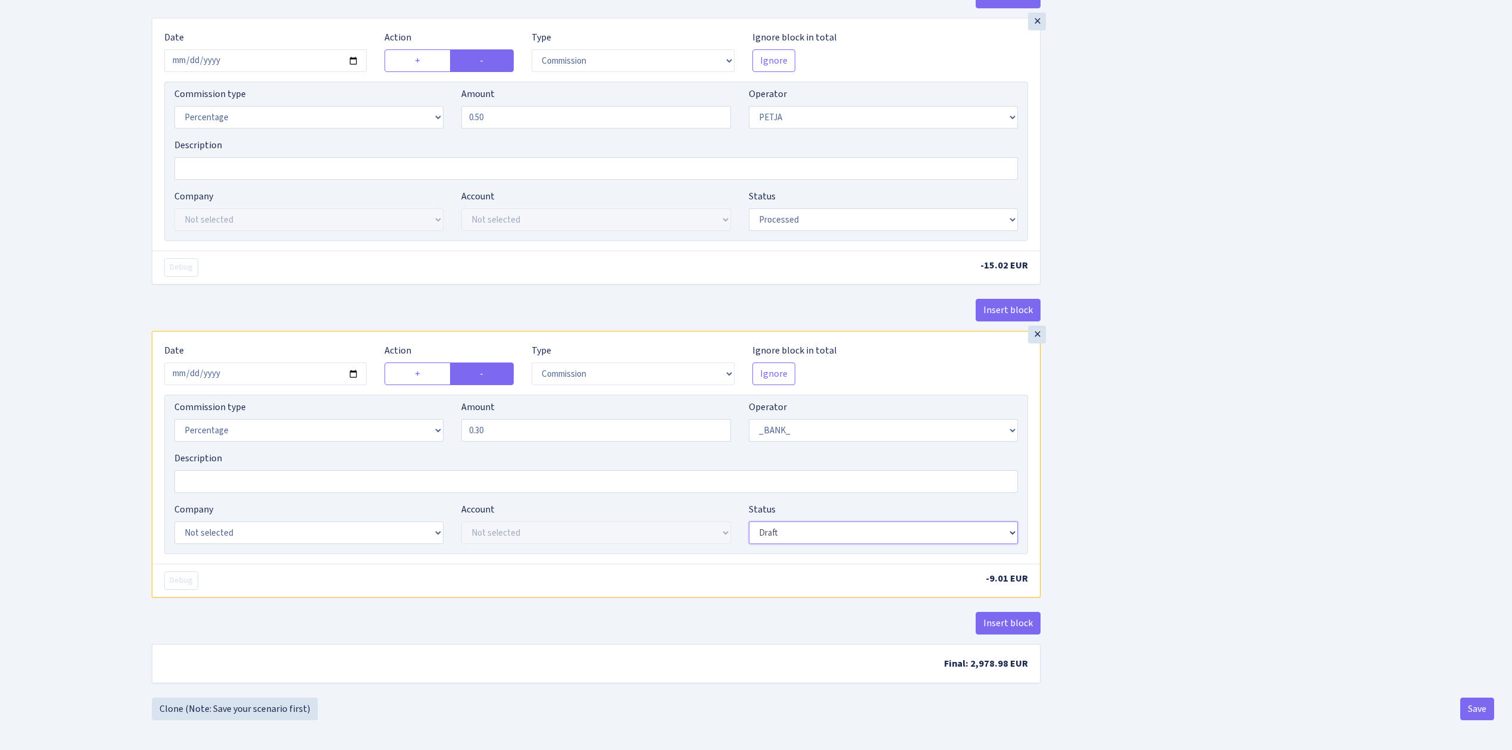
click at [874, 532] on select "Draft Pending Later Never Processed" at bounding box center [883, 532] width 269 height 23
select select "processed"
click at [749, 524] on select "Draft Pending Later Never Processed" at bounding box center [883, 532] width 269 height 23
click at [1231, 500] on div "Insert block × Date 2025-09-10 Action + - Type --- In Out Commission Field requ…" at bounding box center [823, 160] width 1360 height 1076
click at [277, 531] on select "Not selected ALFASTAR ATARA COMMERCE LTD CONTROL BASE CRYPTO TOMASS CRYPTO wall…" at bounding box center [308, 532] width 269 height 23
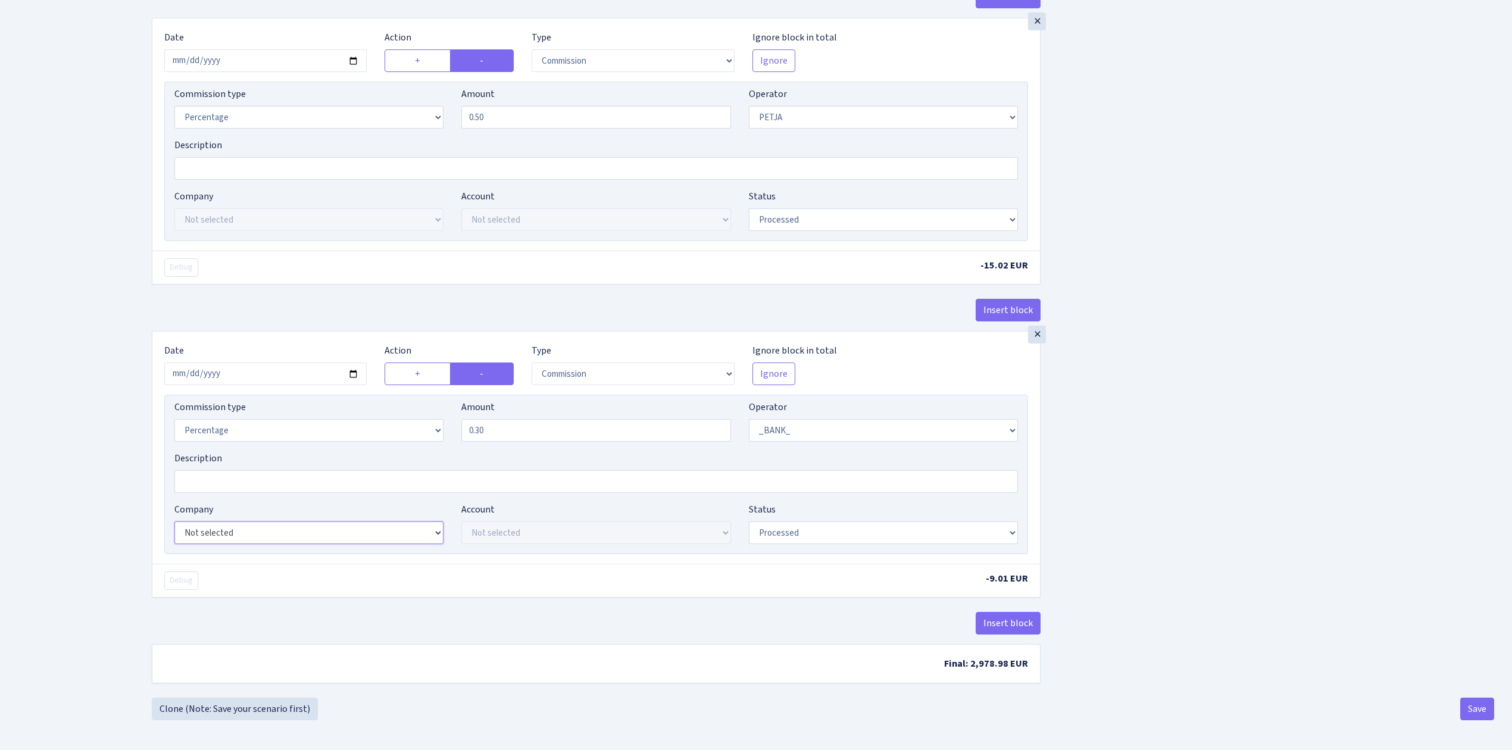
select select "23"
click at [174, 524] on select "Not selected ALFASTAR ATARA COMMERCE LTD CONTROL BASE CRYPTO TOMASS CRYPTO wall…" at bounding box center [308, 532] width 269 height 23
click at [522, 528] on select "Not selected FISH Blue Ektico GB SETTLEGO SOLUTIONS LTD FISH Blue Paysaxas BG R…" at bounding box center [595, 532] width 269 height 23
select select "67"
click at [461, 524] on select "Not selected FISH Blue Ektico GB SETTLEGO SOLUTIONS LTD FISH Blue Paysaxas BG R…" at bounding box center [595, 532] width 269 height 23
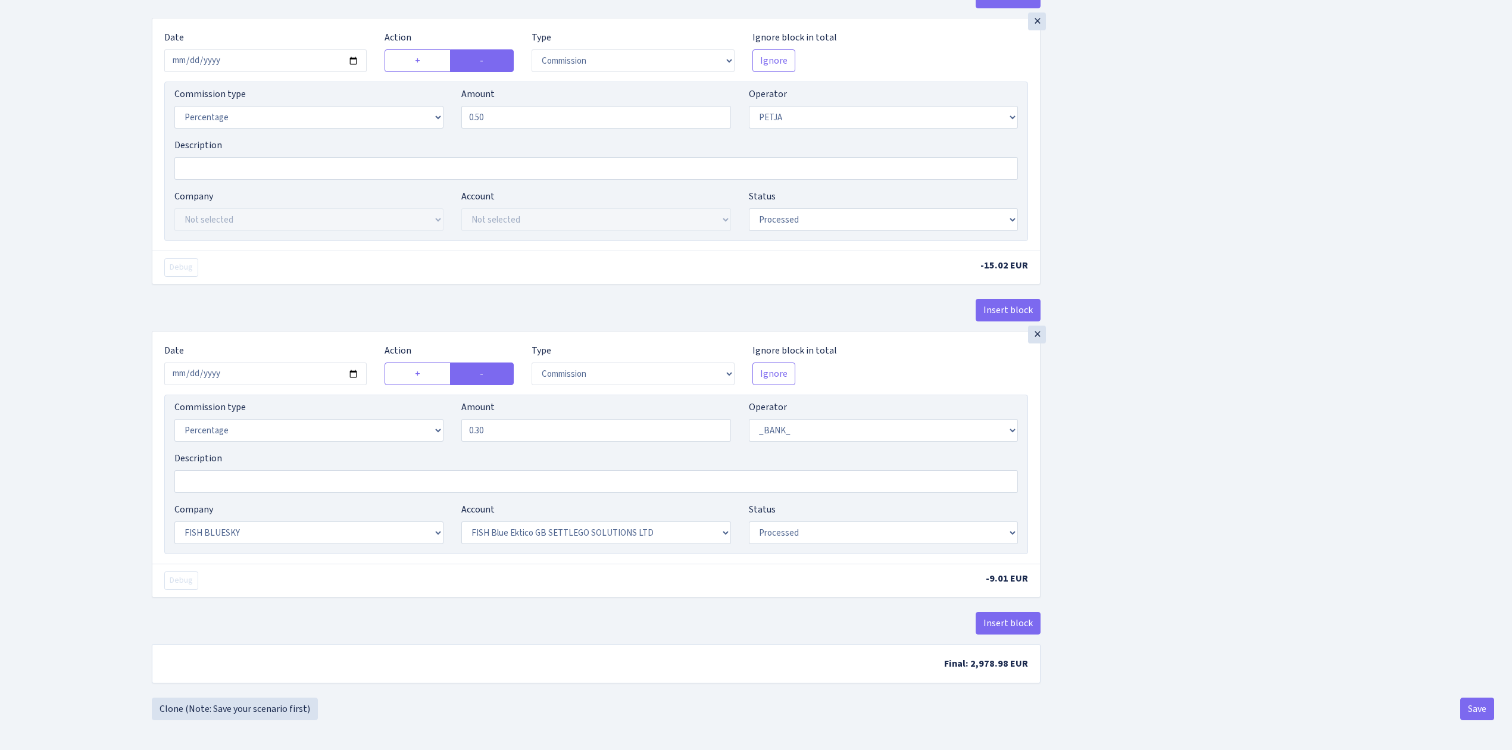
click at [1281, 496] on div "Insert block × Date 2025-09-10 Action + - Type --- In Out Commission Field requ…" at bounding box center [823, 160] width 1360 height 1076
click at [1470, 713] on button "Save" at bounding box center [1477, 708] width 34 height 23
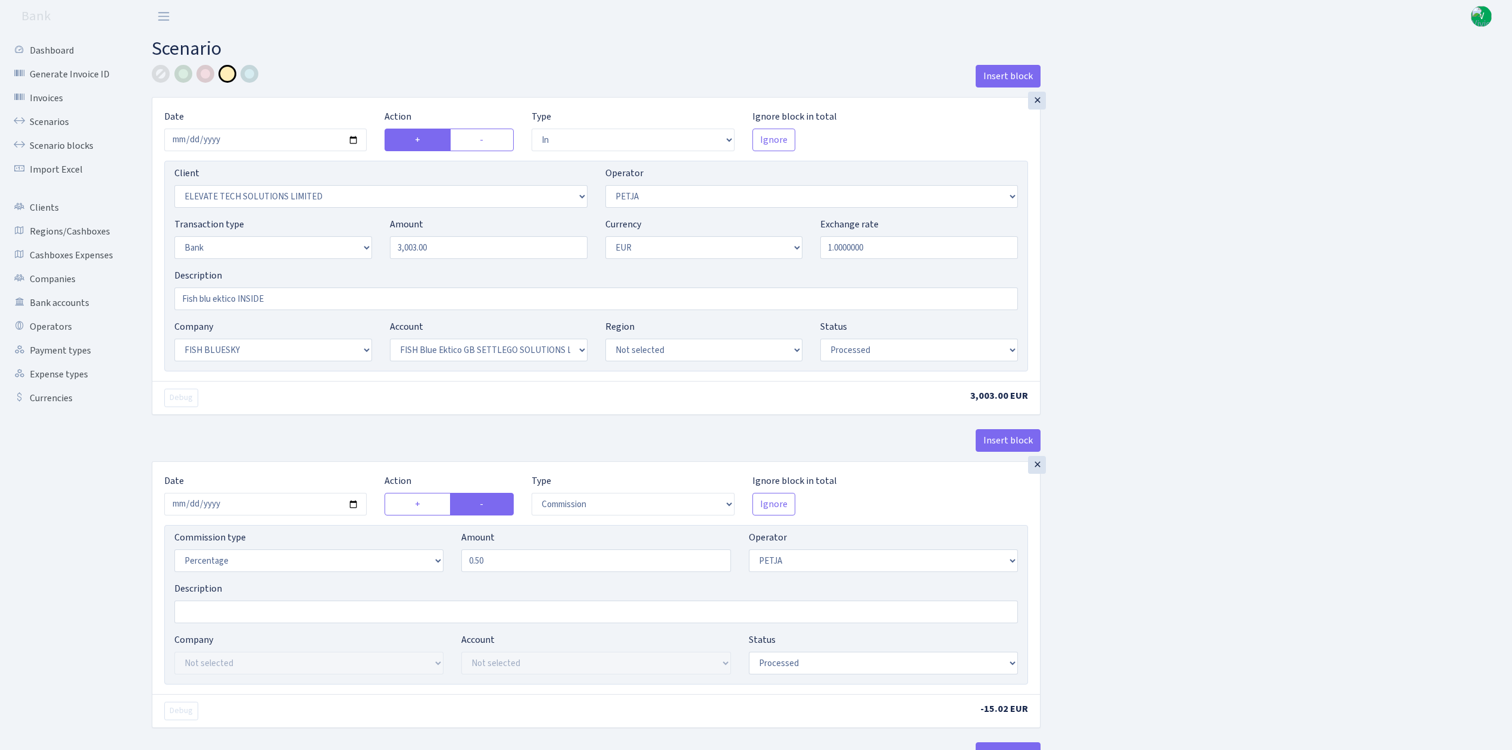
select select "in"
select select "3332"
select select "392"
select select "2"
select select "1"
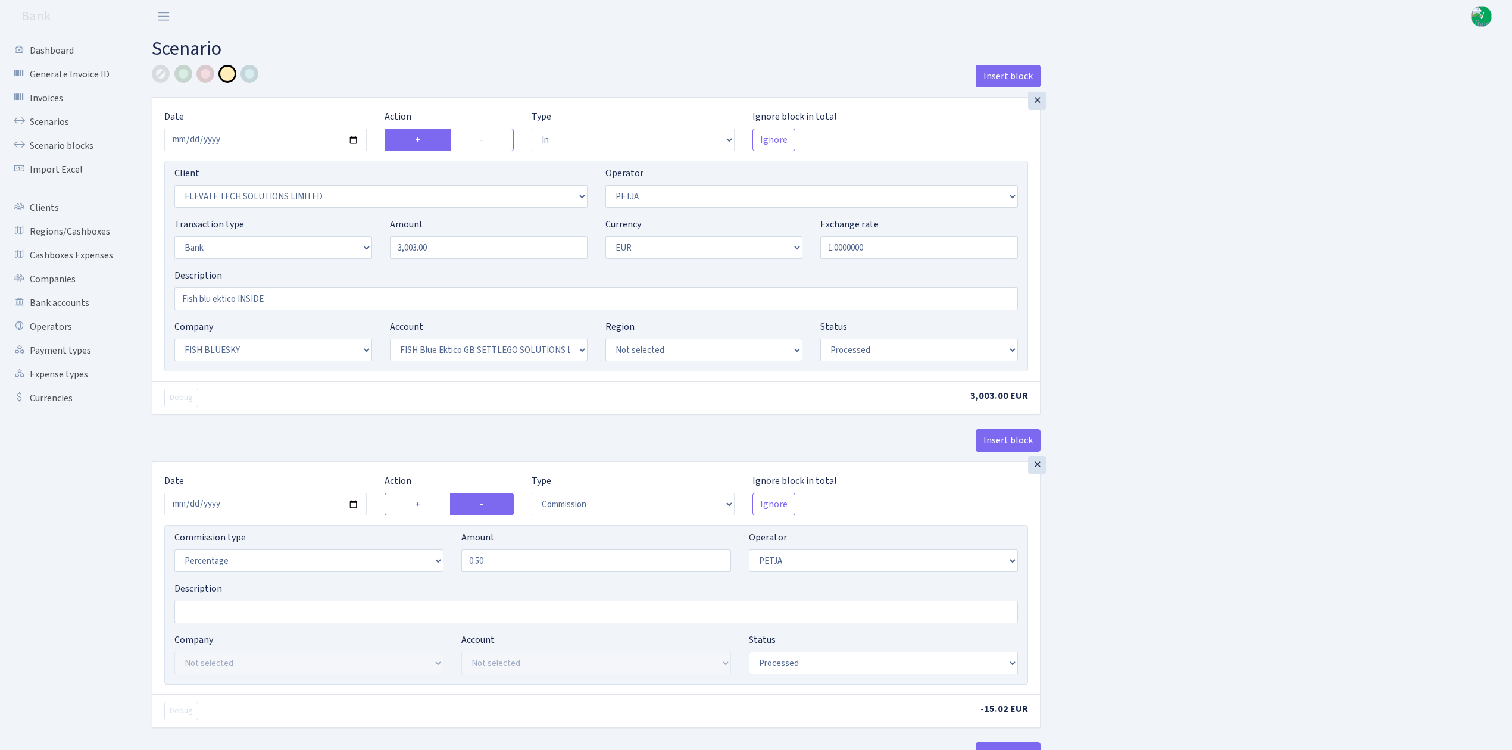
select select "23"
select select "67"
select select "processed"
select select "commission"
select select "392"
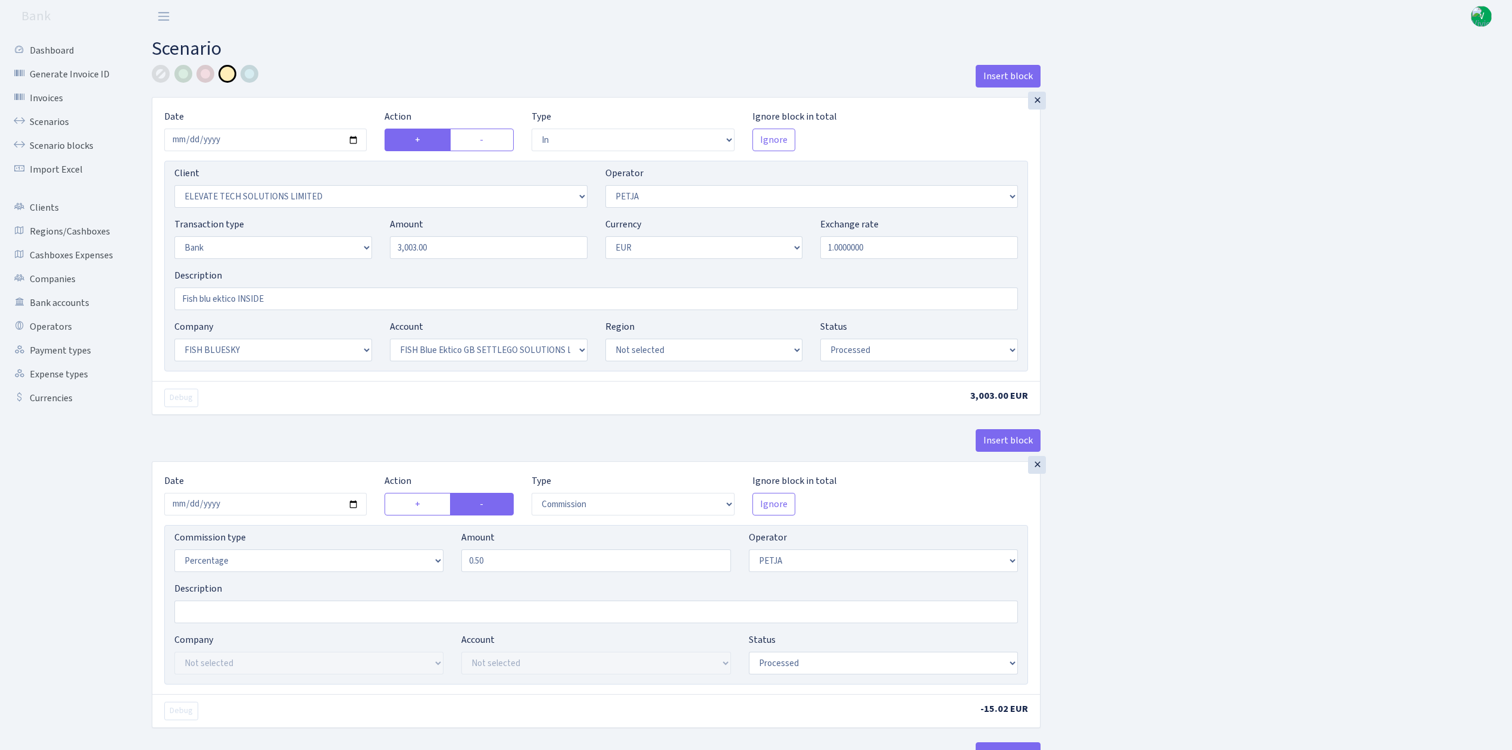
select select "processed"
select select "commission"
select select "1"
select select "23"
select select "67"
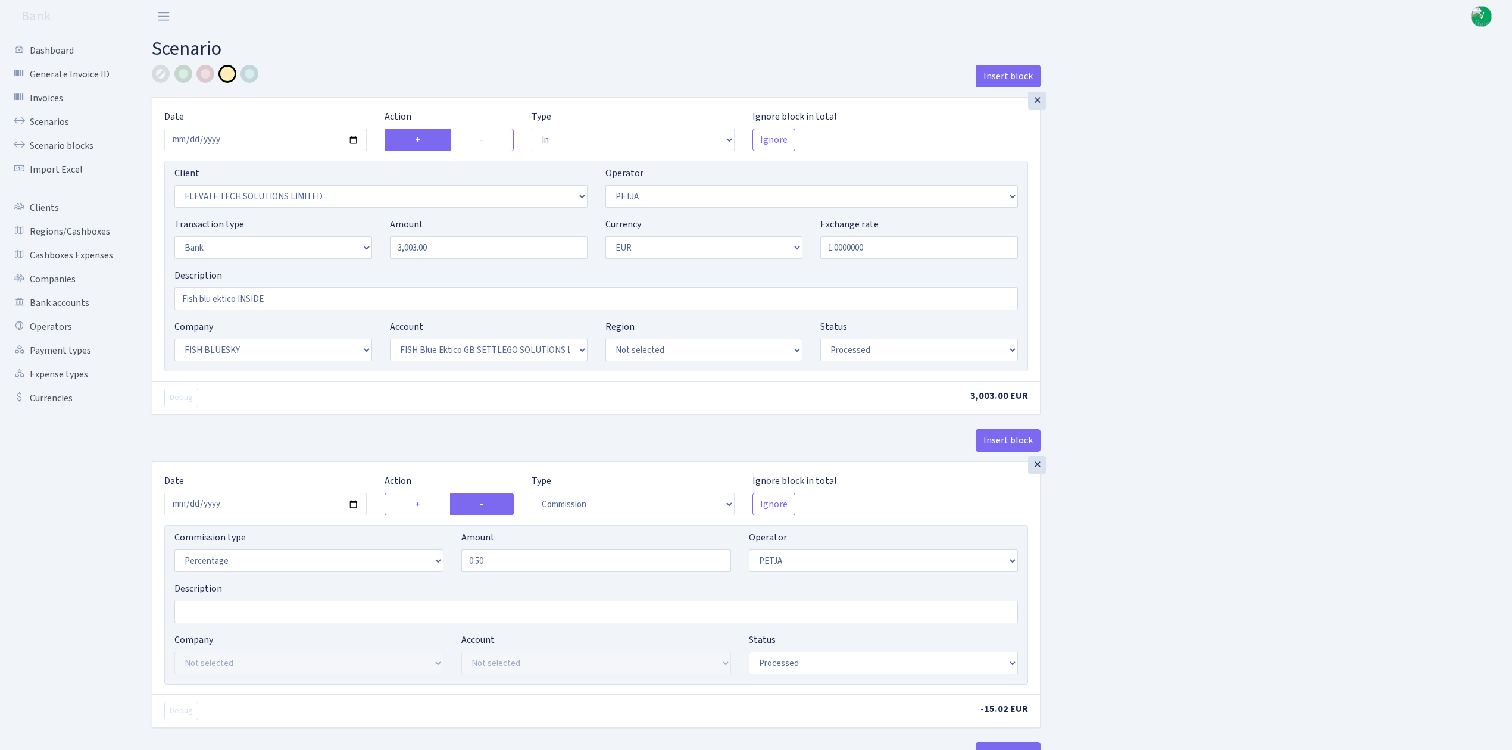
select select "processed"
click at [48, 120] on link "Scenarios" at bounding box center [65, 122] width 119 height 24
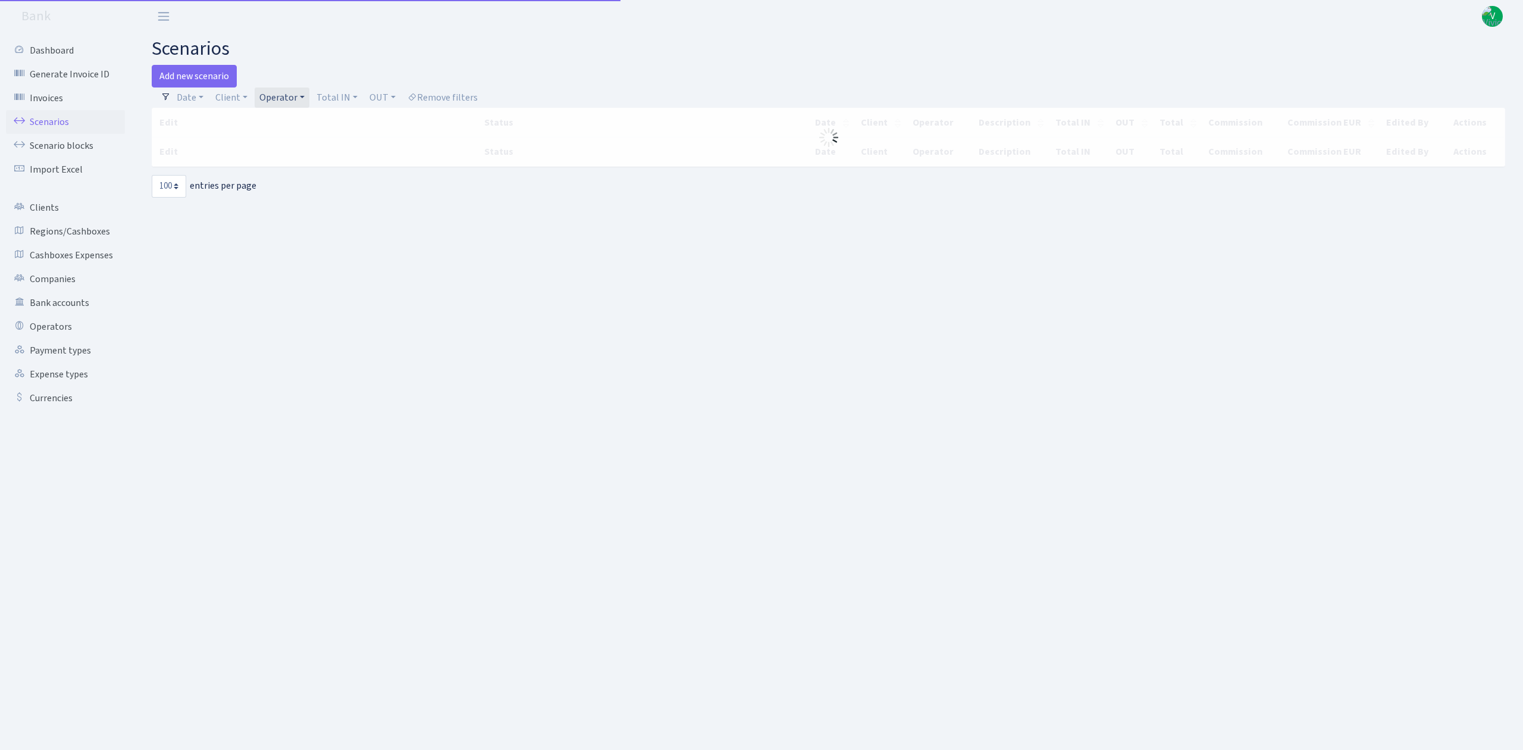
select select "100"
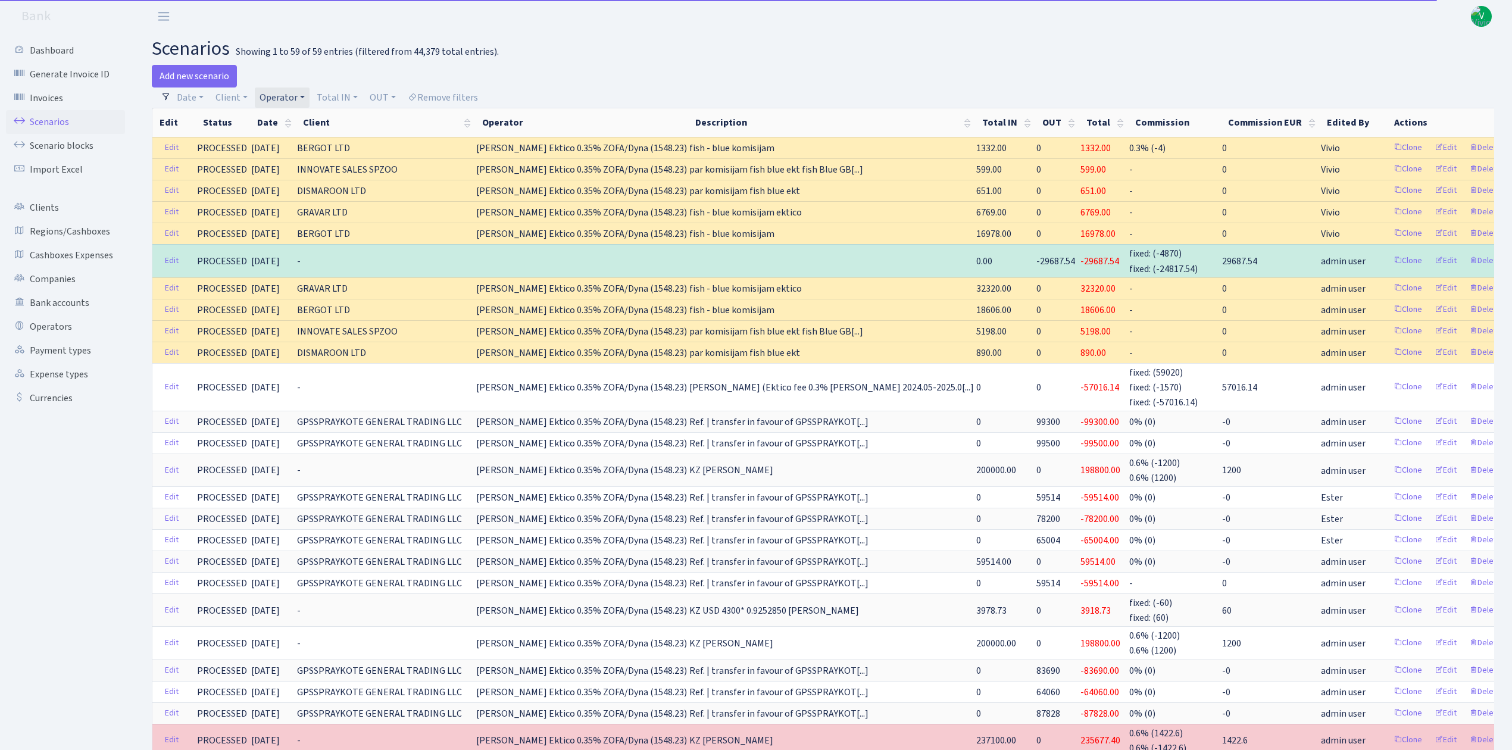
click at [293, 94] on link "Operator" at bounding box center [282, 97] width 55 height 20
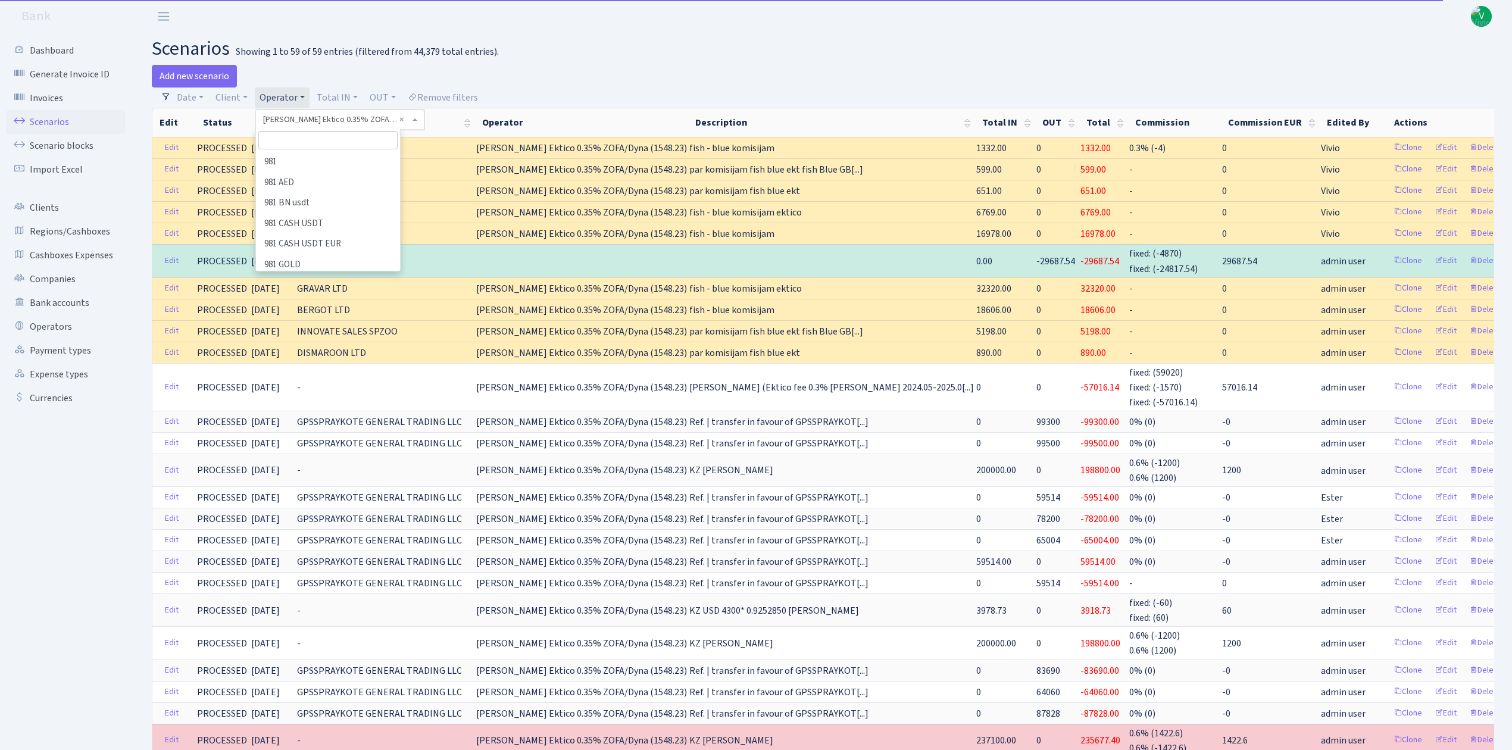
scroll to position [4400, 0]
select select
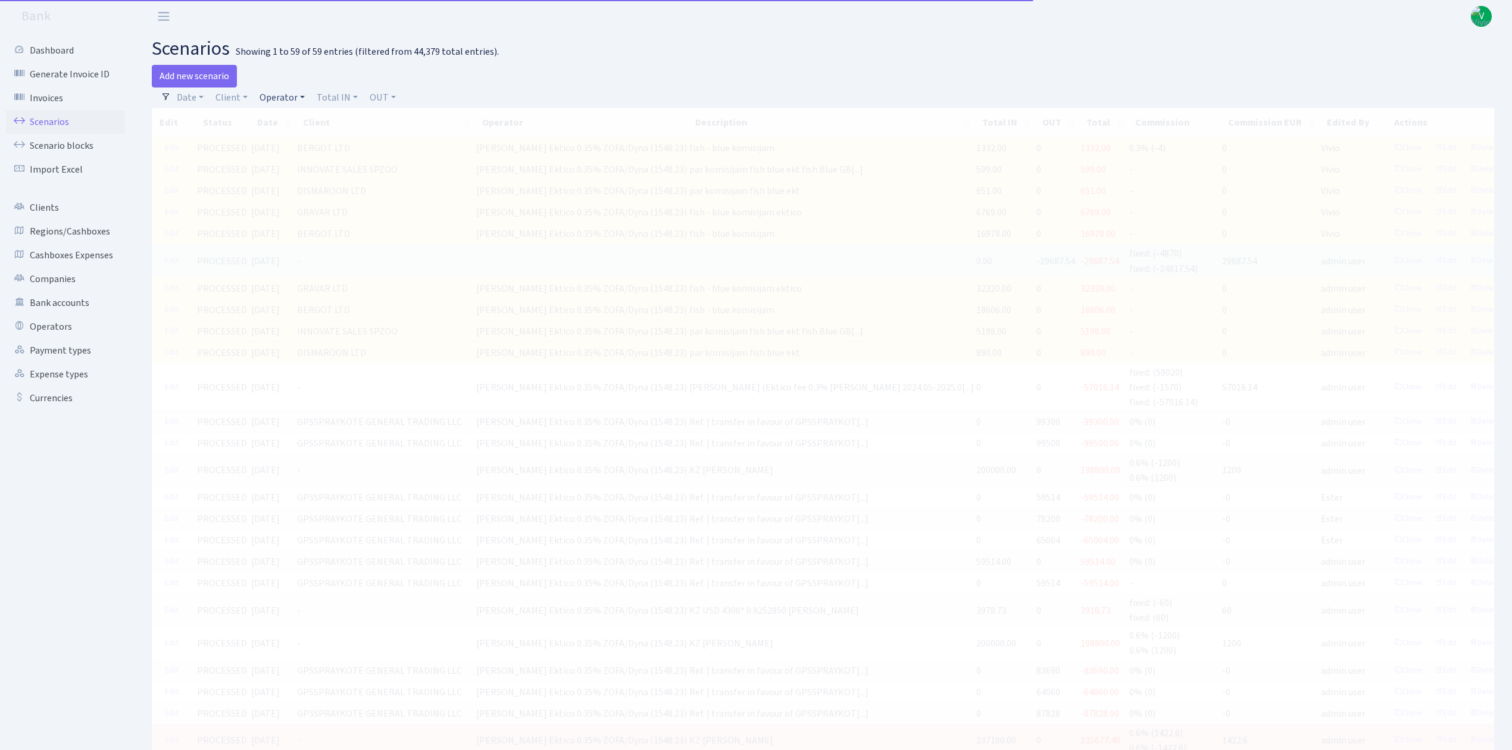
click at [274, 98] on link "Operator" at bounding box center [282, 97] width 55 height 20
click at [286, 139] on input "search" at bounding box center [301, 140] width 87 height 18
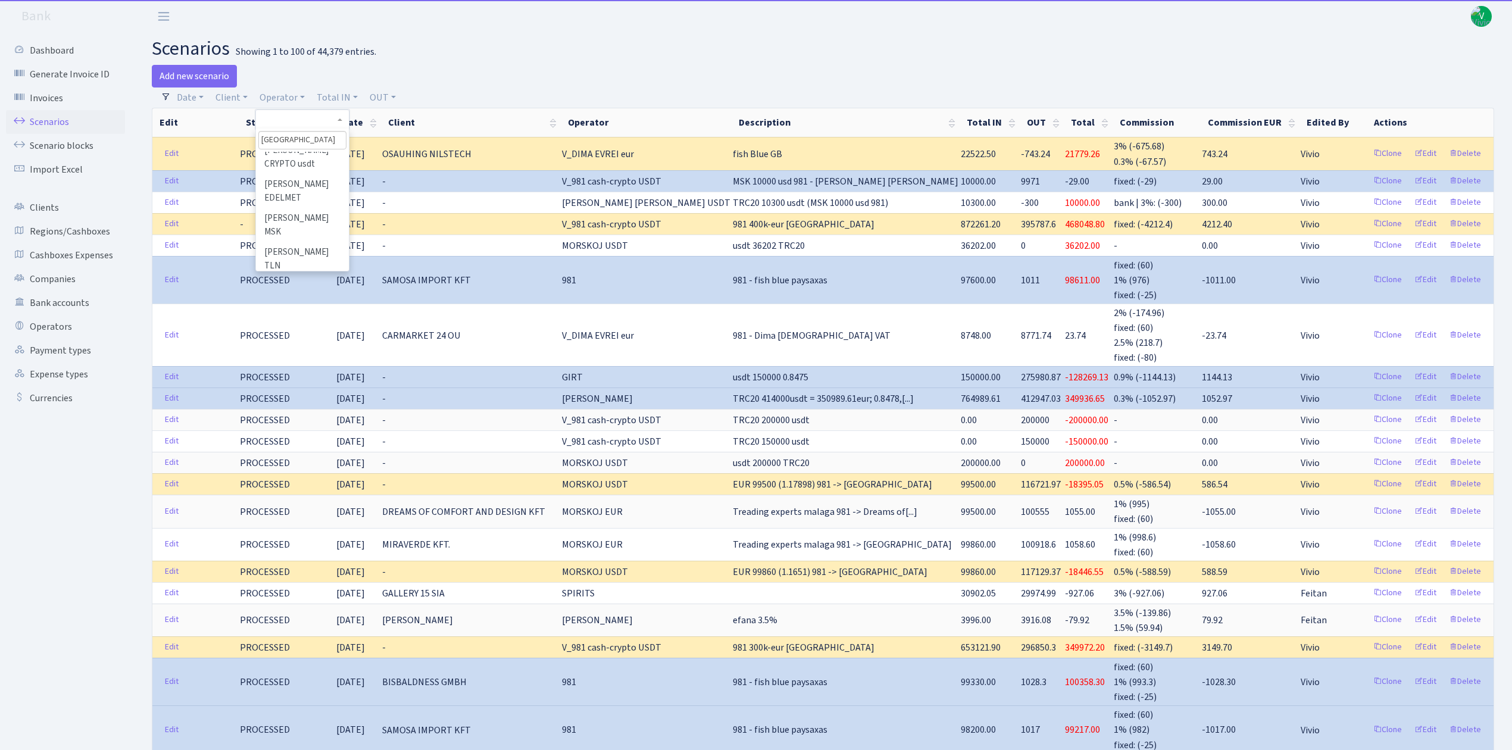
scroll to position [95, 0]
type input "roma"
click at [314, 226] on li "[PERSON_NAME] TLN" at bounding box center [302, 243] width 90 height 34
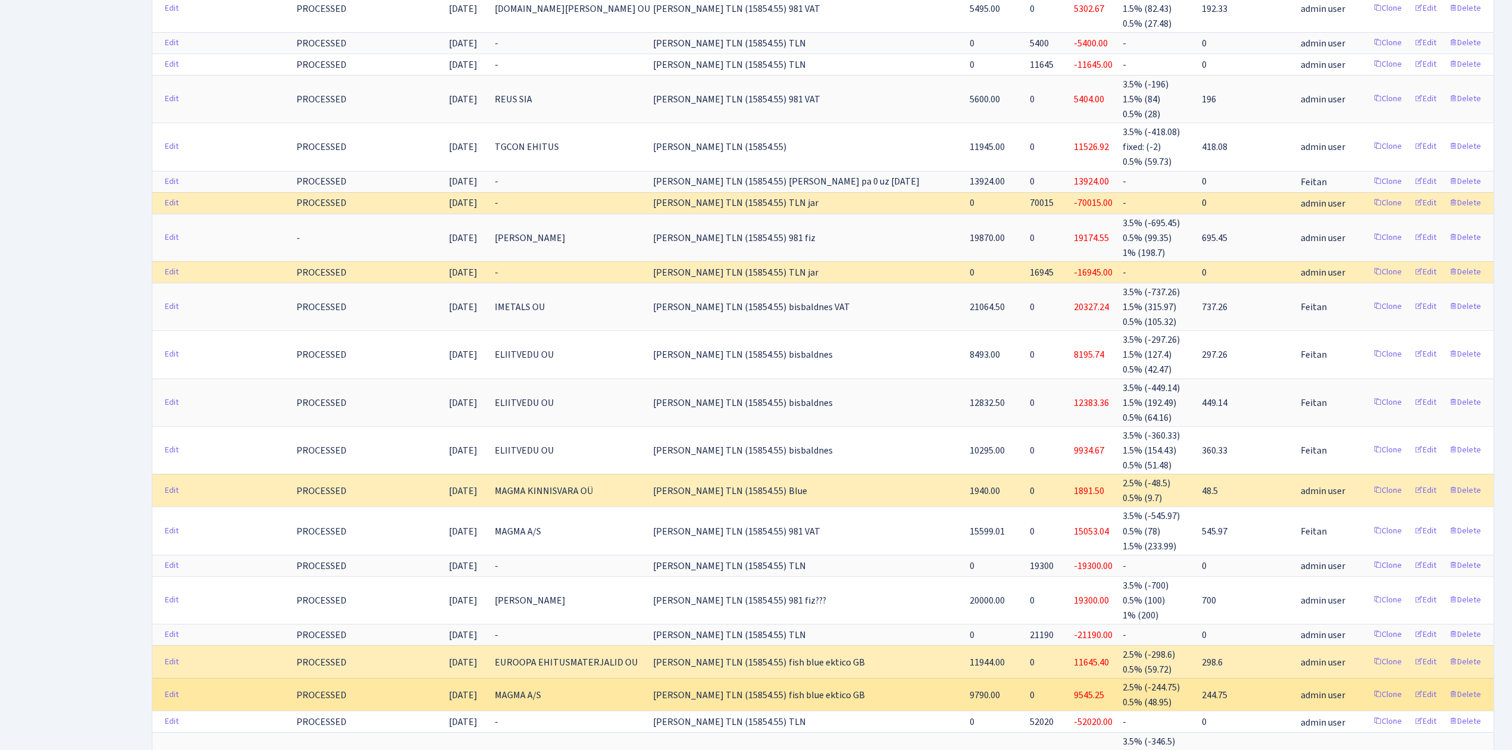
scroll to position [872, 0]
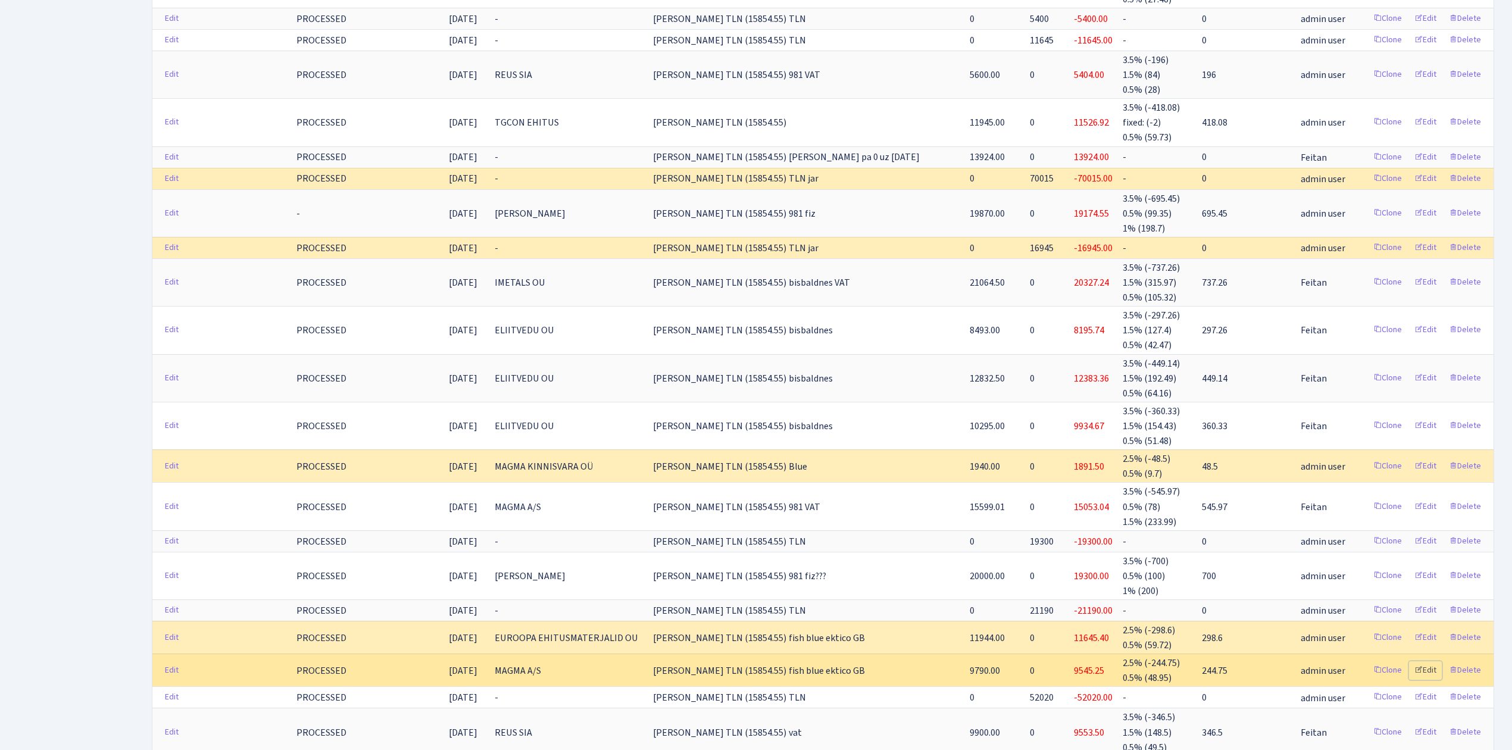
click at [1428, 661] on link "Edit" at bounding box center [1425, 670] width 33 height 18
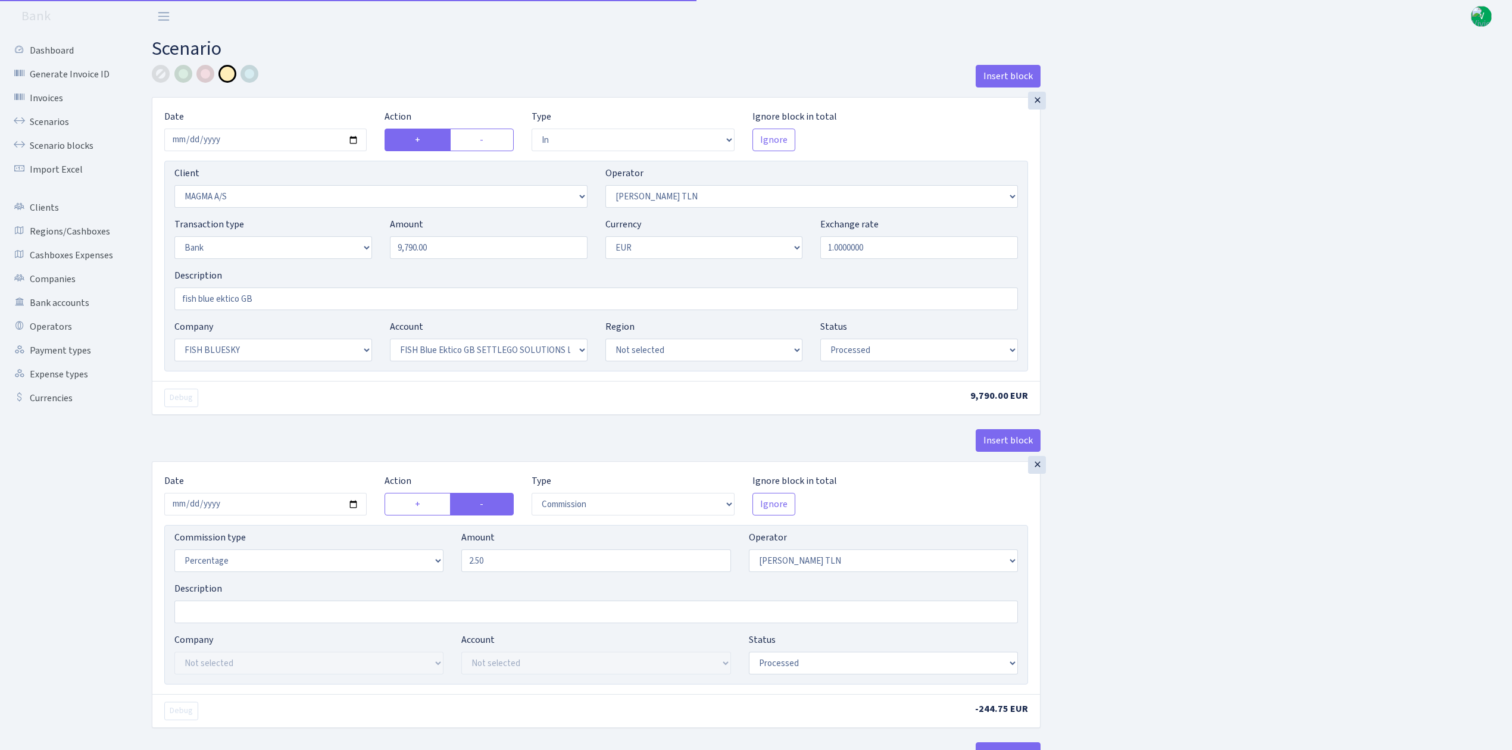
select select "in"
select select "1996"
select select "213"
select select "2"
select select "1"
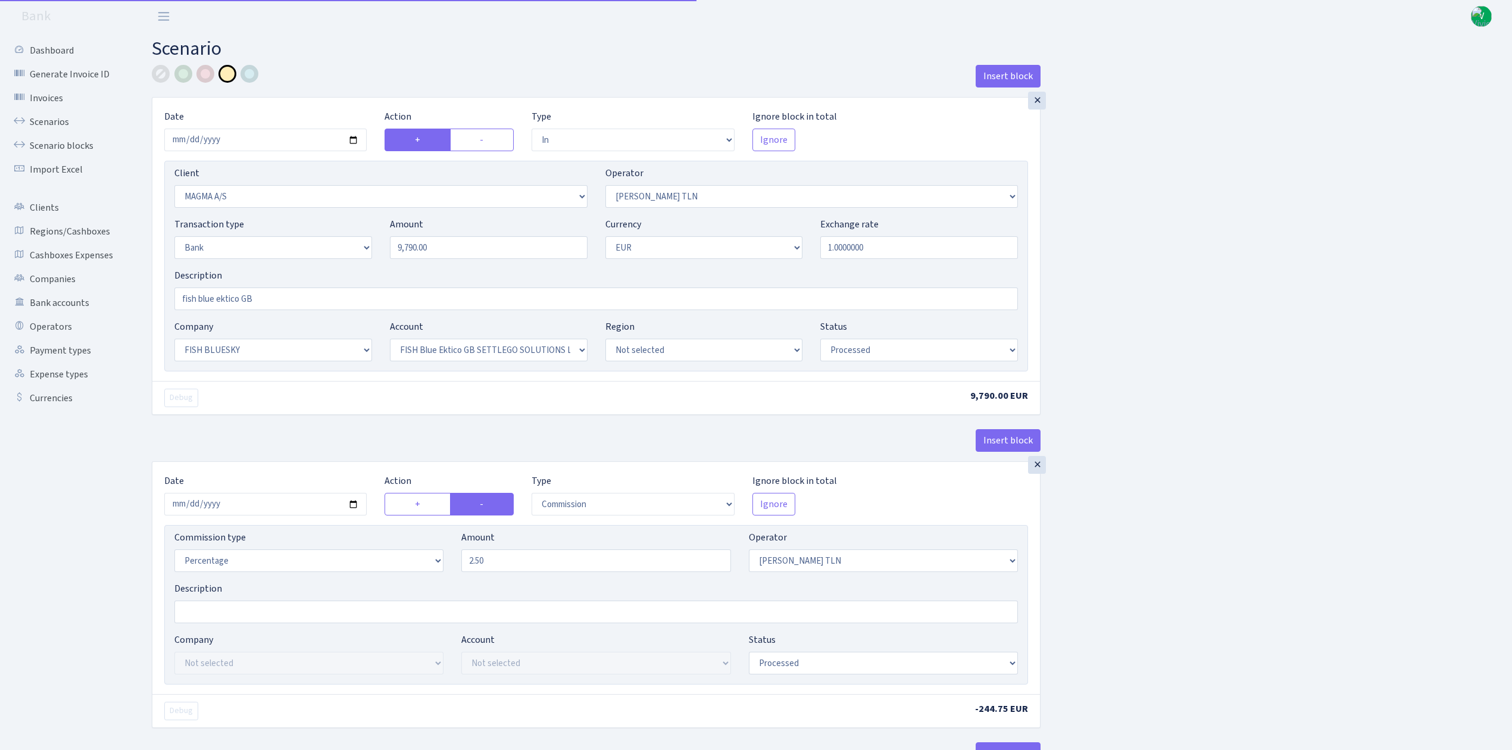
select select "23"
select select "67"
select select "processed"
select select "commission"
select select "213"
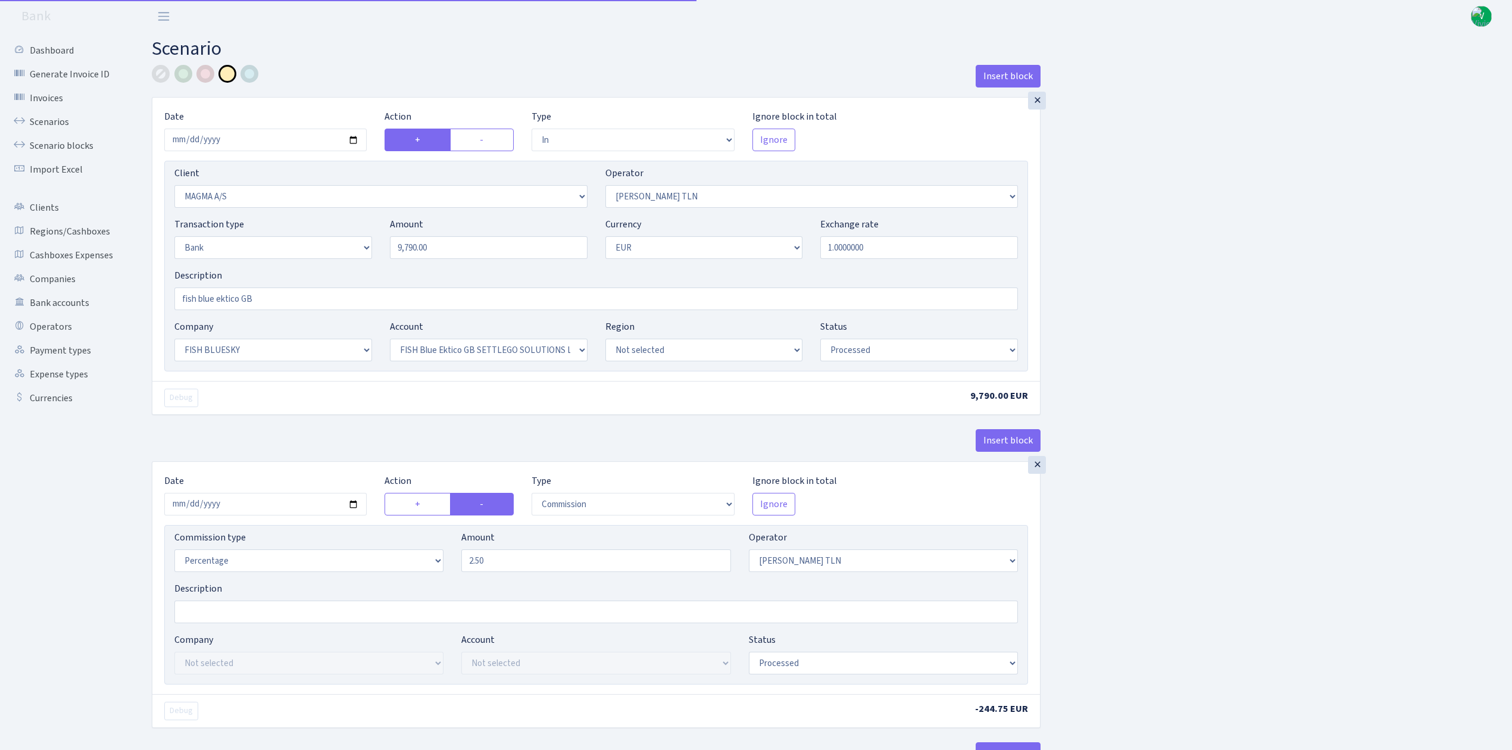
select select "processed"
select select "commission"
select select "248"
select select "processed"
click at [62, 121] on link "Scenarios" at bounding box center [65, 122] width 119 height 24
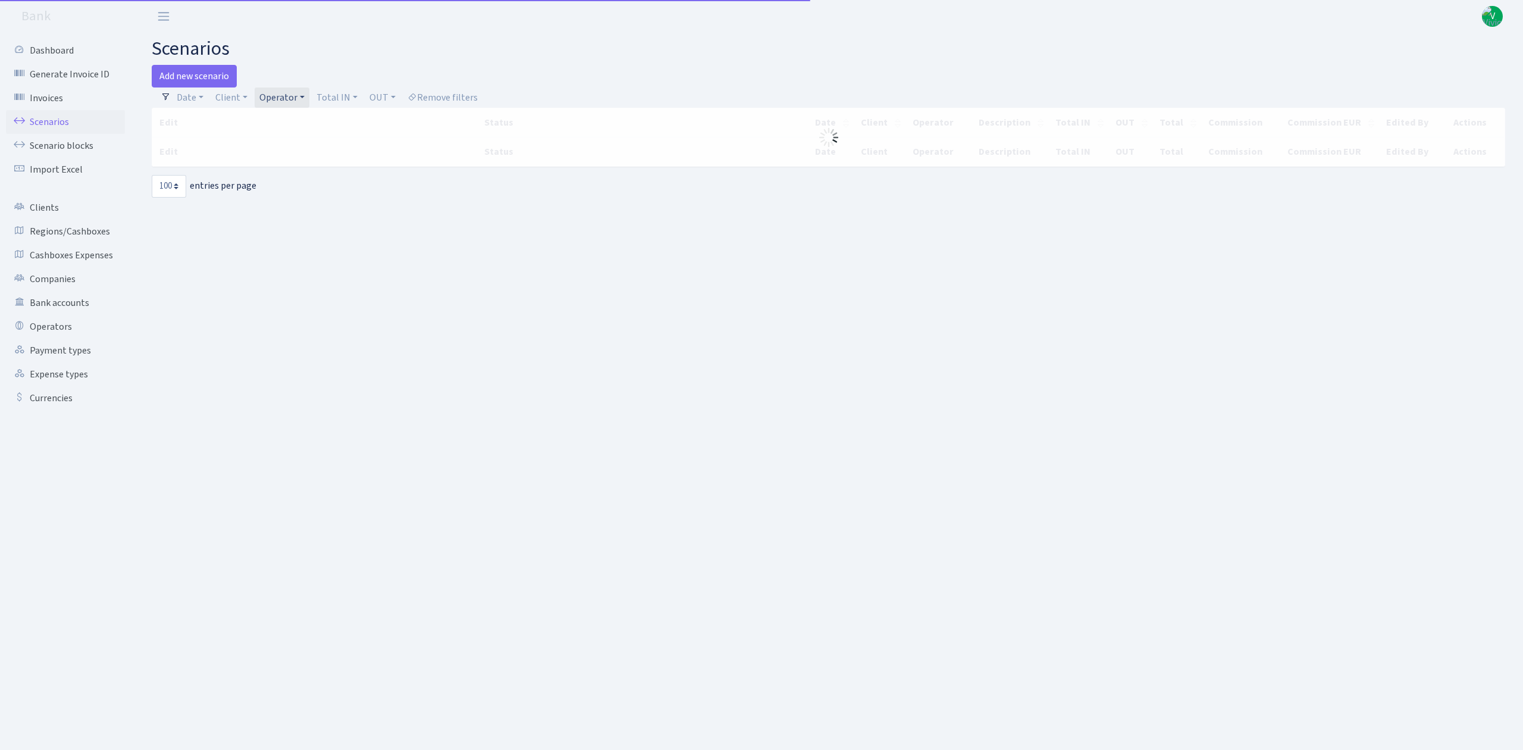
select select "100"
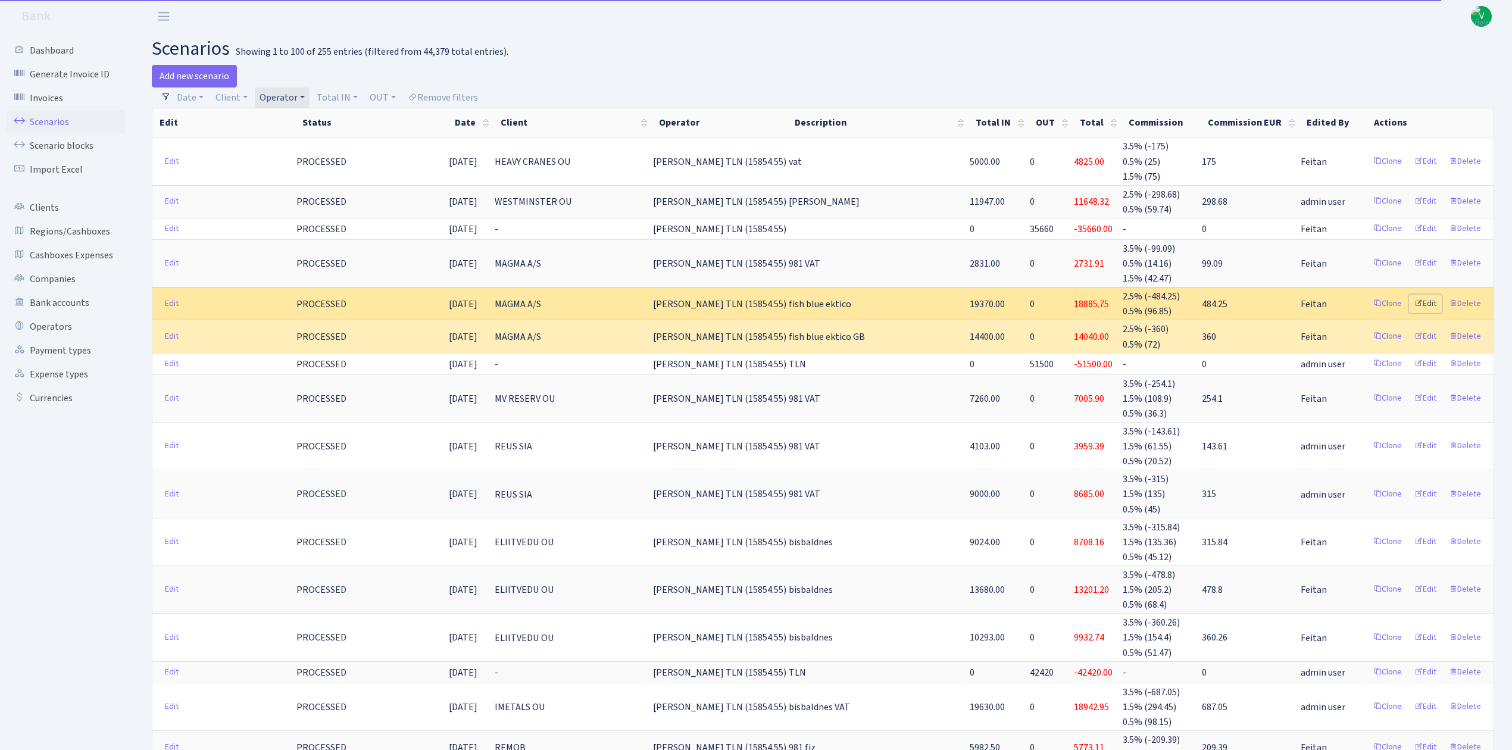
click at [1428, 300] on link "Edit" at bounding box center [1425, 304] width 33 height 18
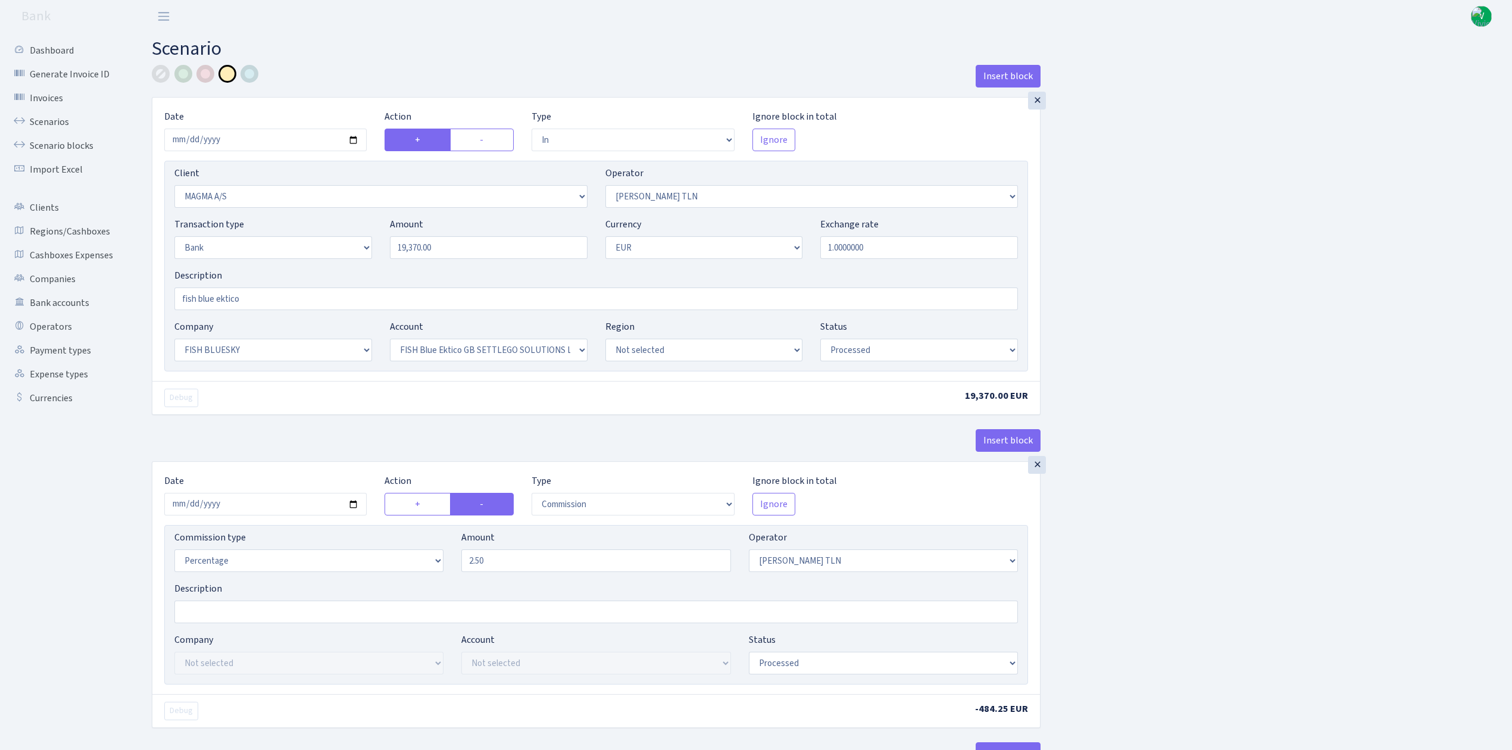
select select "in"
select select "1996"
select select "213"
select select "2"
select select "1"
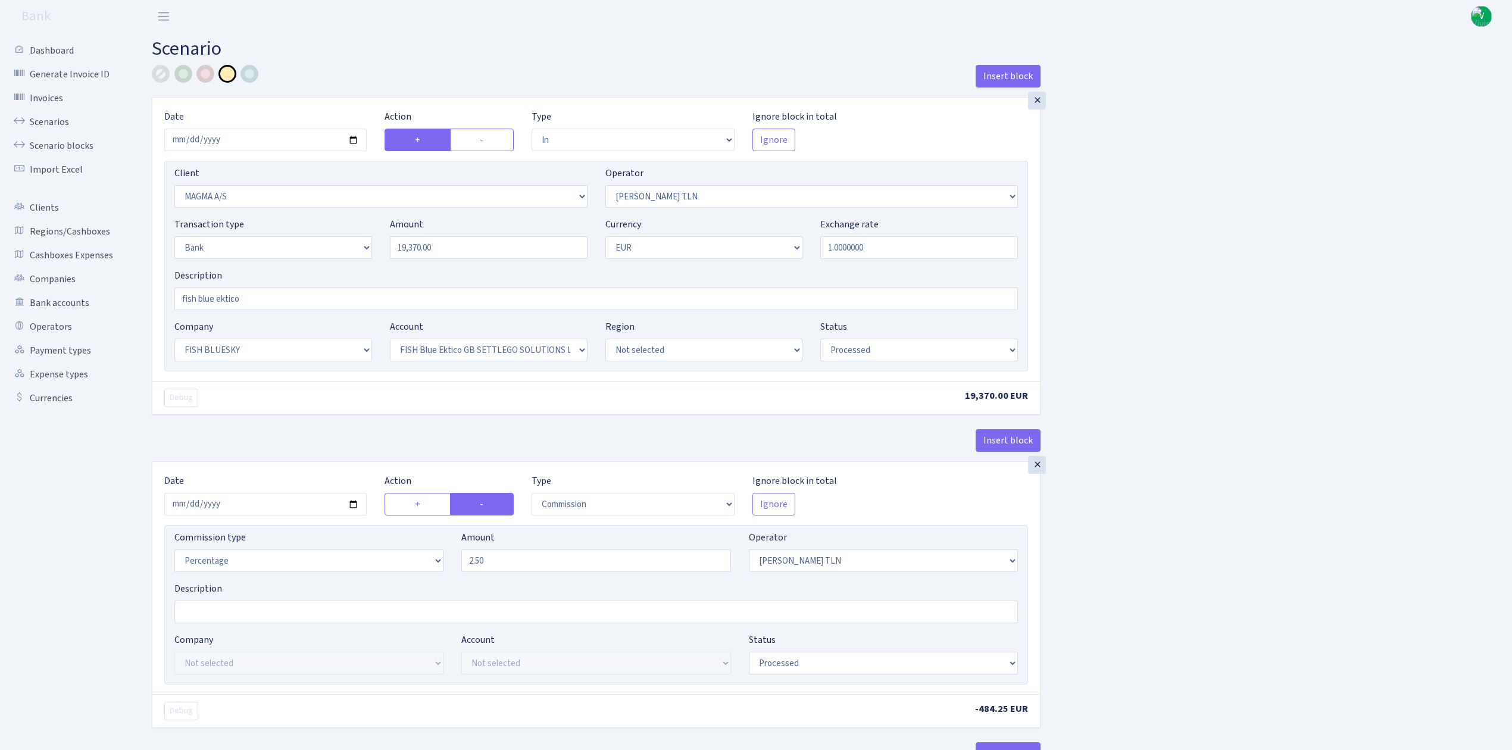
select select "23"
select select "67"
select select "processed"
select select "commission"
select select "213"
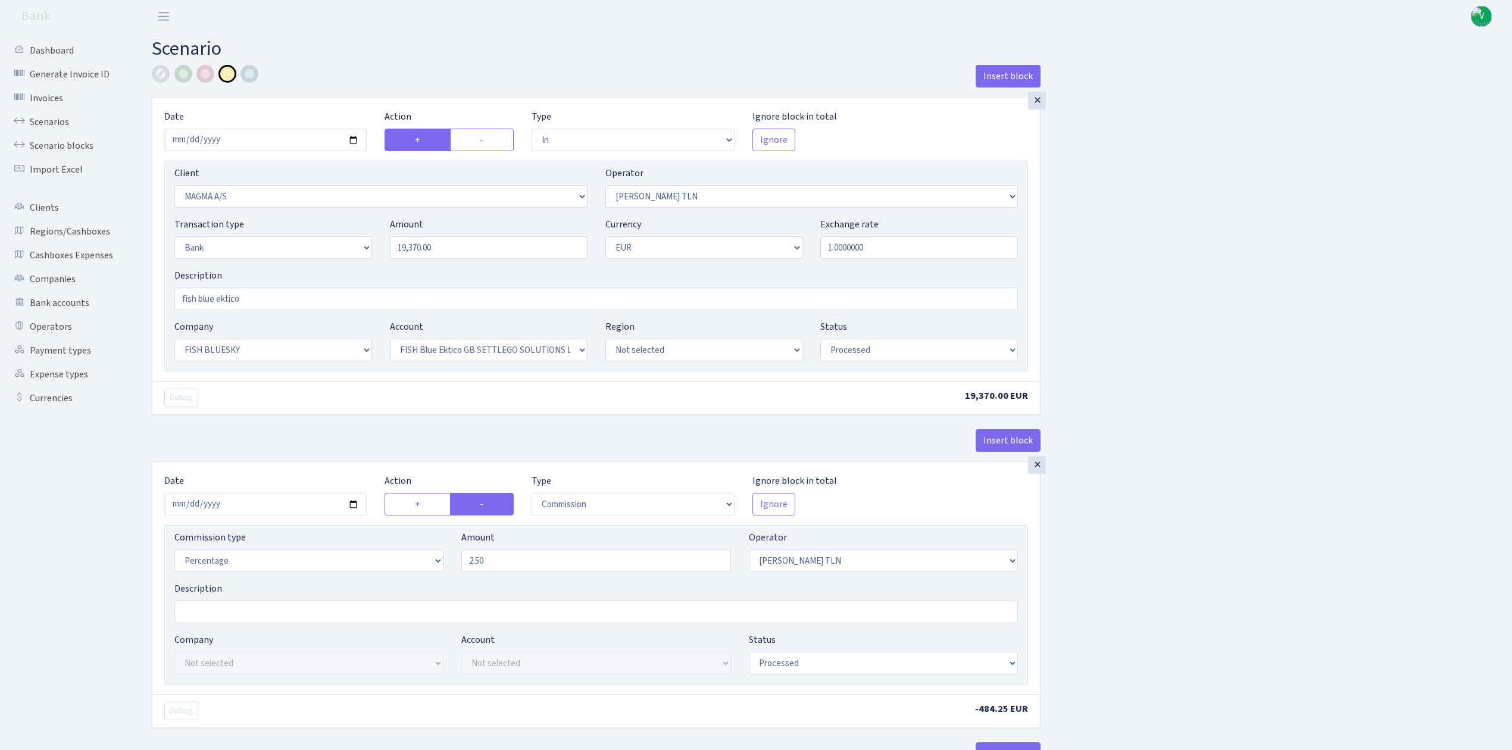
select select "processed"
select select "commission"
select select "248"
select select "processed"
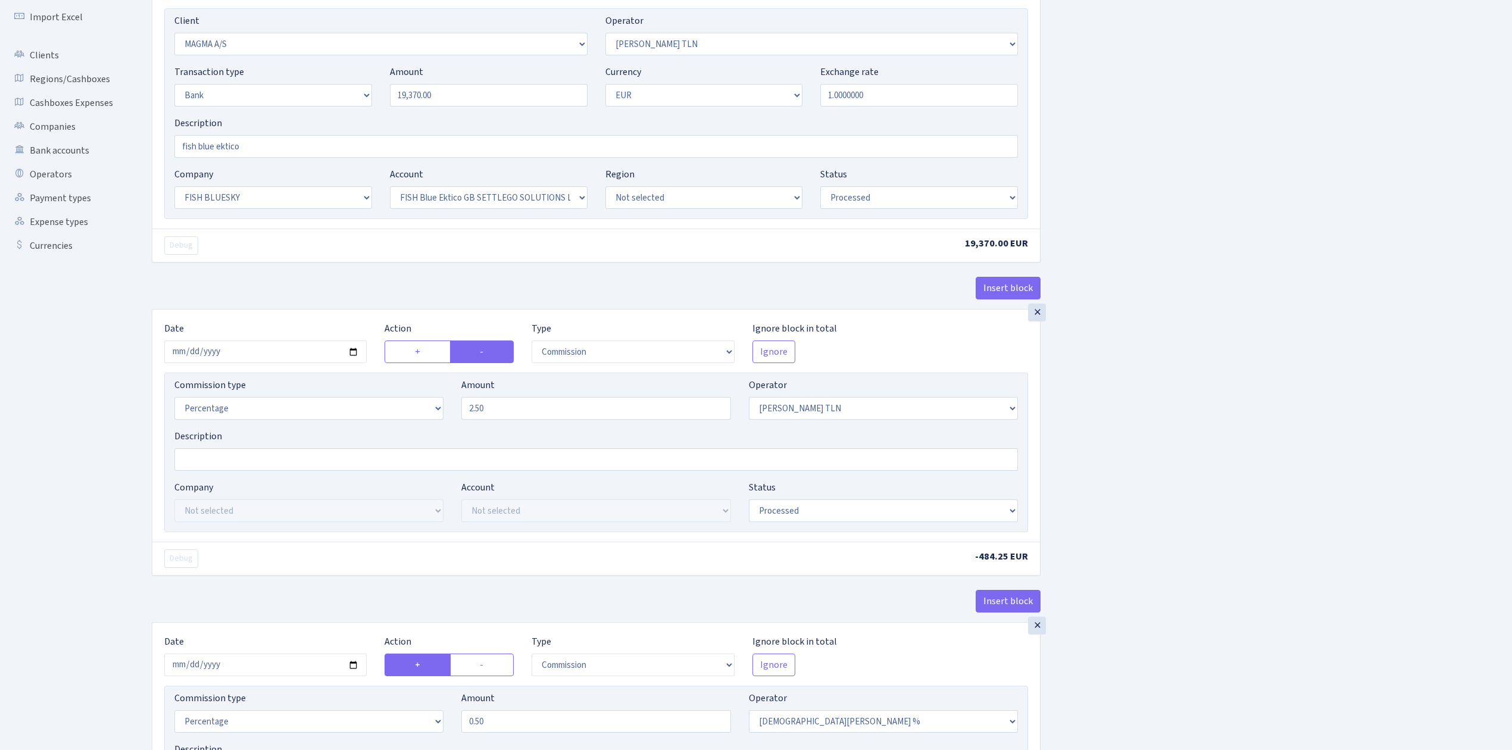
scroll to position [451, 0]
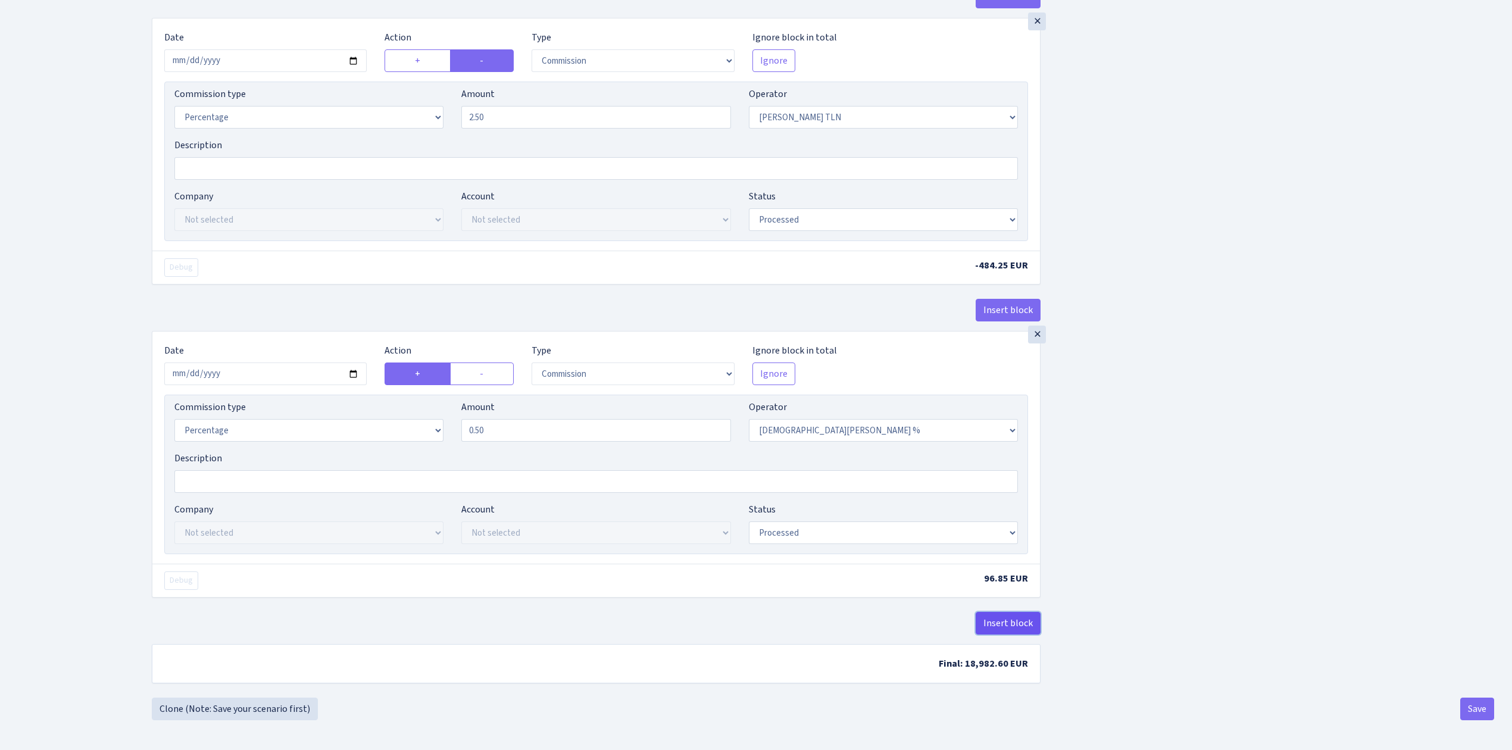
click at [1031, 621] on button "Insert block" at bounding box center [1007, 623] width 65 height 23
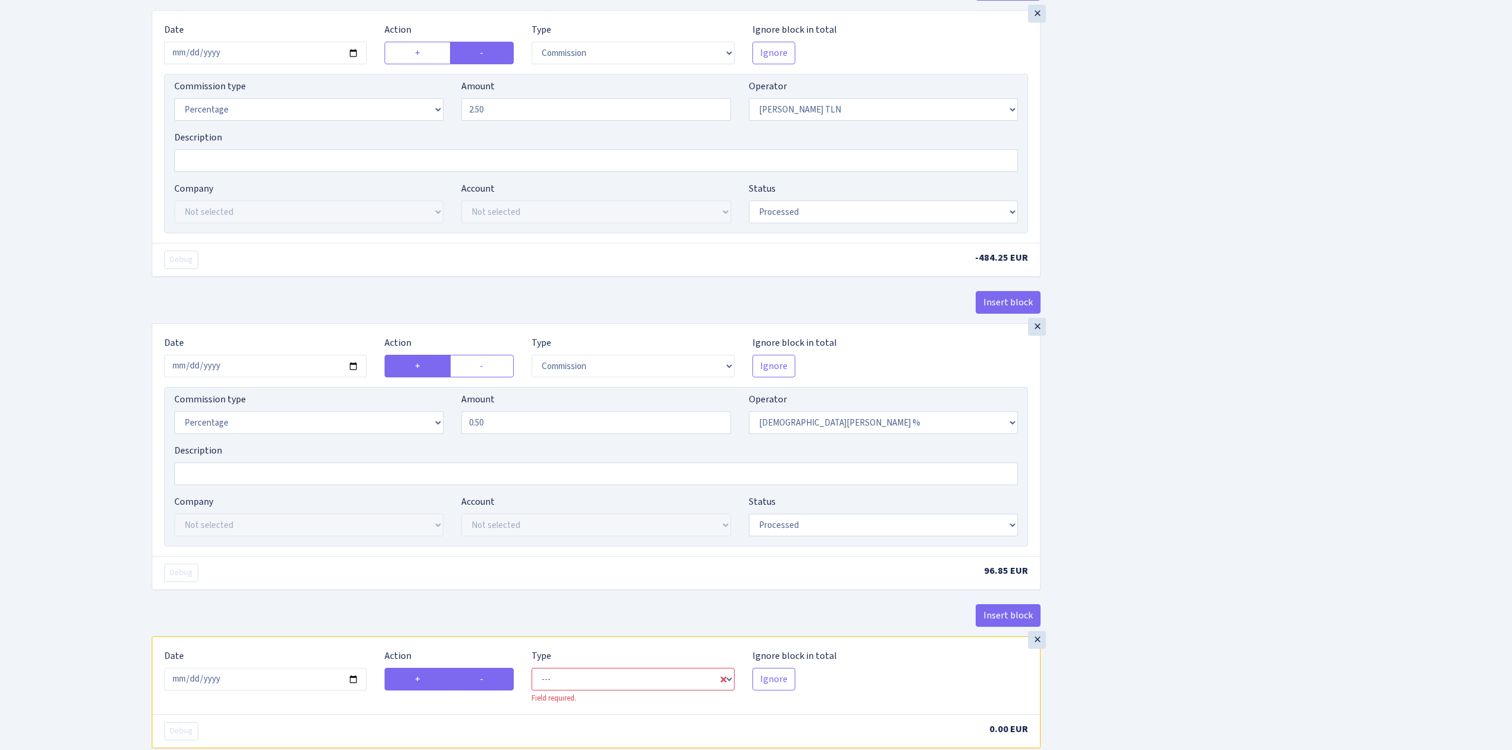
click at [486, 689] on label "-" at bounding box center [482, 679] width 64 height 23
click at [486, 680] on input "-" at bounding box center [484, 676] width 8 height 8
radio input "true"
radio input "false"
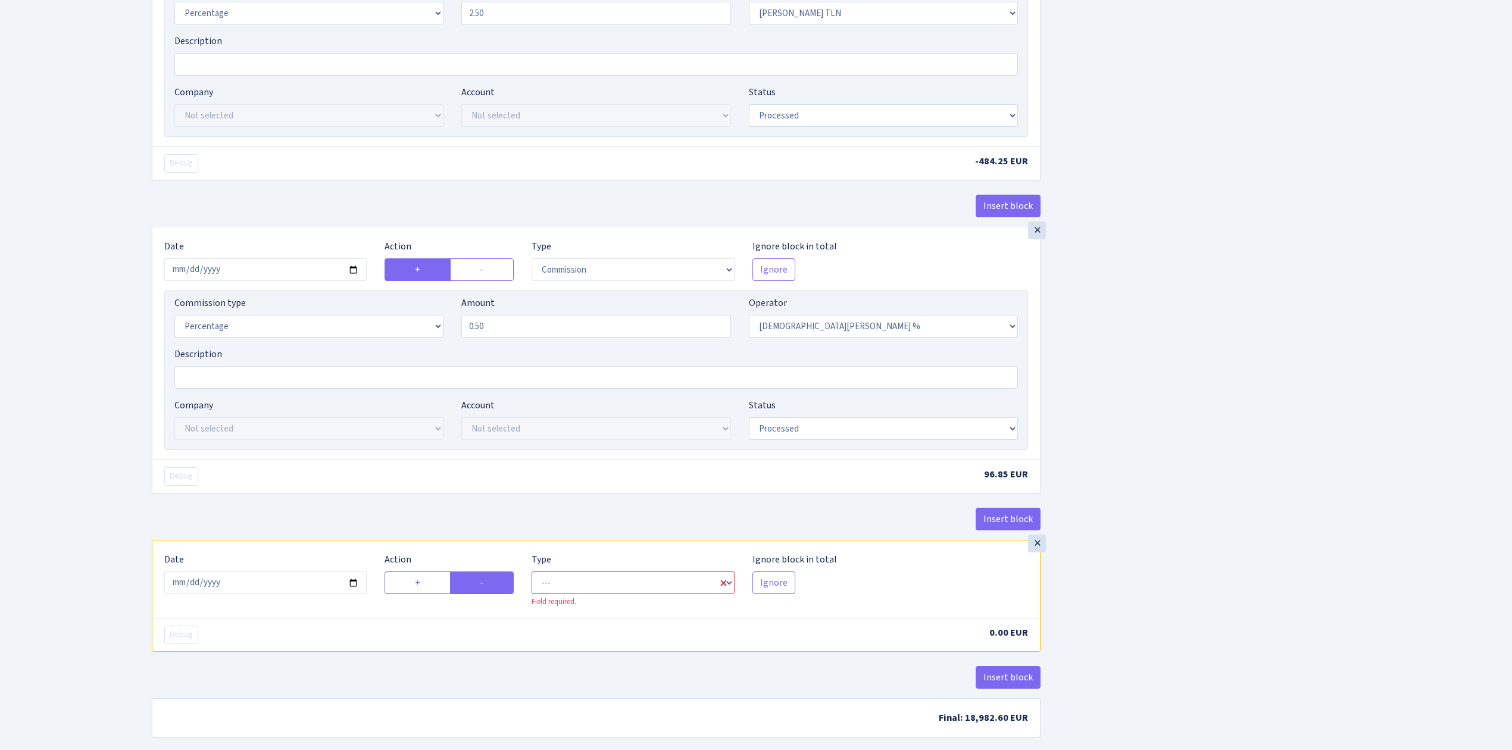
scroll to position [610, 0]
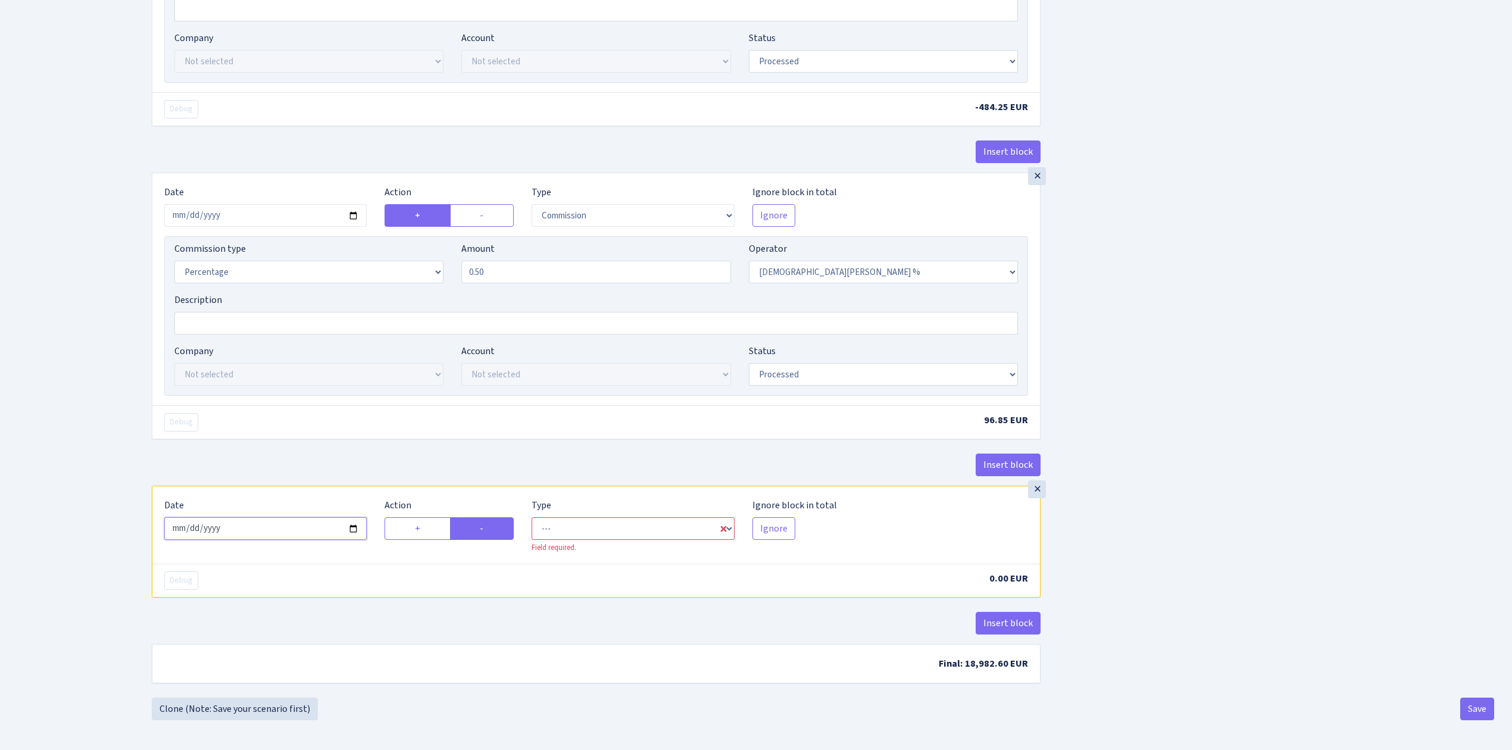
click at [359, 531] on input "2025-09-23" at bounding box center [265, 528] width 202 height 23
click at [358, 527] on input "2025-09-23" at bounding box center [265, 528] width 202 height 23
type input "2025-09-11"
click at [624, 536] on select "--- In Out Commission" at bounding box center [632, 528] width 202 height 23
select select "commission"
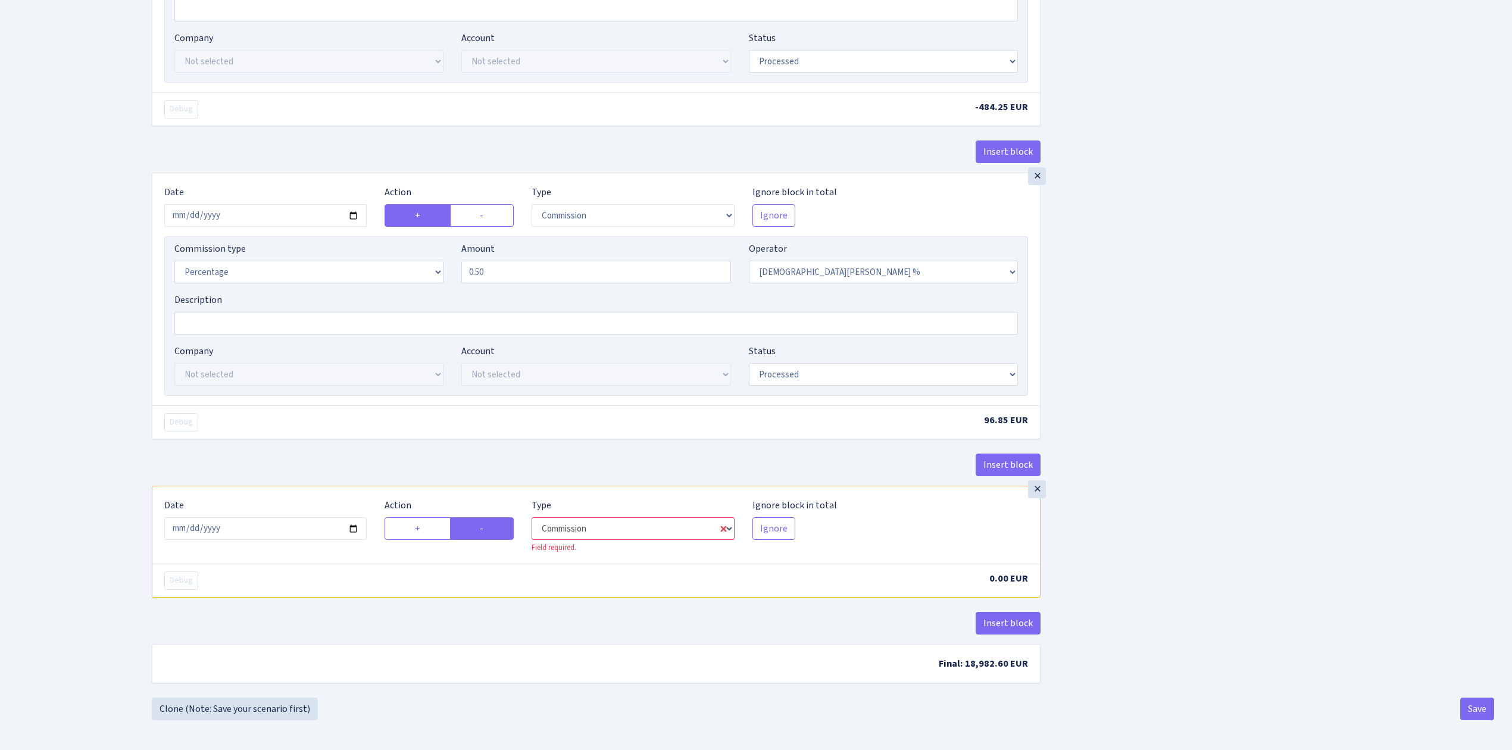
click at [531, 517] on select "--- In Out Commission" at bounding box center [632, 528] width 202 height 23
select select "248"
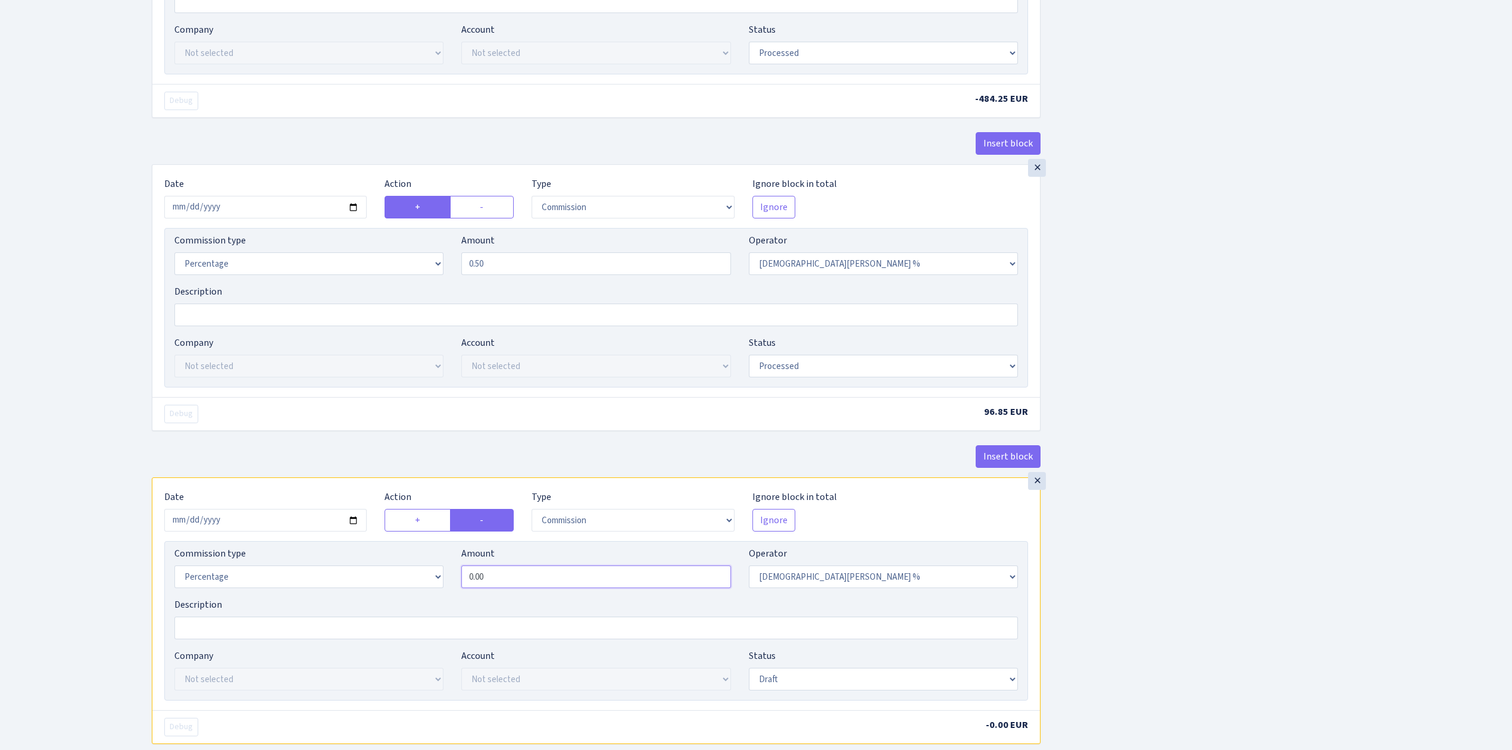
drag, startPoint x: 484, startPoint y: 588, endPoint x: 395, endPoint y: 578, distance: 89.8
click at [403, 579] on div "Commission type Percentage Fixed Bank Amount 0.00 Operator Not selected 981 981…" at bounding box center [595, 571] width 861 height 51
drag, startPoint x: 1476, startPoint y: 465, endPoint x: 1351, endPoint y: 450, distance: 125.8
click at [1476, 465] on div "Insert block × Date 2025-09-11 Action + - Type --- In Out Commission Field requ…" at bounding box center [823, 149] width 1360 height 1389
type input "0.30"
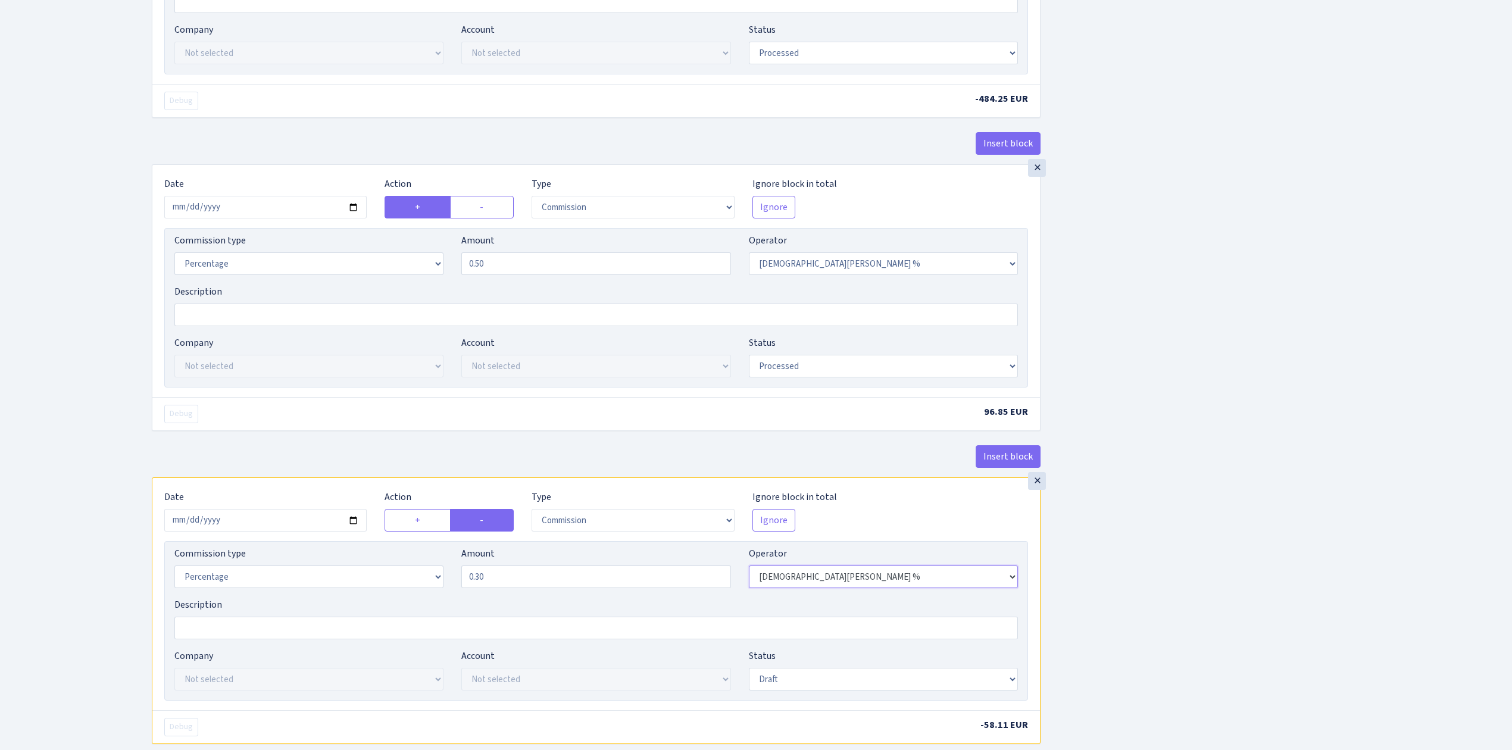
drag, startPoint x: 943, startPoint y: 586, endPoint x: 956, endPoint y: 578, distance: 14.9
click at [943, 586] on select "Not selected 981 981 AED 981 BN usdt 981 CASH USDT 981 CASH USDT EUR 981 GOLD 9…" at bounding box center [883, 576] width 269 height 23
select select "1"
click at [749, 573] on select "Not selected 981 981 AED 981 BN usdt 981 CASH USDT 981 CASH USDT EUR 981 GOLD 9…" at bounding box center [883, 576] width 269 height 23
click at [1069, 574] on div "Insert block × Date [DATE] Action + - Type --- In Out Commission Field required…" at bounding box center [823, 149] width 1360 height 1389
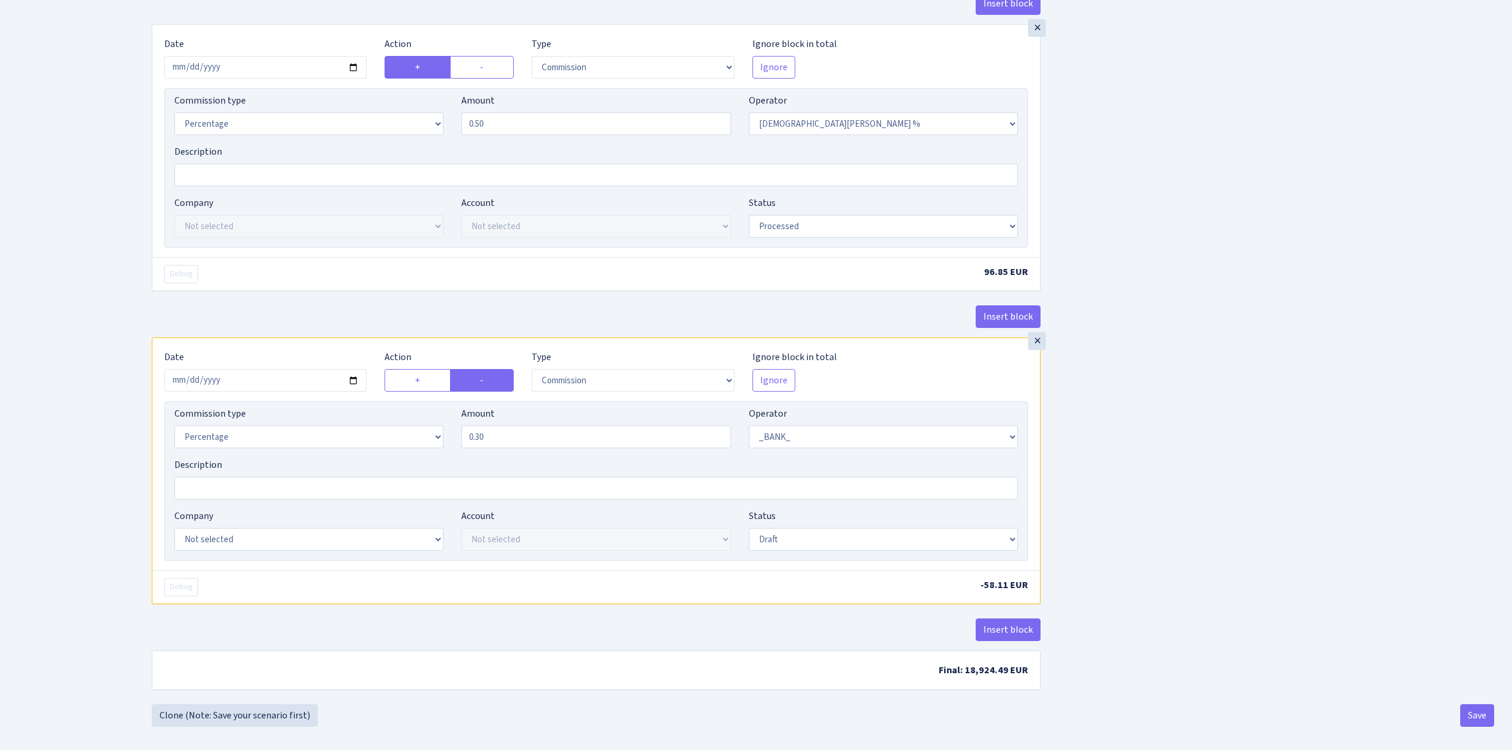
scroll to position [766, 0]
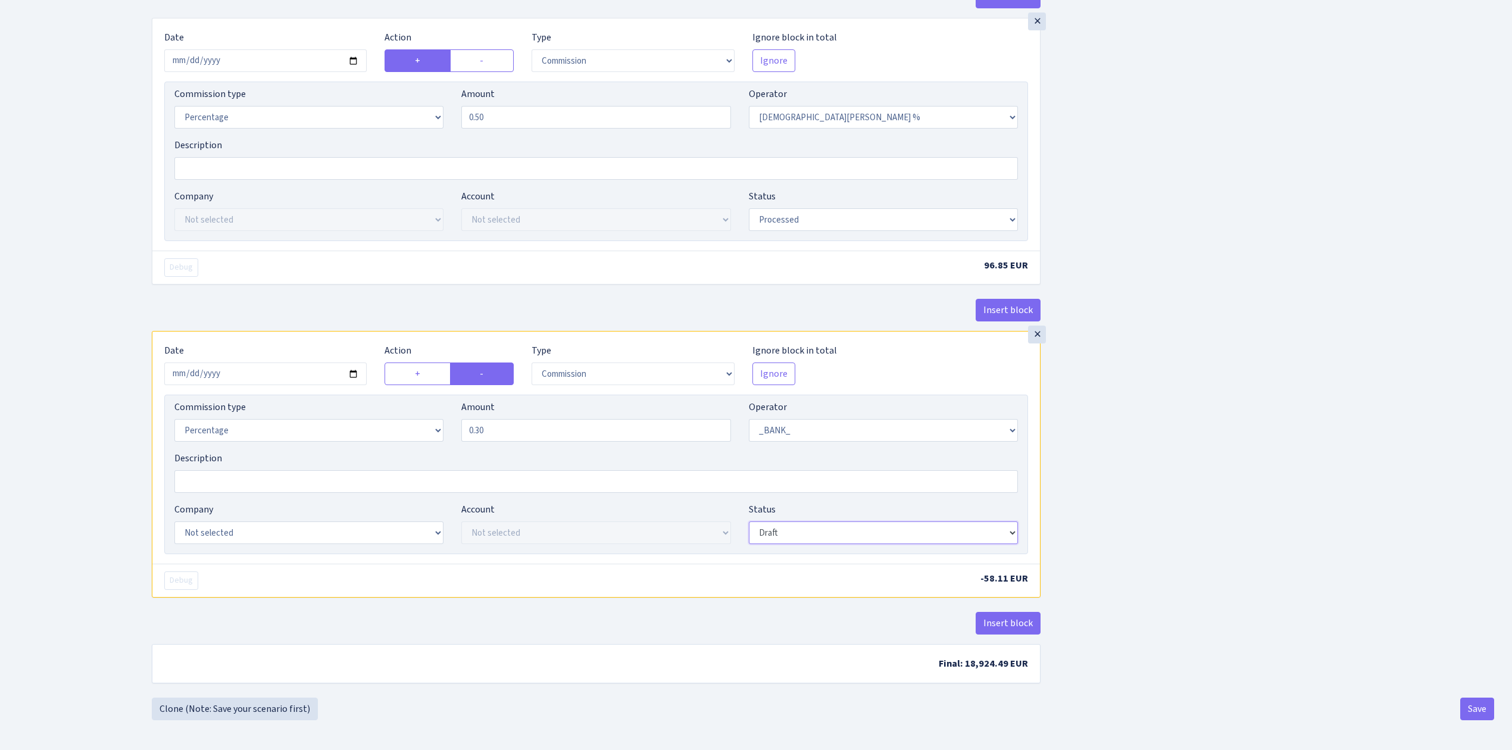
click at [938, 525] on select "Draft Pending Later Never Processed" at bounding box center [883, 532] width 269 height 23
select select "processed"
click at [749, 521] on select "Draft Pending Later Never Processed" at bounding box center [883, 532] width 269 height 23
click at [348, 531] on select "Not selected ALFASTAR ATARA COMMERCE LTD CONTROL BASE CRYPTO TOMASS CRYPTO wall…" at bounding box center [308, 532] width 269 height 23
select select "23"
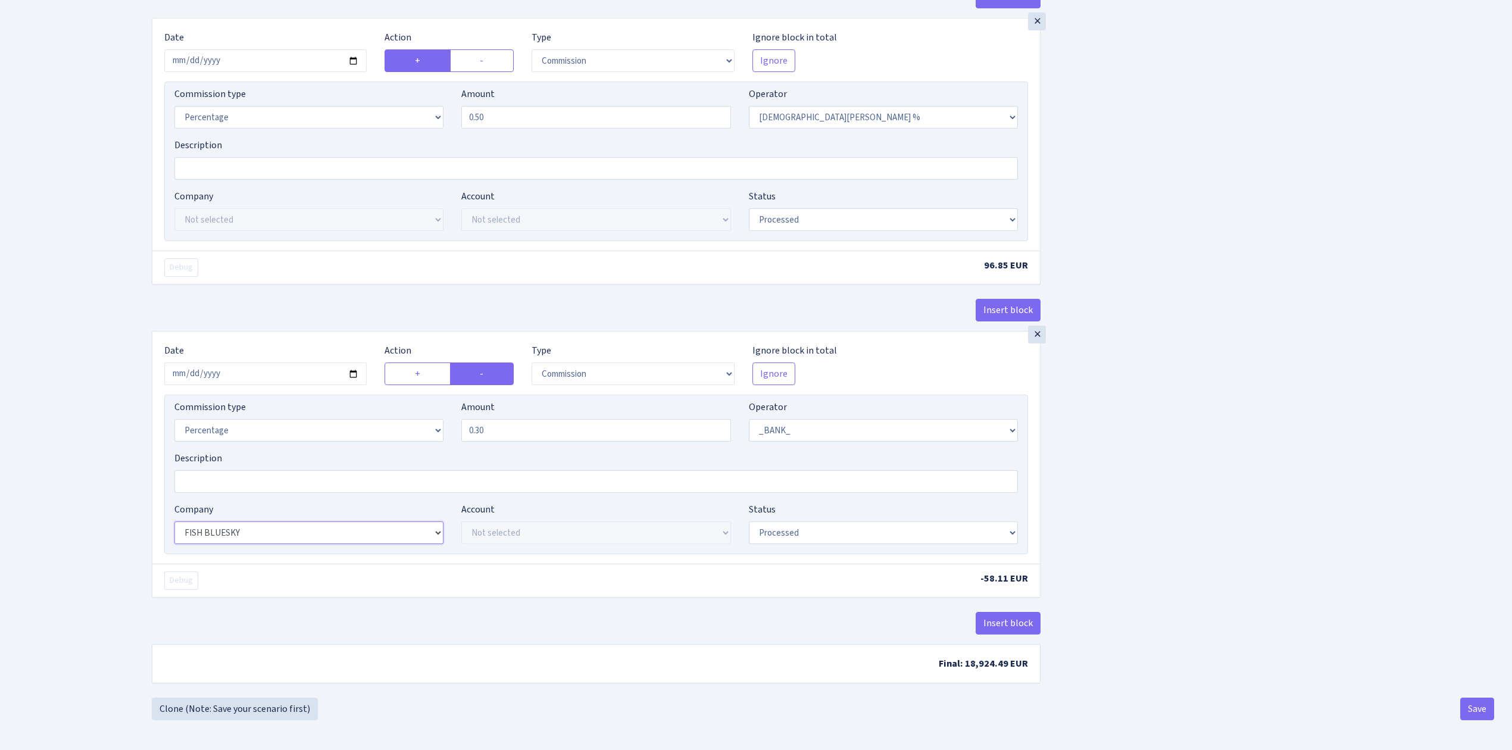
click at [174, 521] on select "Not selected ALFASTAR ATARA COMMERCE LTD CONTROL BASE CRYPTO TOMASS CRYPTO wall…" at bounding box center [308, 532] width 269 height 23
click at [509, 537] on select "Not selected FISH Blue Ektico GB SETTLEGO SOLUTIONS LTD FISH Blue Paysaxas BG R…" at bounding box center [595, 532] width 269 height 23
select select "67"
click at [461, 521] on select "Not selected FISH Blue Ektico GB SETTLEGO SOLUTIONS LTD FISH Blue Paysaxas BG R…" at bounding box center [595, 532] width 269 height 23
click at [1220, 560] on div "Insert block × Date [DATE] Action + - Type --- In Out Commission Field required…" at bounding box center [823, 3] width 1360 height 1389
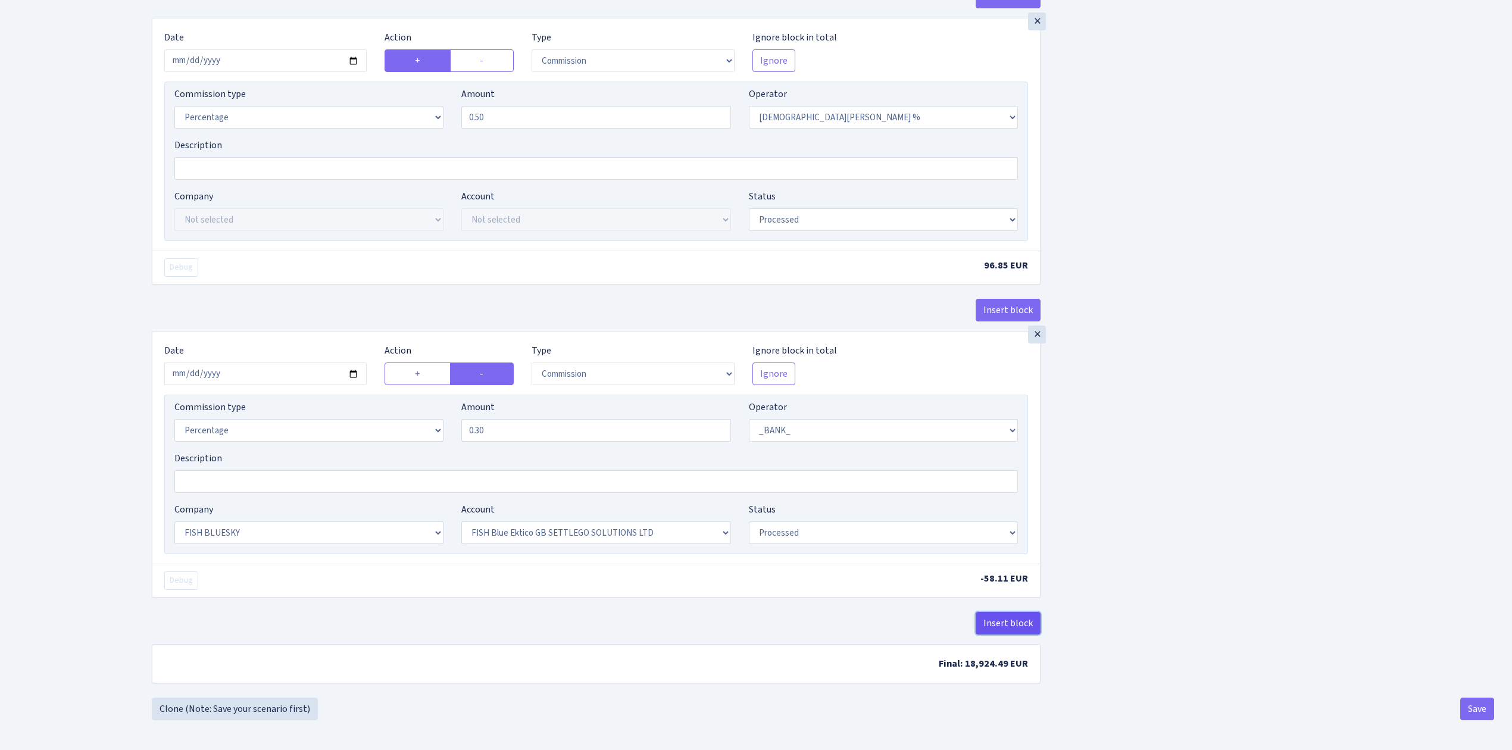
click at [1019, 613] on button "Insert block" at bounding box center [1007, 623] width 65 height 23
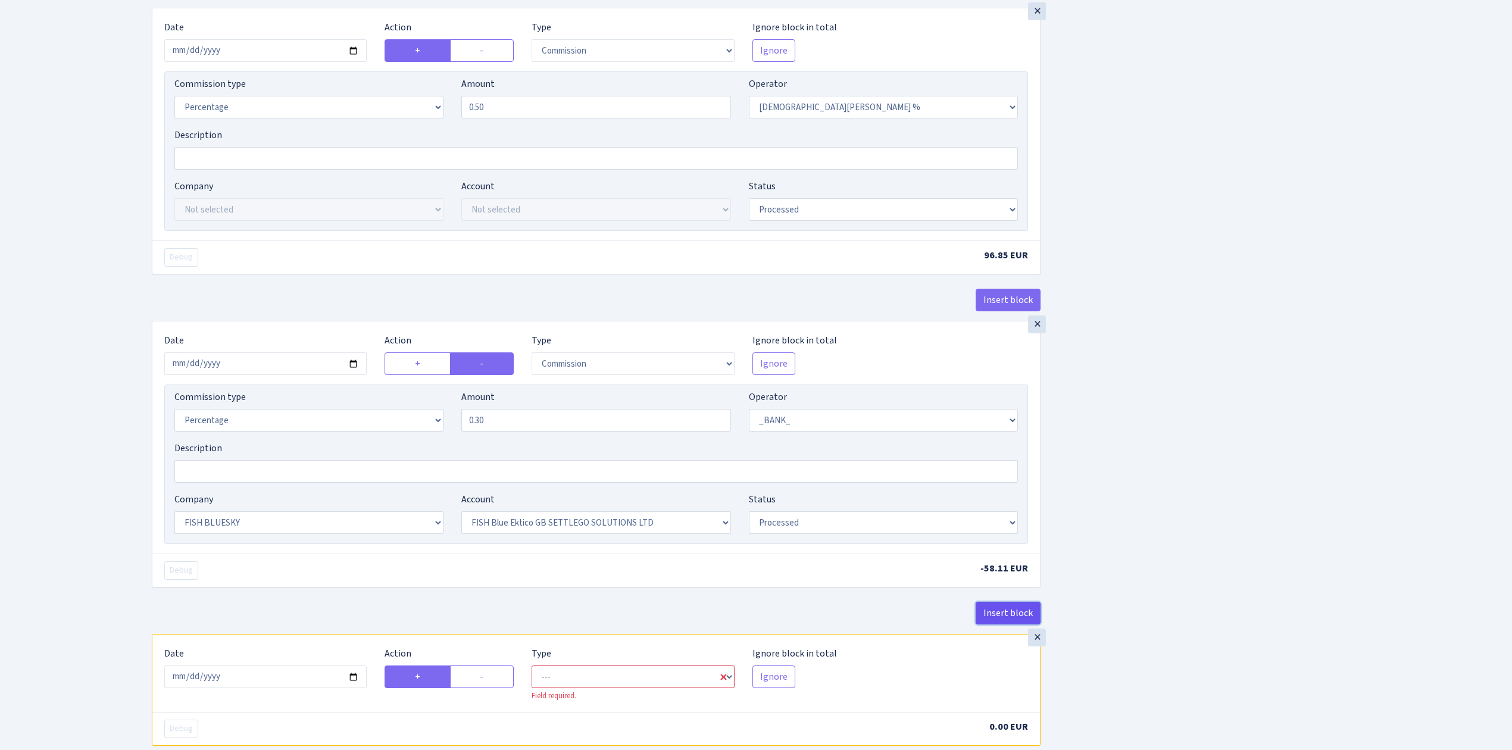
click at [1019, 613] on button "Insert block" at bounding box center [1007, 613] width 65 height 23
click at [1041, 646] on div "×" at bounding box center [1037, 637] width 18 height 18
click at [1040, 646] on div "×" at bounding box center [1037, 637] width 18 height 18
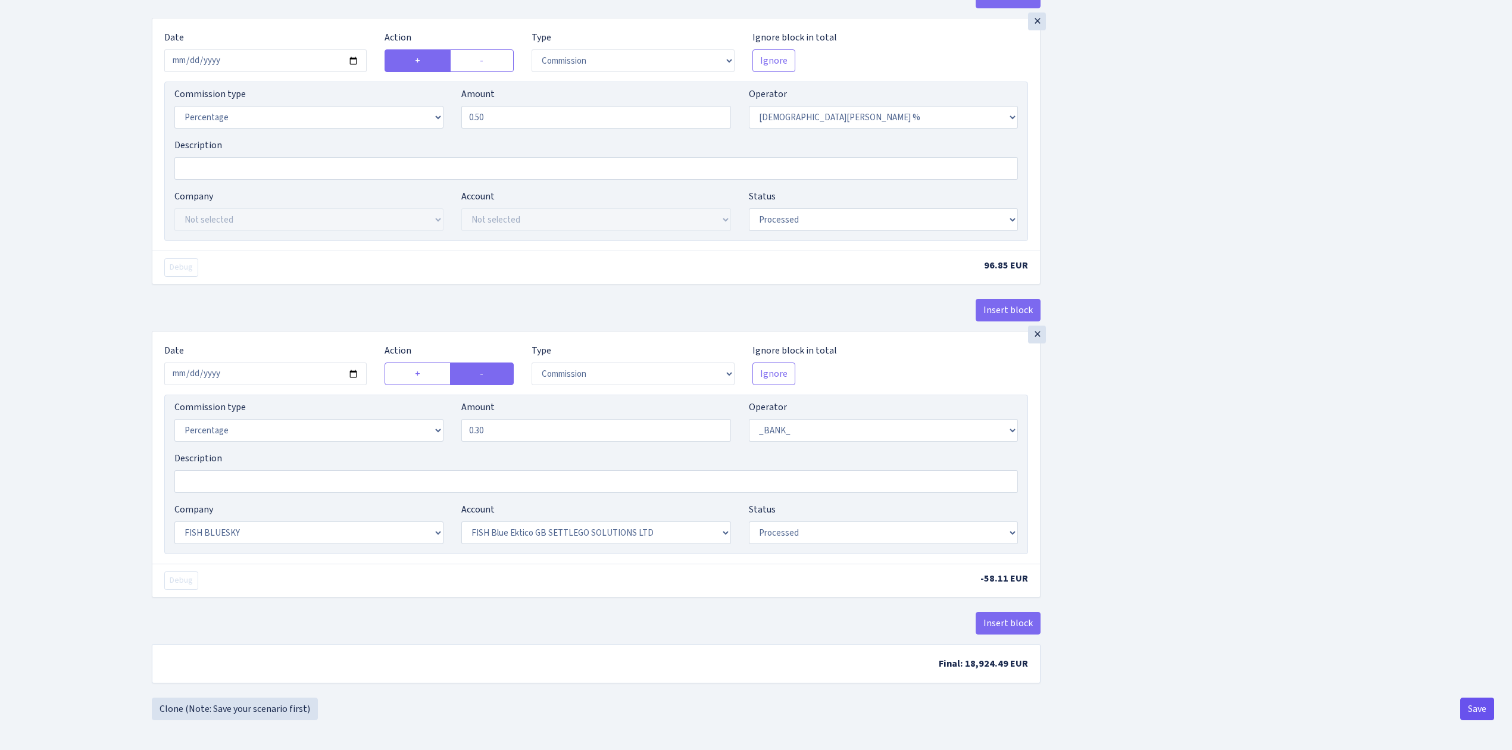
drag, startPoint x: 1459, startPoint y: 696, endPoint x: 1476, endPoint y: 702, distance: 17.7
click at [1460, 697] on div "Insert block × Date [DATE] Action + - Type --- In Out Commission Field required…" at bounding box center [823, 15] width 1342 height 1412
click at [1477, 705] on button "Save" at bounding box center [1477, 708] width 34 height 23
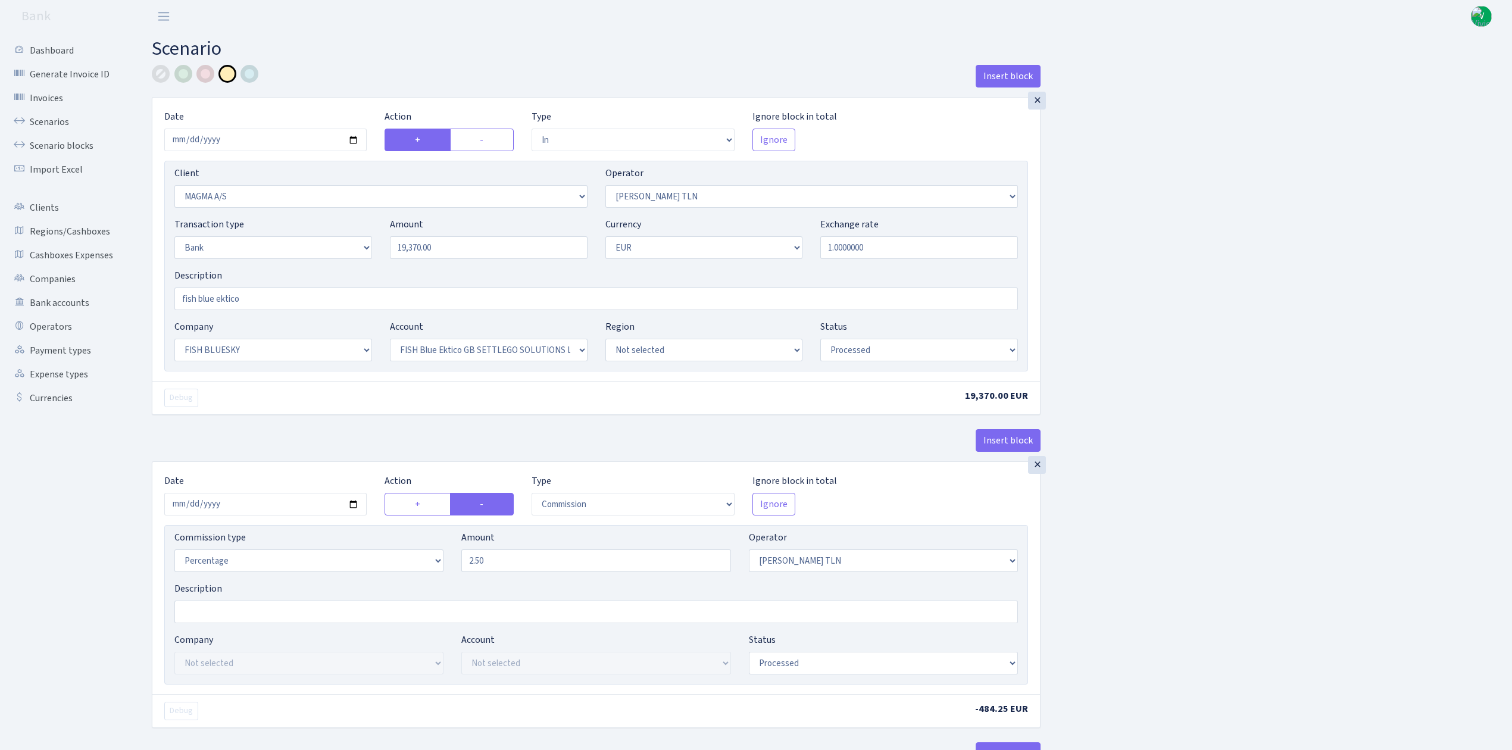
select select "in"
select select "1996"
select select "213"
select select "2"
select select "1"
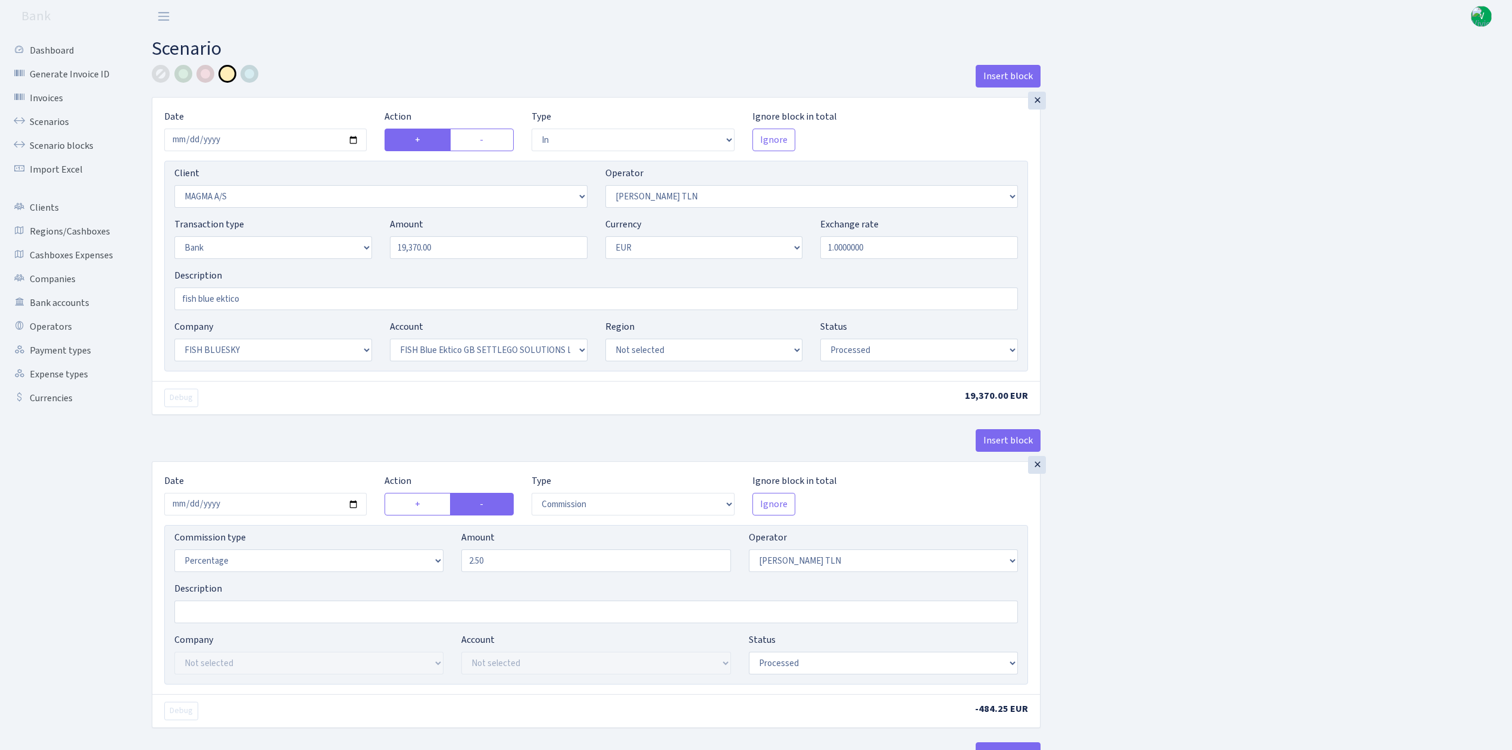
select select "23"
select select "67"
select select "processed"
select select "commission"
select select "213"
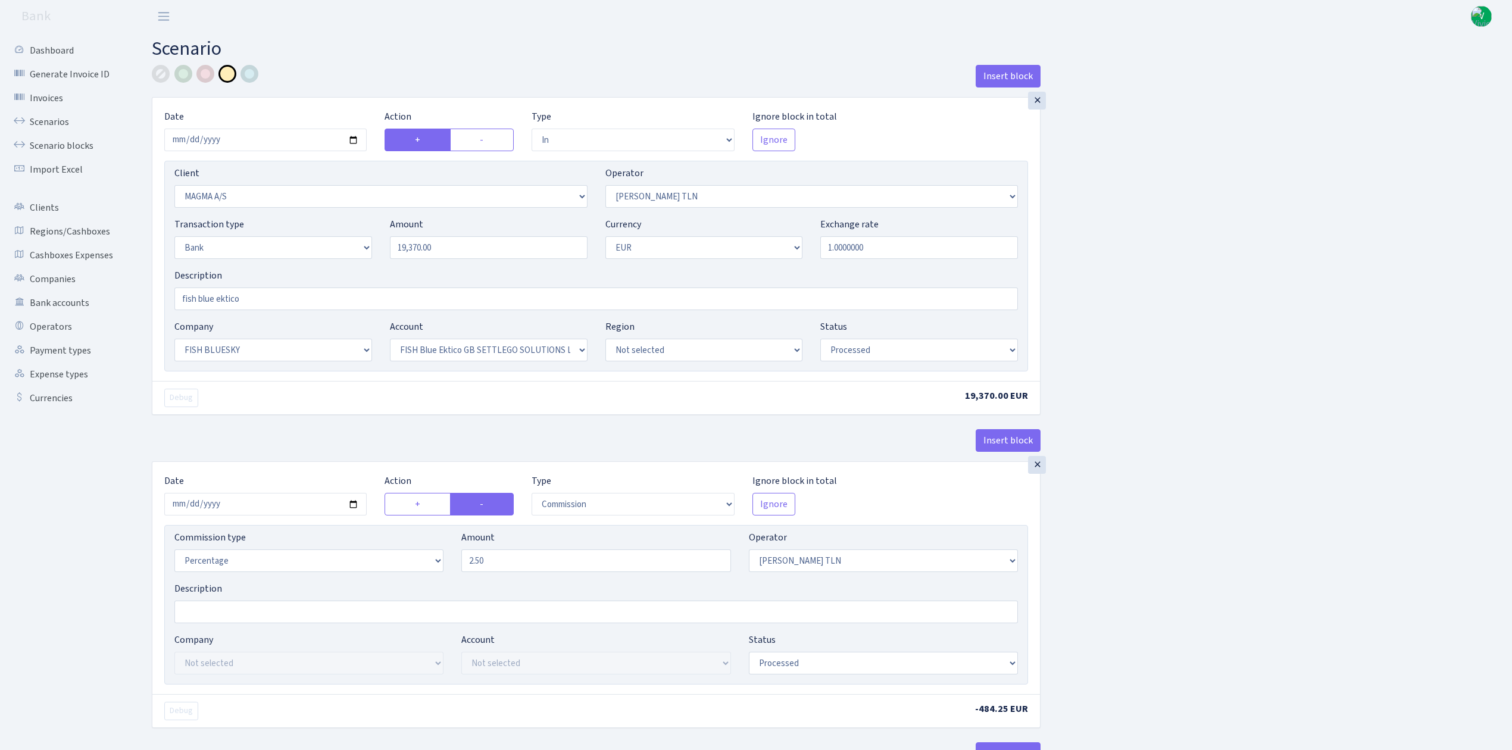
select select "processed"
select select "commission"
select select "248"
select select "processed"
select select "commission"
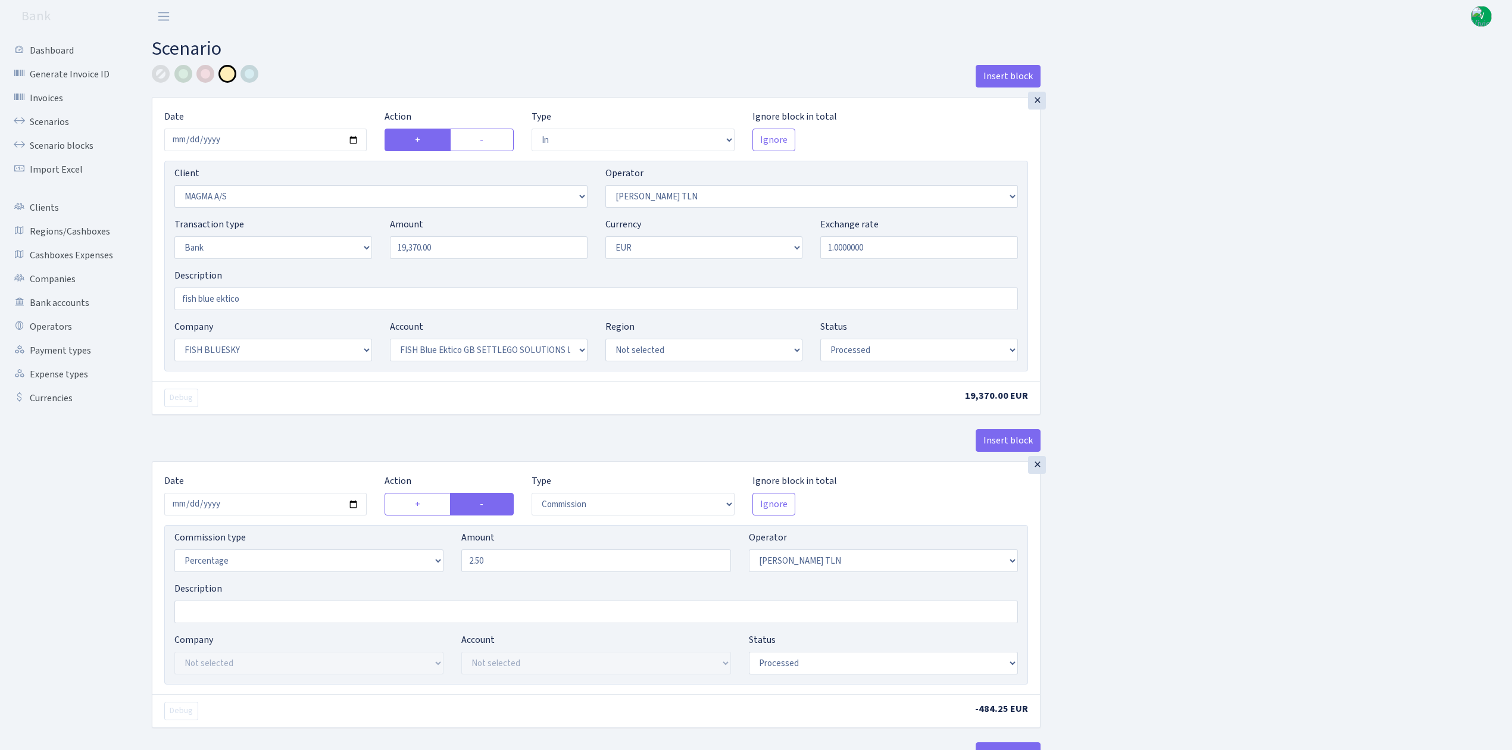
select select "1"
select select "23"
select select "67"
select select "processed"
click at [60, 115] on link "Scenarios" at bounding box center [65, 122] width 119 height 24
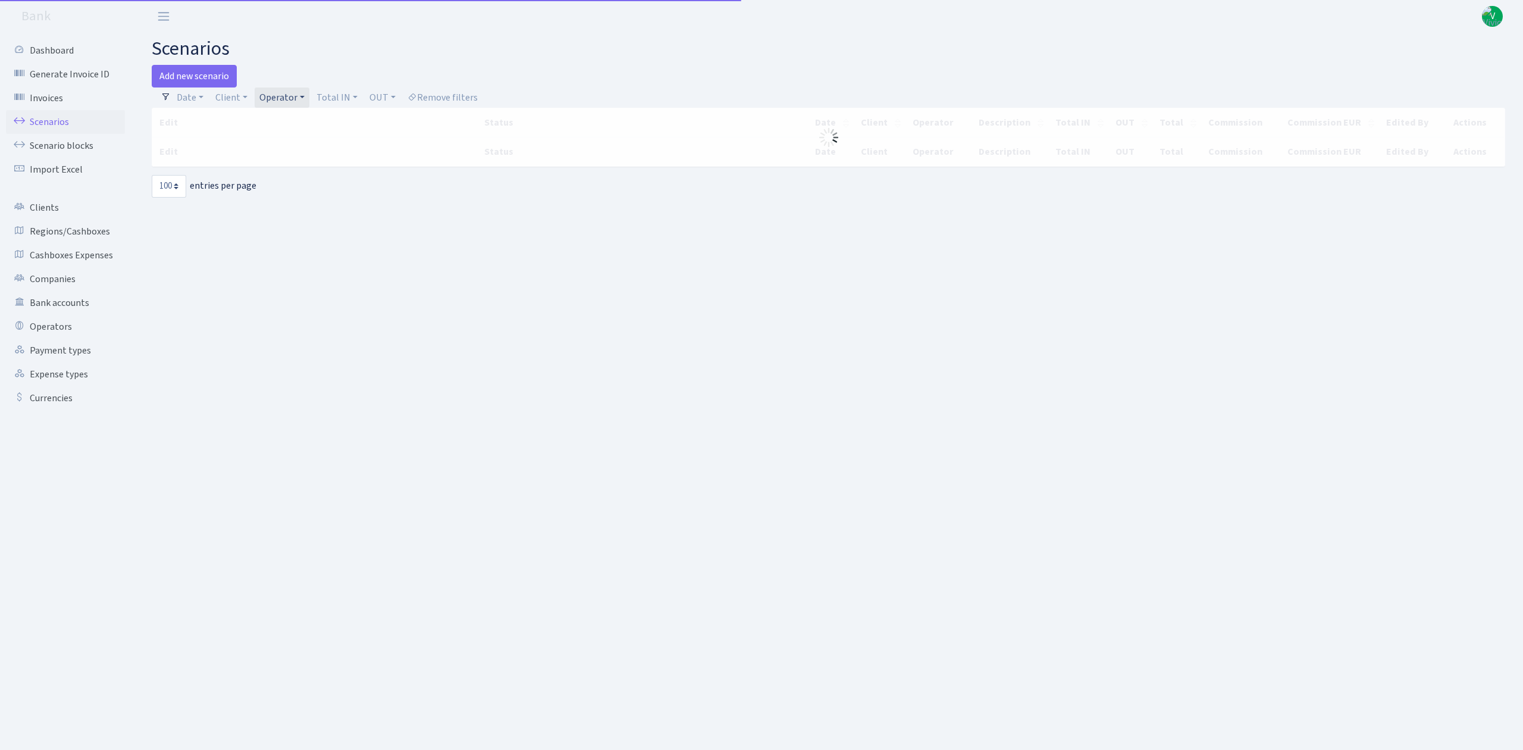
select select "100"
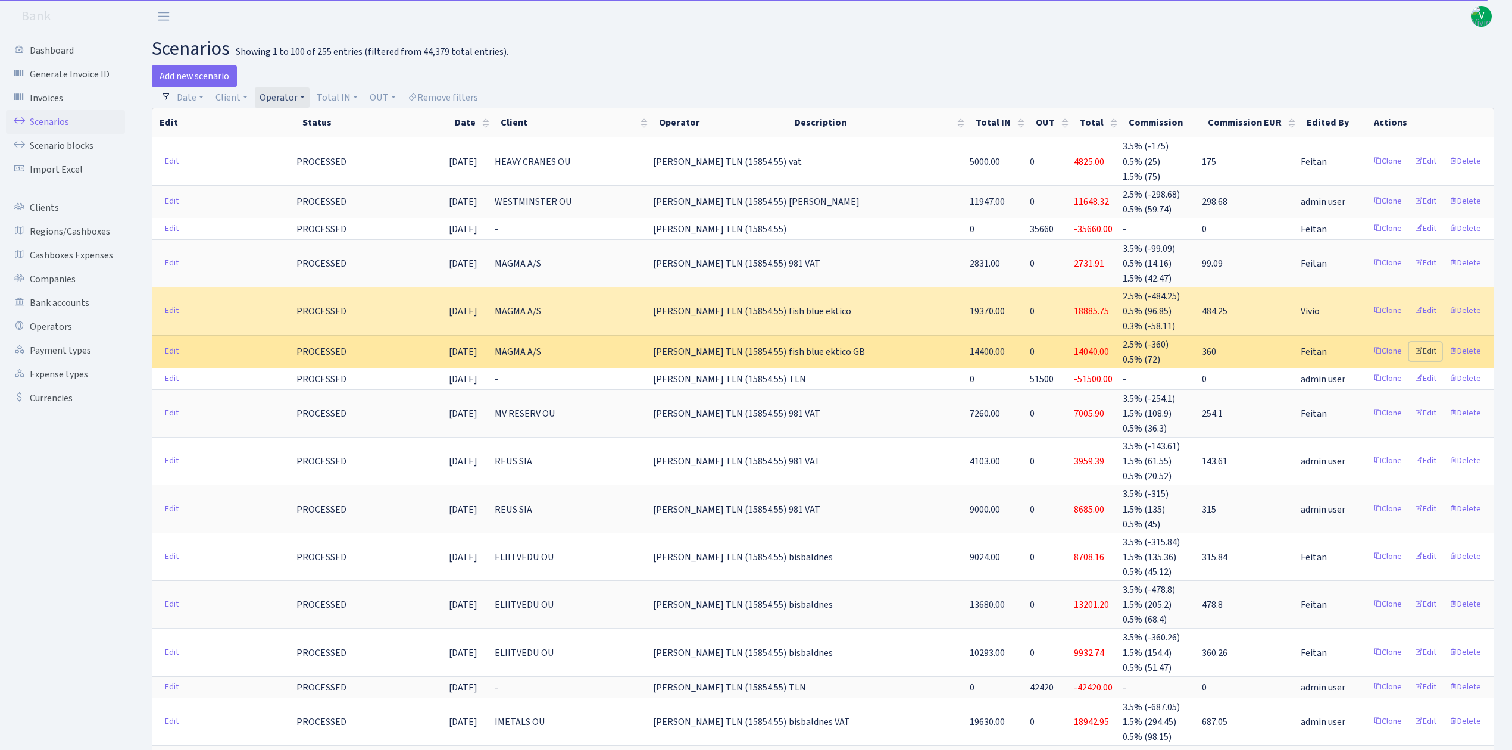
click at [1427, 345] on link "Edit" at bounding box center [1425, 351] width 33 height 18
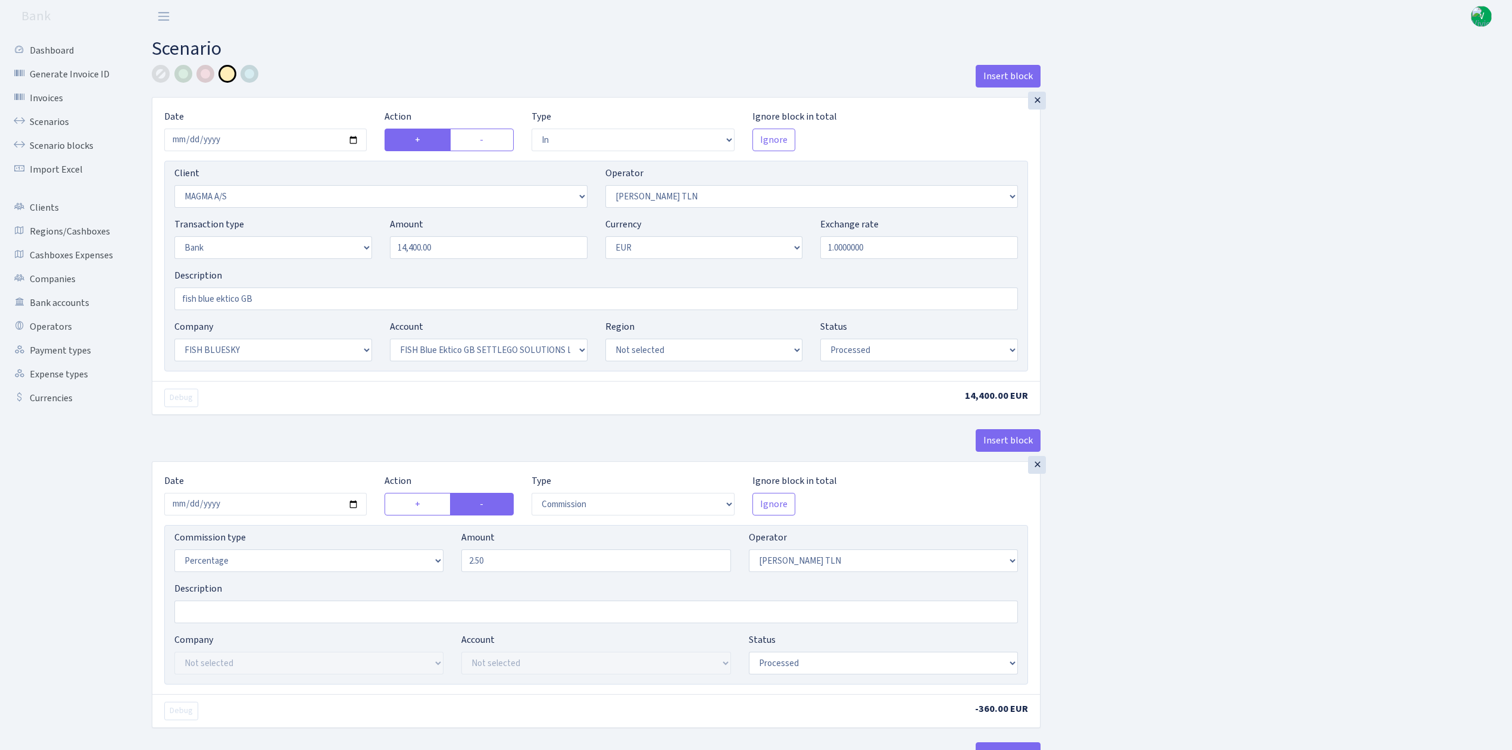
select select "in"
select select "1996"
select select "213"
select select "2"
select select "1"
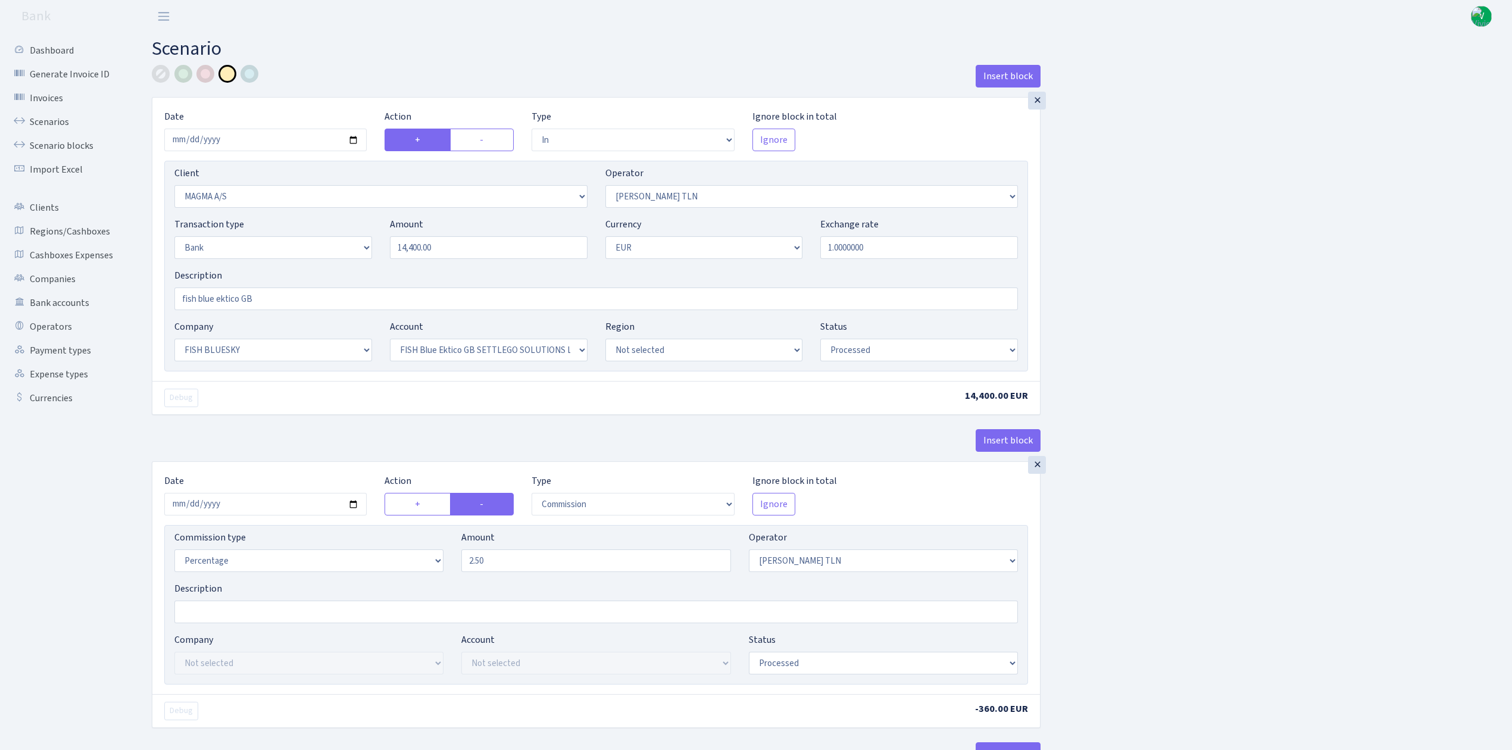
select select "23"
select select "67"
select select "processed"
select select "commission"
select select "213"
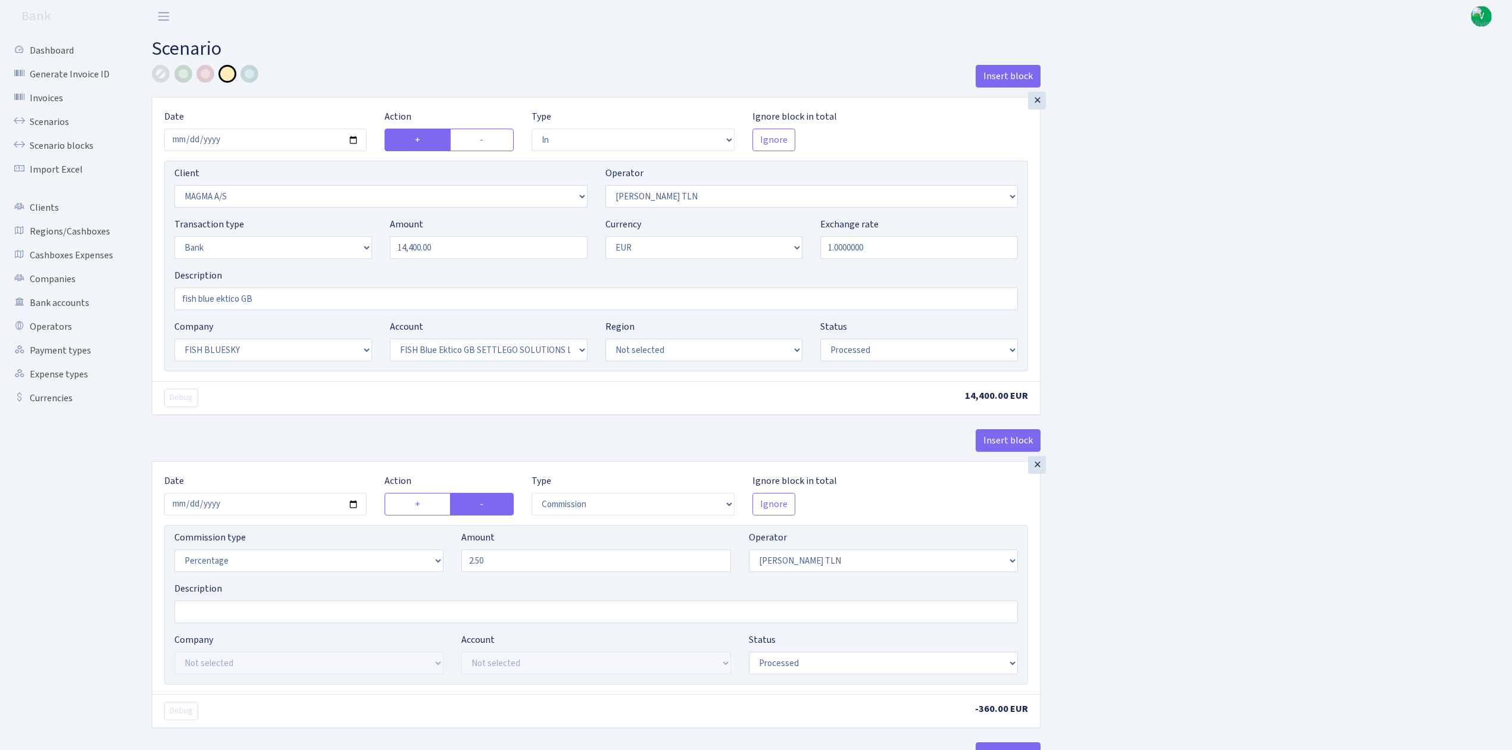
select select "processed"
select select "commission"
select select "248"
select select "processed"
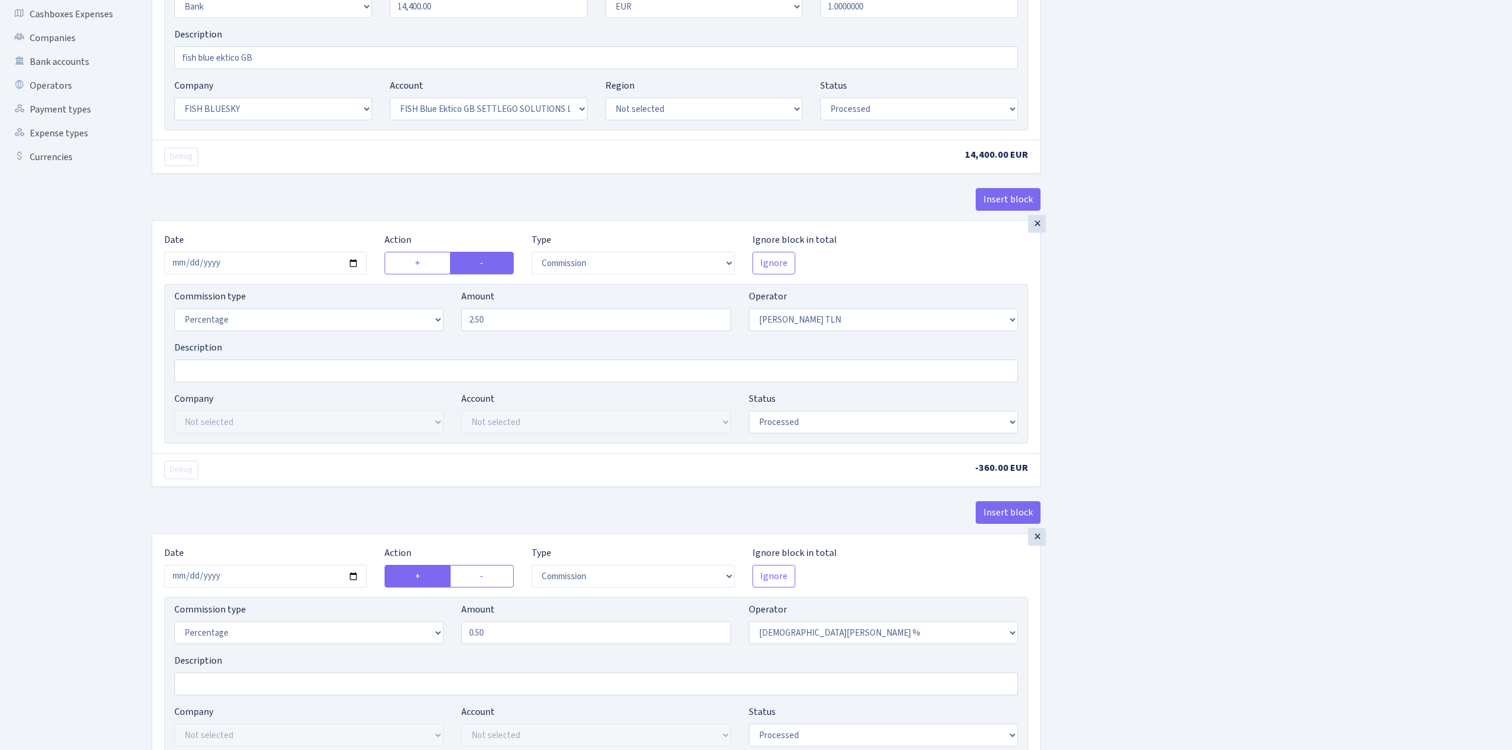
scroll to position [451, 0]
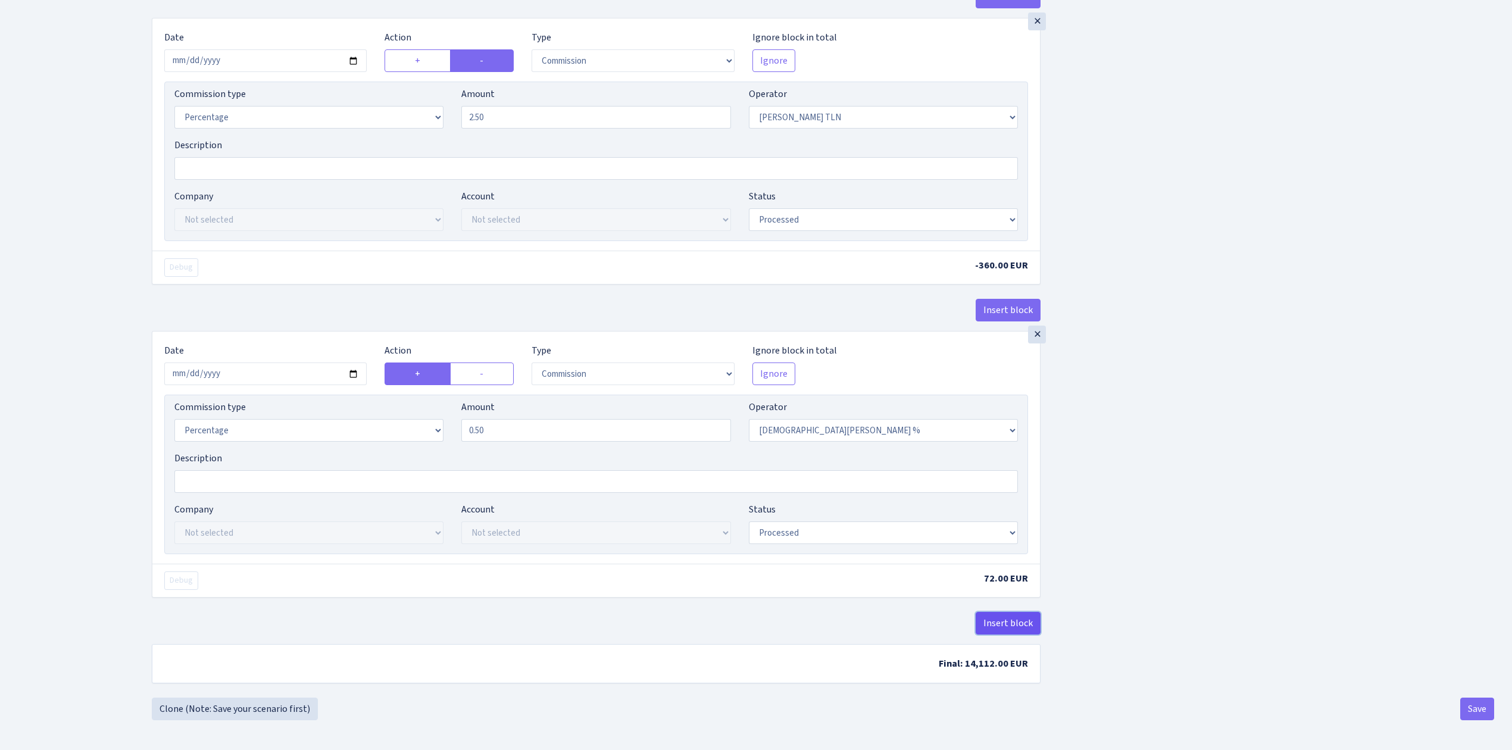
click at [1016, 625] on button "Insert block" at bounding box center [1007, 623] width 65 height 23
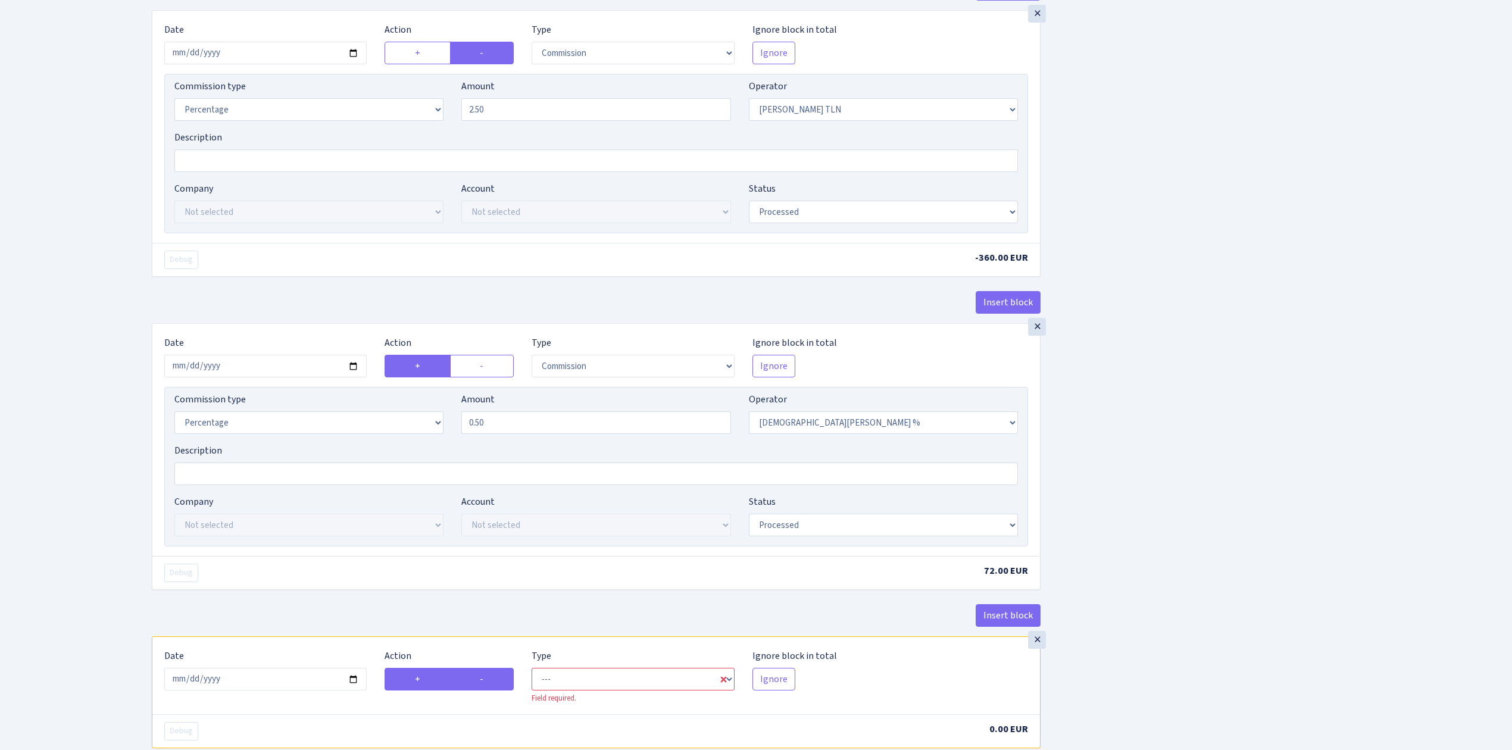
click at [479, 684] on label "-" at bounding box center [482, 679] width 64 height 23
click at [480, 680] on input "-" at bounding box center [484, 676] width 8 height 8
radio input "true"
radio input "false"
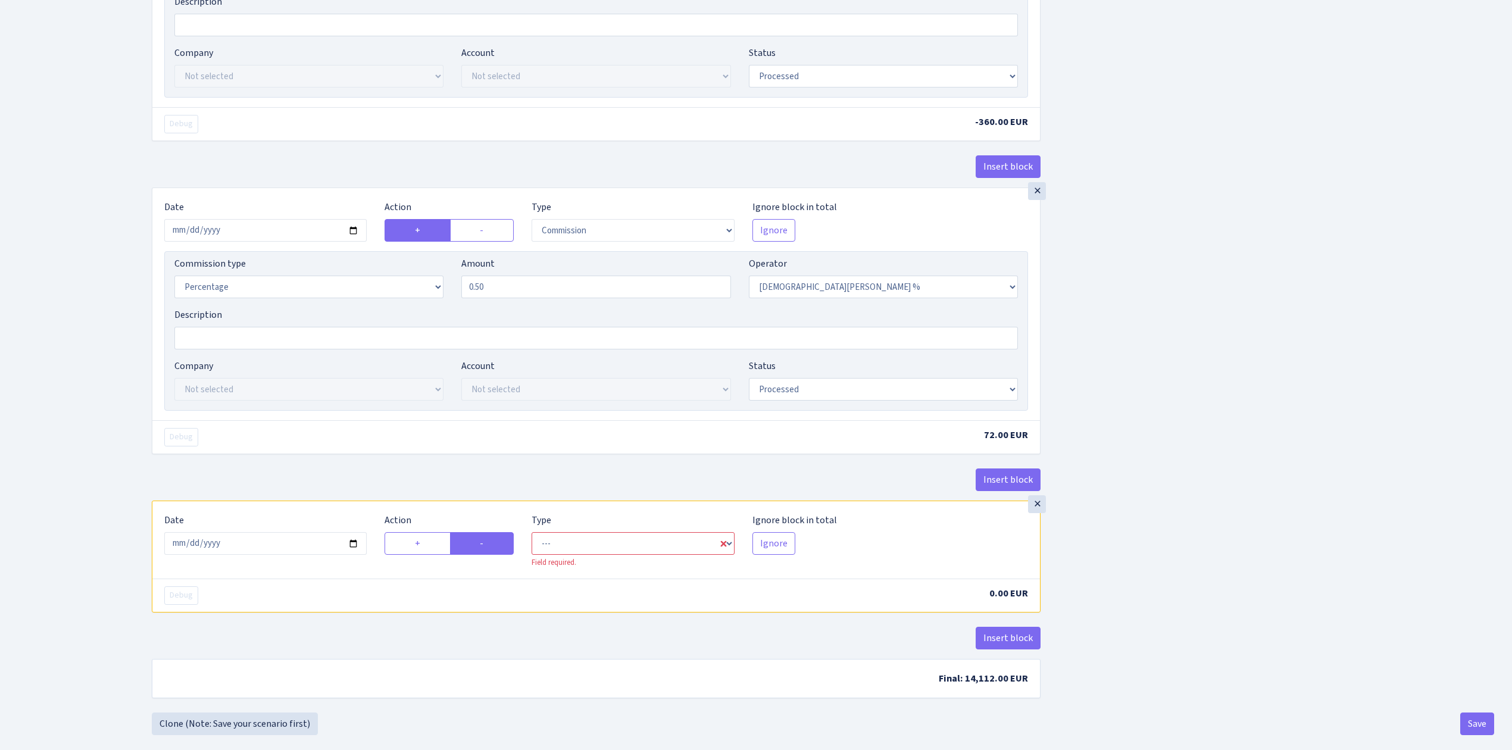
scroll to position [610, 0]
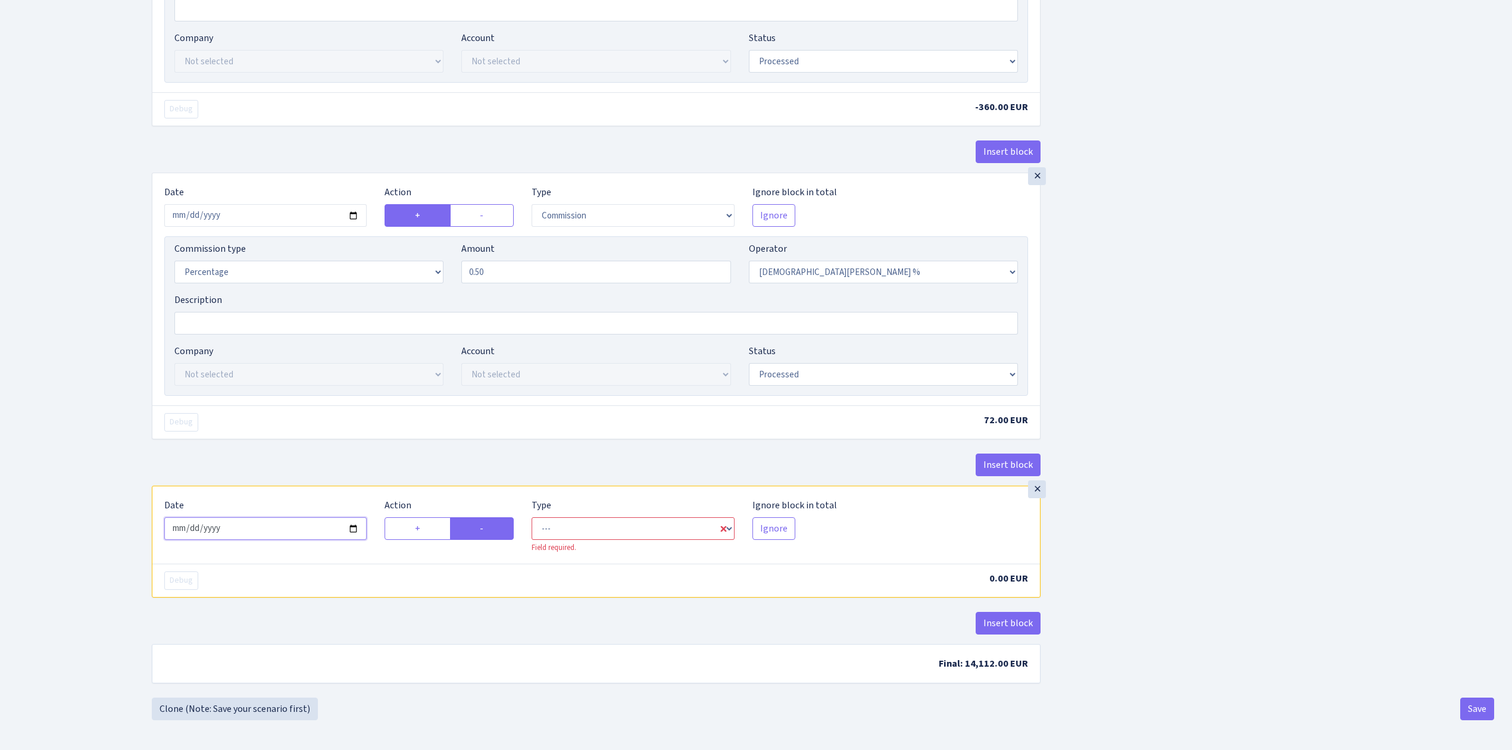
click at [352, 522] on input "2025-09-23" at bounding box center [265, 528] width 202 height 23
type input "2025-09-11"
click at [646, 524] on select "--- In Out Commission" at bounding box center [632, 528] width 202 height 23
select select "commission"
click at [531, 517] on select "--- In Out Commission" at bounding box center [632, 528] width 202 height 23
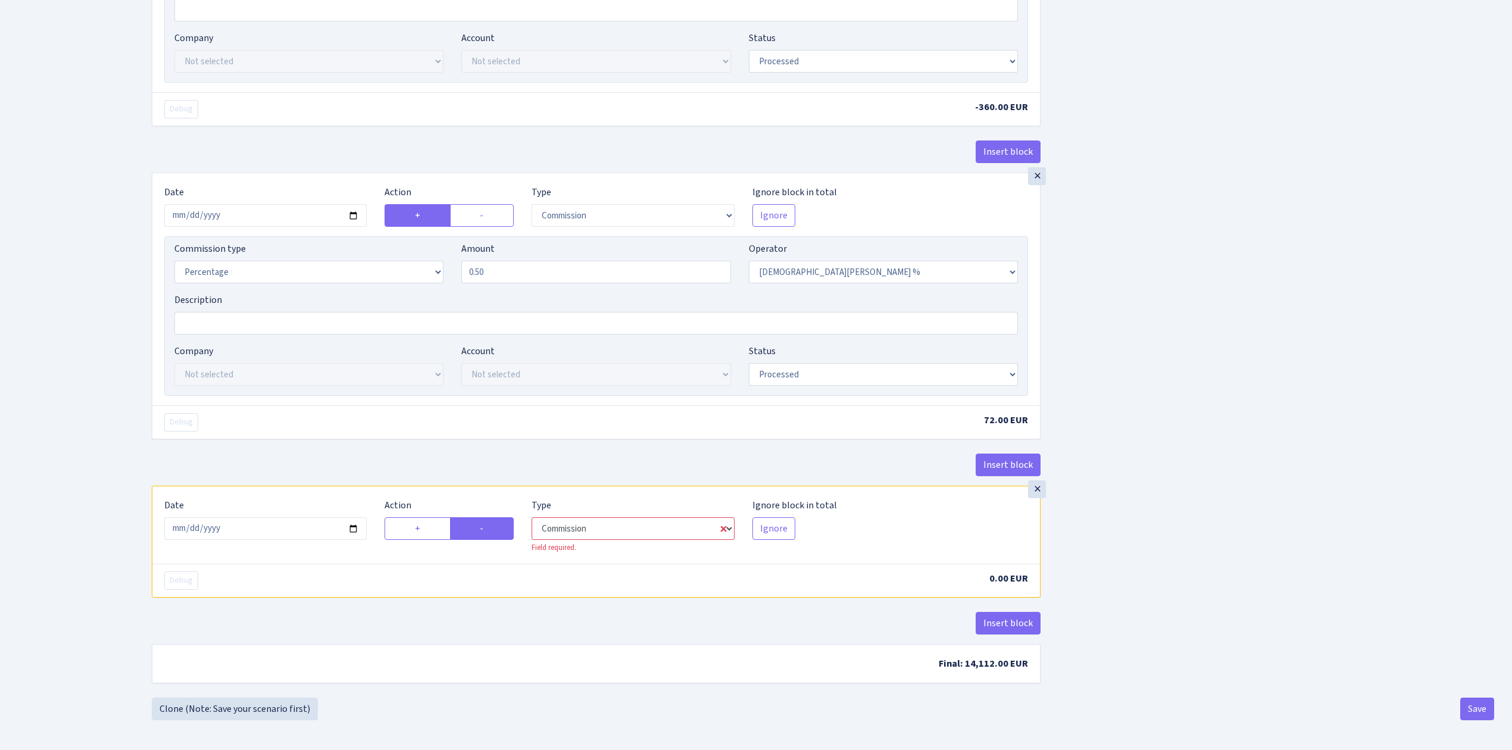
select select "248"
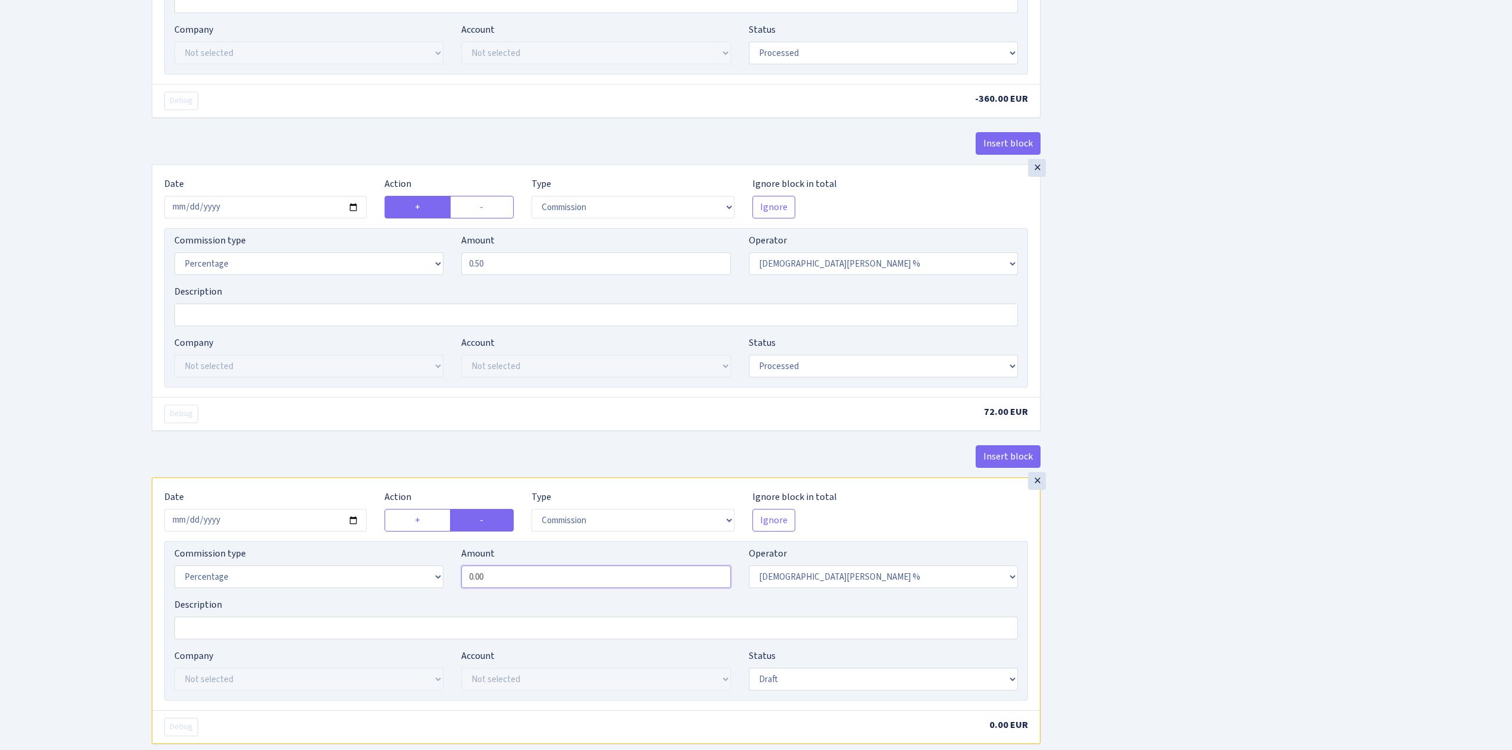
drag, startPoint x: 496, startPoint y: 588, endPoint x: 374, endPoint y: 568, distance: 123.1
click at [374, 568] on div "Commission type Percentage Fixed Bank Amount 0.00 Operator Not selected 981 981…" at bounding box center [595, 571] width 861 height 51
click at [1077, 570] on div "Insert block × Date 2025-09-11 Action + - Type --- In Out Commission Field requ…" at bounding box center [823, 149] width 1360 height 1389
type input "0.30"
click at [978, 588] on select "Not selected 981 981 AED 981 BN usdt 981 CASH USDT 981 CASH USDT EUR 981 GOLD 9…" at bounding box center [883, 576] width 269 height 23
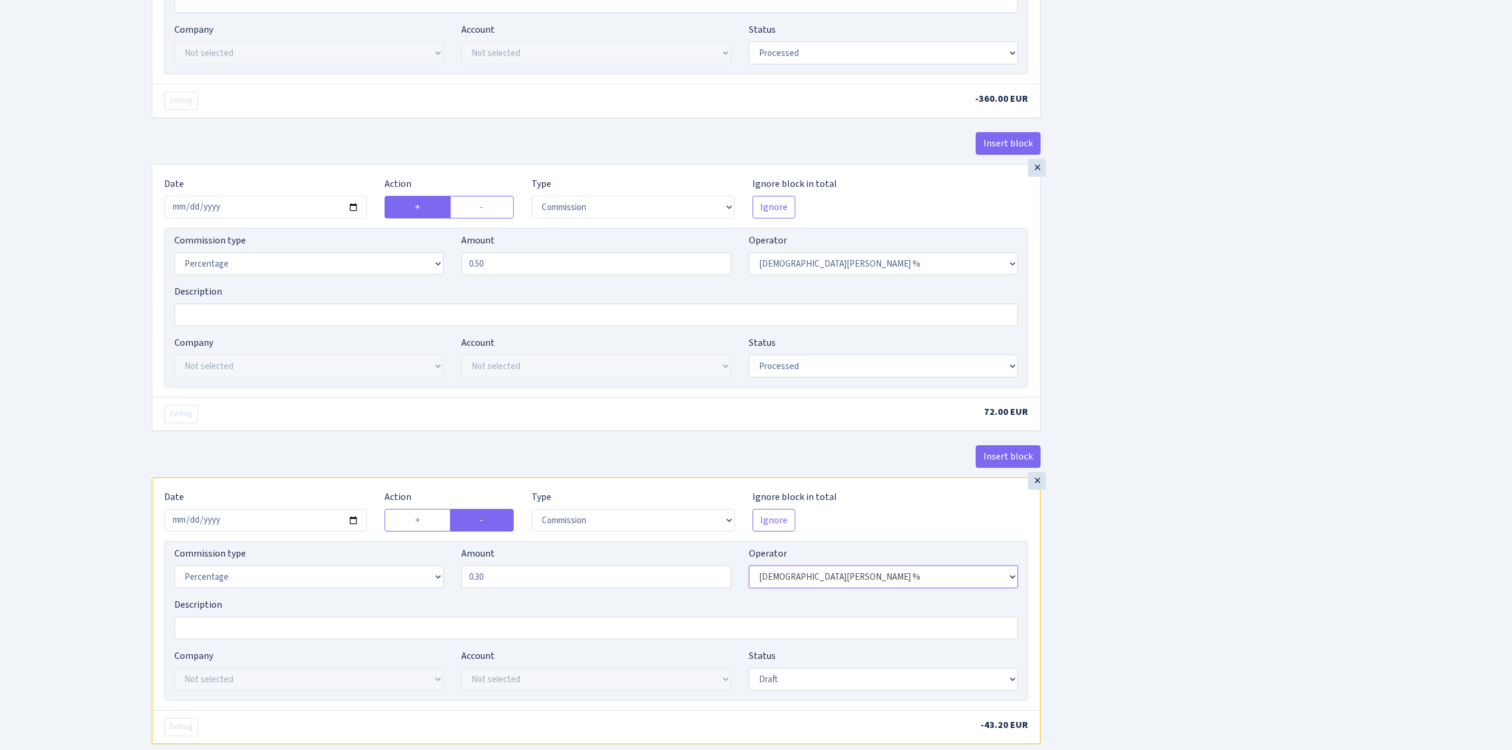
select select "1"
click at [749, 573] on select "Not selected 981 981 AED 981 BN usdt 981 CASH USDT 981 CASH USDT EUR 981 GOLD 9…" at bounding box center [883, 576] width 269 height 23
click at [1124, 589] on div "Insert block × Date 2025-09-11 Action + - Type --- In Out Commission Field requ…" at bounding box center [823, 149] width 1360 height 1389
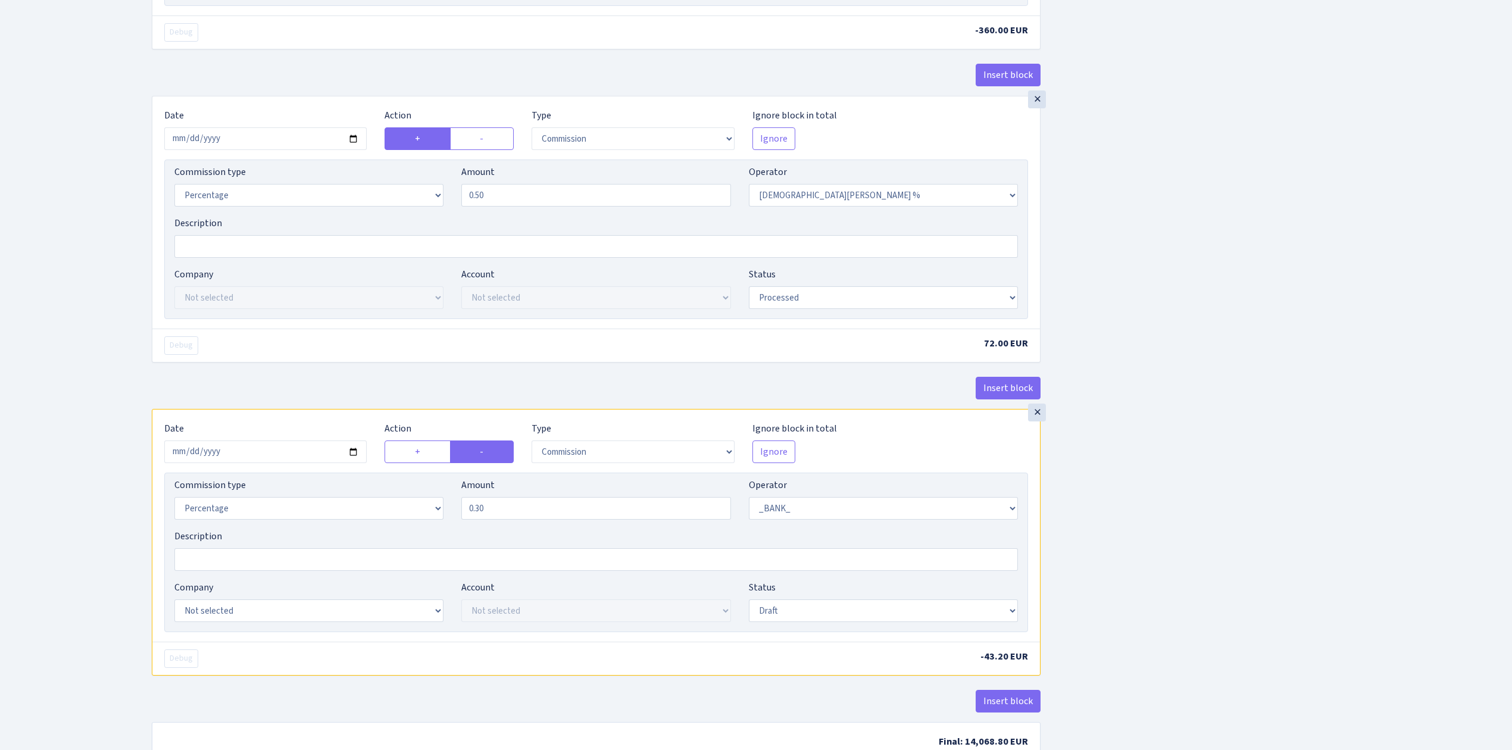
scroll to position [766, 0]
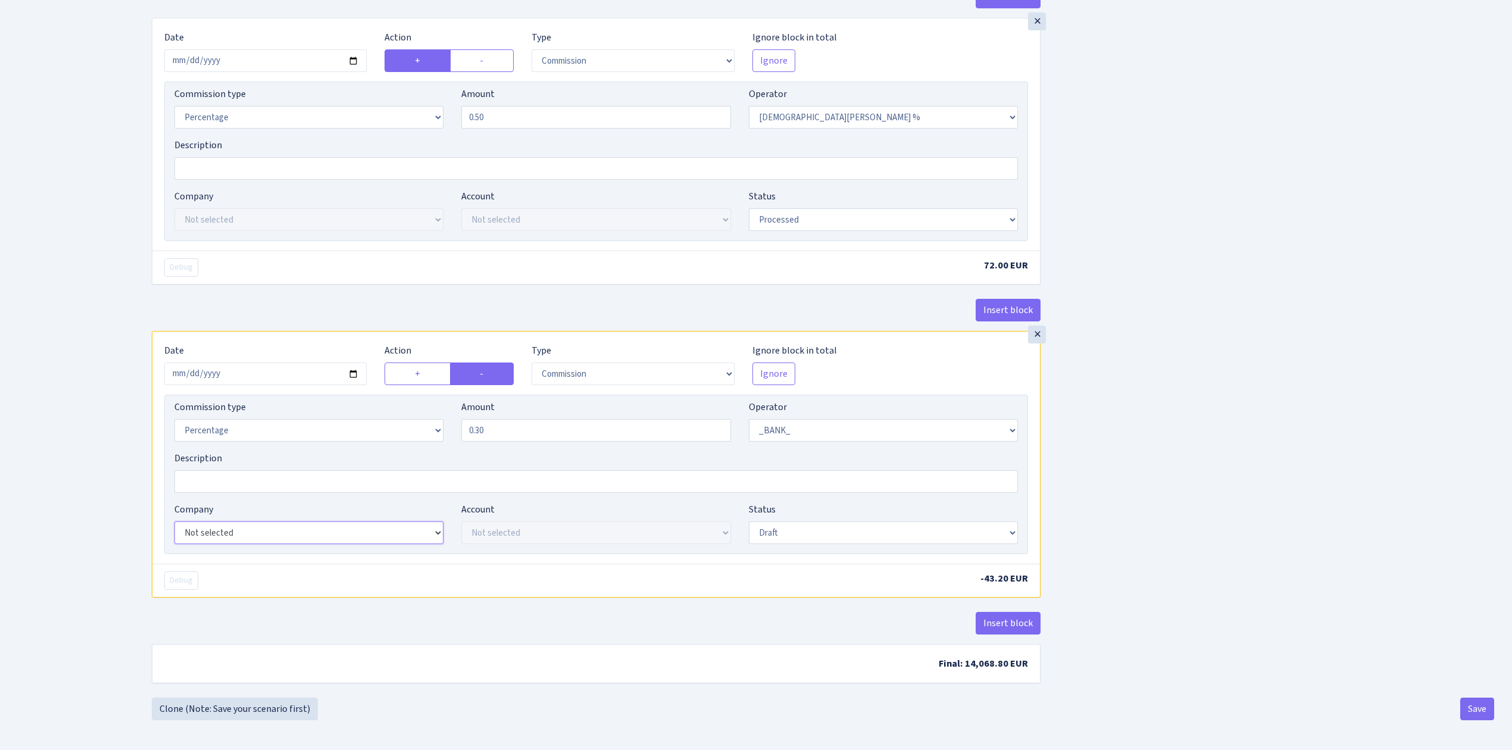
click at [318, 531] on select "Not selected ALFASTAR ATARA COMMERCE LTD CONTROL BASE CRYPTO TOMASS CRYPTO wall…" at bounding box center [308, 532] width 269 height 23
select select "23"
click at [174, 521] on select "Not selected ALFASTAR ATARA COMMERCE LTD CONTROL BASE CRYPTO TOMASS CRYPTO wall…" at bounding box center [308, 532] width 269 height 23
click at [548, 530] on select "Not selected FISH Blue Ektico GB SETTLEGO SOLUTIONS LTD FISH Blue Paysaxas BG R…" at bounding box center [595, 532] width 269 height 23
select select "67"
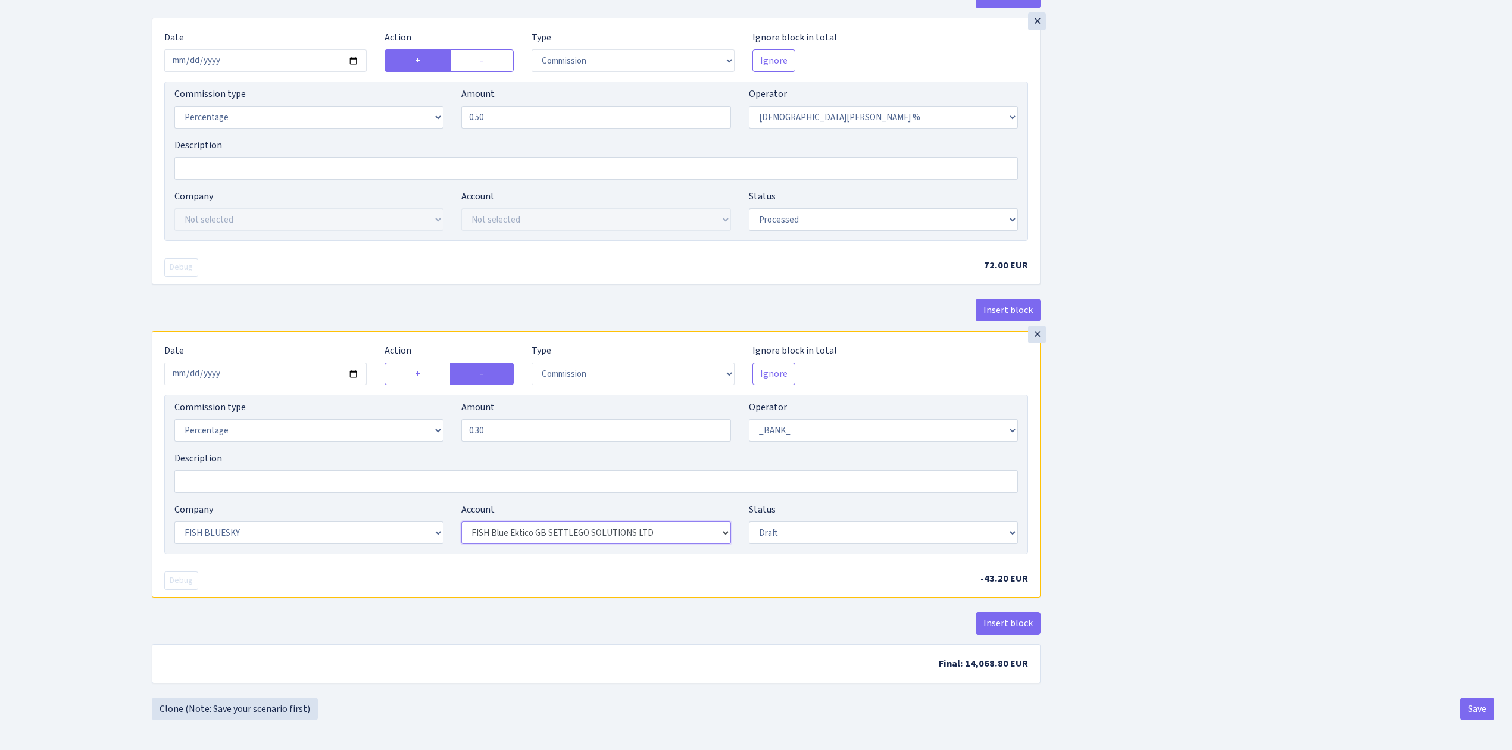
click at [461, 521] on select "Not selected FISH Blue Ektico GB SETTLEGO SOLUTIONS LTD FISH Blue Paysaxas BG R…" at bounding box center [595, 532] width 269 height 23
click at [782, 521] on select "Draft Pending Later Never Processed" at bounding box center [883, 532] width 269 height 23
select select "processed"
click at [749, 521] on select "Draft Pending Later Never Processed" at bounding box center [883, 532] width 269 height 23
click at [1167, 608] on div "Insert block × Date 2025-09-11 Action + - Type --- In Out Commission Field requ…" at bounding box center [823, 3] width 1360 height 1389
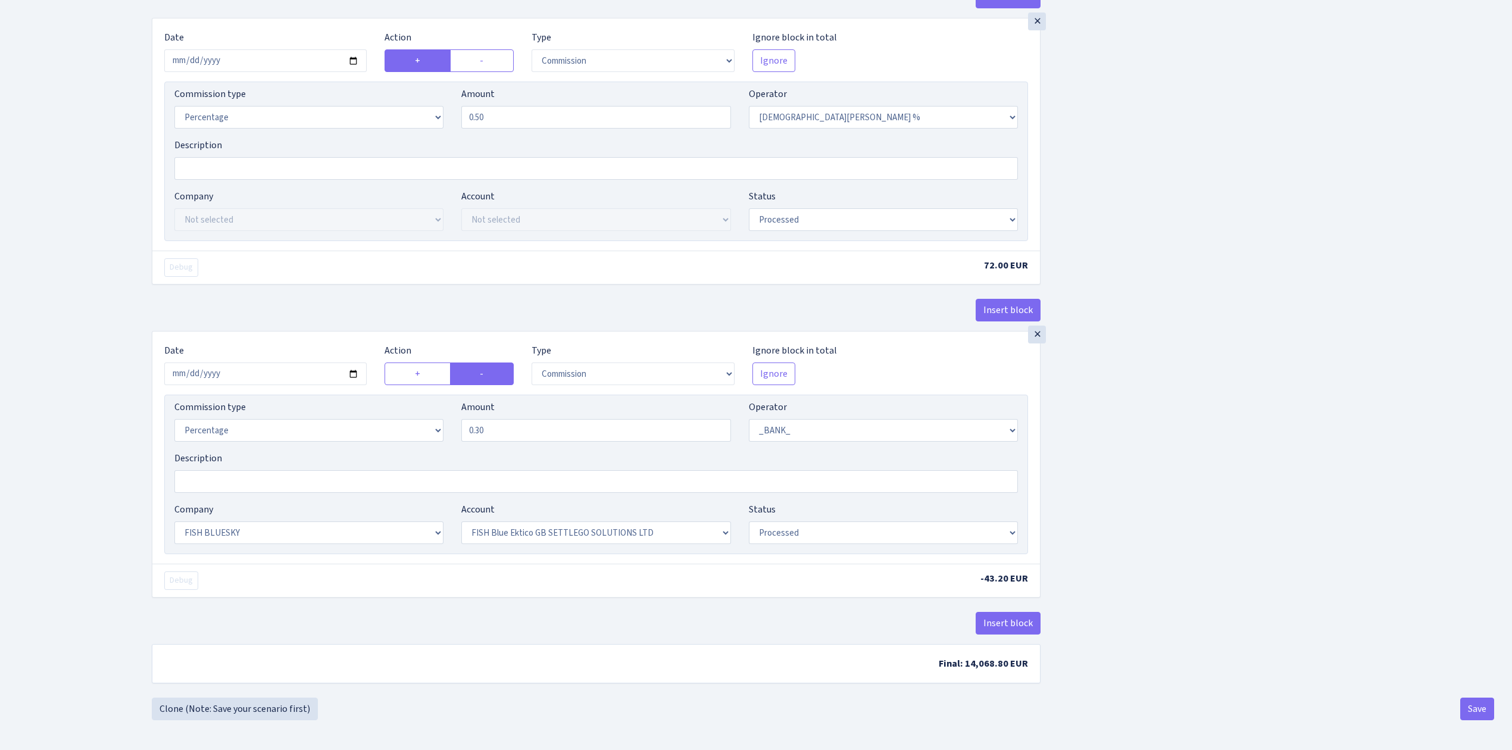
click at [1167, 608] on div "Insert block × Date 2025-09-11 Action + - Type --- In Out Commission Field requ…" at bounding box center [823, 3] width 1360 height 1389
click at [1482, 711] on button "Save" at bounding box center [1477, 708] width 34 height 23
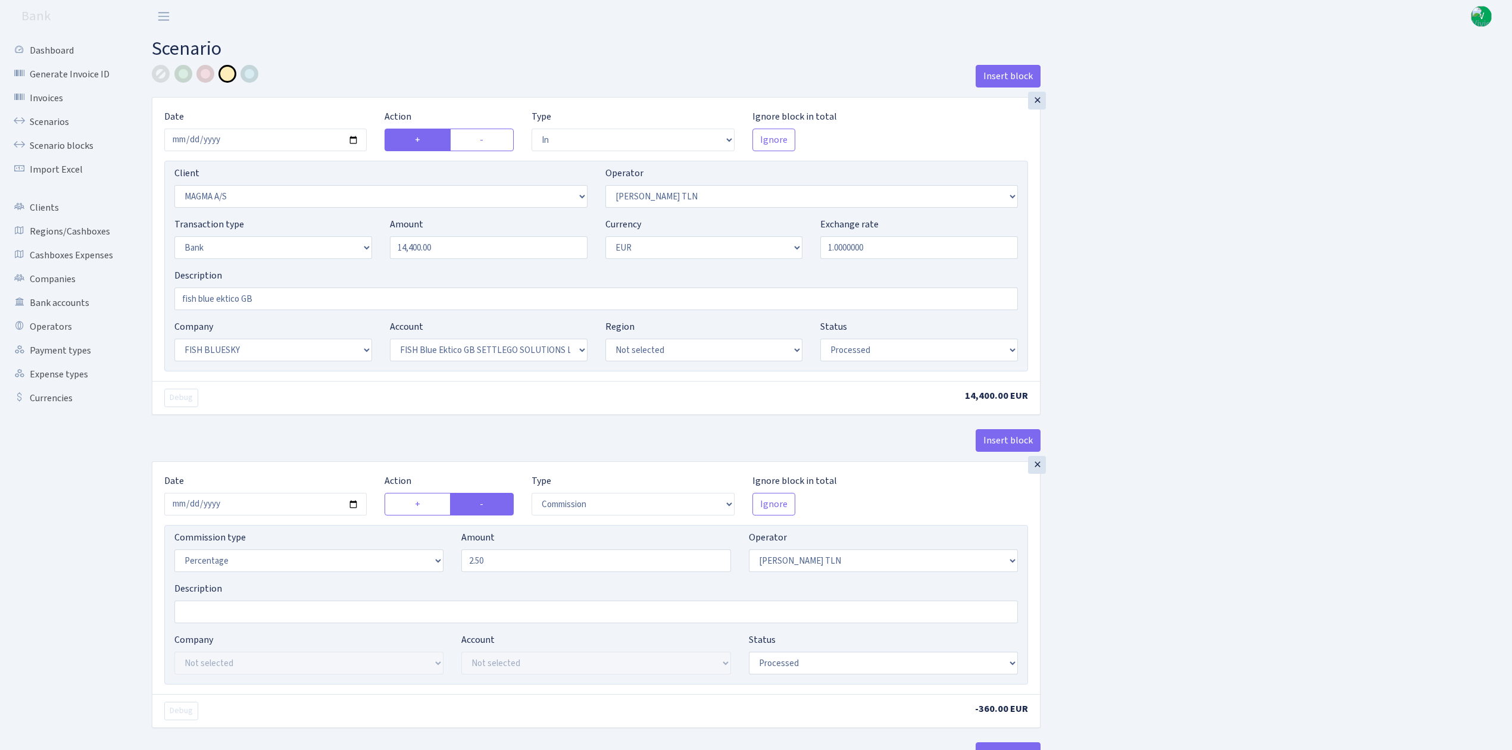
select select "in"
select select "1996"
select select "213"
select select "2"
select select "1"
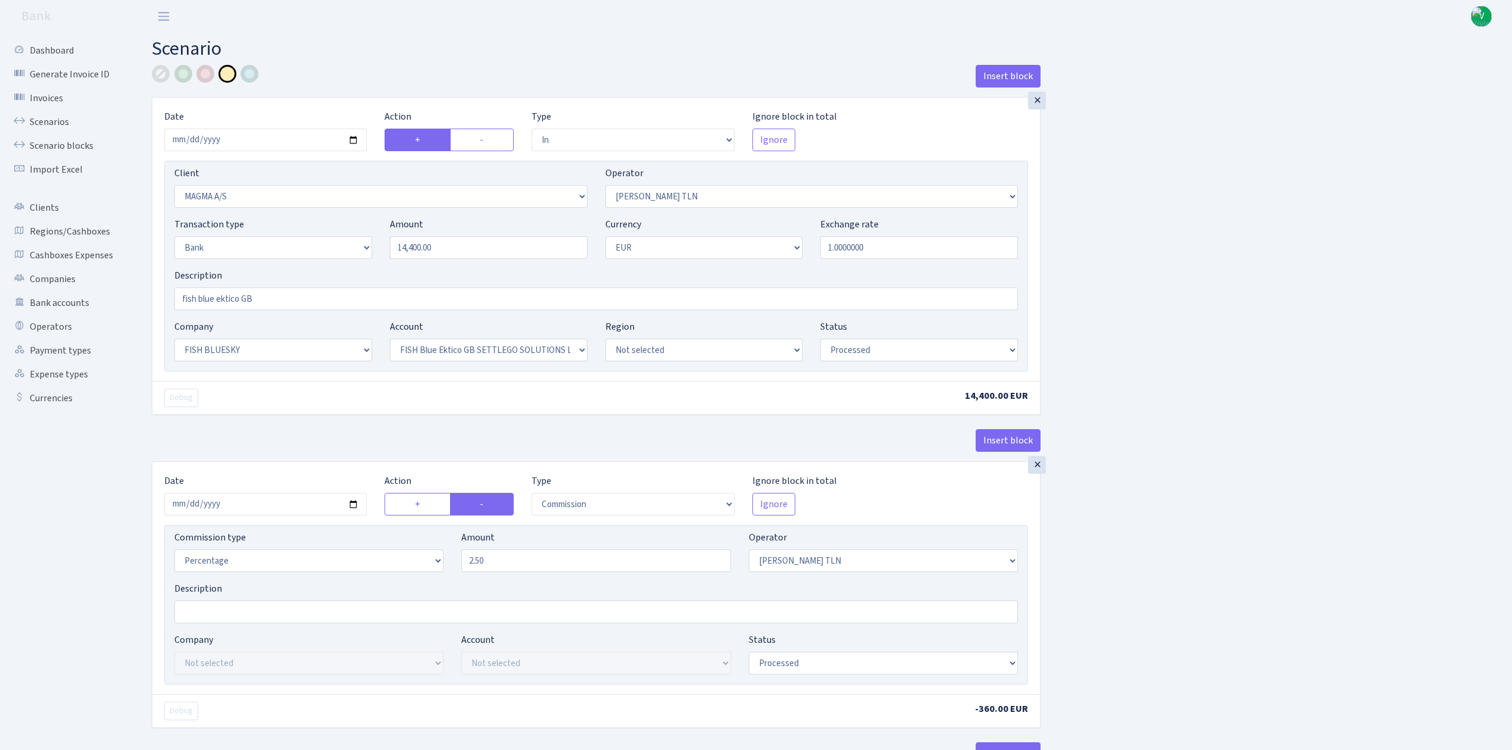
select select "23"
select select "67"
select select "processed"
select select "commission"
select select "213"
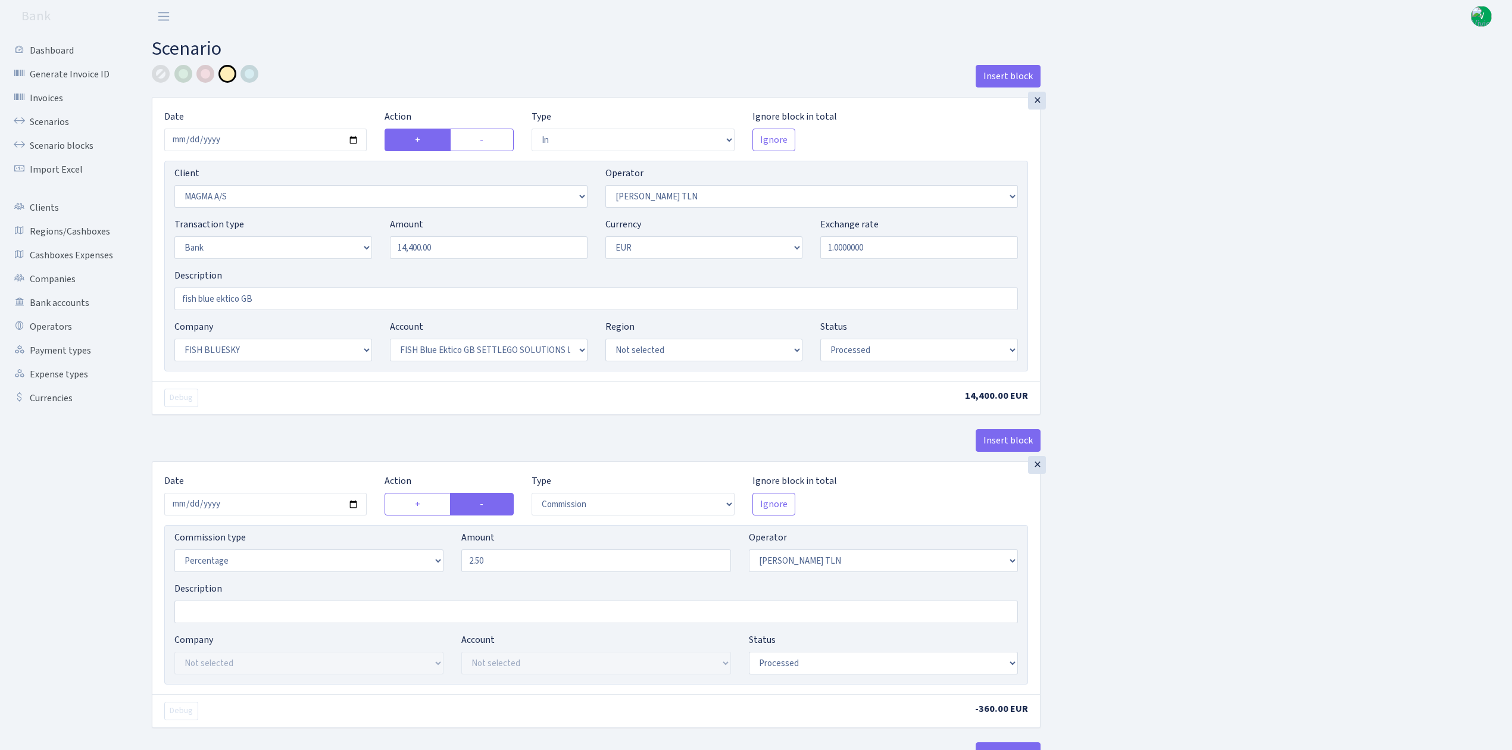
select select "processed"
select select "commission"
select select "248"
select select "processed"
select select "commission"
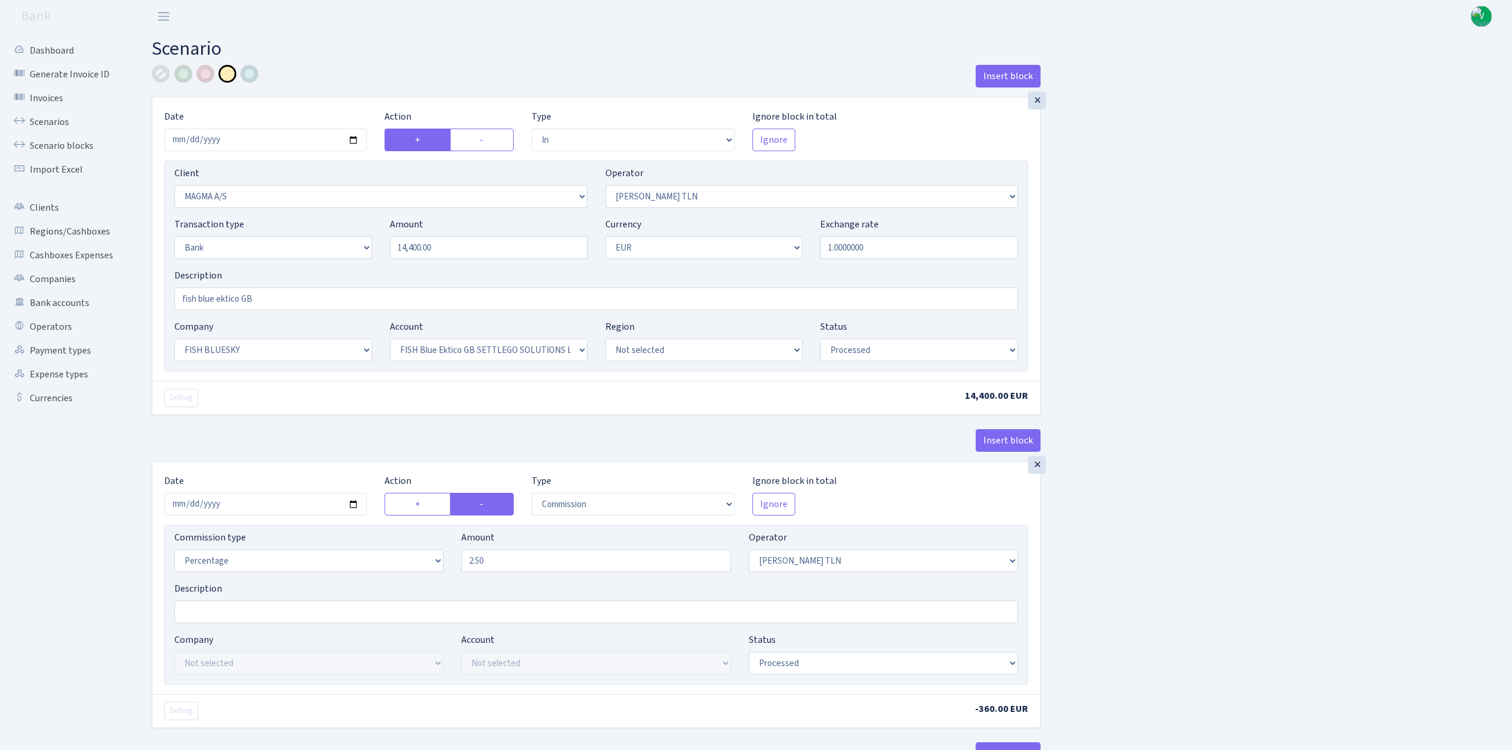
select select "1"
select select "23"
select select "67"
select select "processed"
click at [58, 121] on link "Scenarios" at bounding box center [65, 122] width 119 height 24
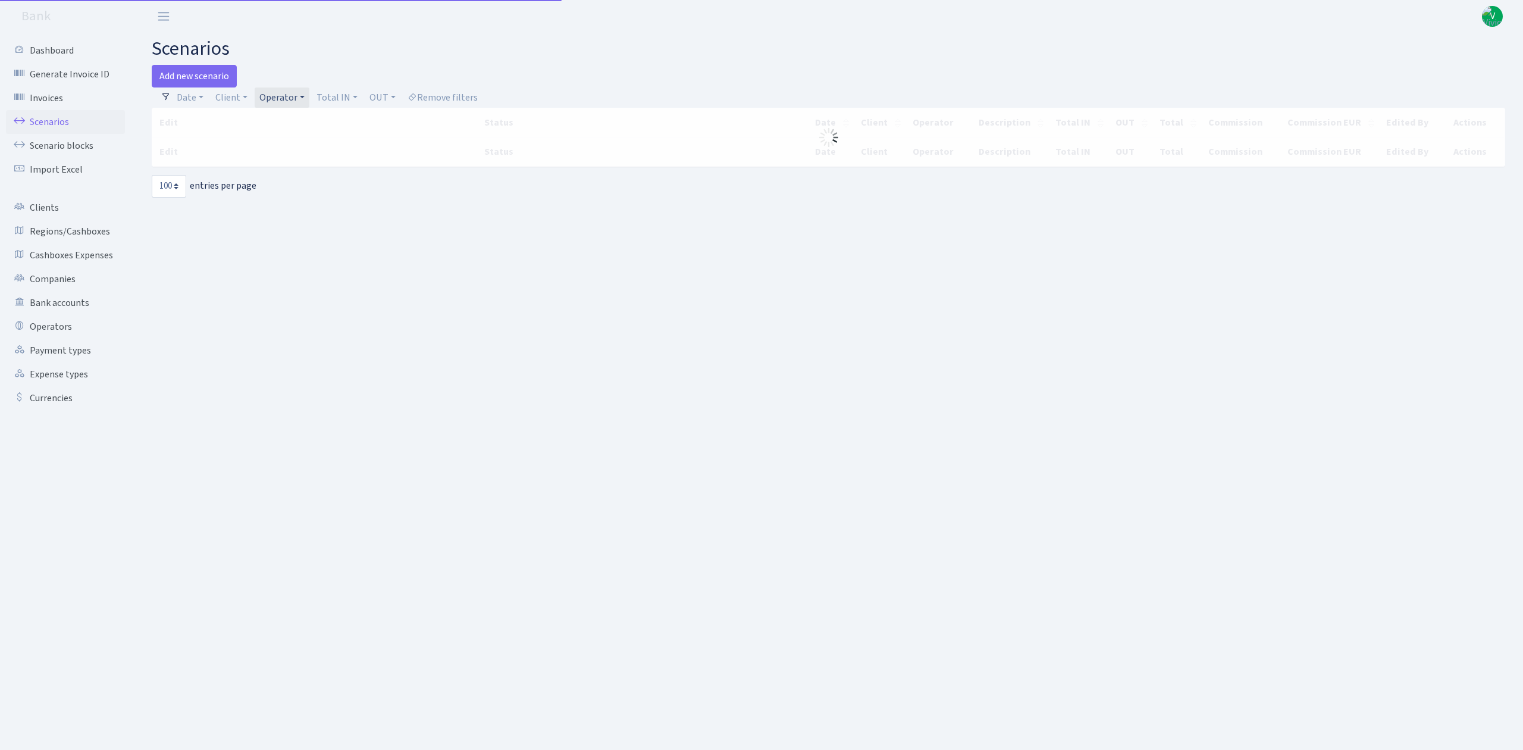
select select "100"
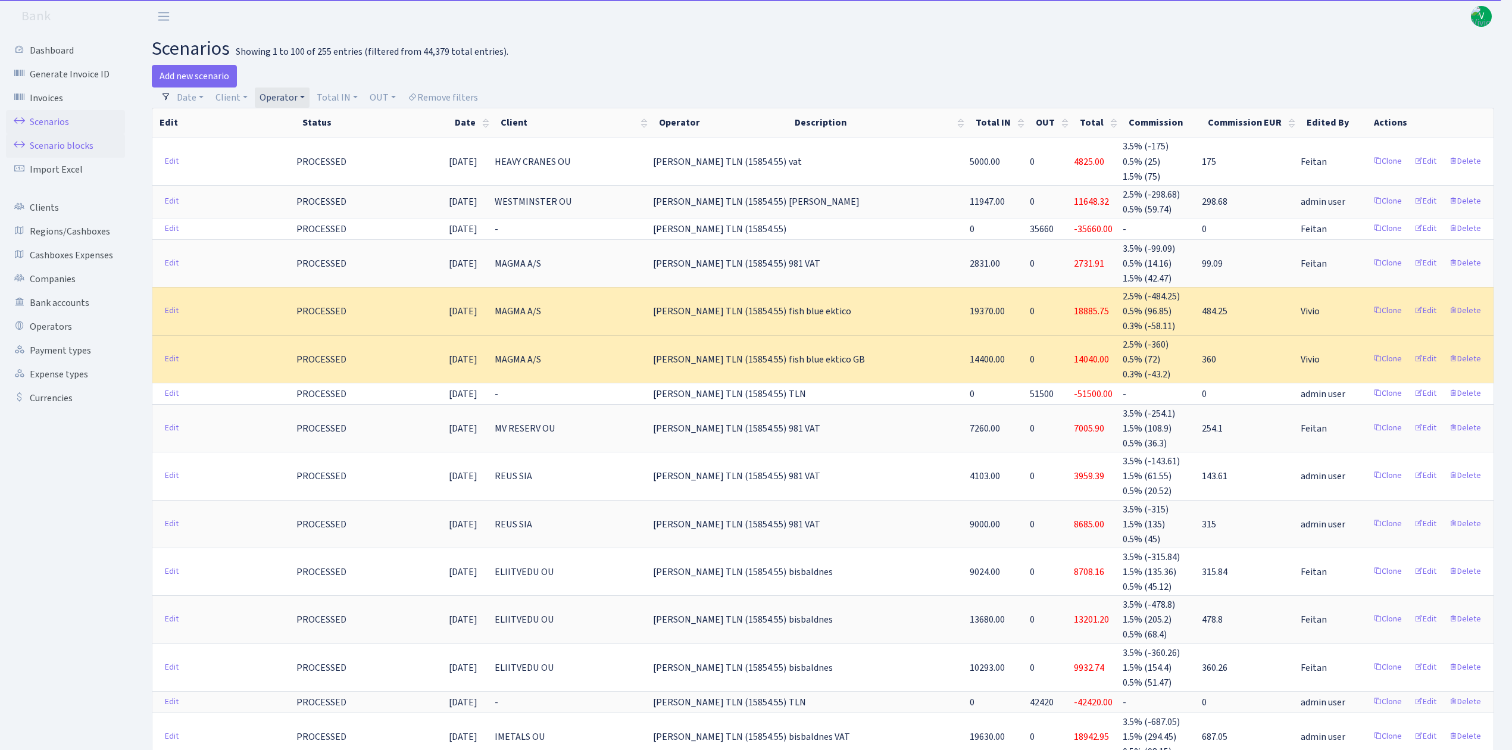
click at [84, 145] on link "Scenario blocks" at bounding box center [65, 146] width 119 height 24
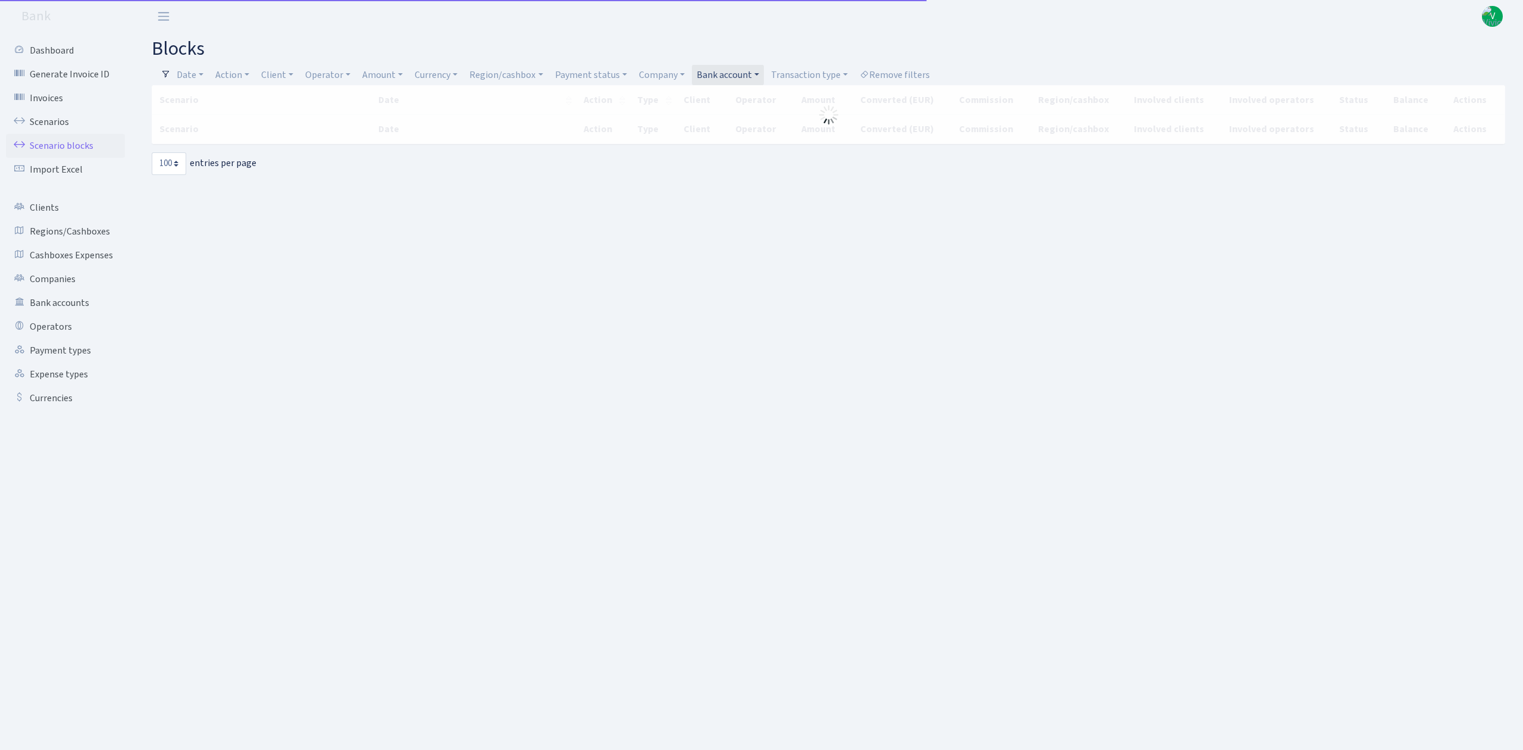
select select "100"
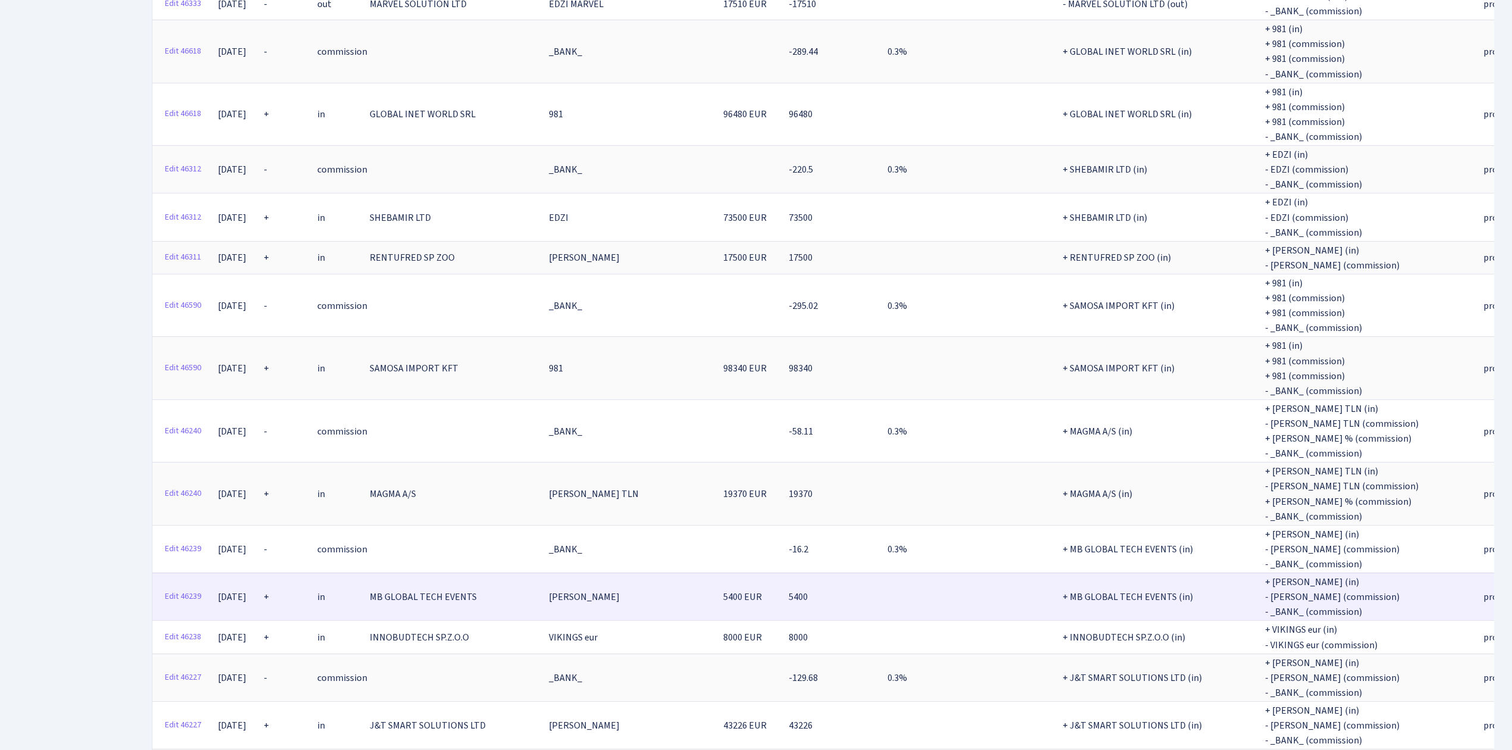
scroll to position [1666, 0]
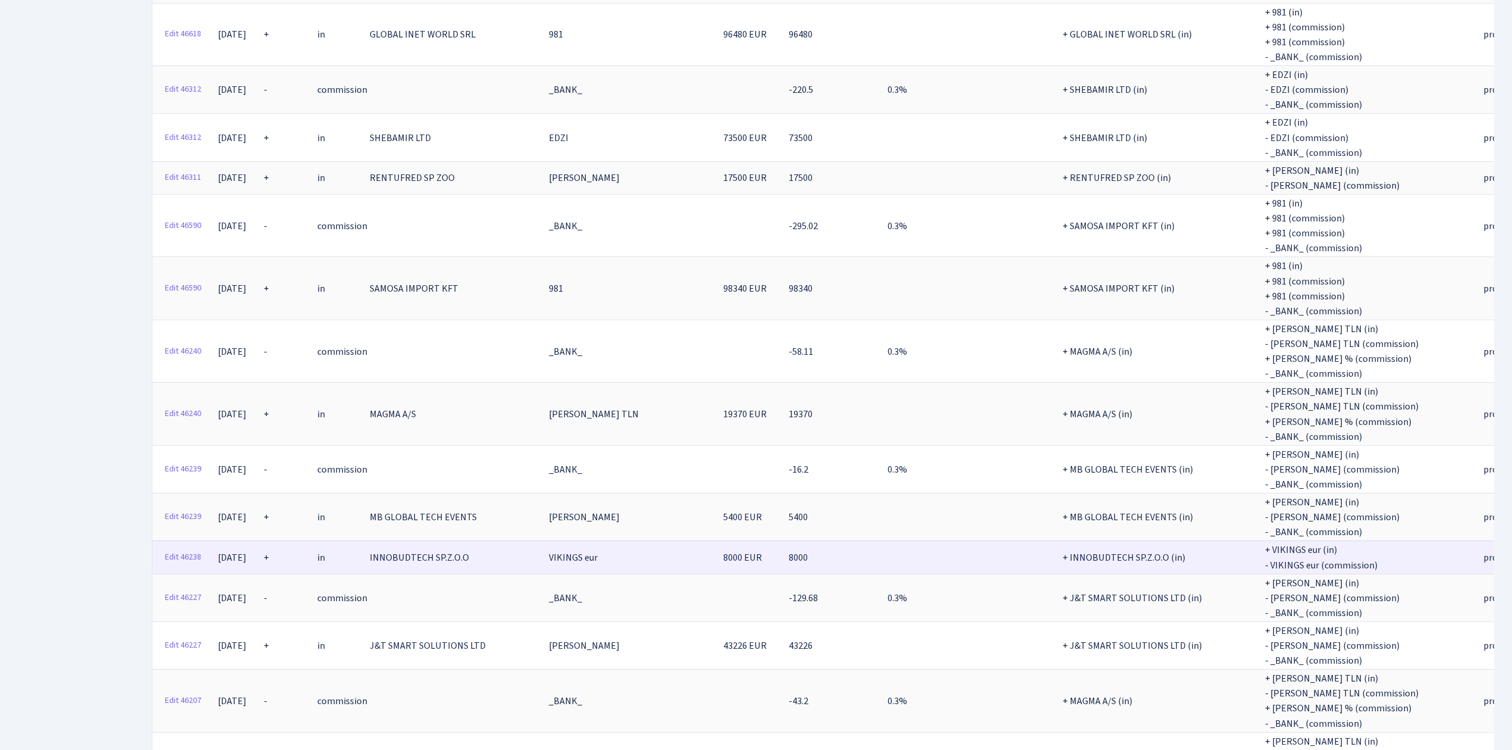
drag, startPoint x: 703, startPoint y: 577, endPoint x: 648, endPoint y: 498, distance: 96.6
click at [648, 498] on tbody "Edit 46608 23.09.2025 - commission _BANK_ -67.57 0.3% + OSAUHING NILSTECH (in) …" at bounding box center [916, 695] width 1529 height 4495
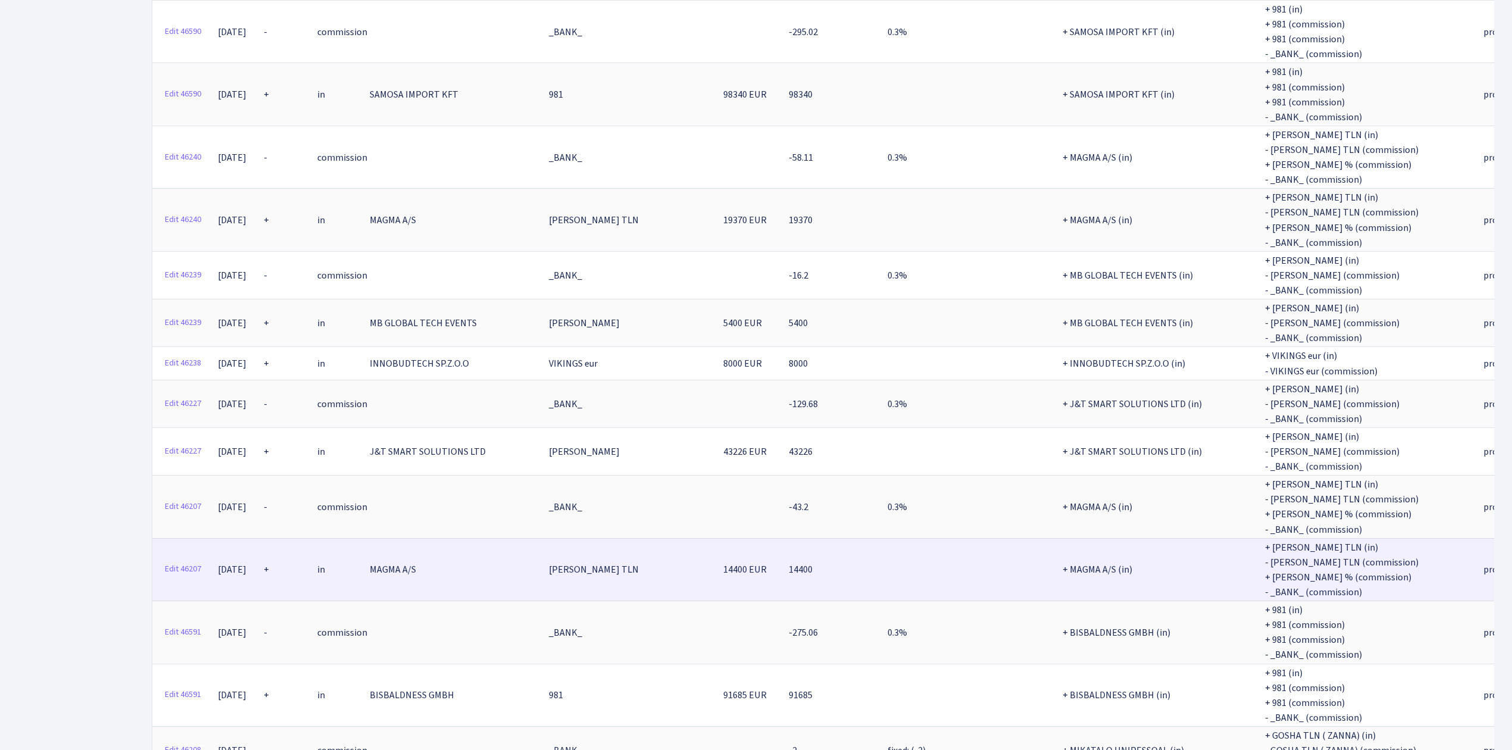
scroll to position [1983, 0]
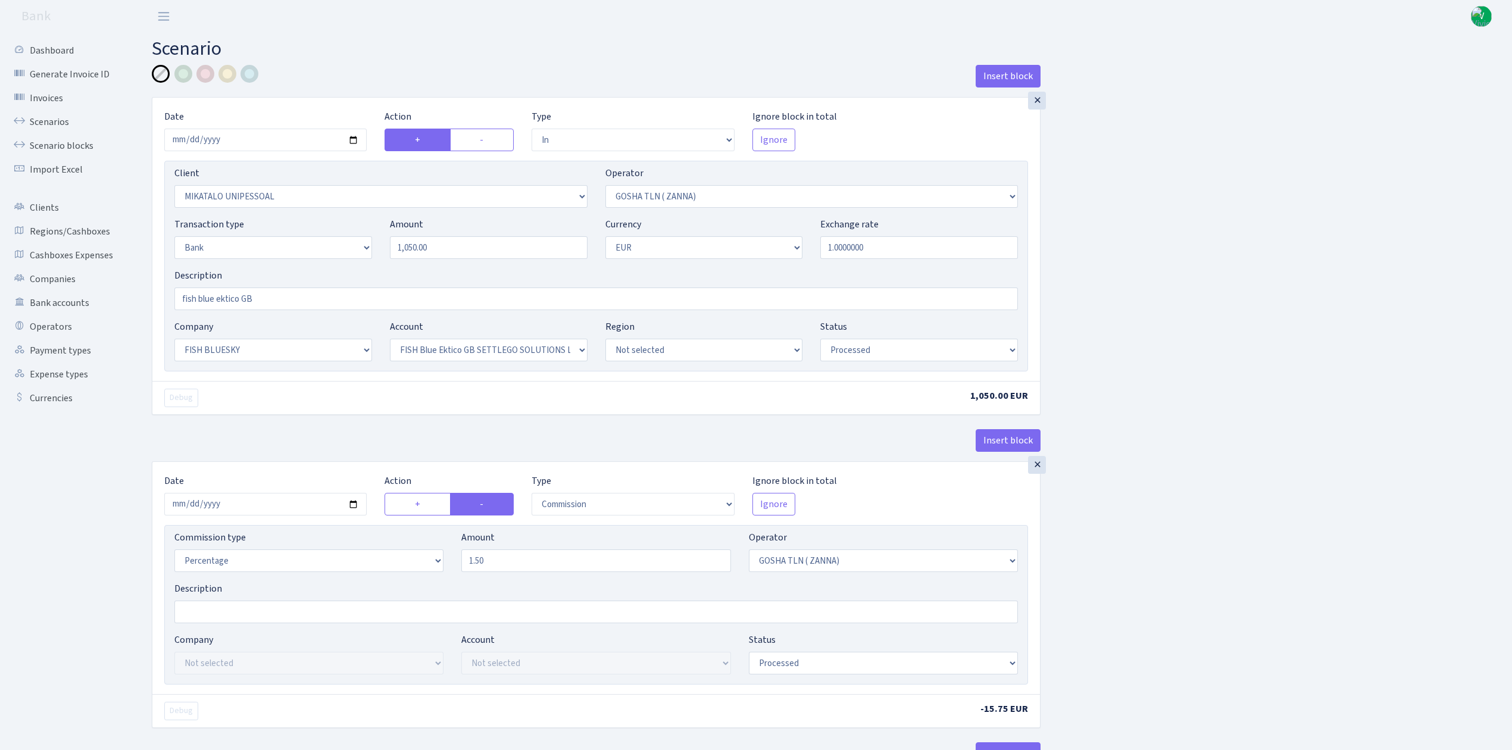
select select "in"
select select "3310"
select select "134"
select select "2"
select select "1"
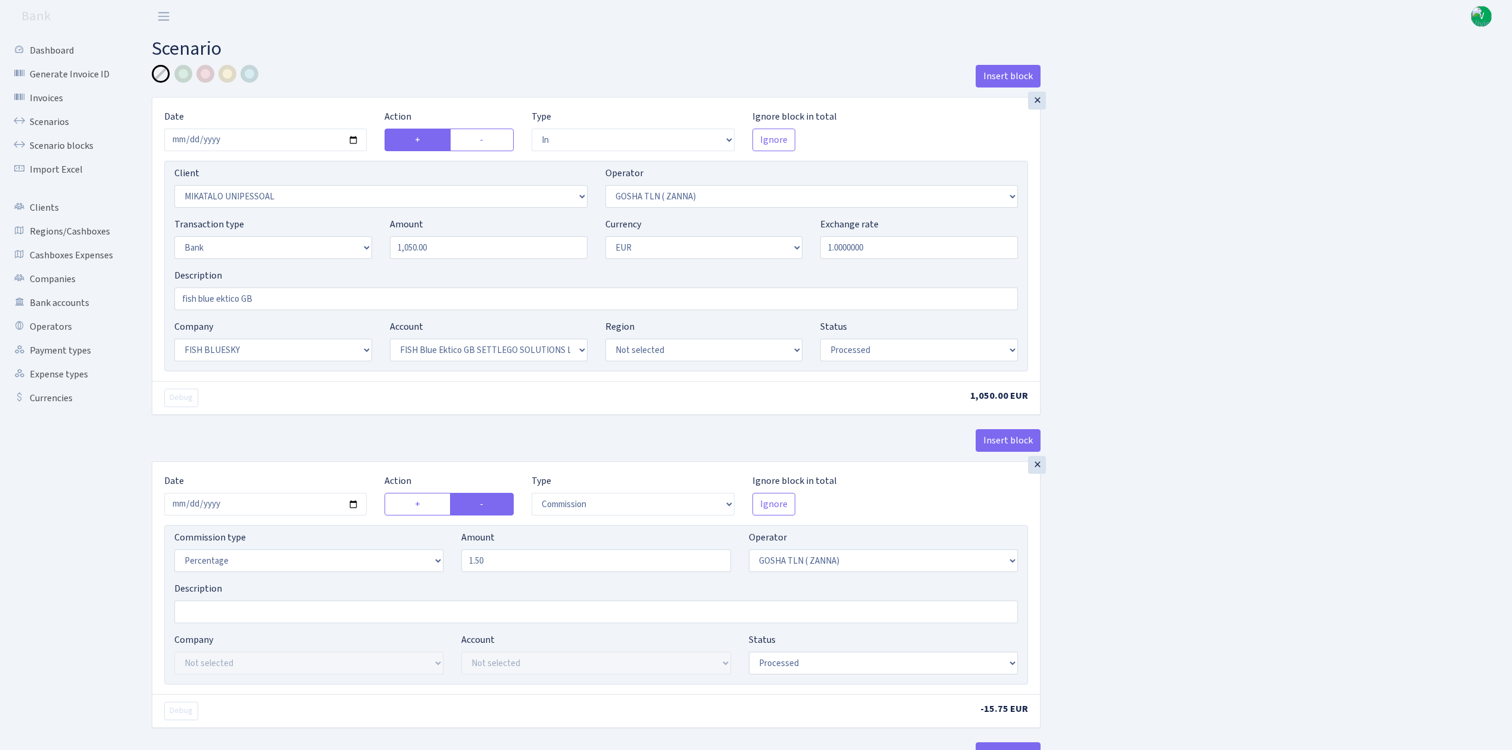
select select "23"
select select "67"
select select "processed"
select select "commission"
select select "134"
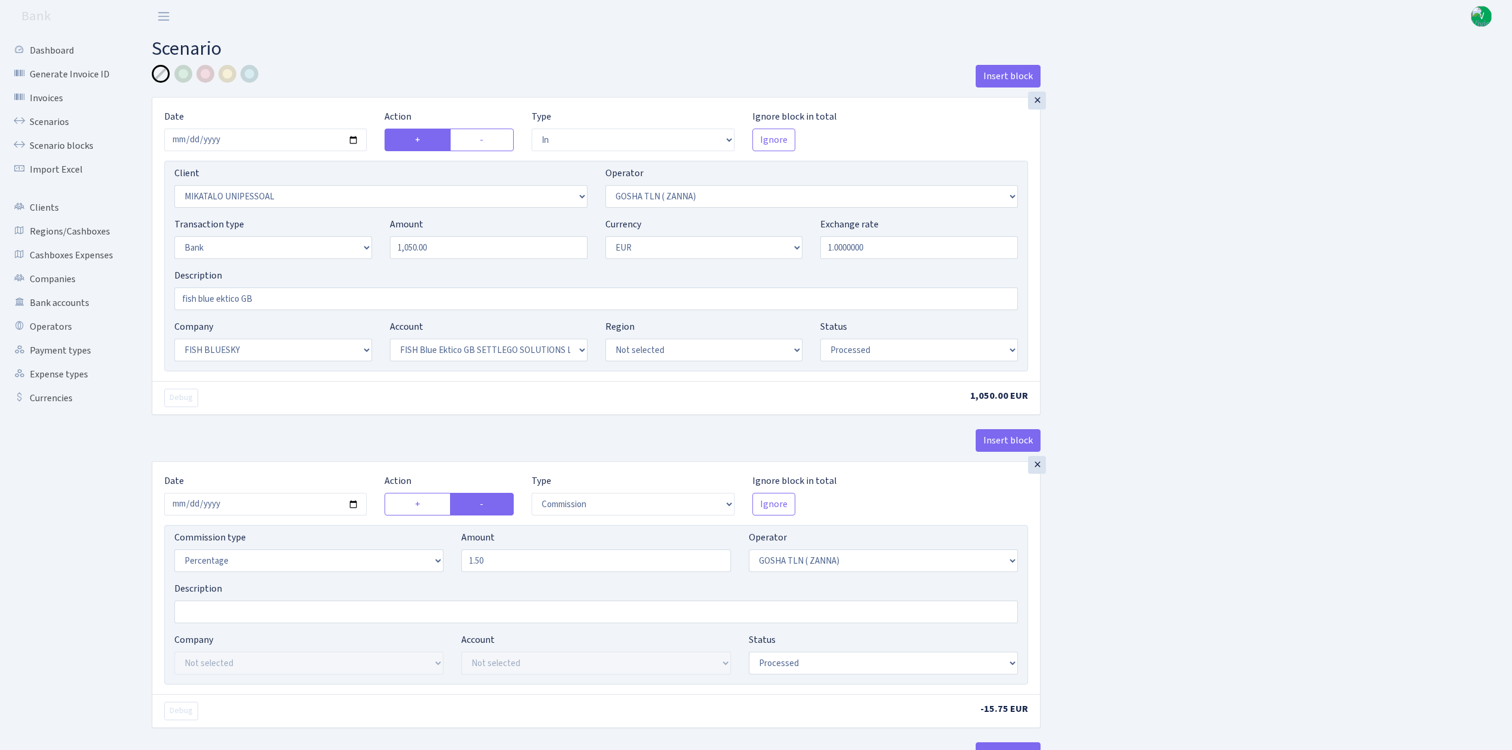
select select "processed"
select select "commission"
select select "fixed"
select select "1"
select select "23"
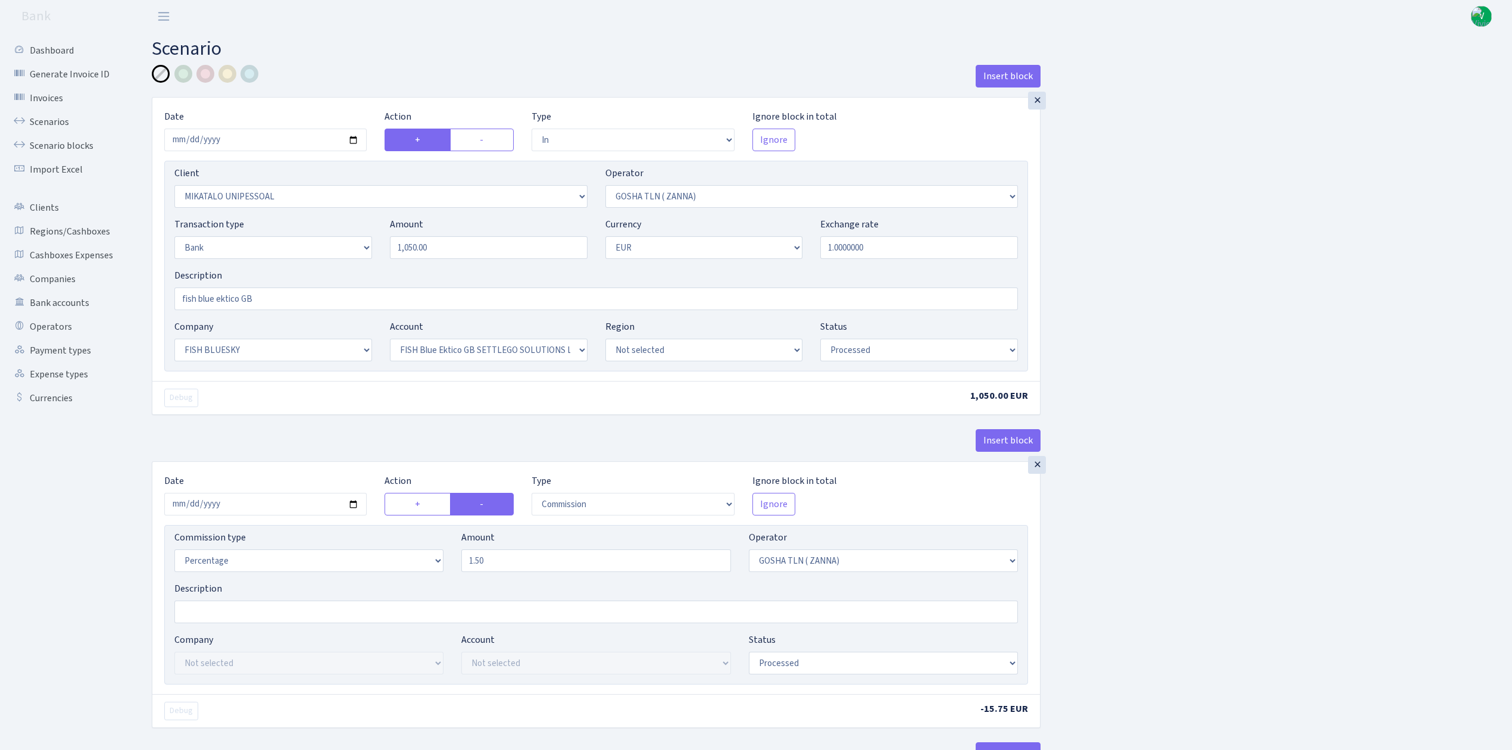
select select "67"
select select "processed"
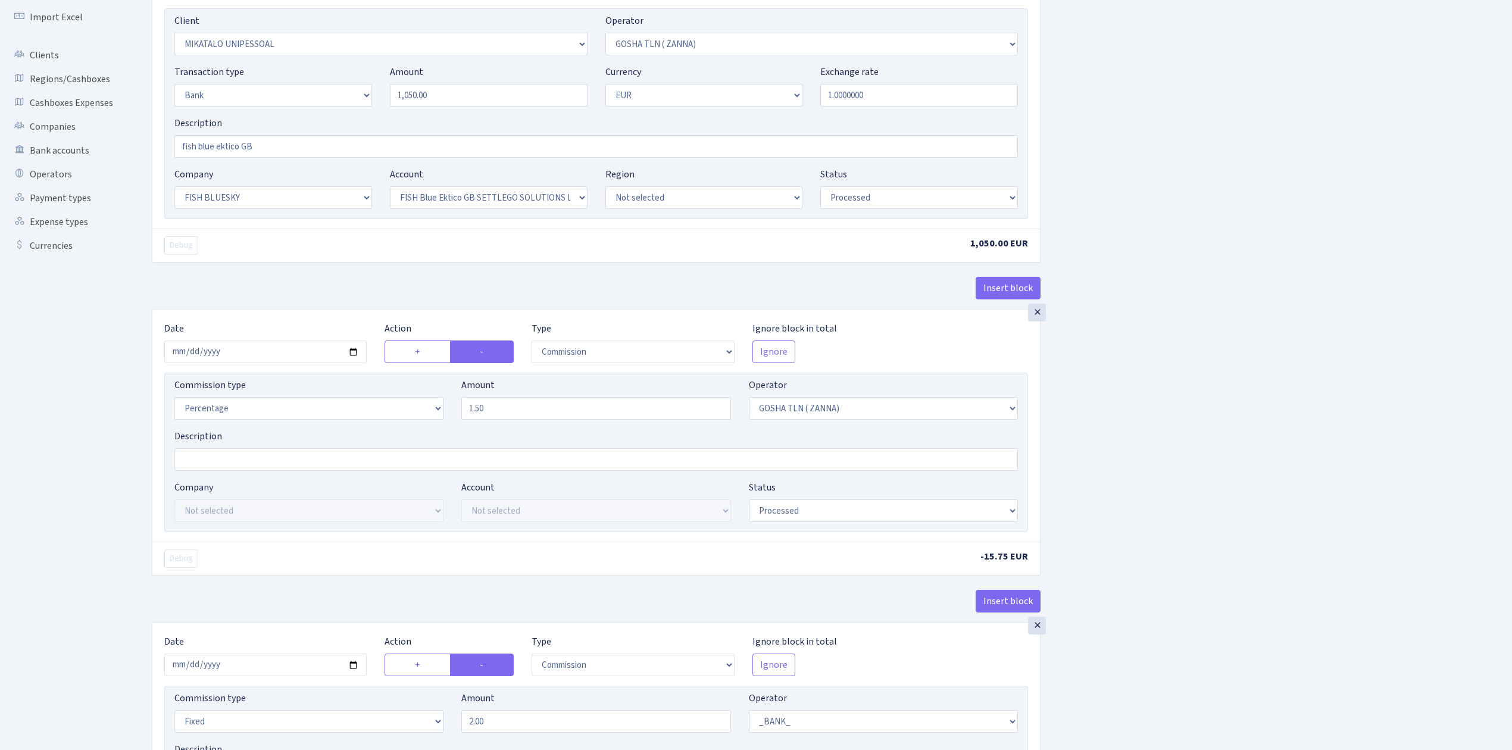
scroll to position [317, 0]
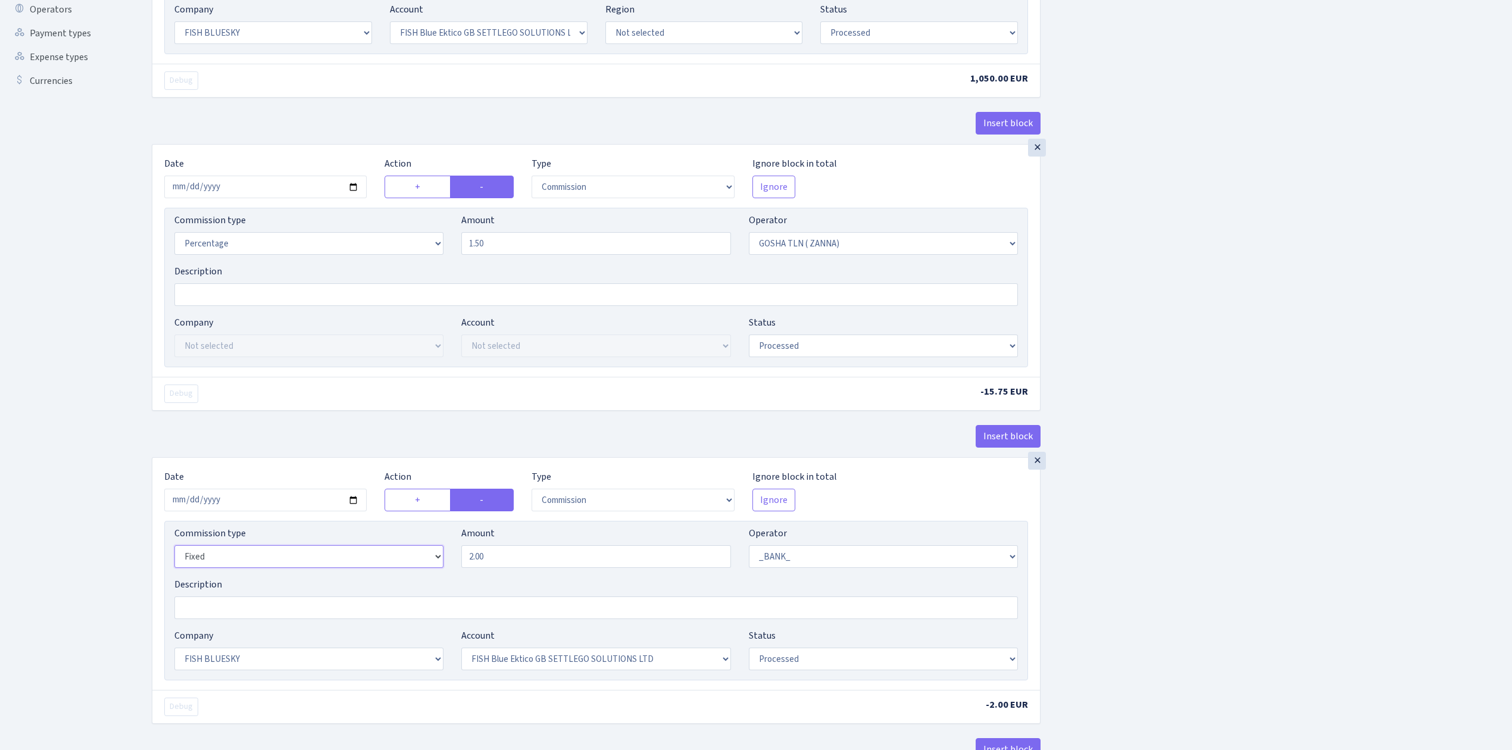
click at [289, 562] on select "Percentage Fixed Bank" at bounding box center [308, 556] width 269 height 23
select select "percentage"
click at [174, 550] on select "Percentage Fixed Bank" at bounding box center [308, 556] width 269 height 23
drag, startPoint x: 510, startPoint y: 561, endPoint x: 403, endPoint y: 541, distance: 108.9
click at [403, 541] on div "Commission type Percentage Fixed Bank Amount 2.00 Operator Not selected 981 981…" at bounding box center [595, 551] width 861 height 51
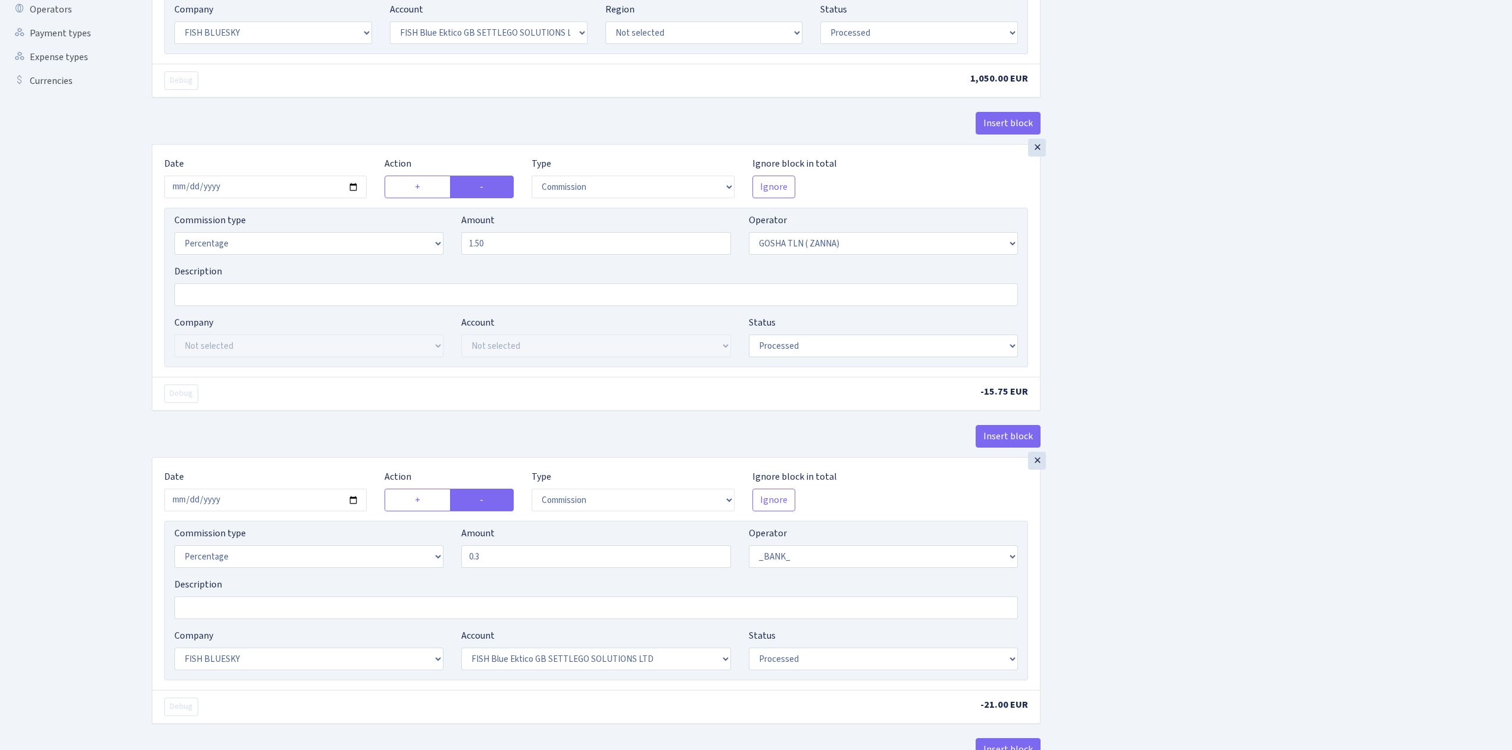
type input "0.30"
click at [1162, 436] on div "Insert block × Date 2025-09-10 Action + - Type --- In Out Commission Field requ…" at bounding box center [823, 286] width 1360 height 1076
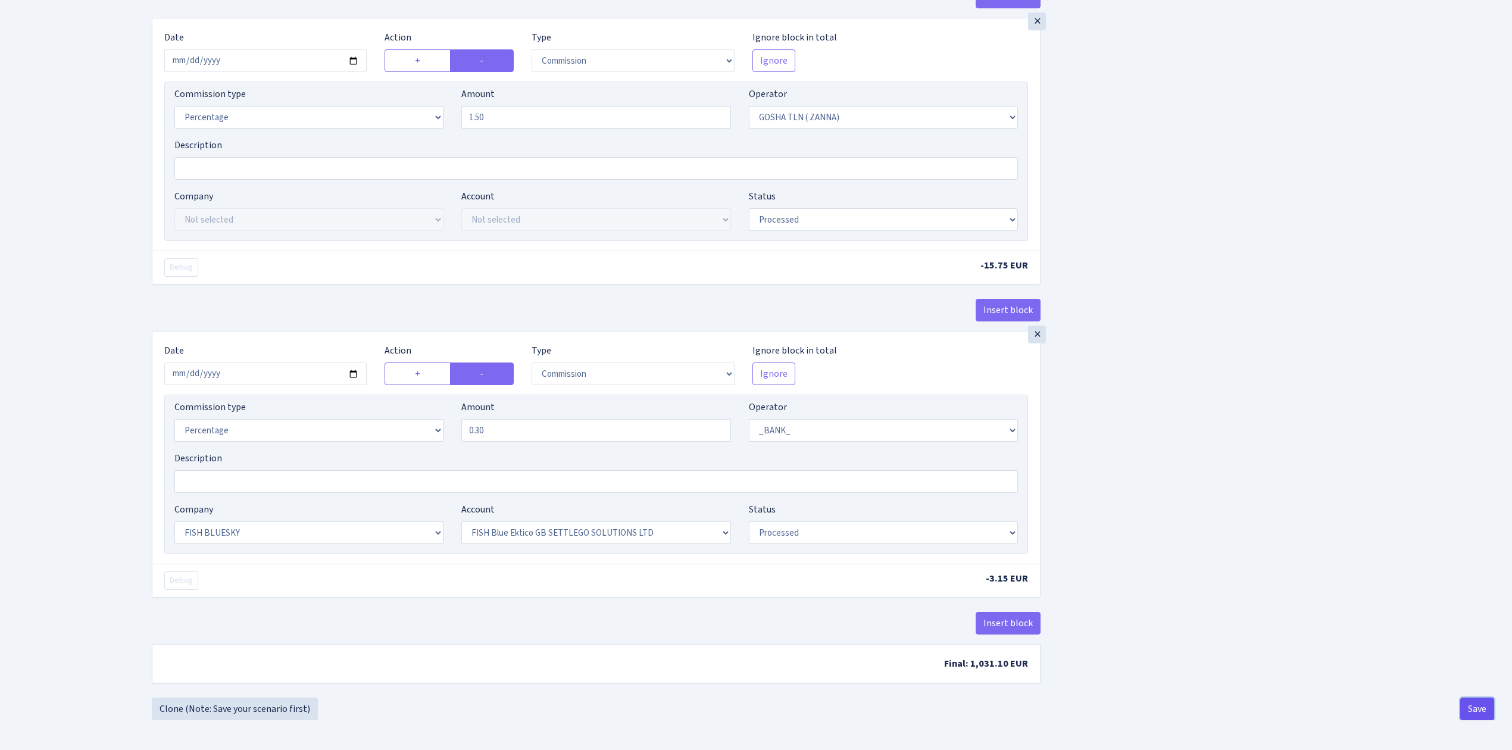
click at [1476, 703] on button "Save" at bounding box center [1477, 708] width 34 height 23
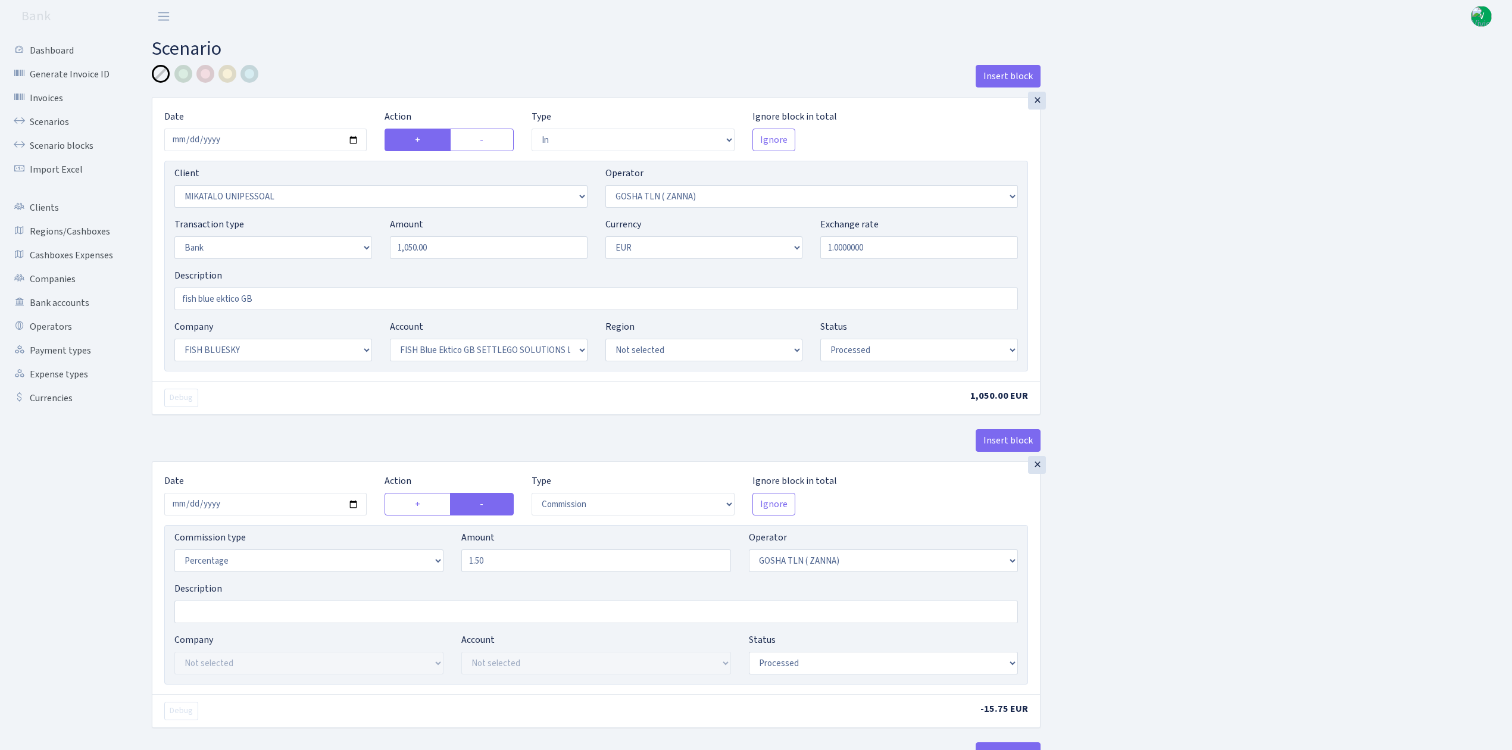
select select "in"
select select "3310"
select select "134"
select select "2"
select select "1"
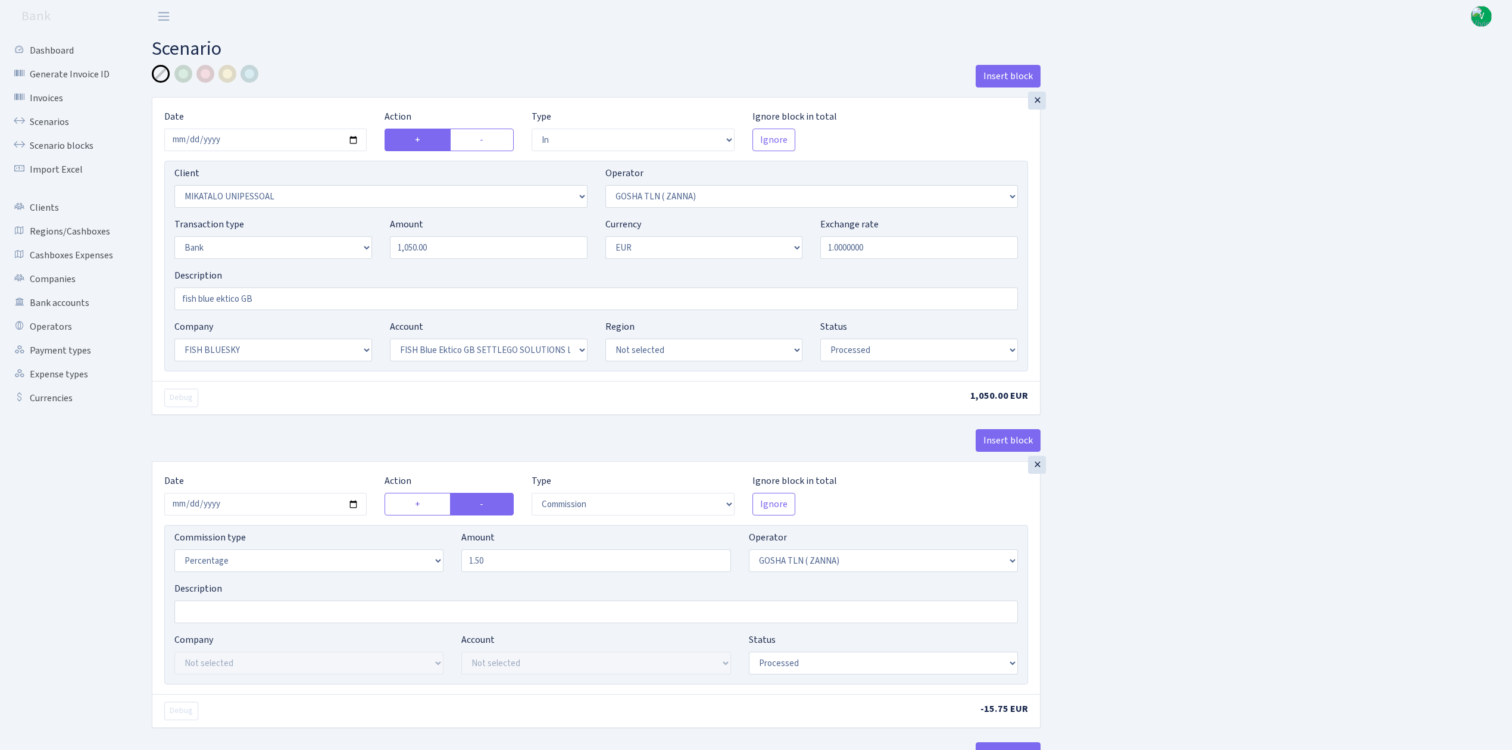
select select "23"
select select "67"
select select "processed"
select select "commission"
select select "134"
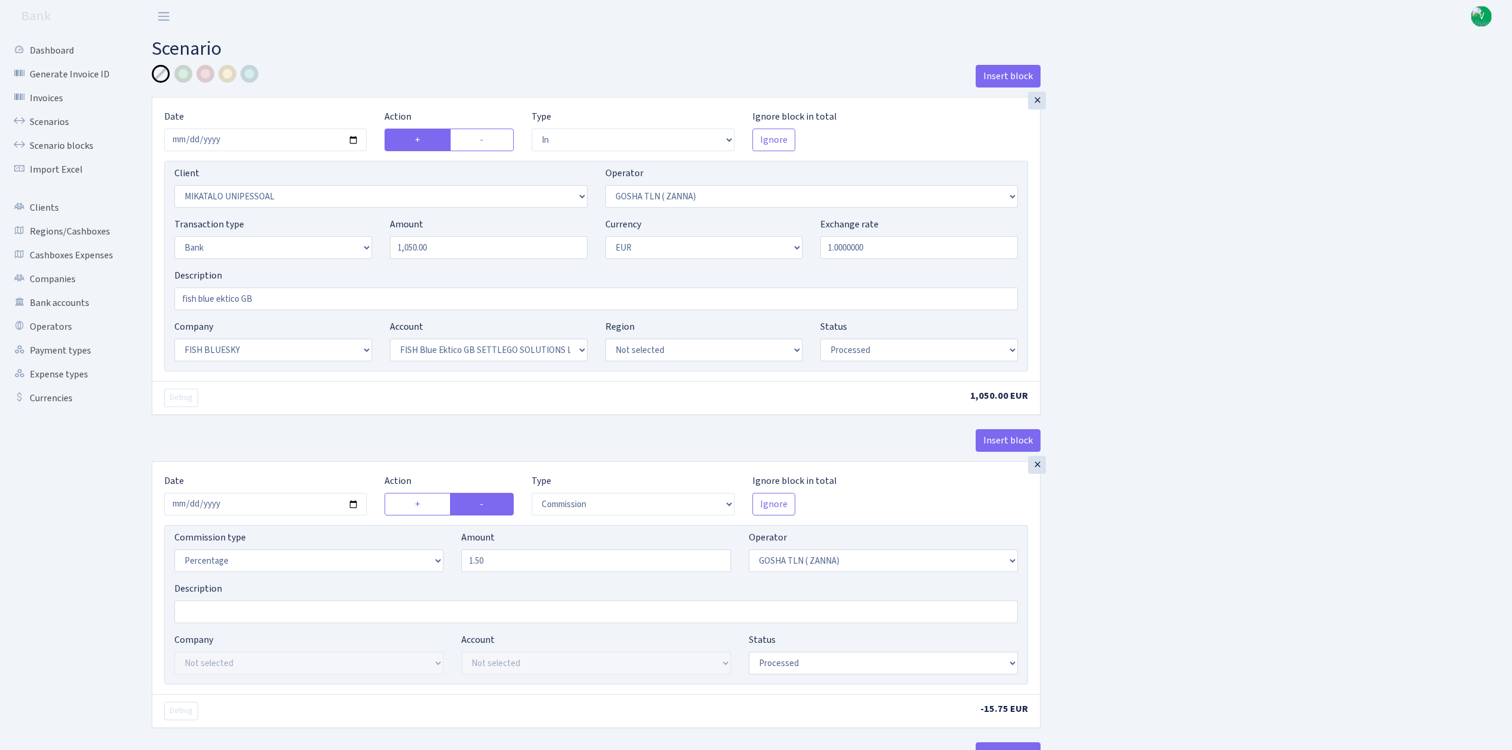
select select "processed"
select select "commission"
select select "1"
select select "23"
select select "67"
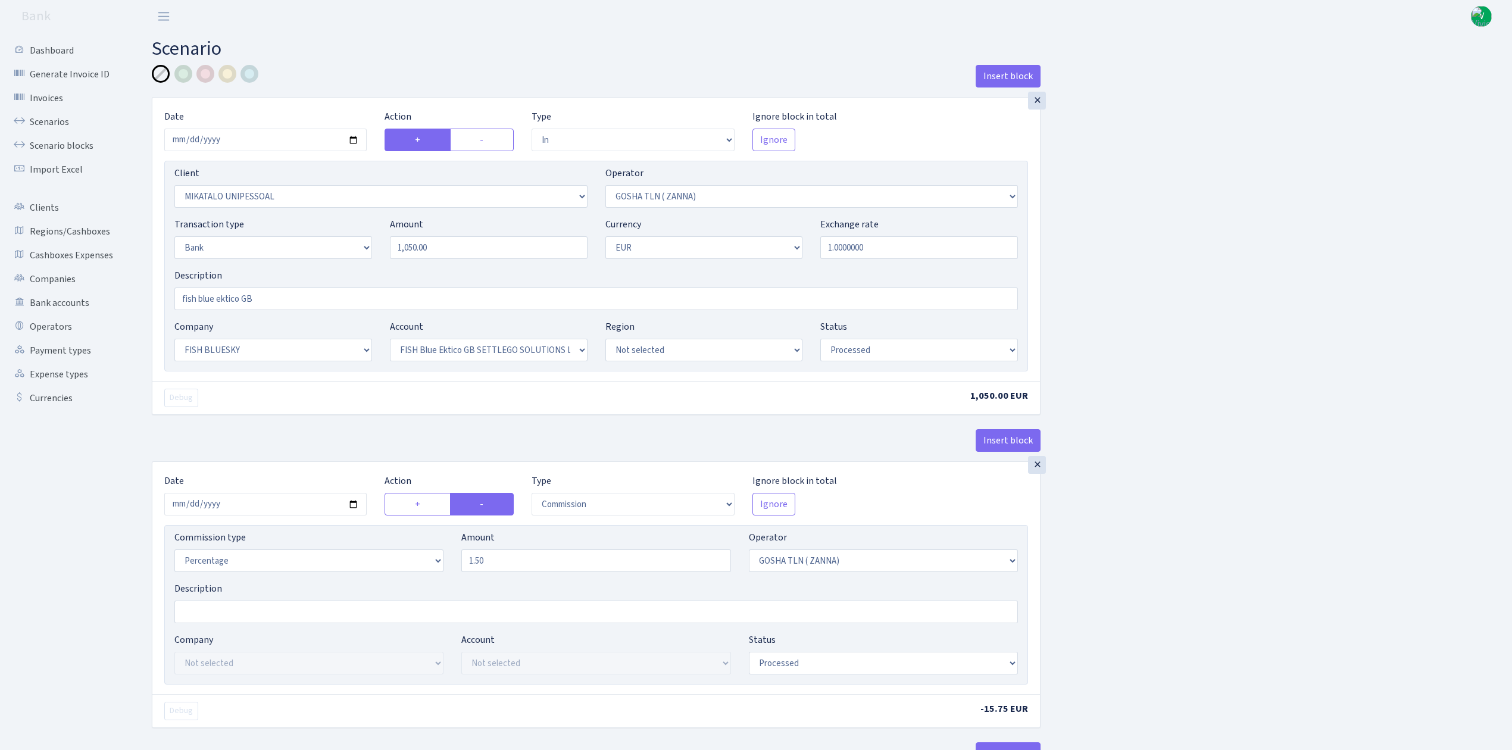
select select "processed"
click at [74, 141] on link "Scenario blocks" at bounding box center [65, 146] width 119 height 24
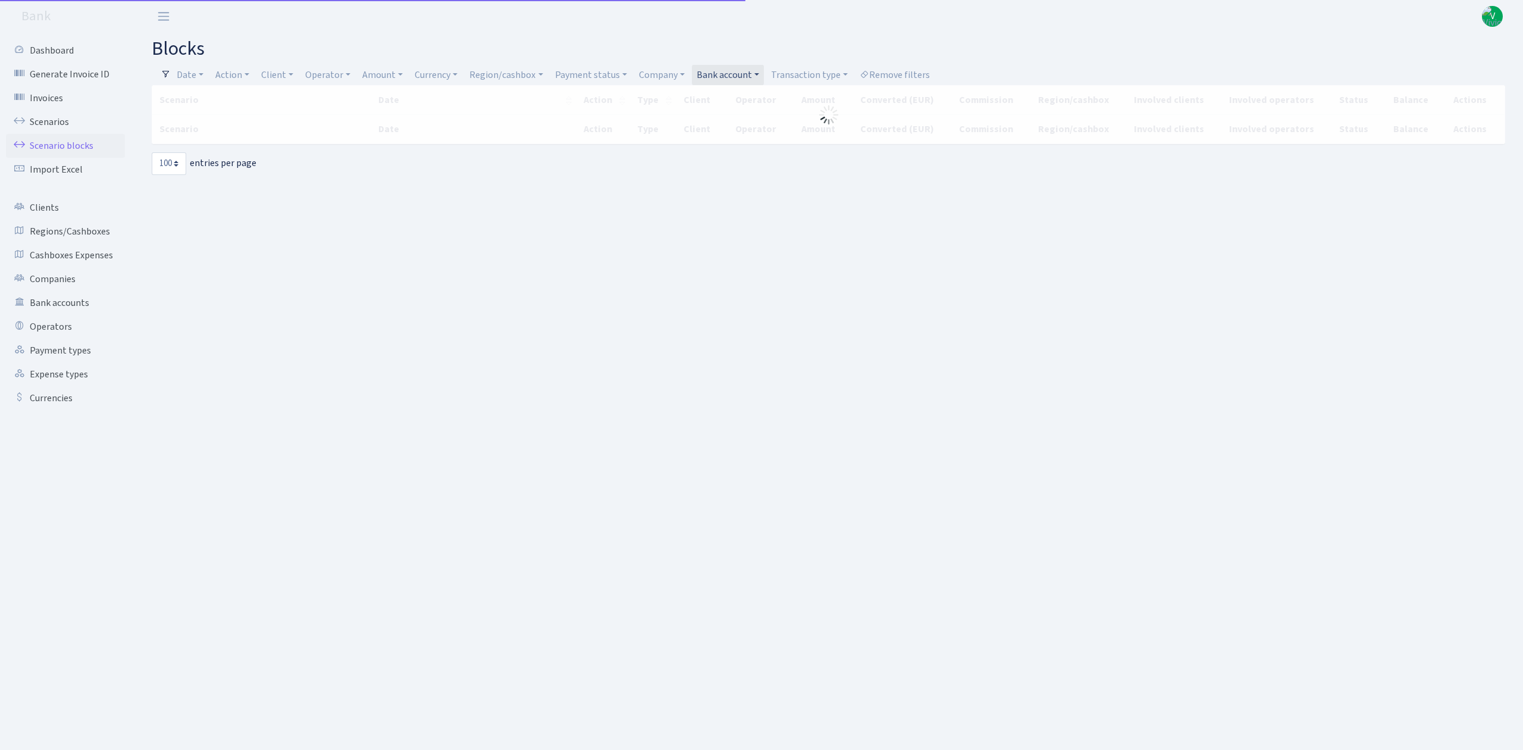
select select "100"
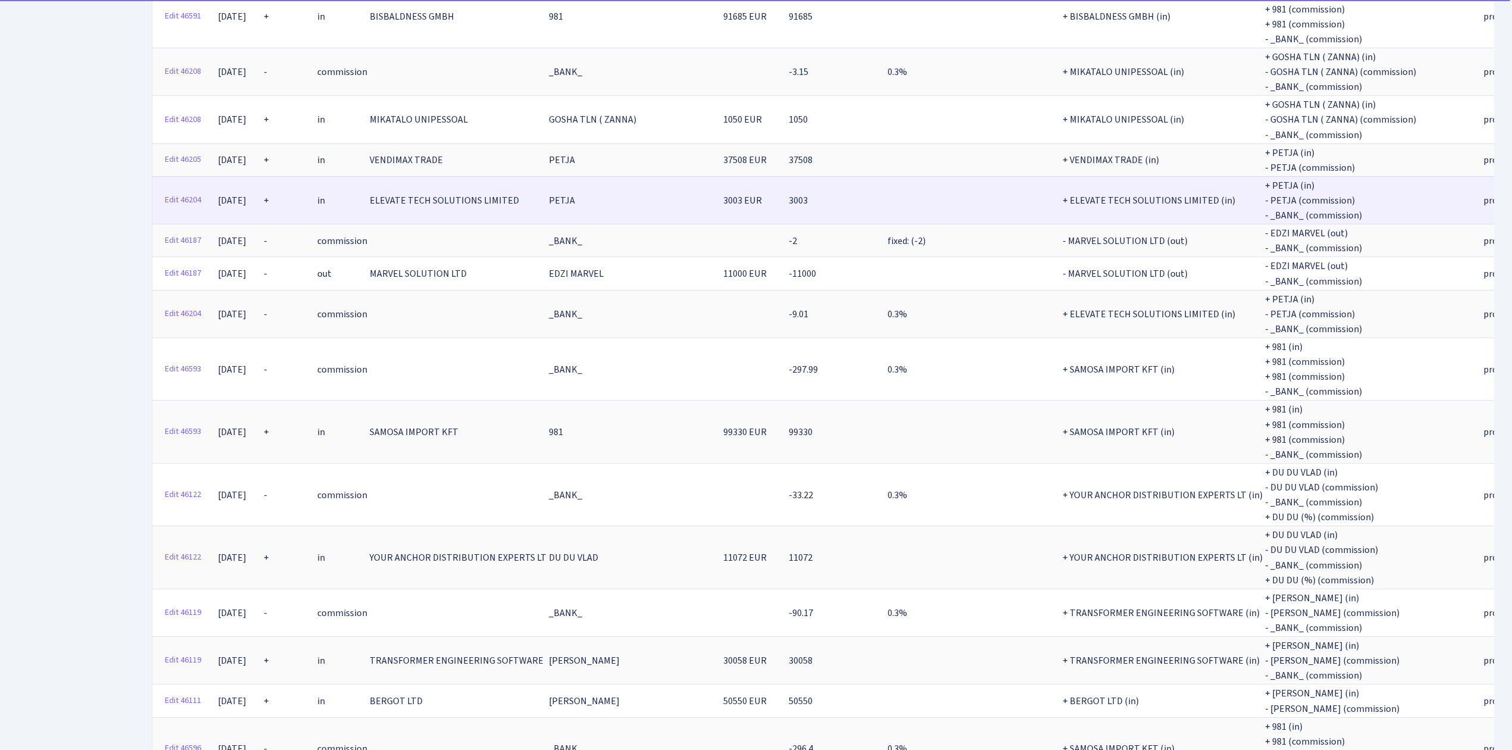
scroll to position [2221, 0]
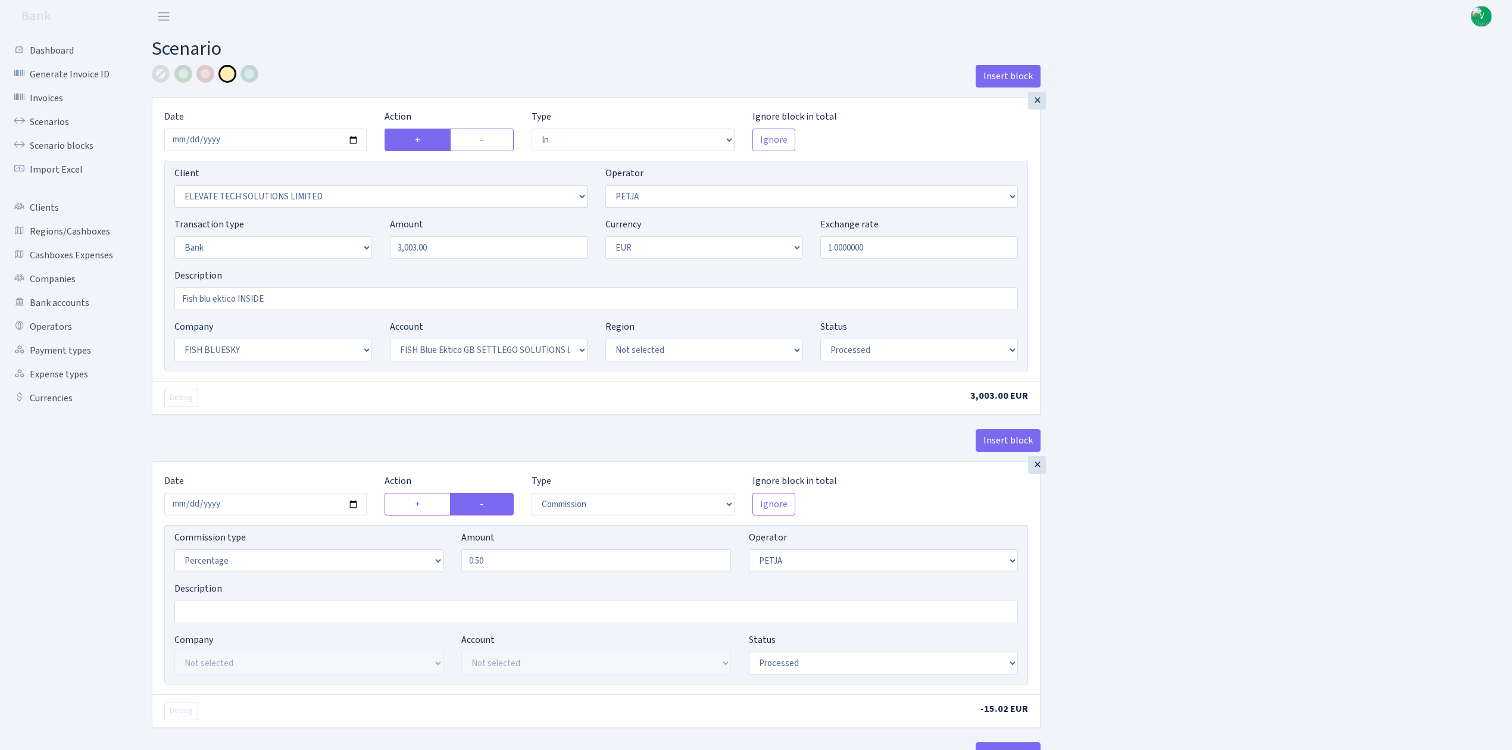
select select "in"
select select "3332"
select select "392"
select select "2"
select select "1"
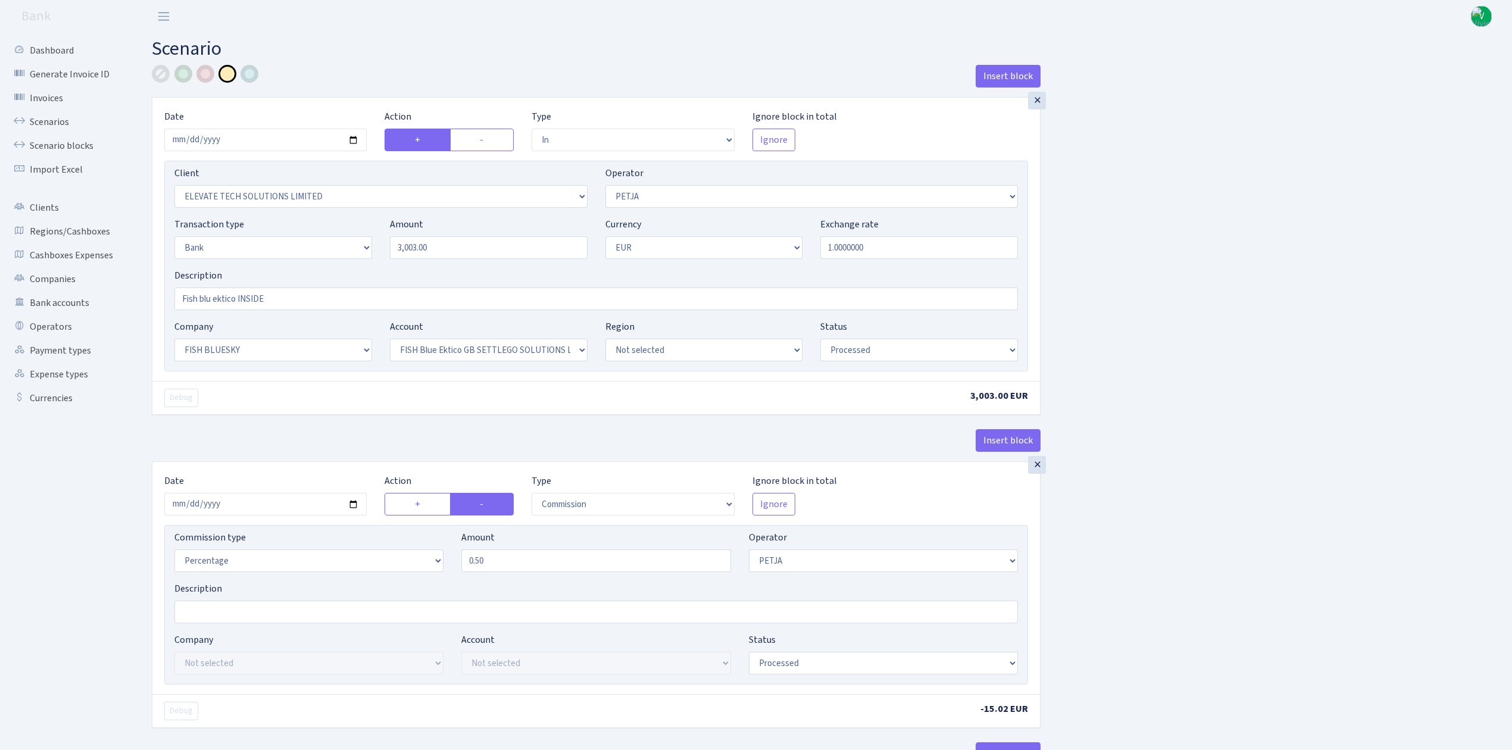
select select "23"
select select "67"
select select "processed"
select select "commission"
select select "392"
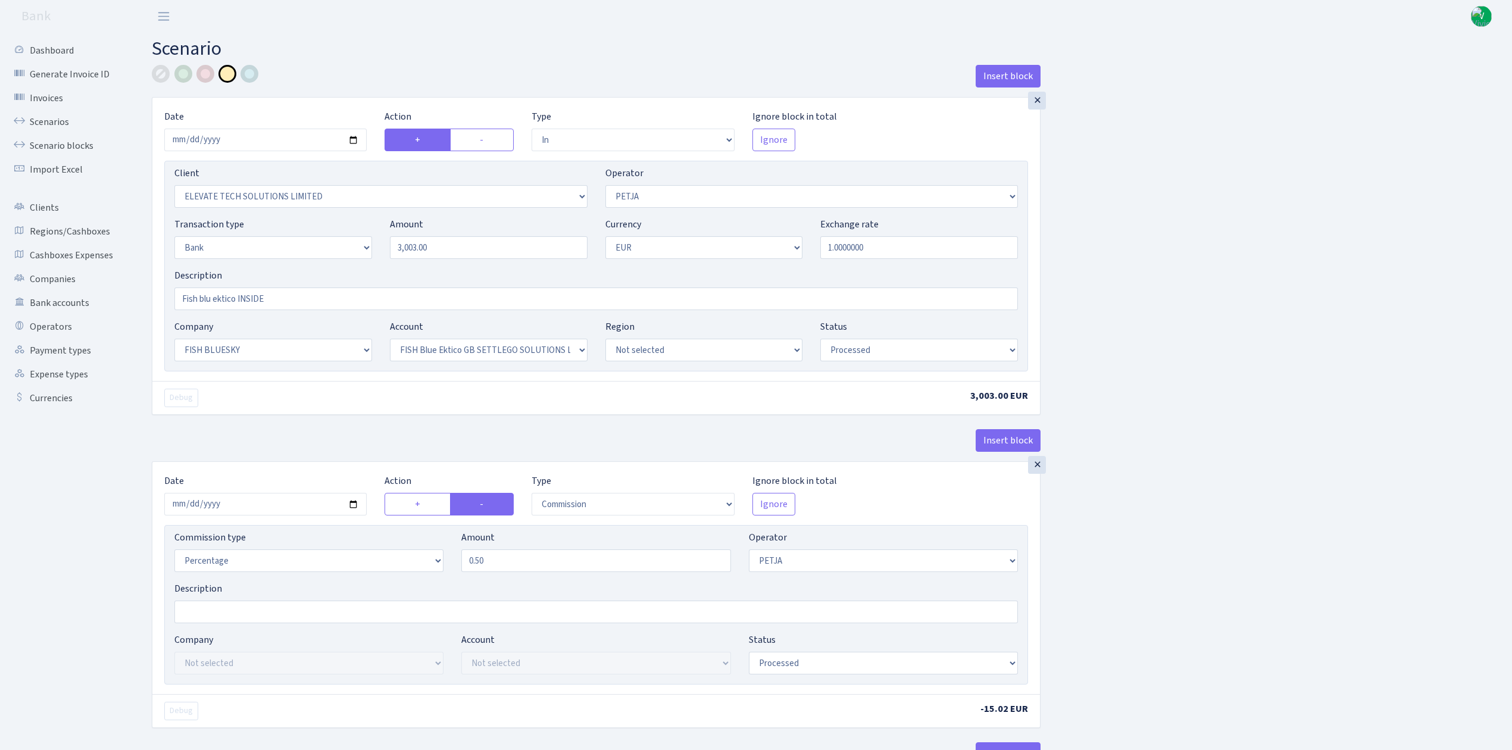
select select "processed"
select select "commission"
select select "1"
select select "23"
select select "67"
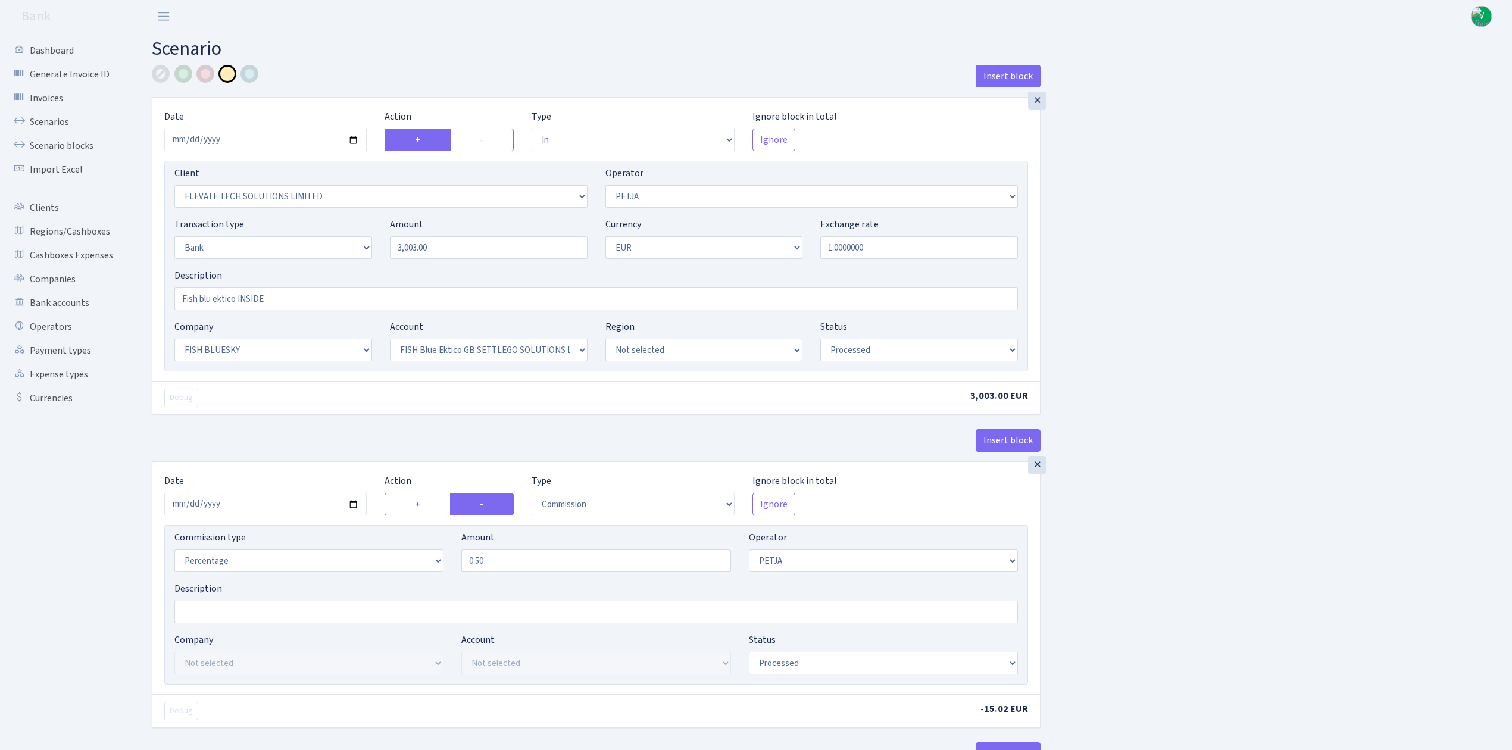
select select "processed"
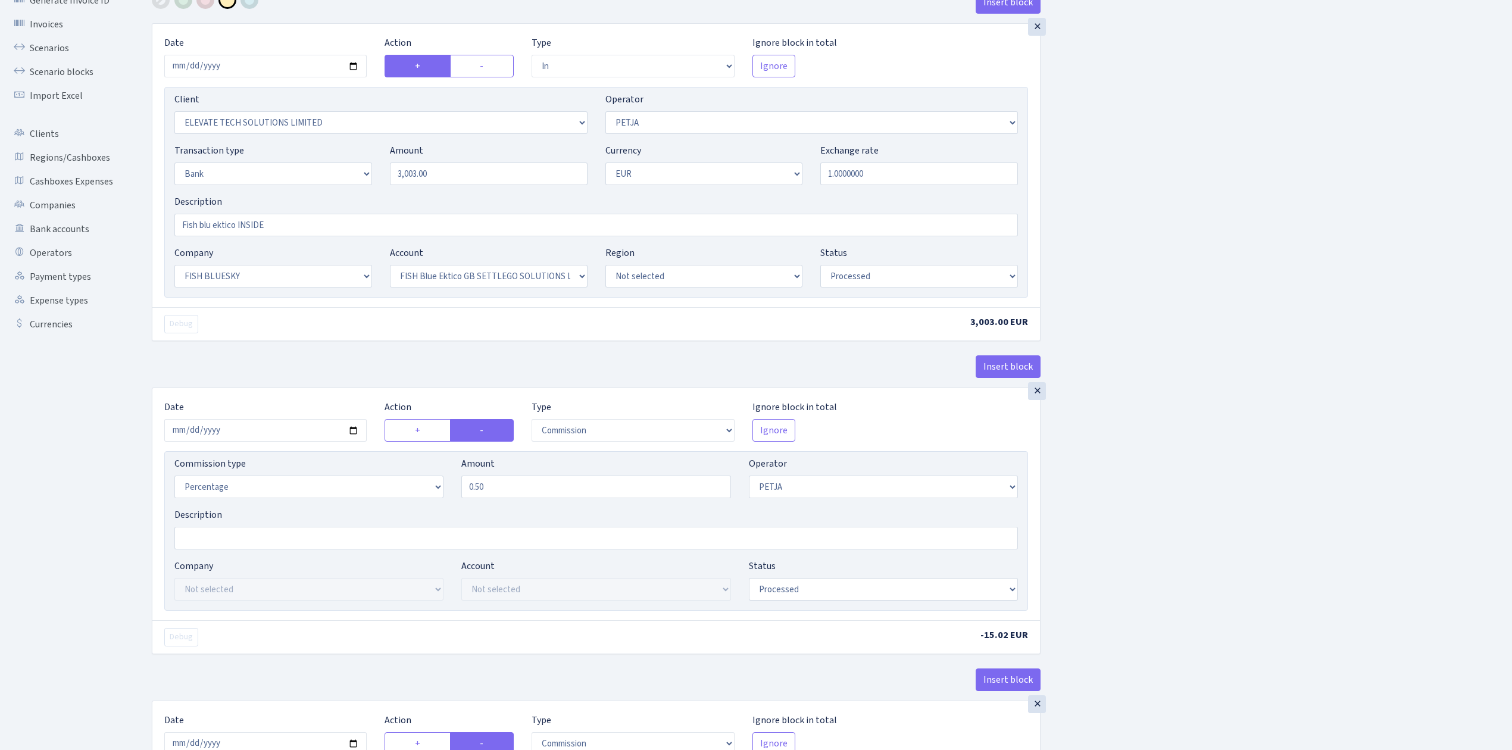
scroll to position [317, 0]
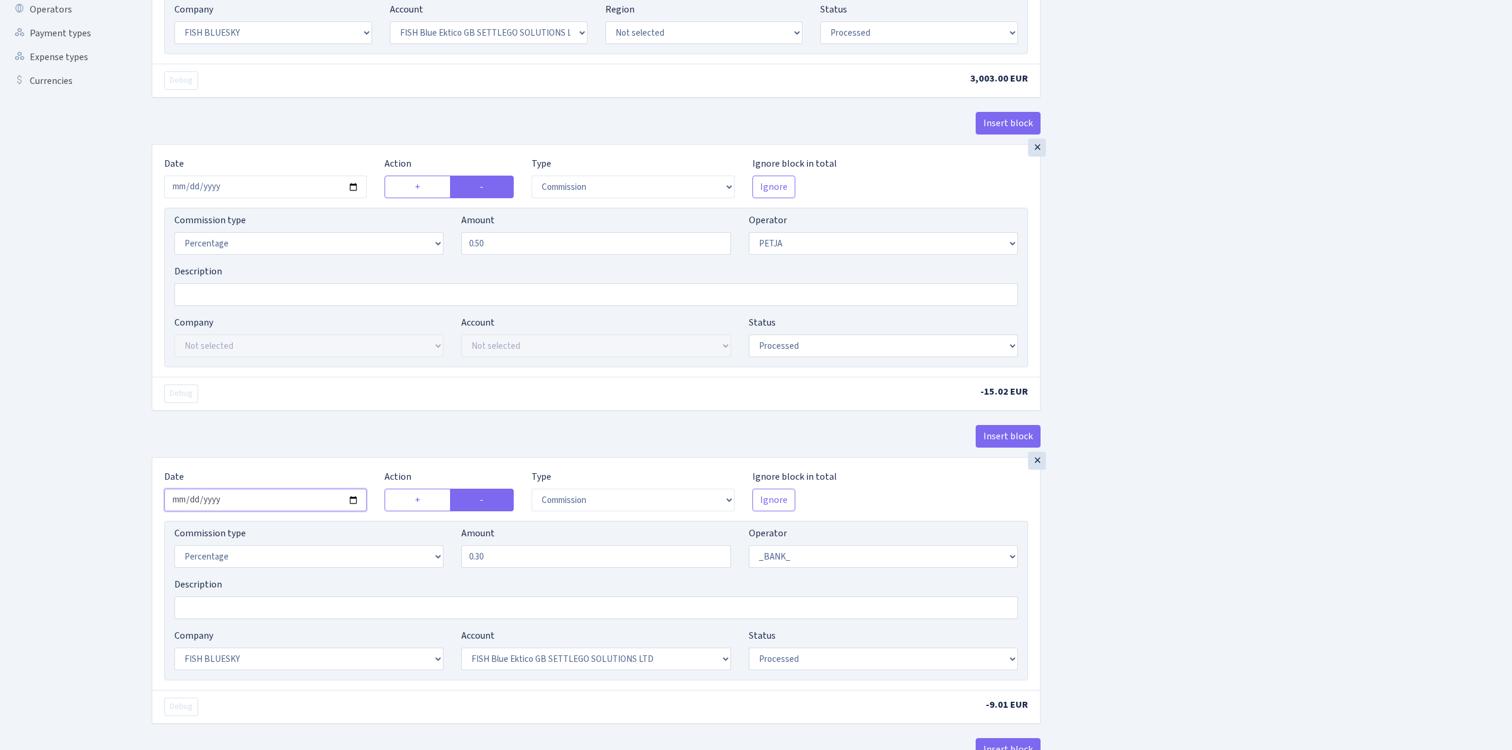
click at [355, 503] on input "2025-09-09" at bounding box center [265, 500] width 202 height 23
type input "2025-09-10"
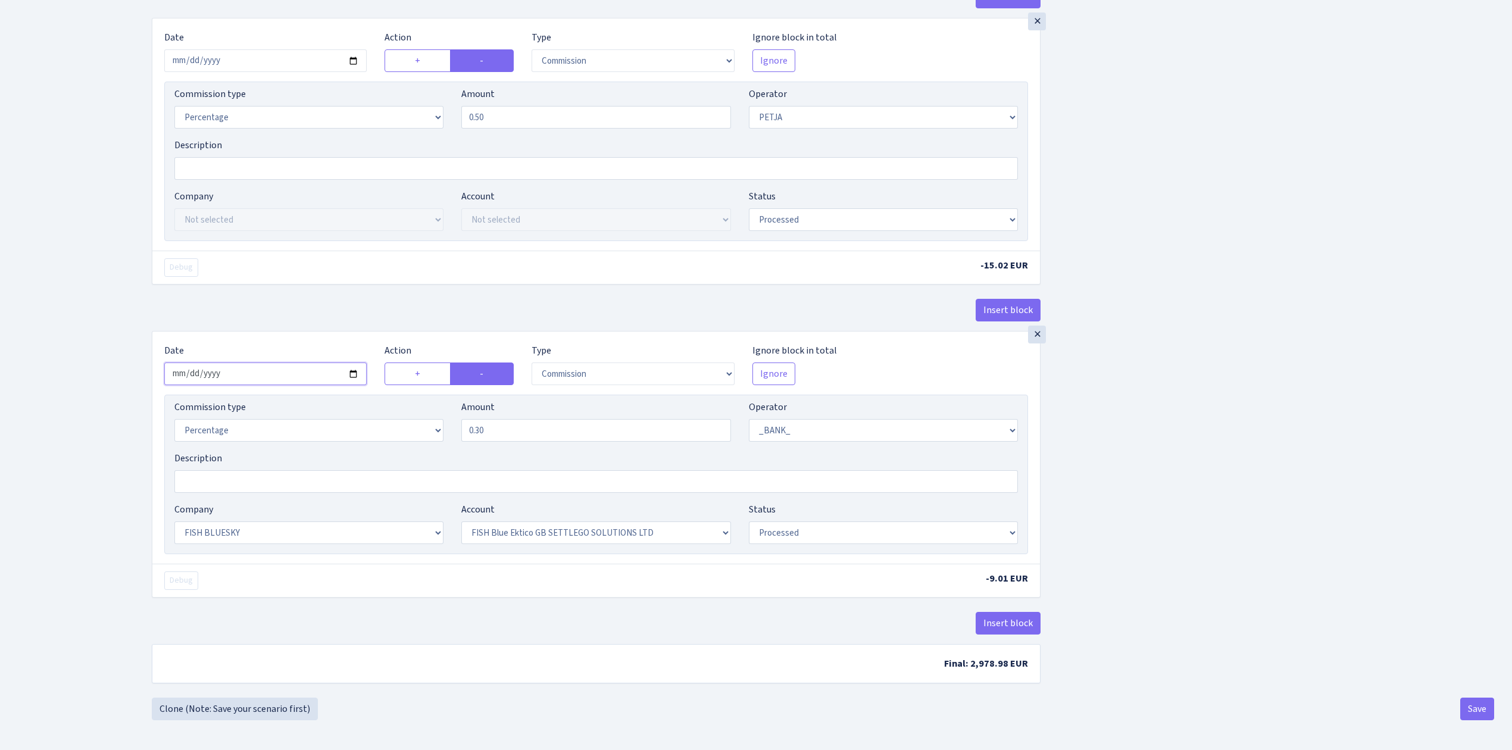
scroll to position [451, 0]
click at [1484, 710] on button "Save" at bounding box center [1477, 708] width 34 height 23
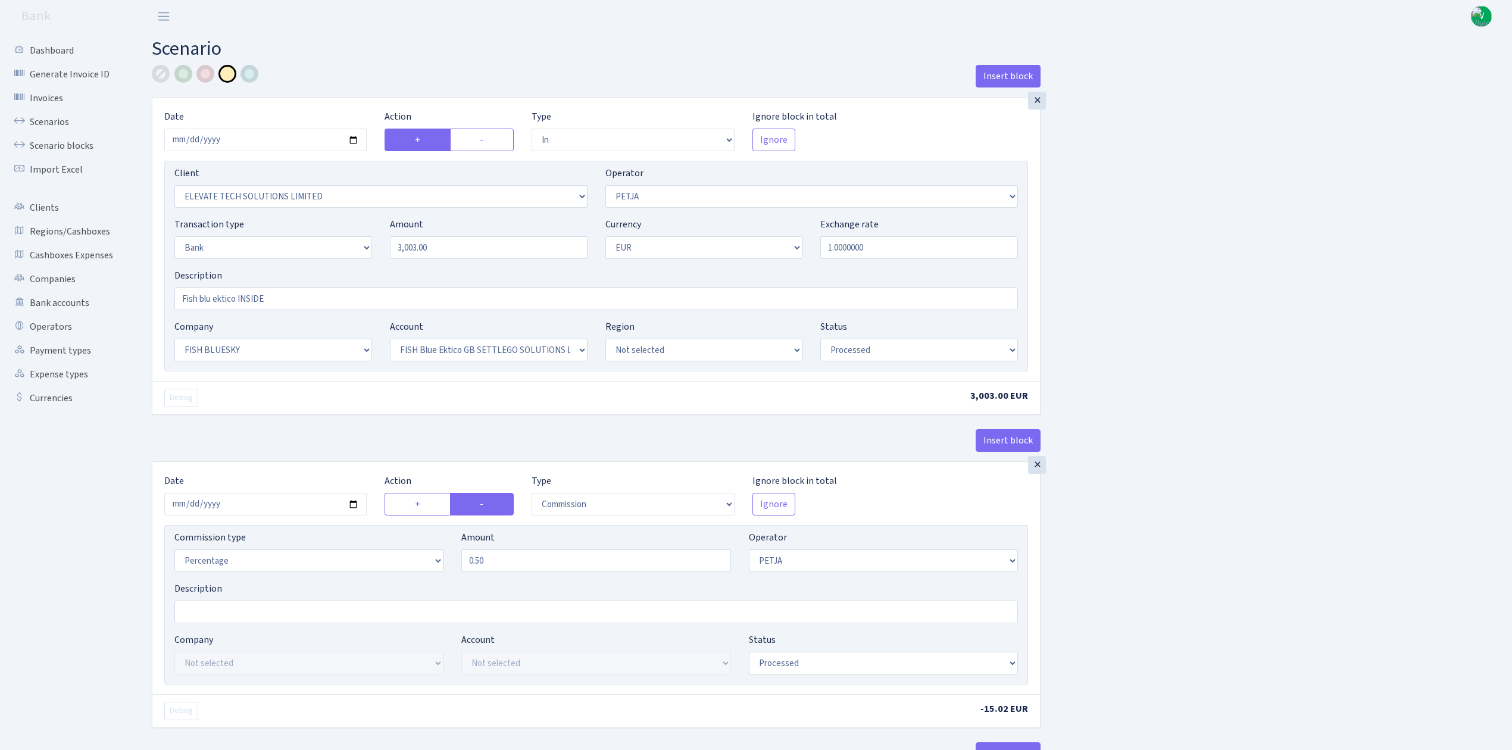
select select "in"
select select "3332"
select select "392"
select select "2"
select select "1"
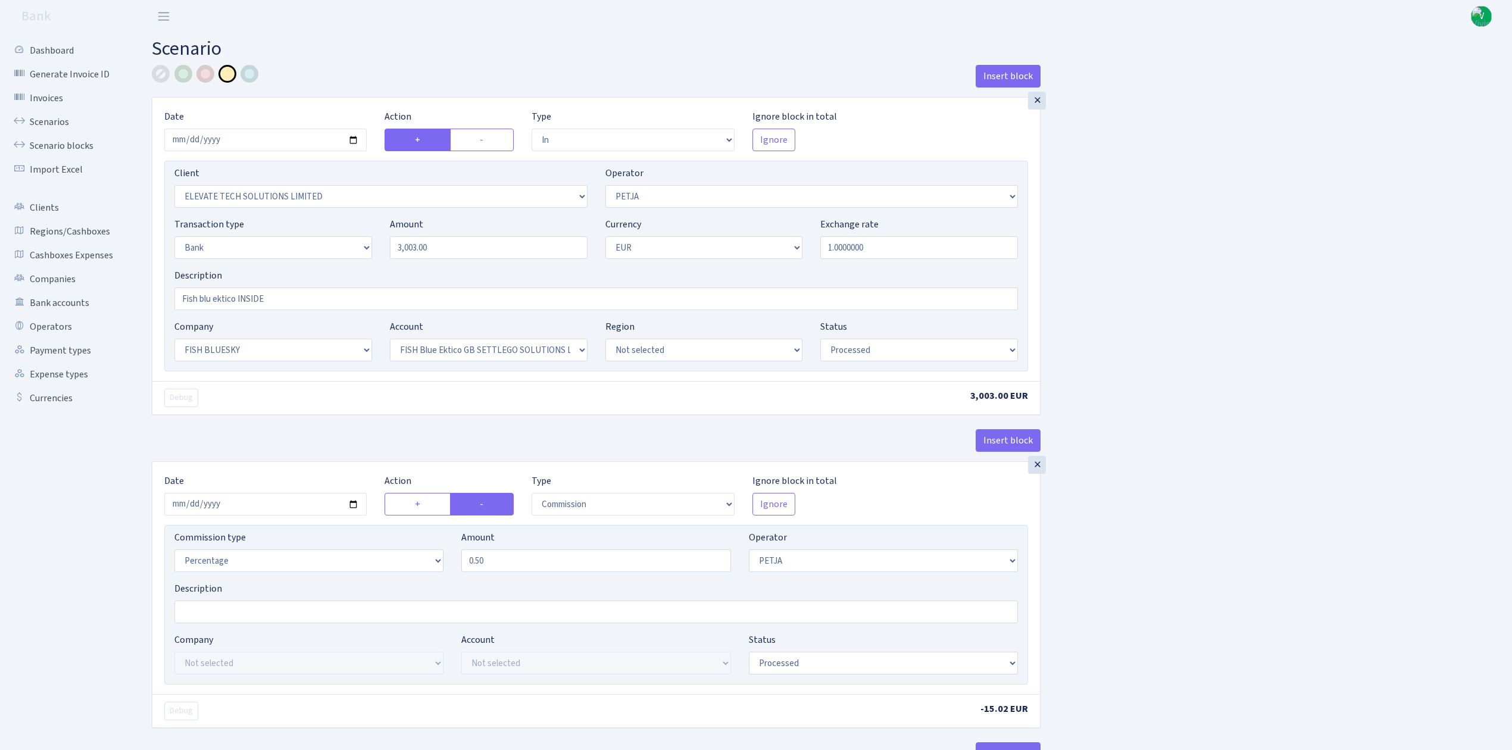
select select "23"
select select "67"
select select "processed"
select select "commission"
select select "392"
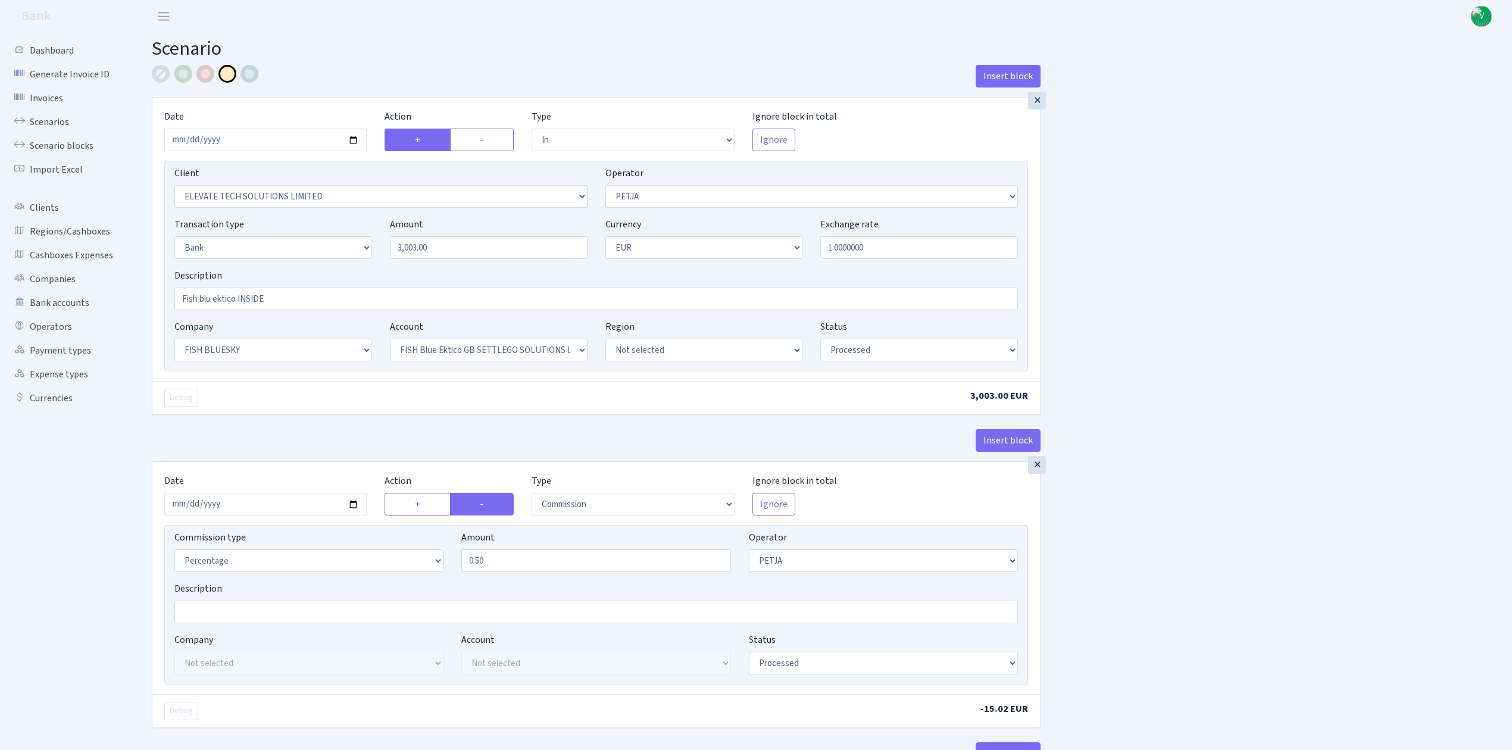
select select "processed"
select select "commission"
select select "1"
select select "23"
select select "67"
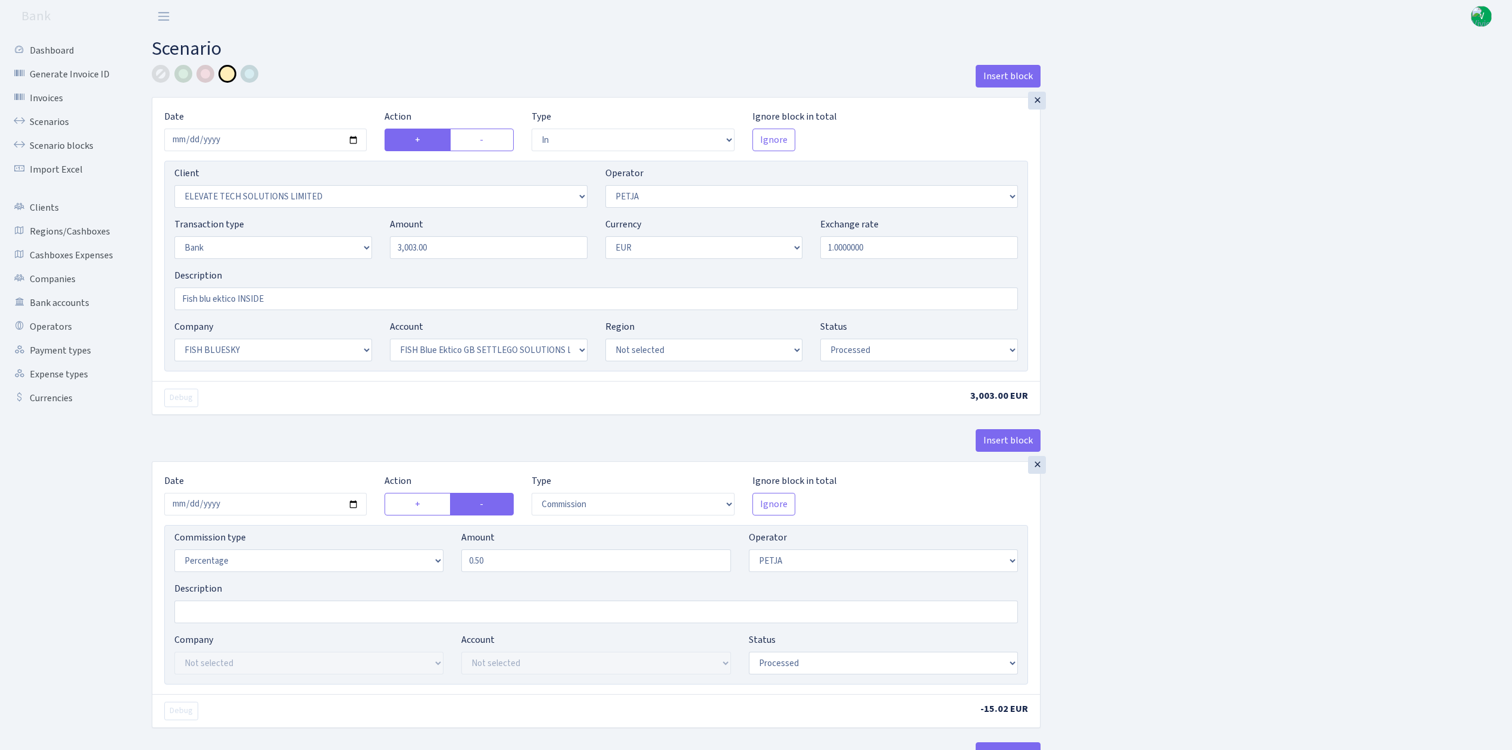
select select "processed"
click at [60, 121] on link "Scenarios" at bounding box center [65, 122] width 119 height 24
click at [60, 144] on link "Scenario blocks" at bounding box center [65, 146] width 119 height 24
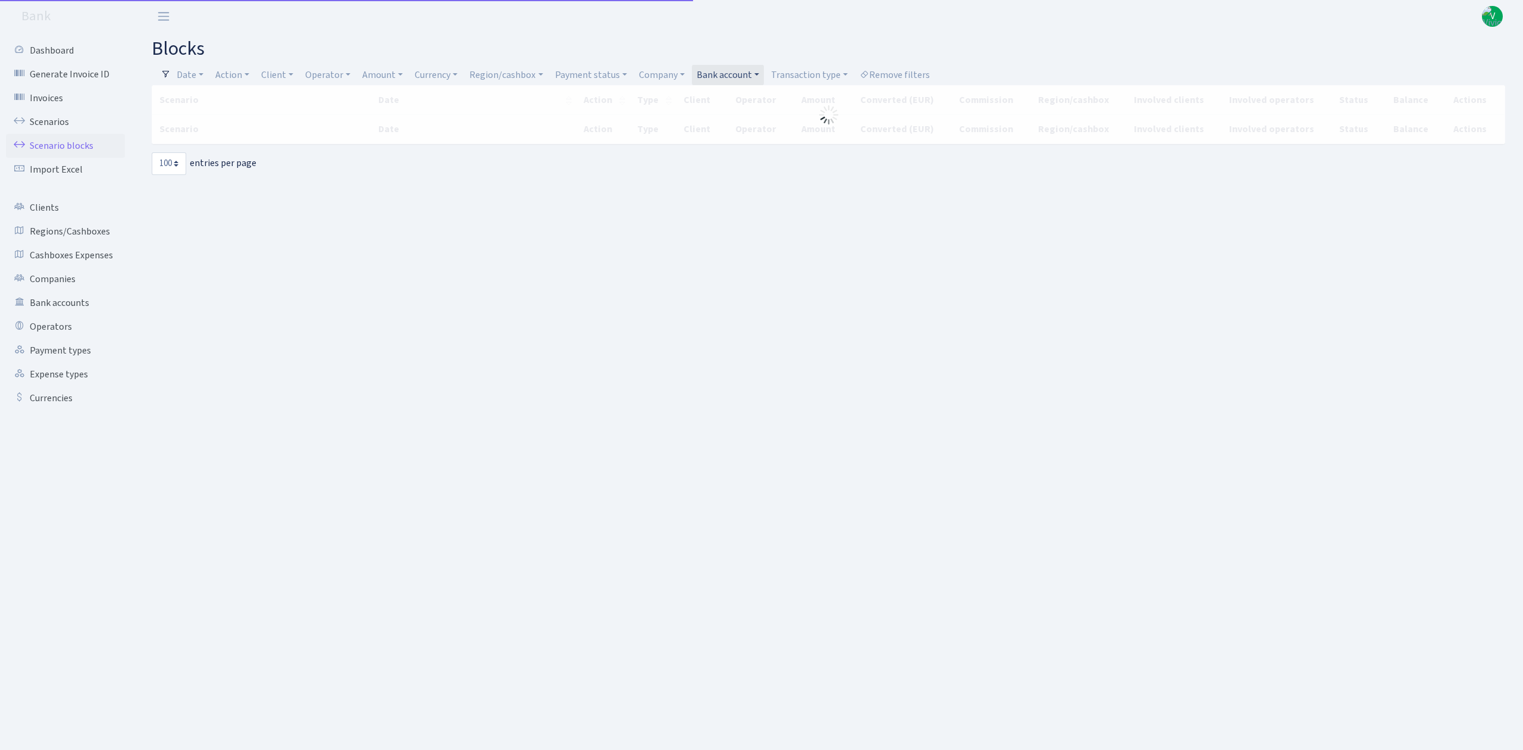
select select "100"
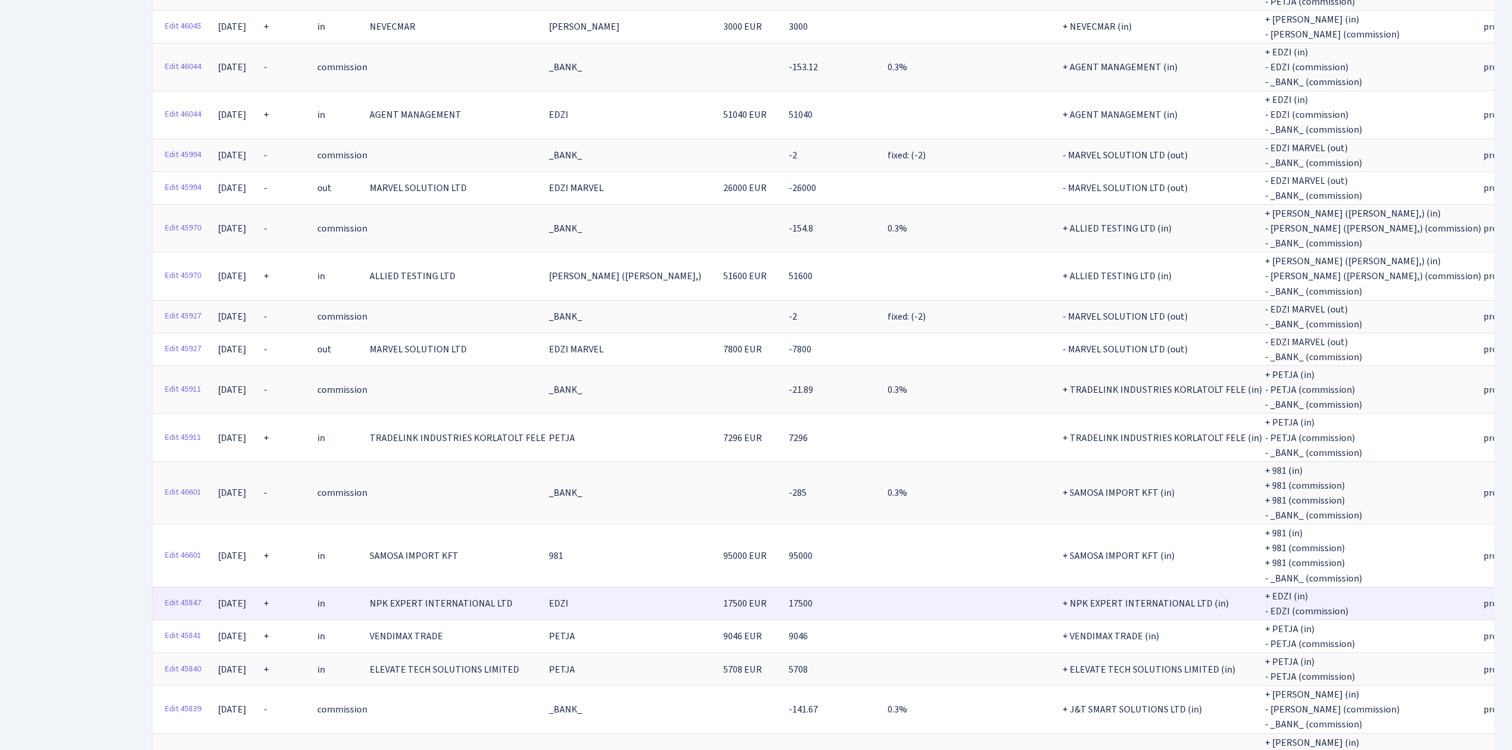
scroll to position [3600, 0]
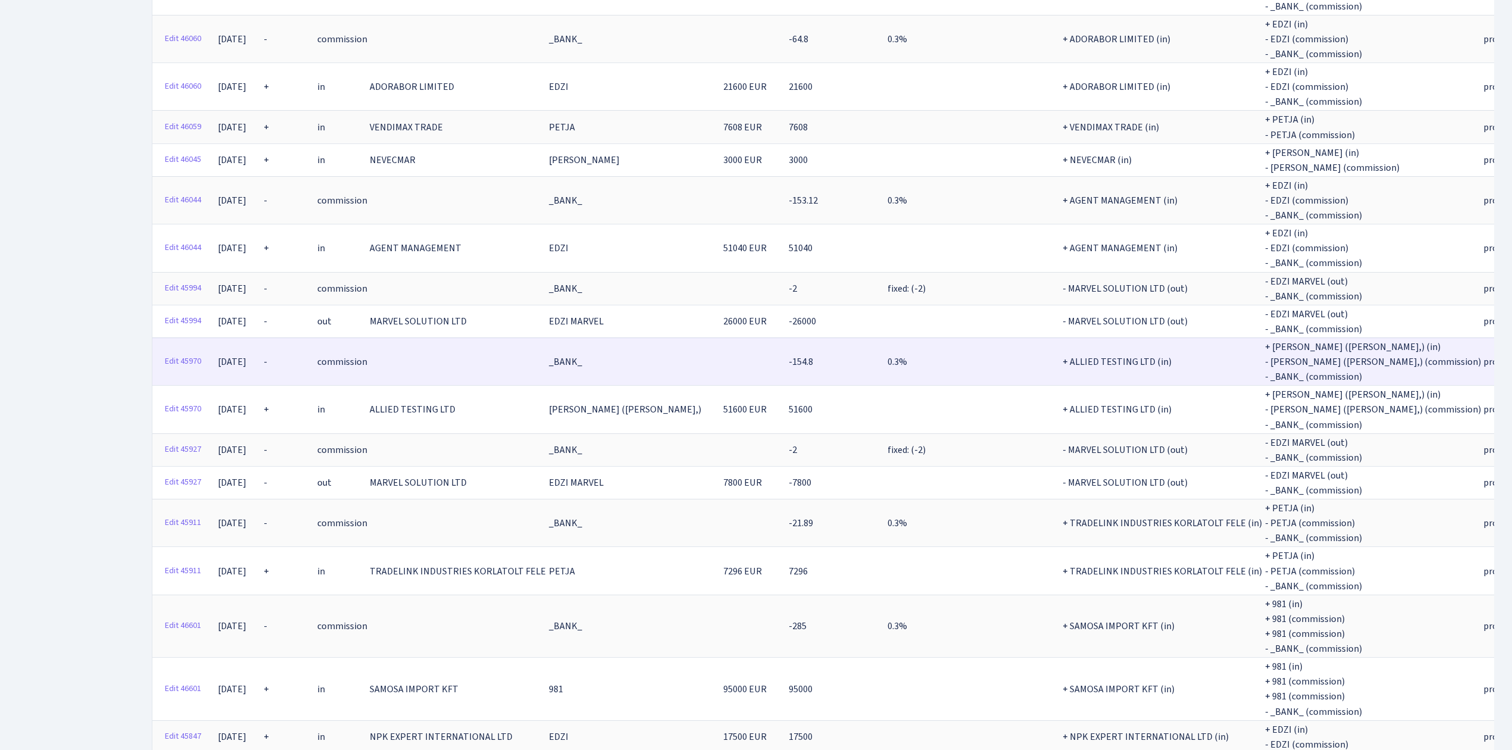
drag, startPoint x: 671, startPoint y: 282, endPoint x: 731, endPoint y: 243, distance: 71.3
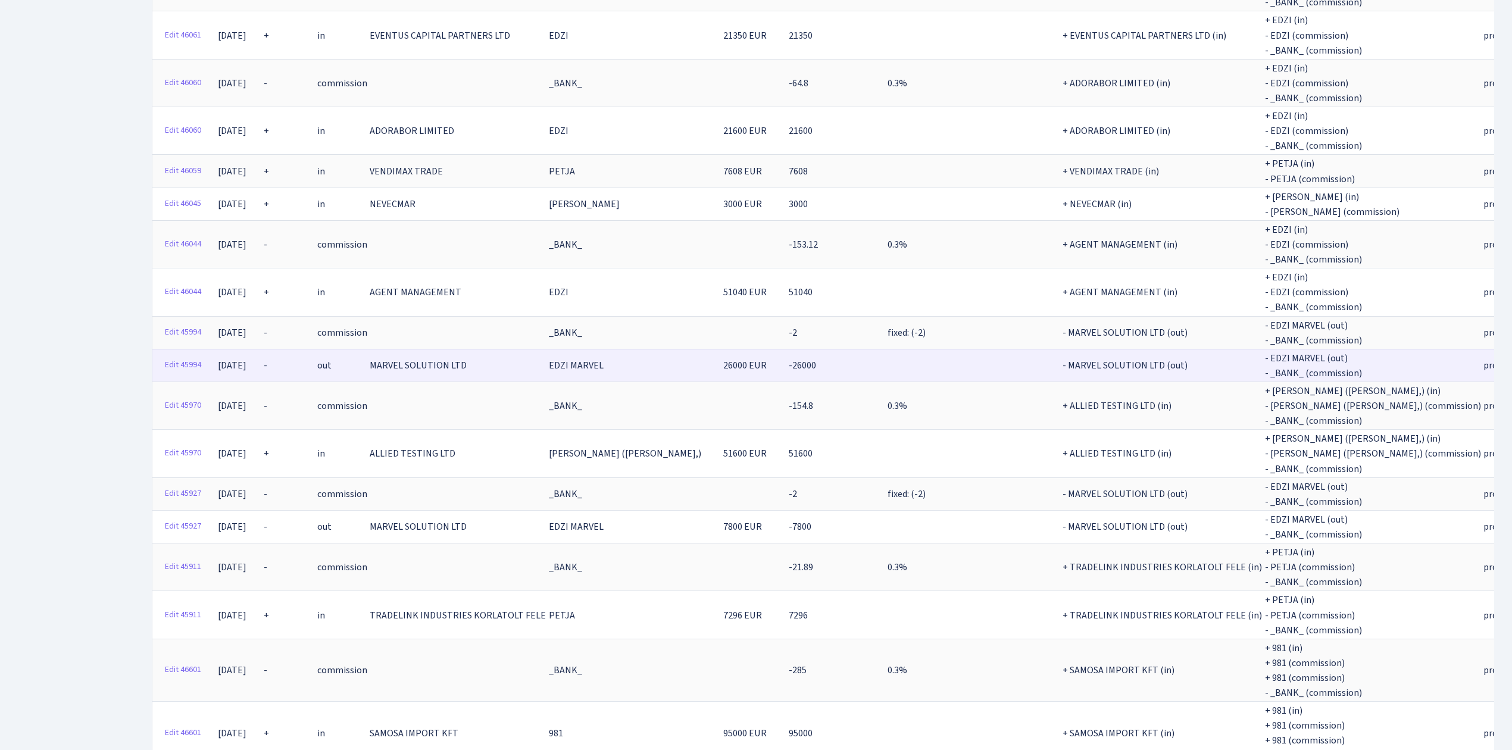
scroll to position [3362, 0]
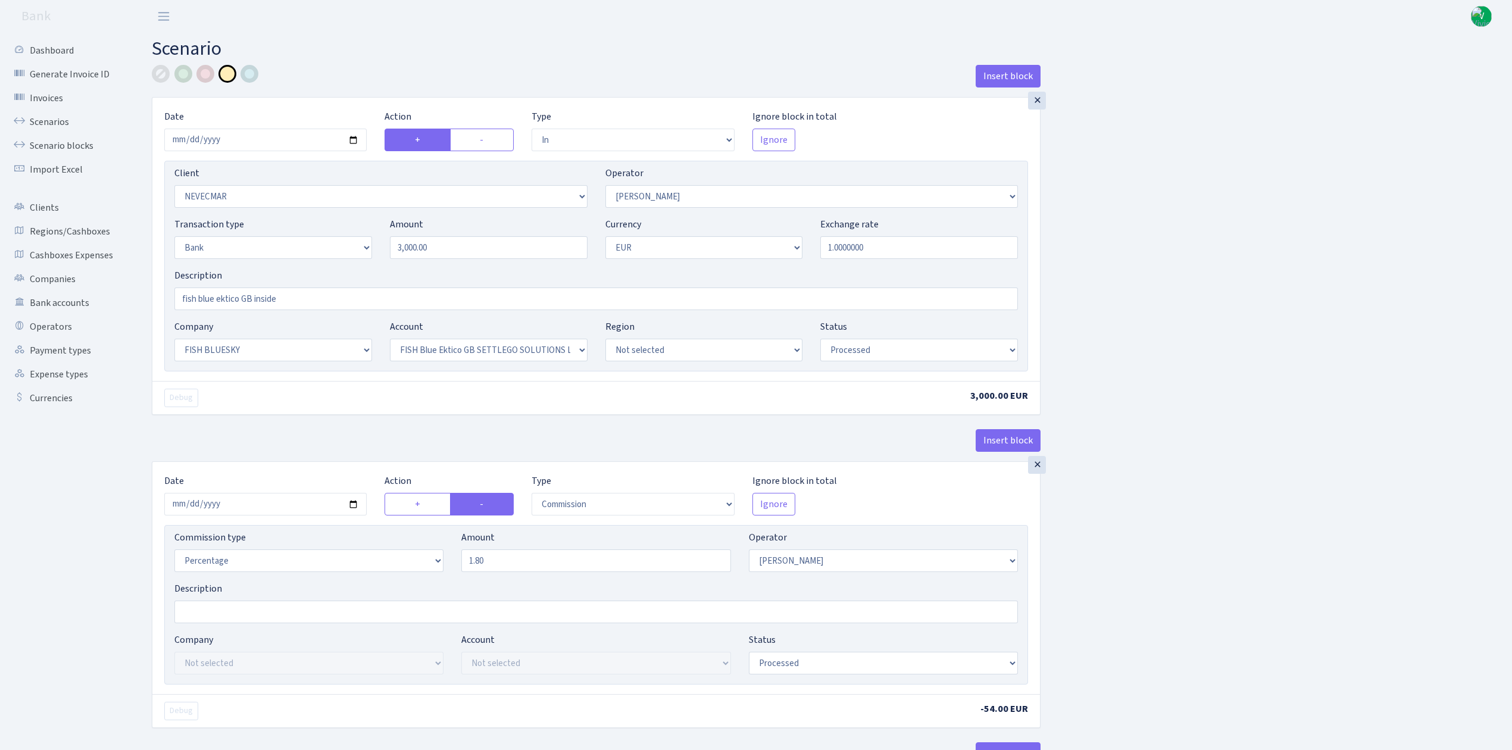
select select "in"
select select "2320"
select select "10"
select select "2"
select select "1"
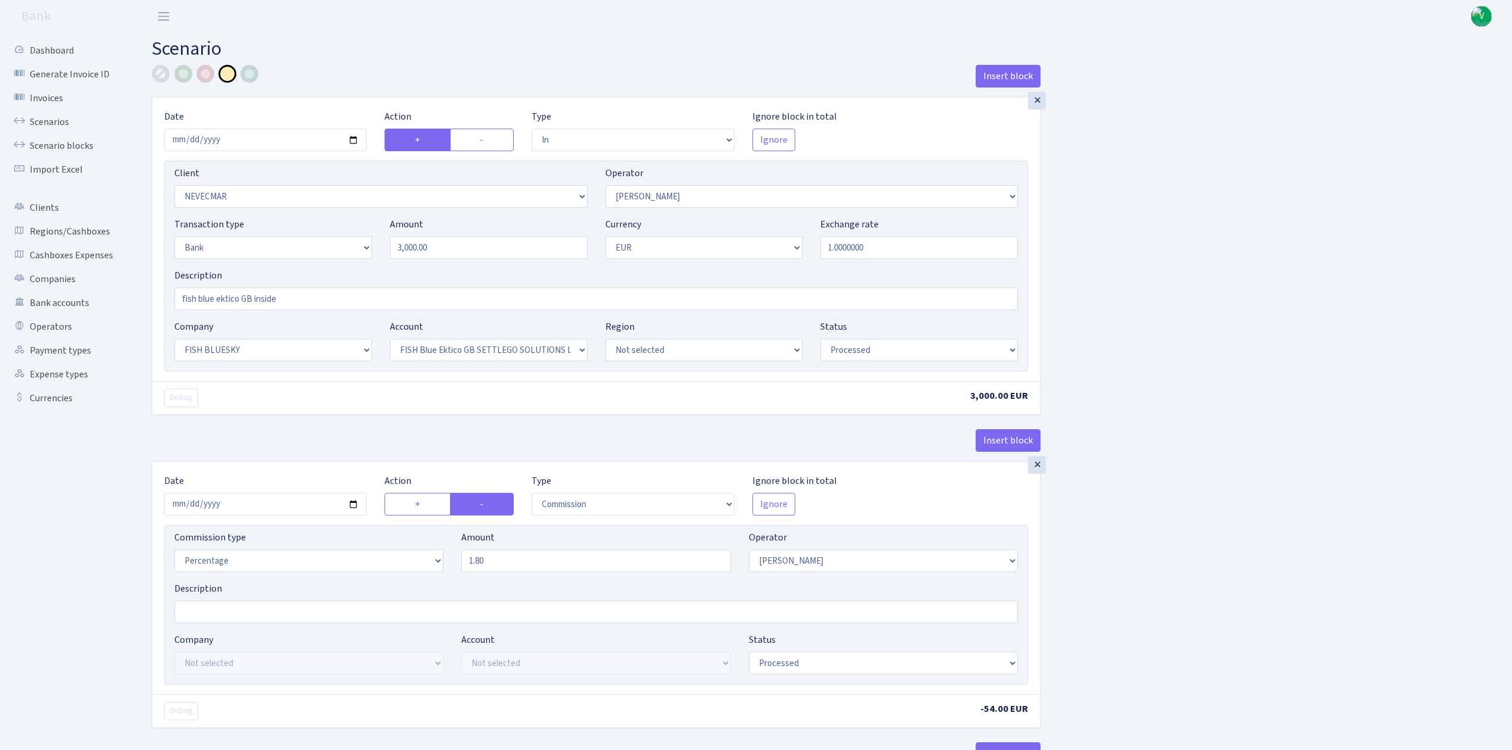
select select "23"
select select "67"
select select "processed"
select select "commission"
select select "10"
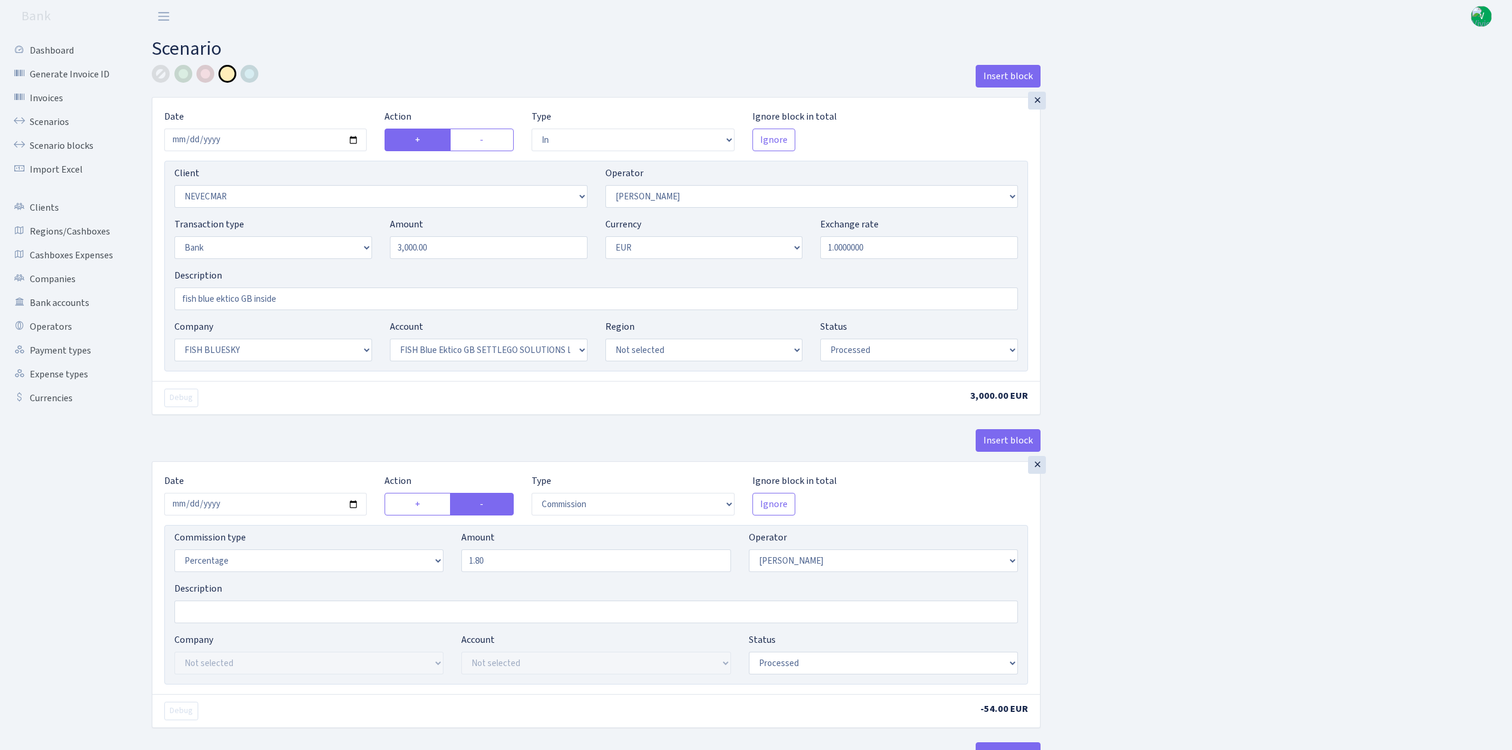
select select "processed"
click at [48, 41] on link "Dashboard" at bounding box center [65, 51] width 119 height 24
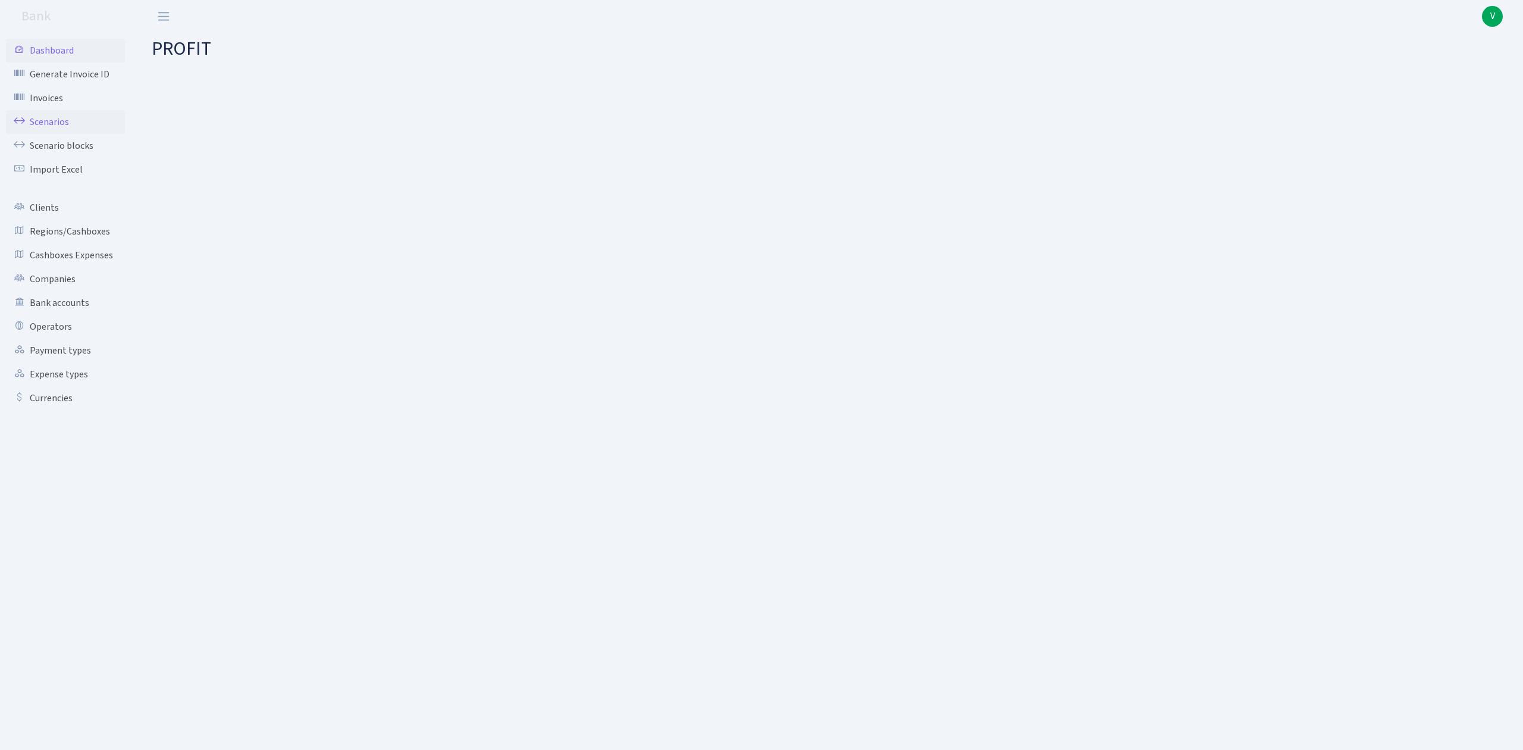
click at [46, 123] on link "Scenarios" at bounding box center [65, 122] width 119 height 24
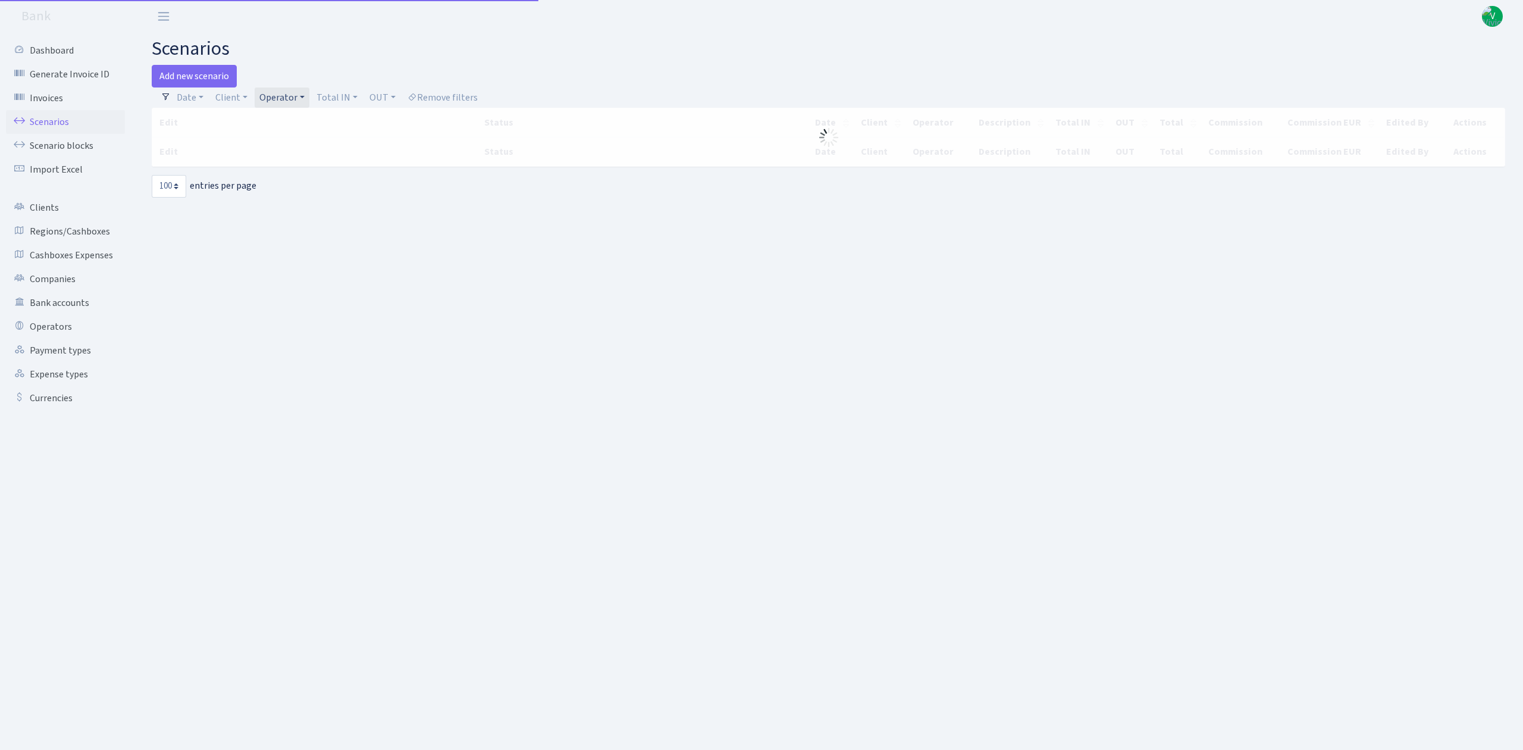
select select "100"
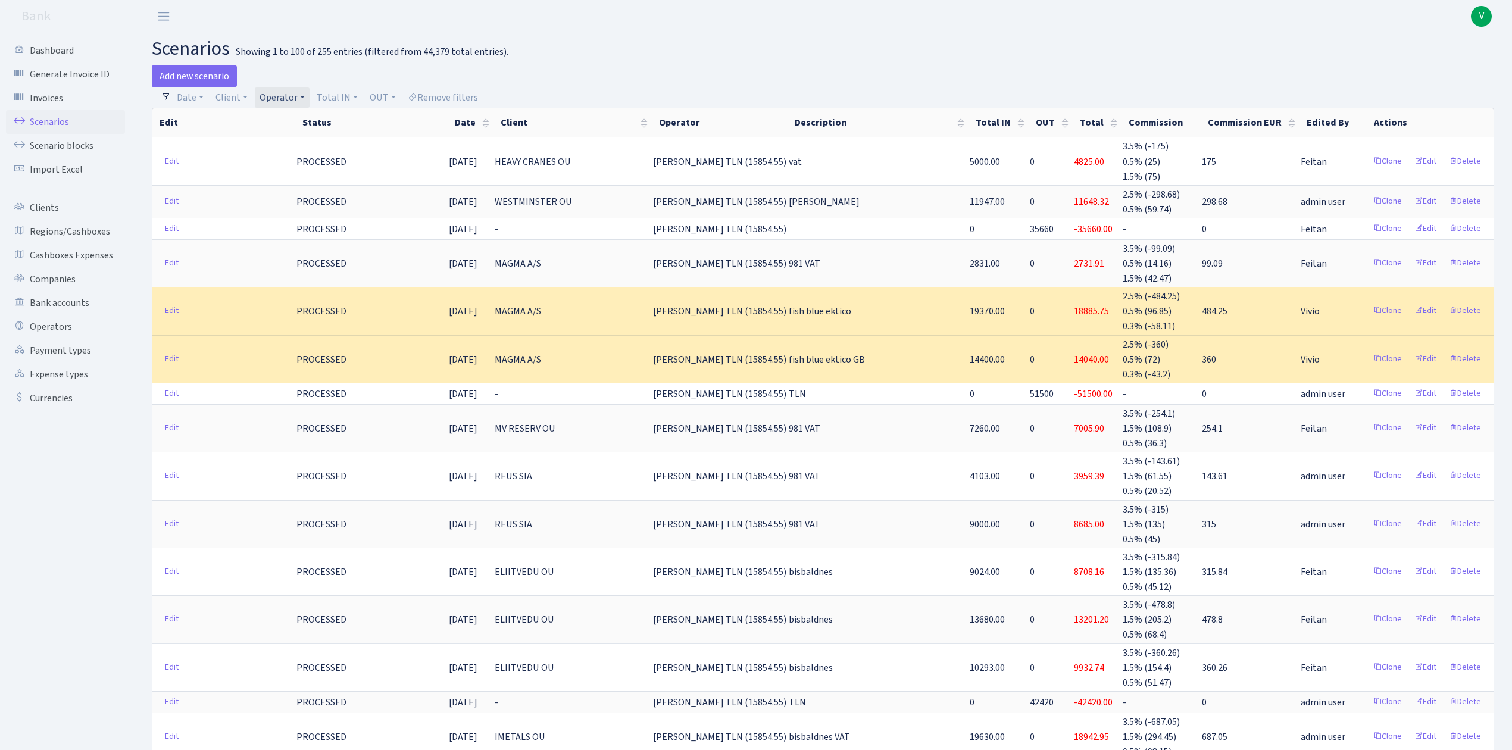
click at [277, 93] on link "Operator" at bounding box center [282, 97] width 55 height 20
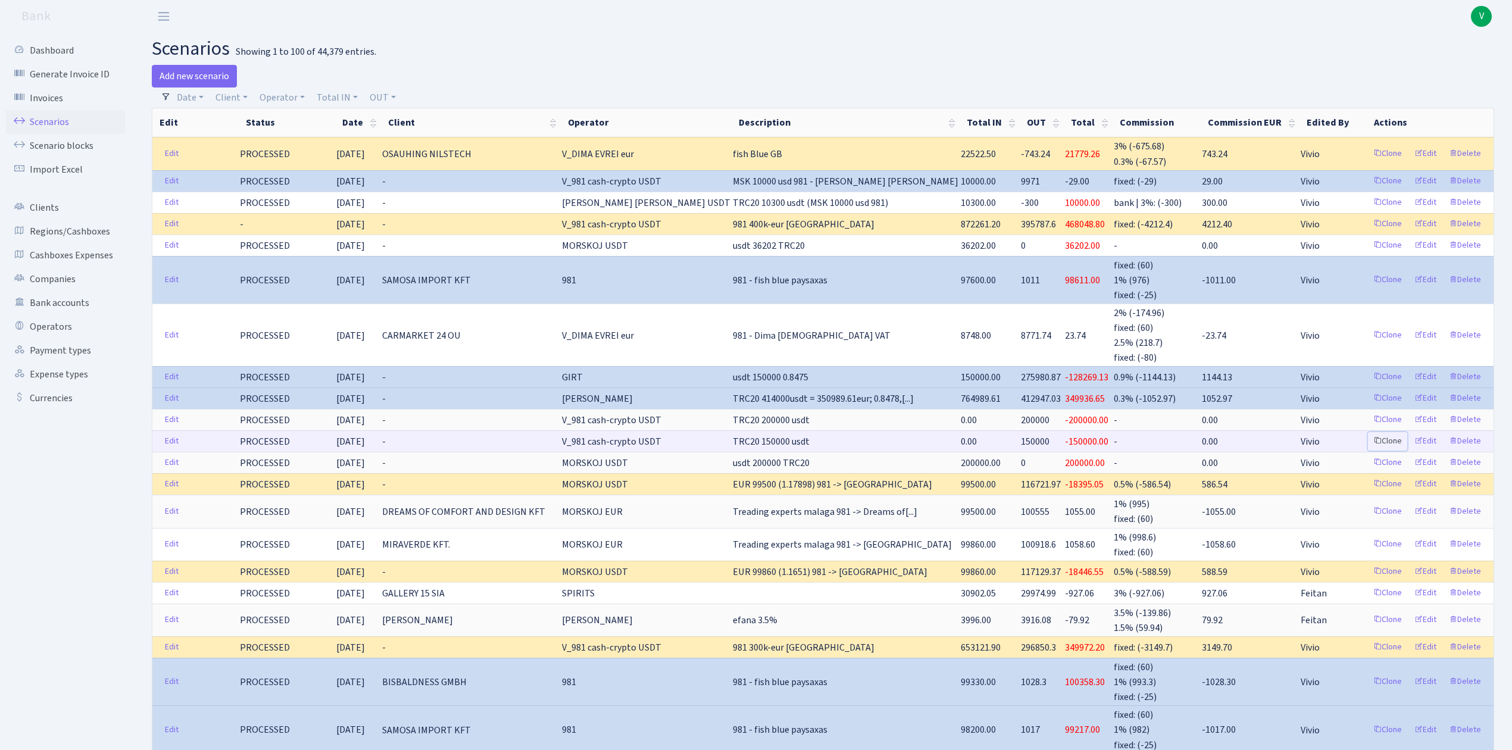
click at [1384, 439] on link "Clone" at bounding box center [1386, 441] width 39 height 18
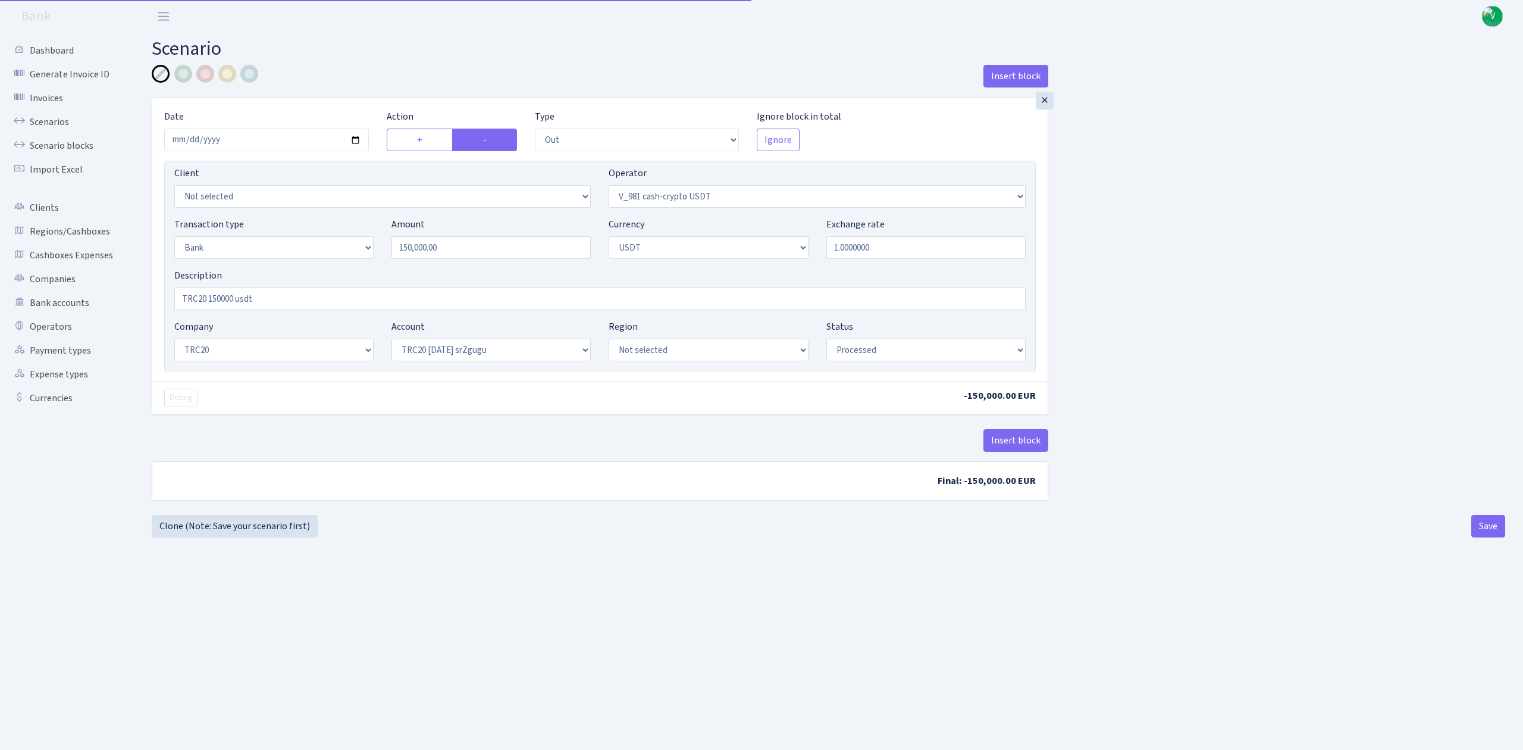
select select "out"
select select "435"
select select "2"
select select "6"
select select "20"
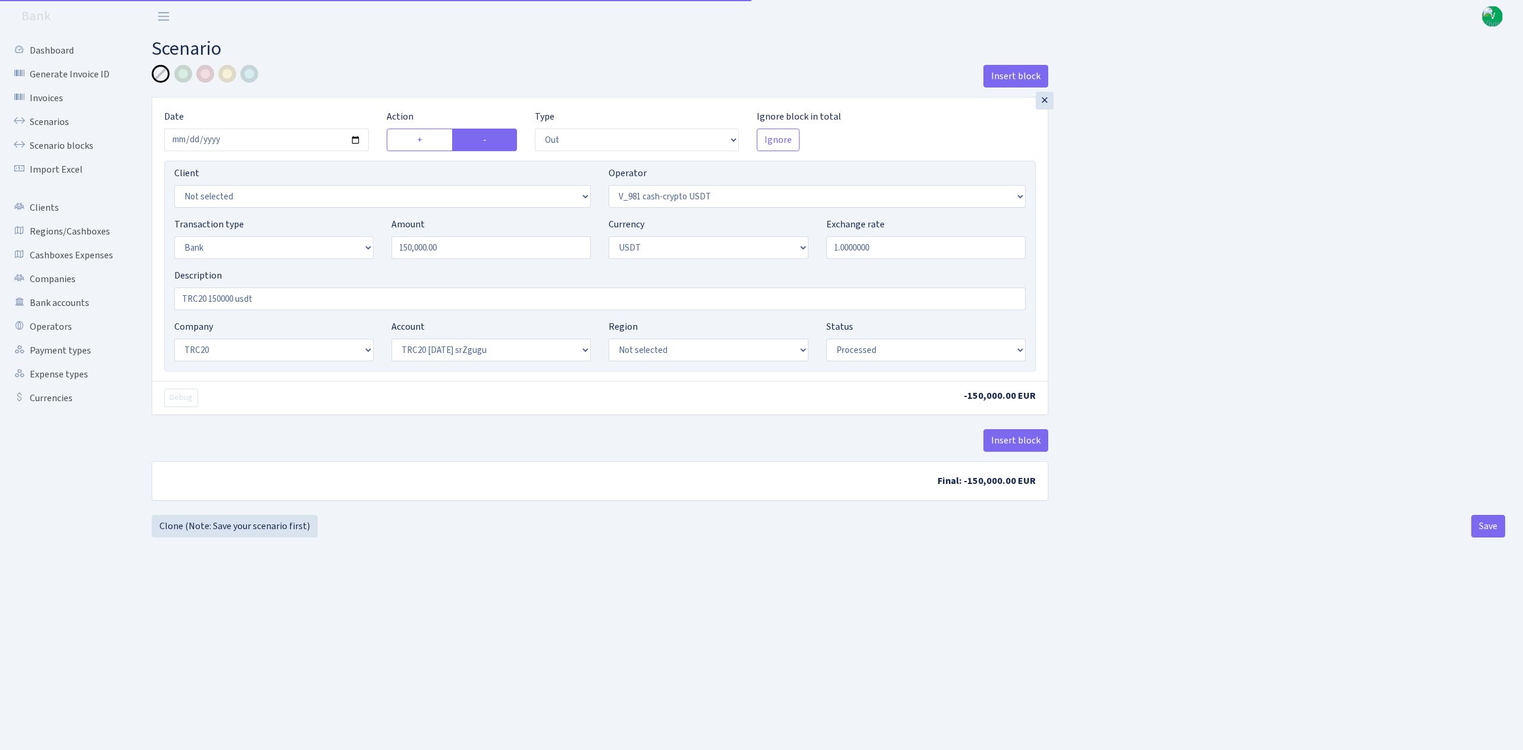
select select "61"
select select "processed"
drag, startPoint x: 482, startPoint y: 246, endPoint x: 301, endPoint y: 239, distance: 181.1
click at [313, 239] on div "Transaction type Not selected 981 ELF FISH crypto GIRT IVO dekl MM-BALTIC eur U…" at bounding box center [599, 242] width 869 height 51
type input "160,000.00"
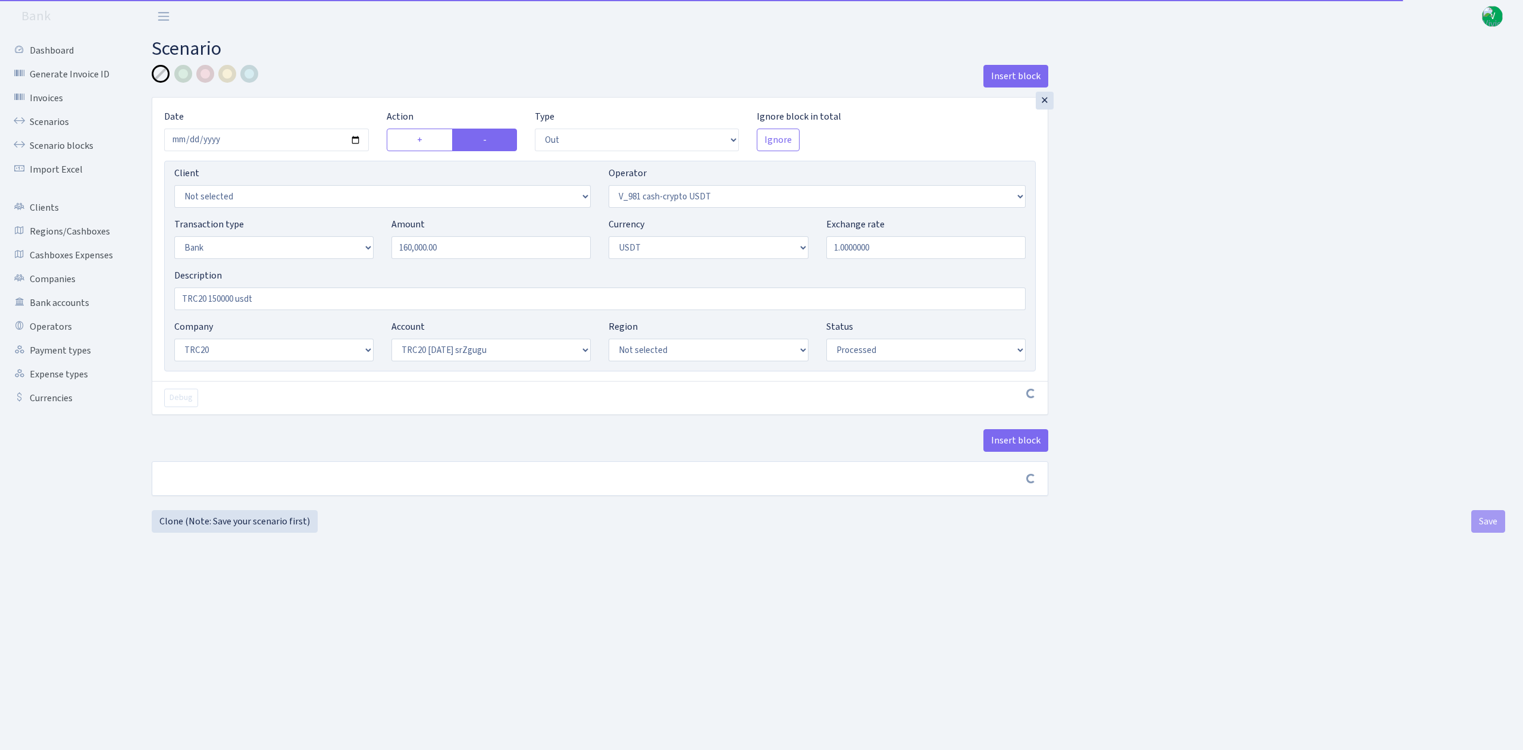
click at [483, 595] on main "Scenario Insert block × Date 2025-09-23 Action + - Type --- In Out Commission F…" at bounding box center [829, 376] width 1390 height 687
click at [217, 293] on input "TRC20 150000 usdt" at bounding box center [600, 298] width 852 height 23
type input "TRC20 160000 usdt"
click at [697, 562] on main "Scenario Insert block × Date 2025-09-23 Action + - Type --- In Out Commission F…" at bounding box center [829, 376] width 1390 height 687
click at [1495, 526] on button "Save" at bounding box center [1489, 526] width 34 height 23
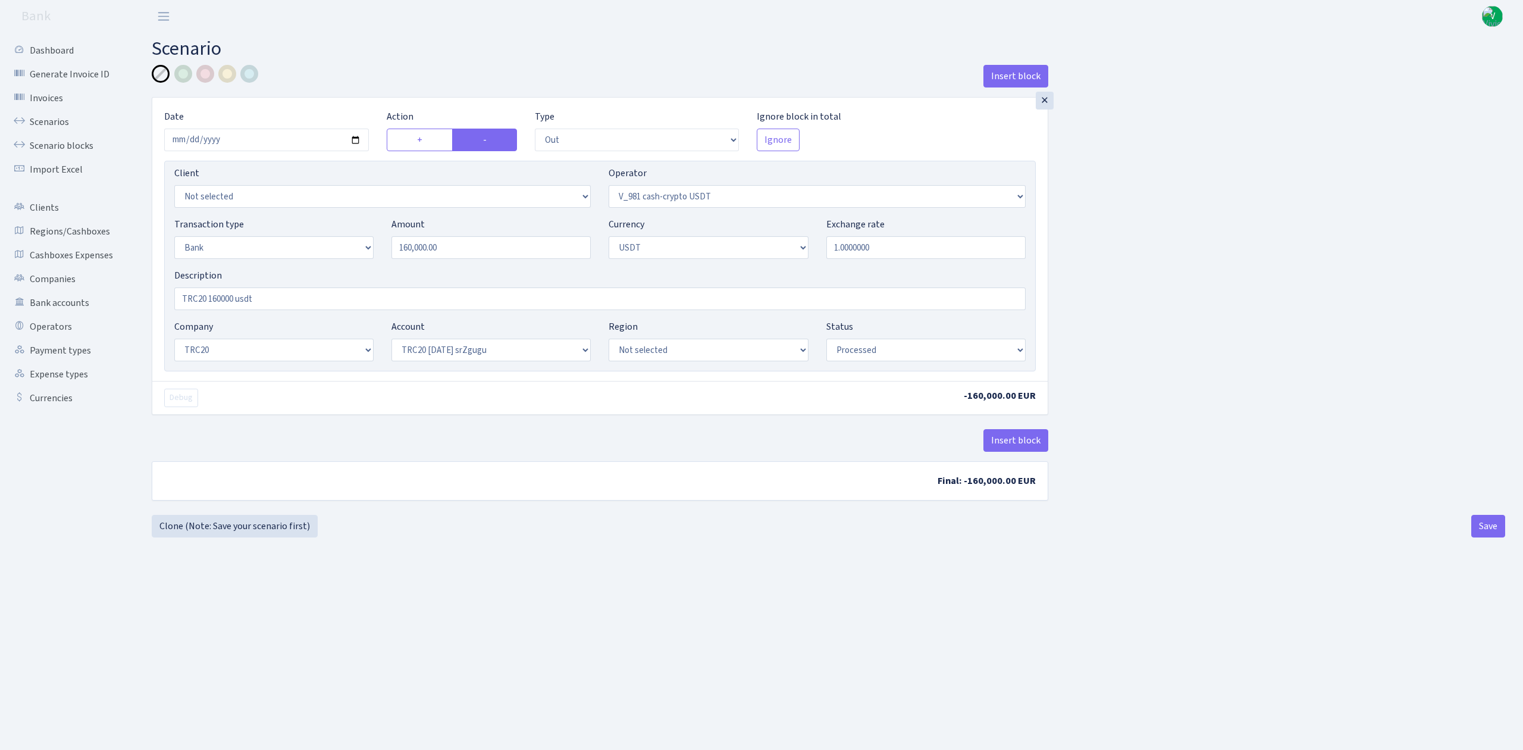
select select "out"
select select "435"
select select "2"
select select "6"
select select "20"
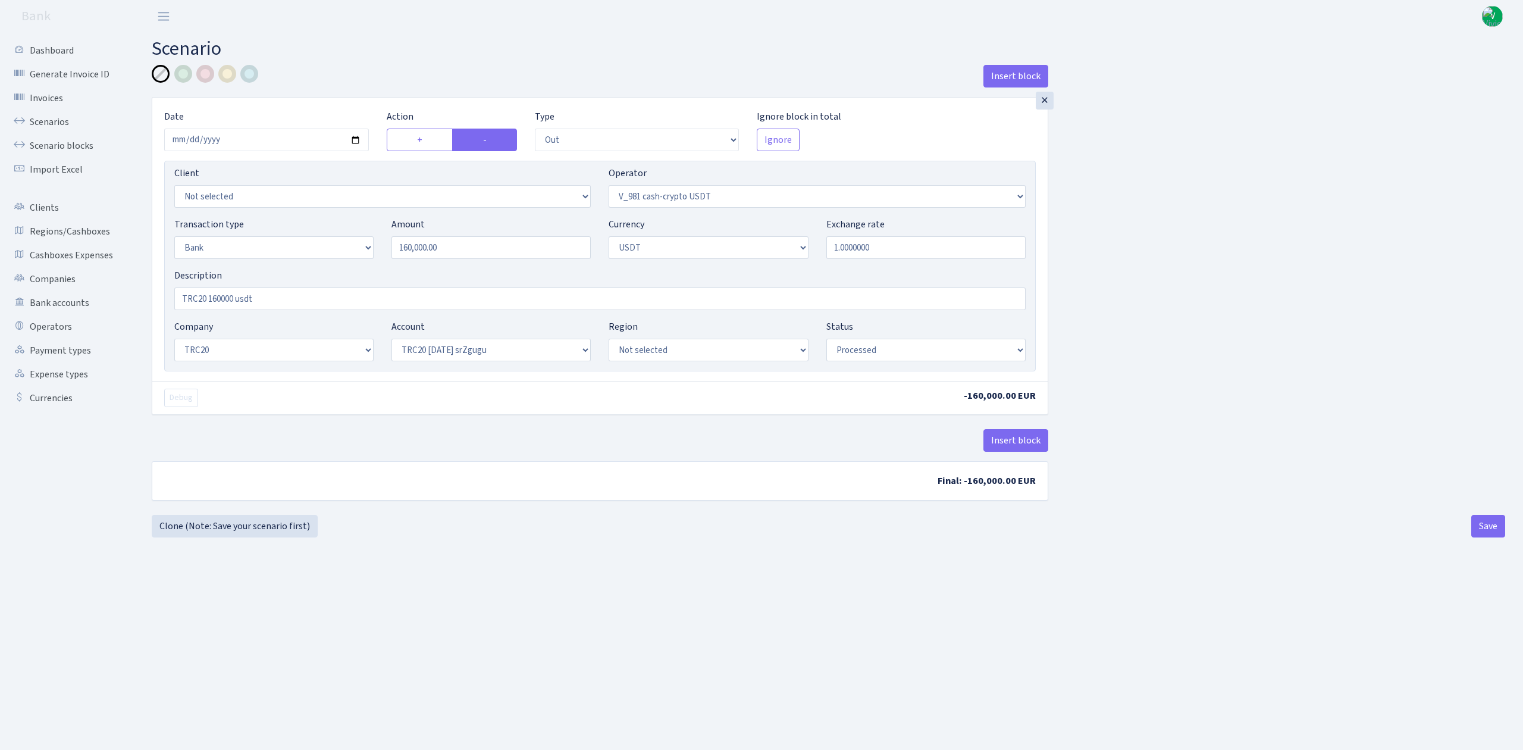
select select "61"
select select "processed"
click at [67, 122] on link "Scenarios" at bounding box center [65, 122] width 119 height 24
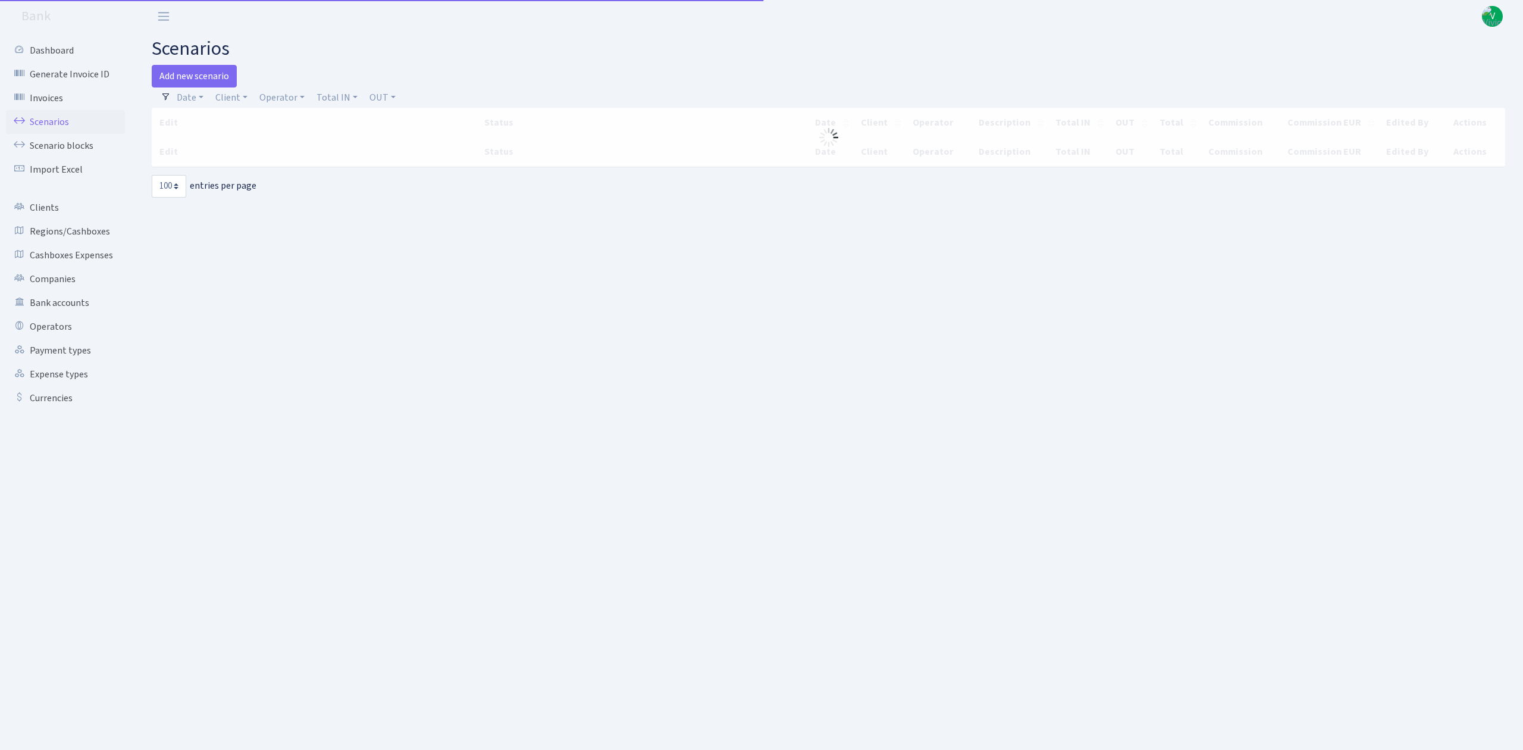
select select "100"
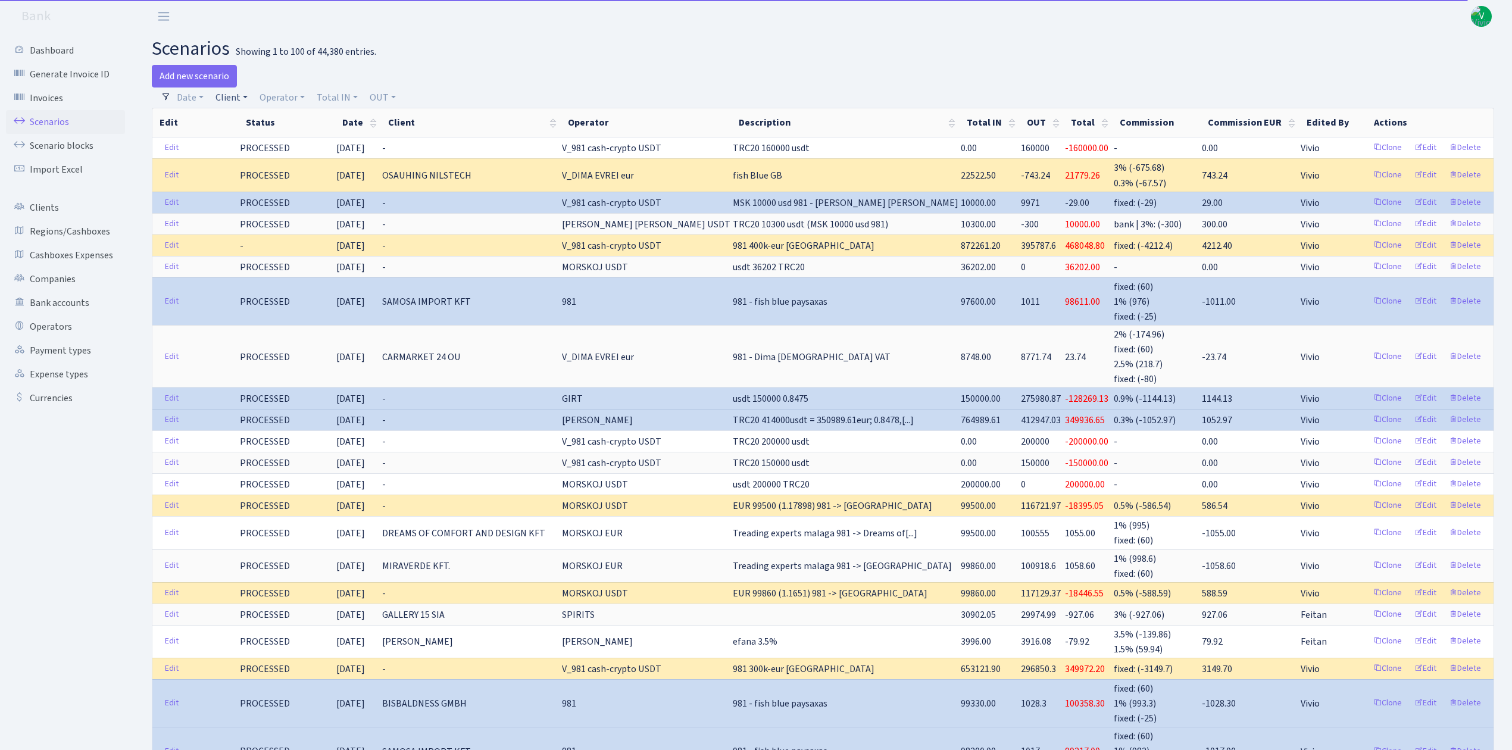
click at [230, 96] on link "Client" at bounding box center [232, 97] width 42 height 20
click at [242, 139] on input "search" at bounding box center [257, 140] width 87 height 18
type input "z24"
click at [243, 164] on li "Z24 ENGINEERING SIA" at bounding box center [258, 169] width 90 height 34
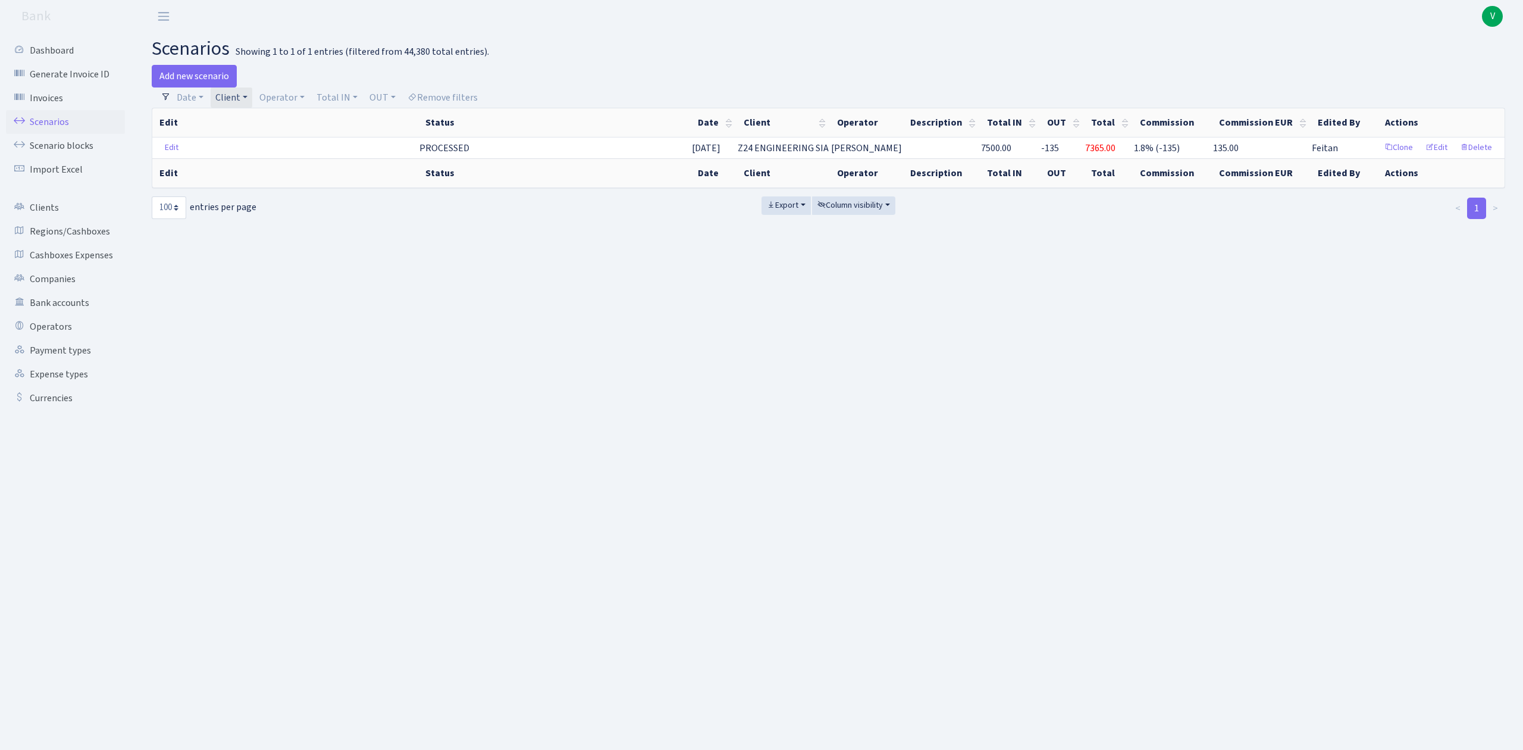
drag, startPoint x: 233, startPoint y: 98, endPoint x: 244, endPoint y: 100, distance: 11.0
click at [233, 98] on link "Client" at bounding box center [232, 97] width 42 height 20
click at [284, 120] on span "× Z24 ENGINEERING SIA" at bounding box center [256, 120] width 74 height 12
click at [244, 103] on link "Client" at bounding box center [232, 97] width 42 height 20
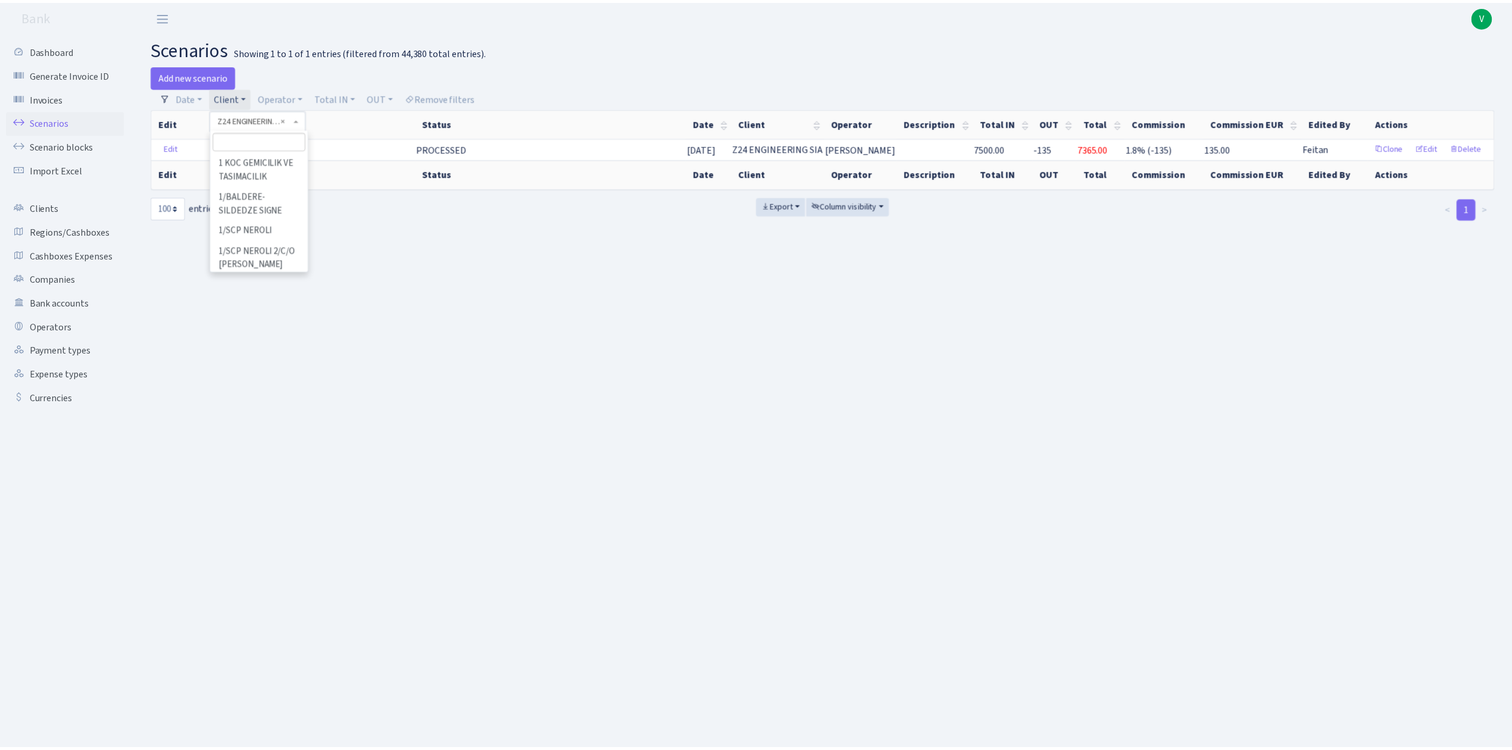
scroll to position [99722, 0]
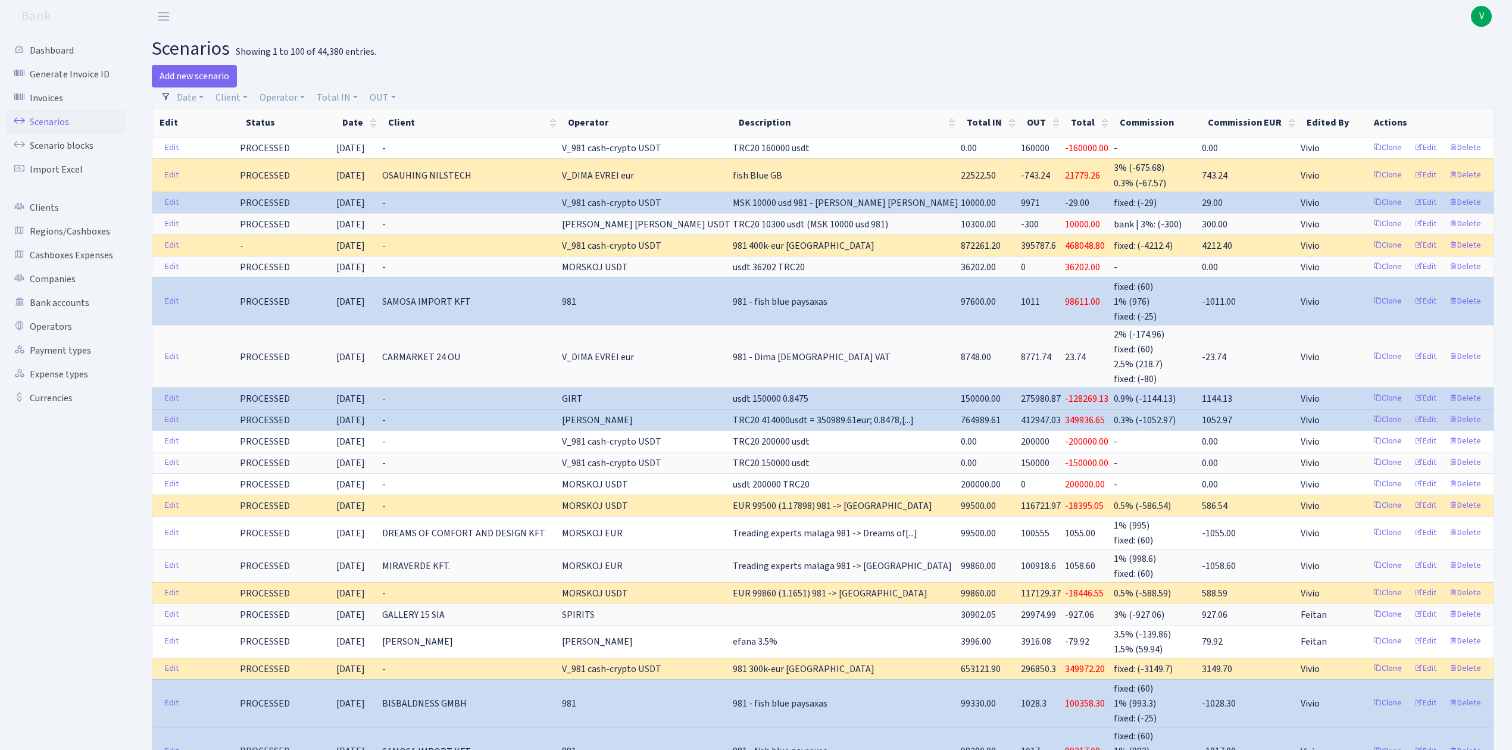
click at [1473, 13] on span "V" at bounding box center [1480, 16] width 21 height 21
click at [1426, 61] on link "Logout" at bounding box center [1443, 69] width 107 height 18
